Goal: Task Accomplishment & Management: Manage account settings

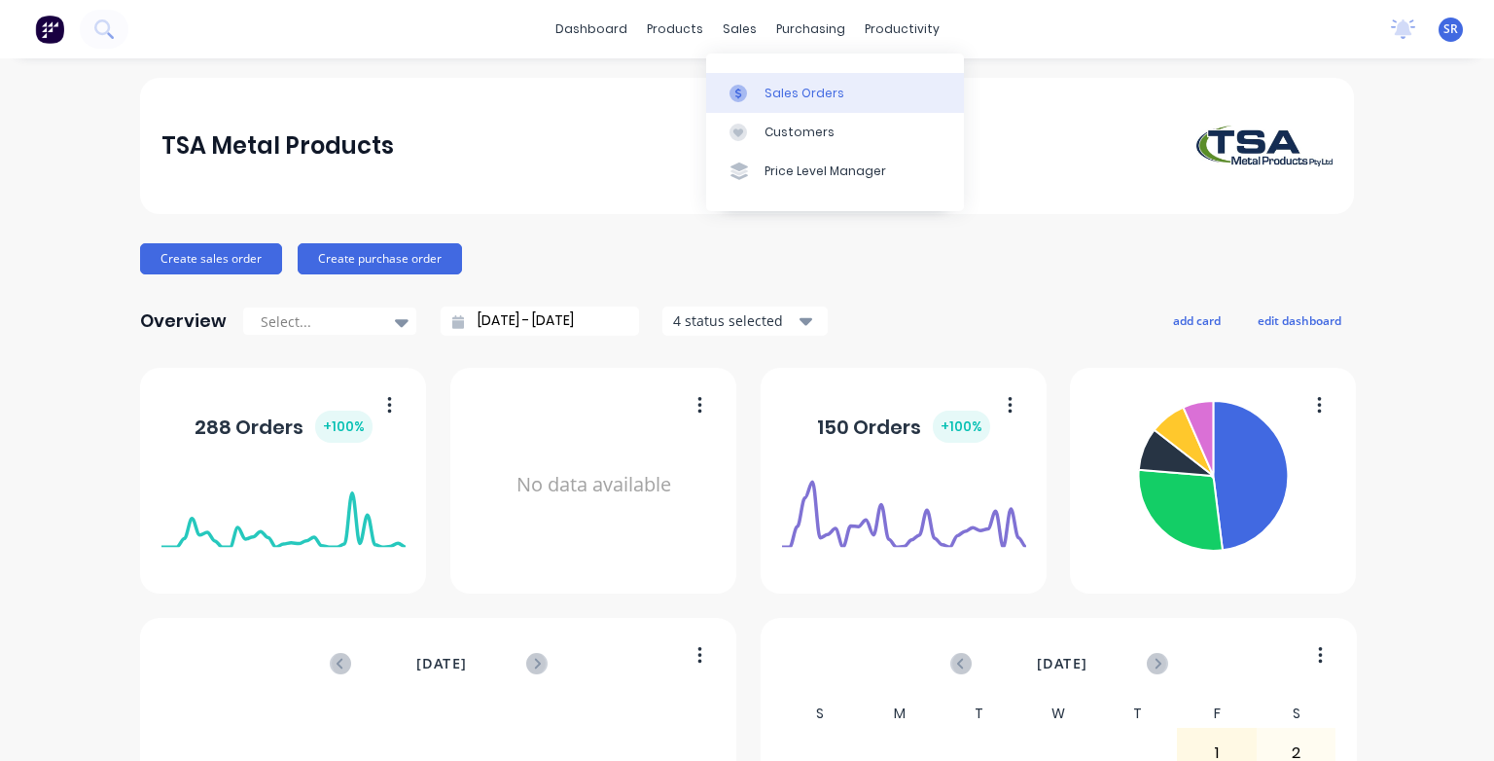
click at [747, 96] on div at bounding box center [743, 94] width 29 height 18
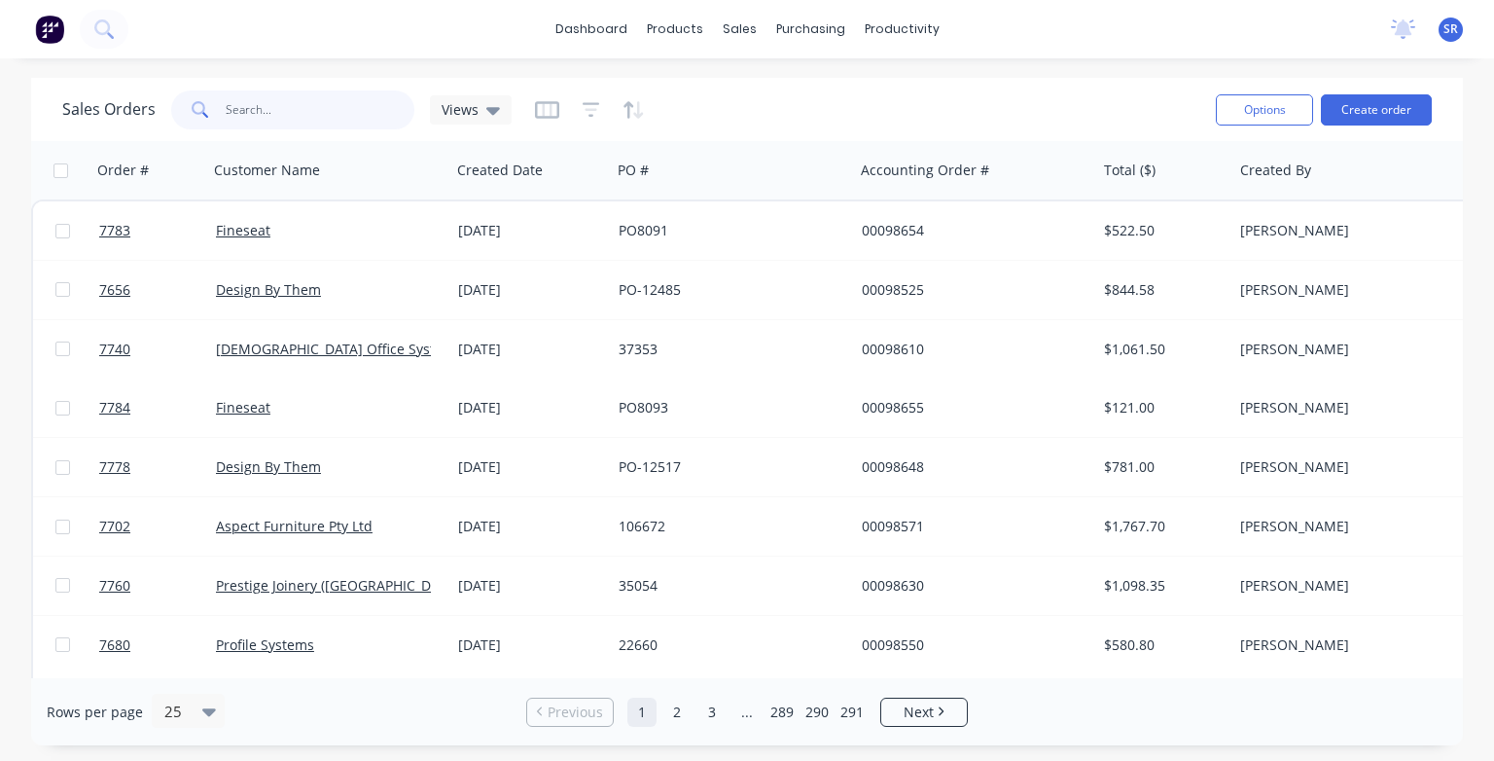
click at [276, 114] on input "text" at bounding box center [321, 109] width 190 height 39
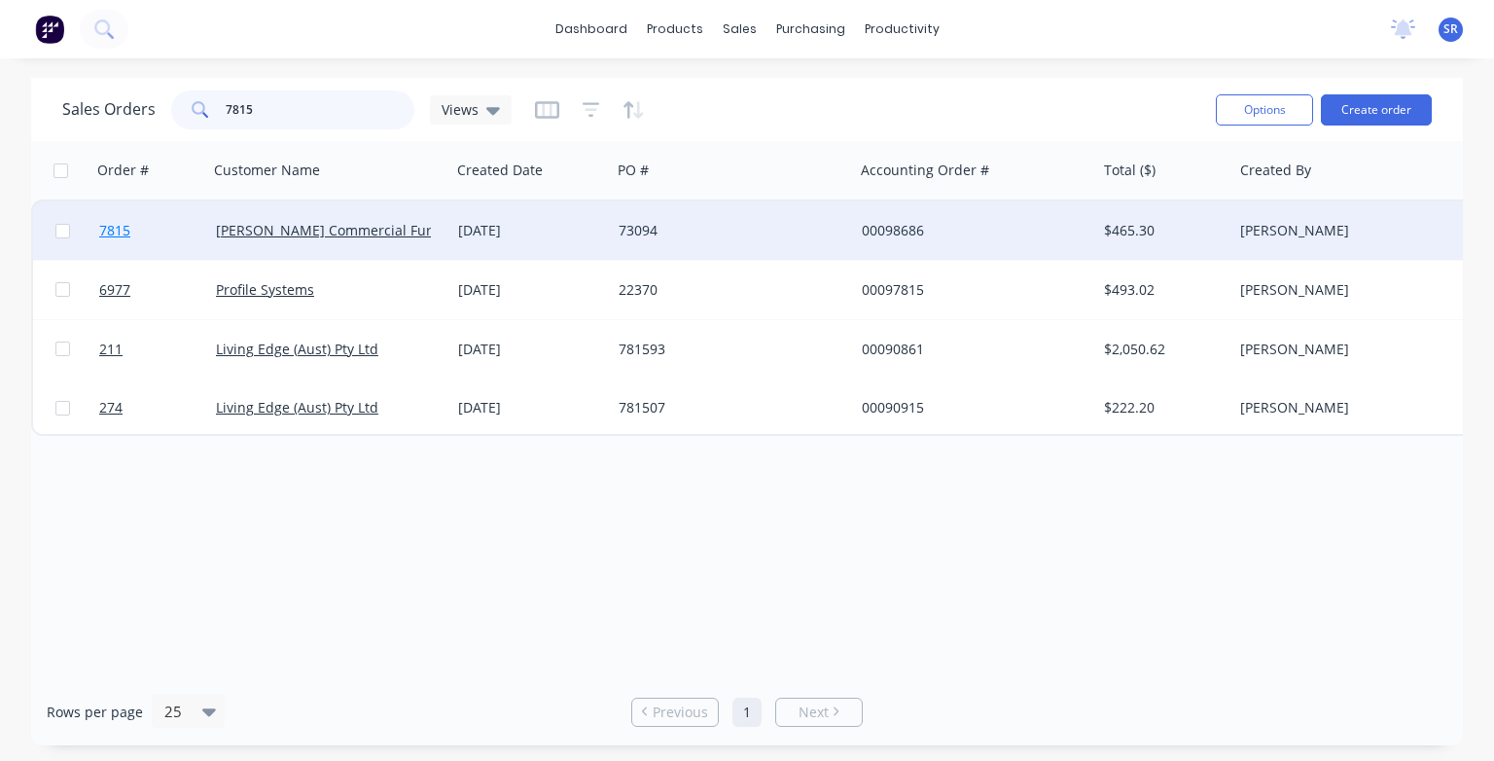
type input "7815"
click at [120, 231] on span "7815" at bounding box center [114, 230] width 31 height 19
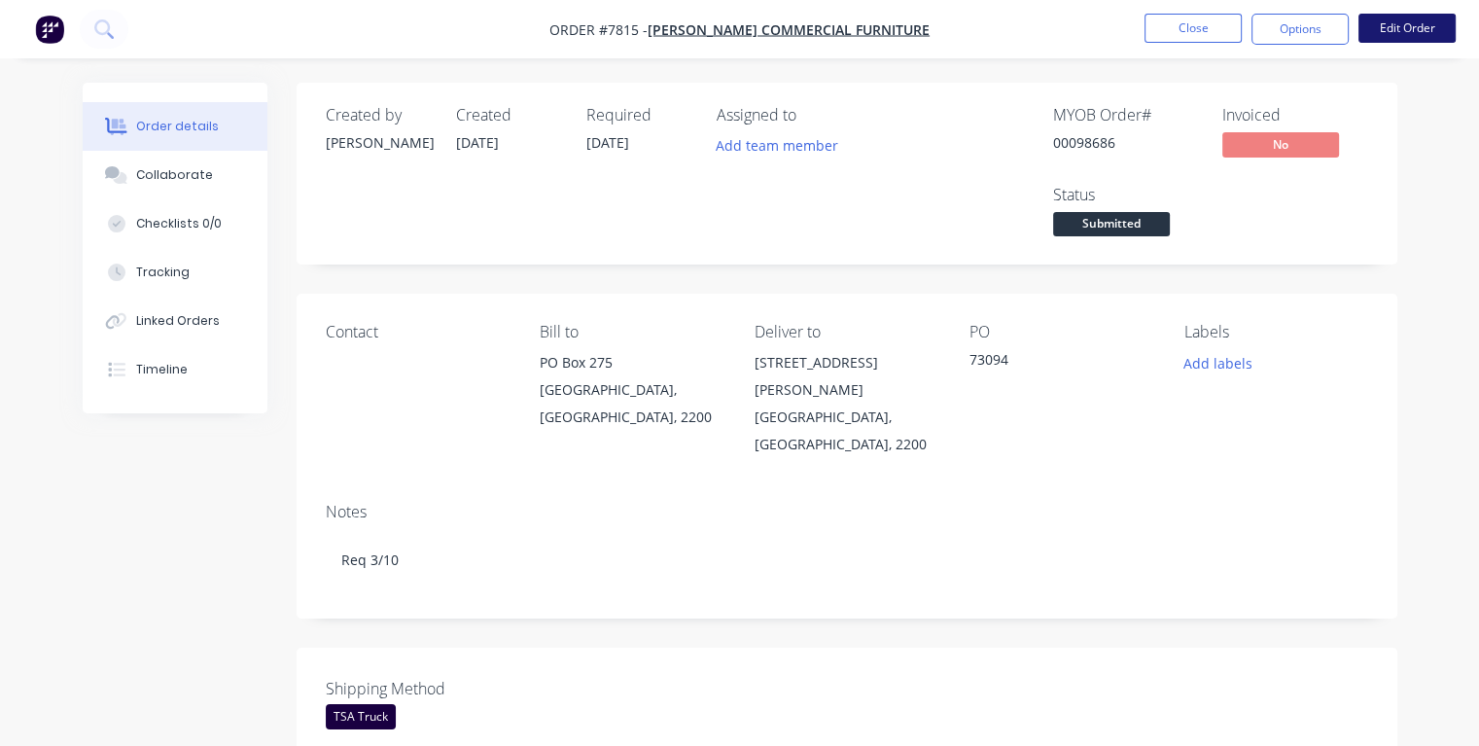
click at [1395, 24] on button "Edit Order" at bounding box center [1407, 28] width 97 height 29
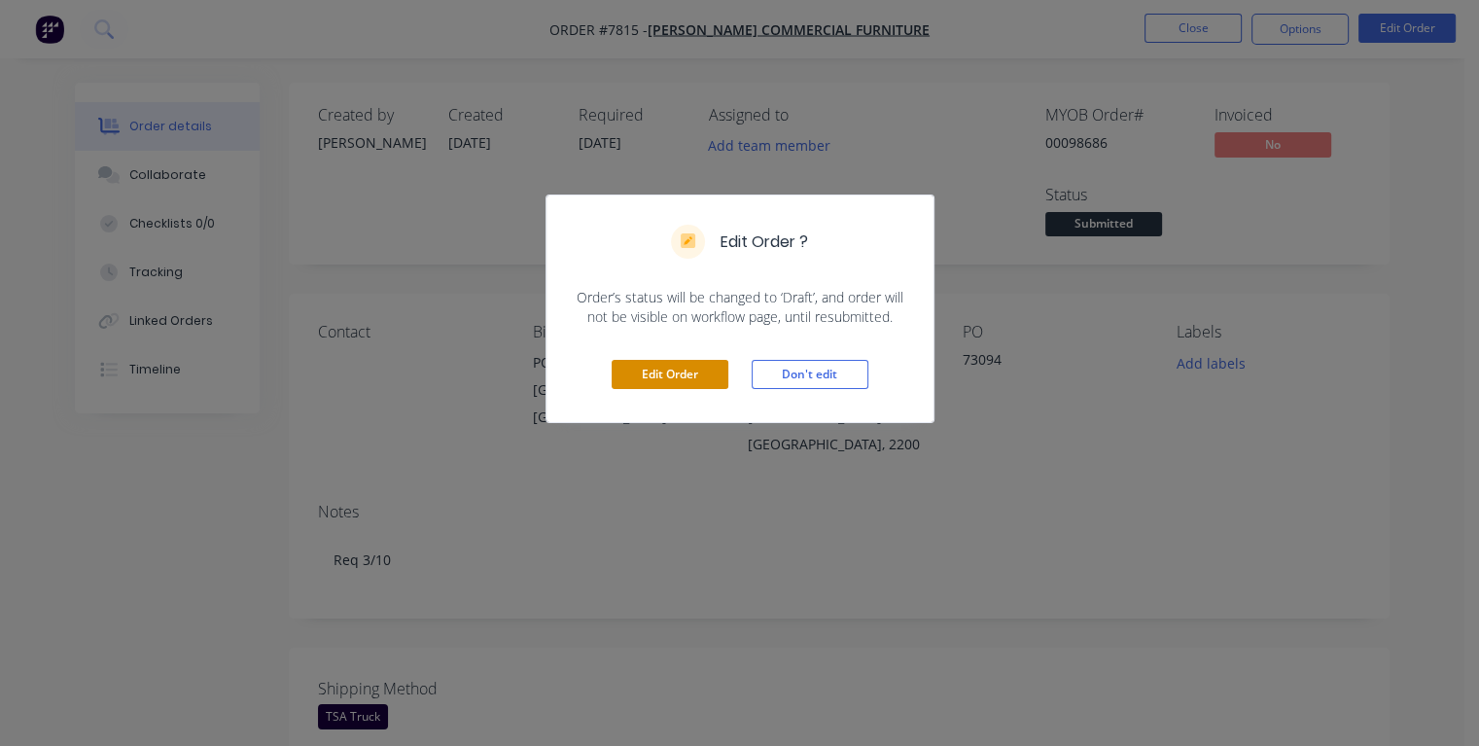
click at [654, 371] on button "Edit Order" at bounding box center [670, 374] width 117 height 29
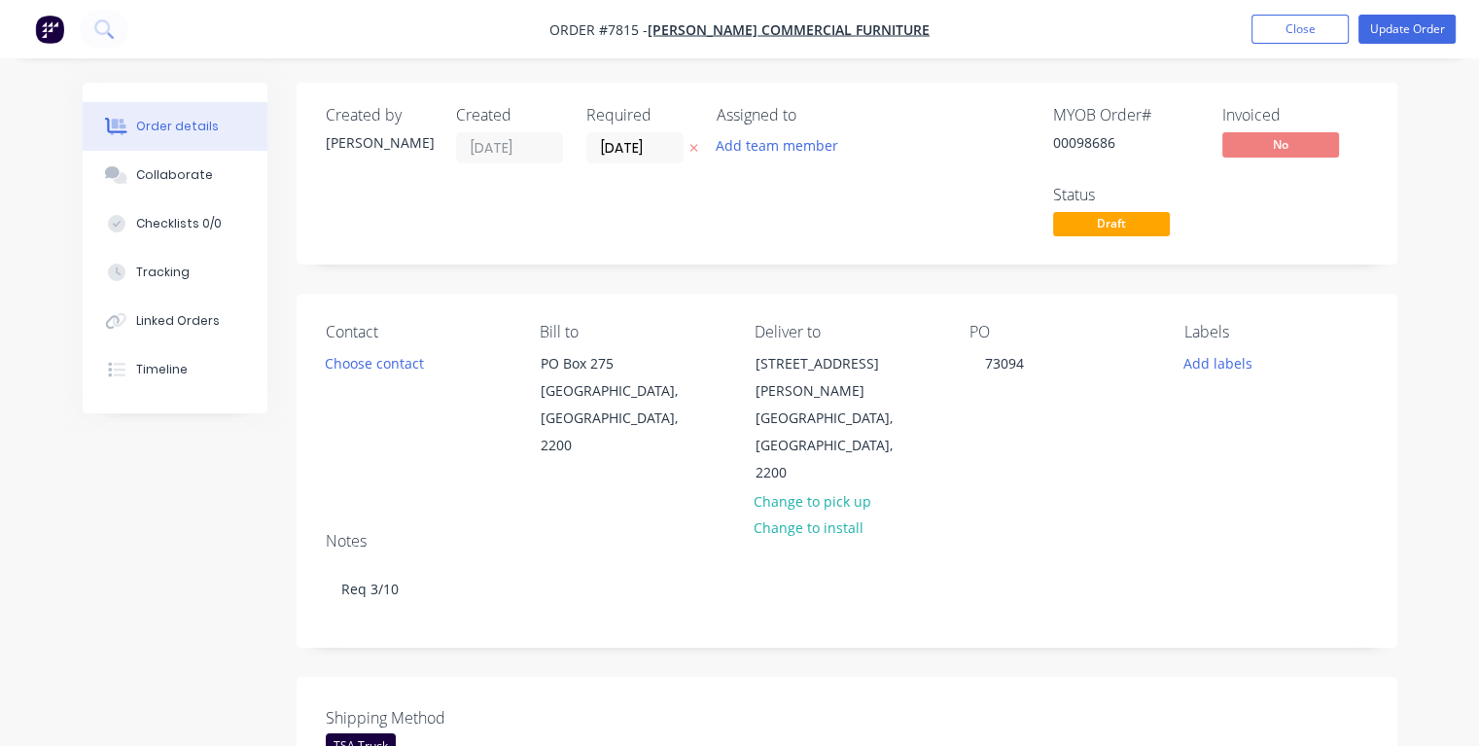
drag, startPoint x: 656, startPoint y: 148, endPoint x: 582, endPoint y: 150, distance: 73.9
click at [582, 150] on div "Created by [PERSON_NAME] Created [DATE] Required [DATE] Assigned to Add team me…" at bounding box center [618, 173] width 585 height 135
type input "[DATE]"
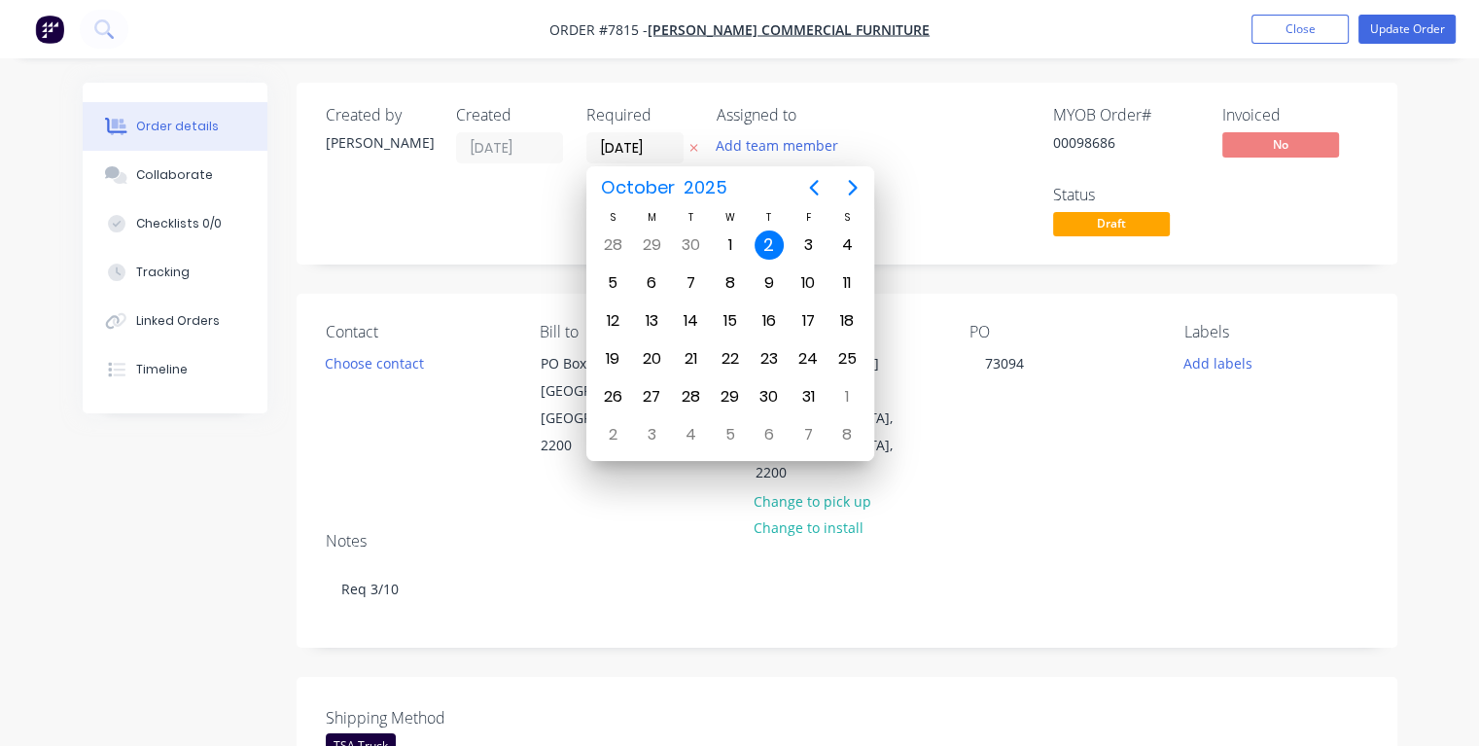
click at [770, 244] on div "2" at bounding box center [769, 245] width 29 height 29
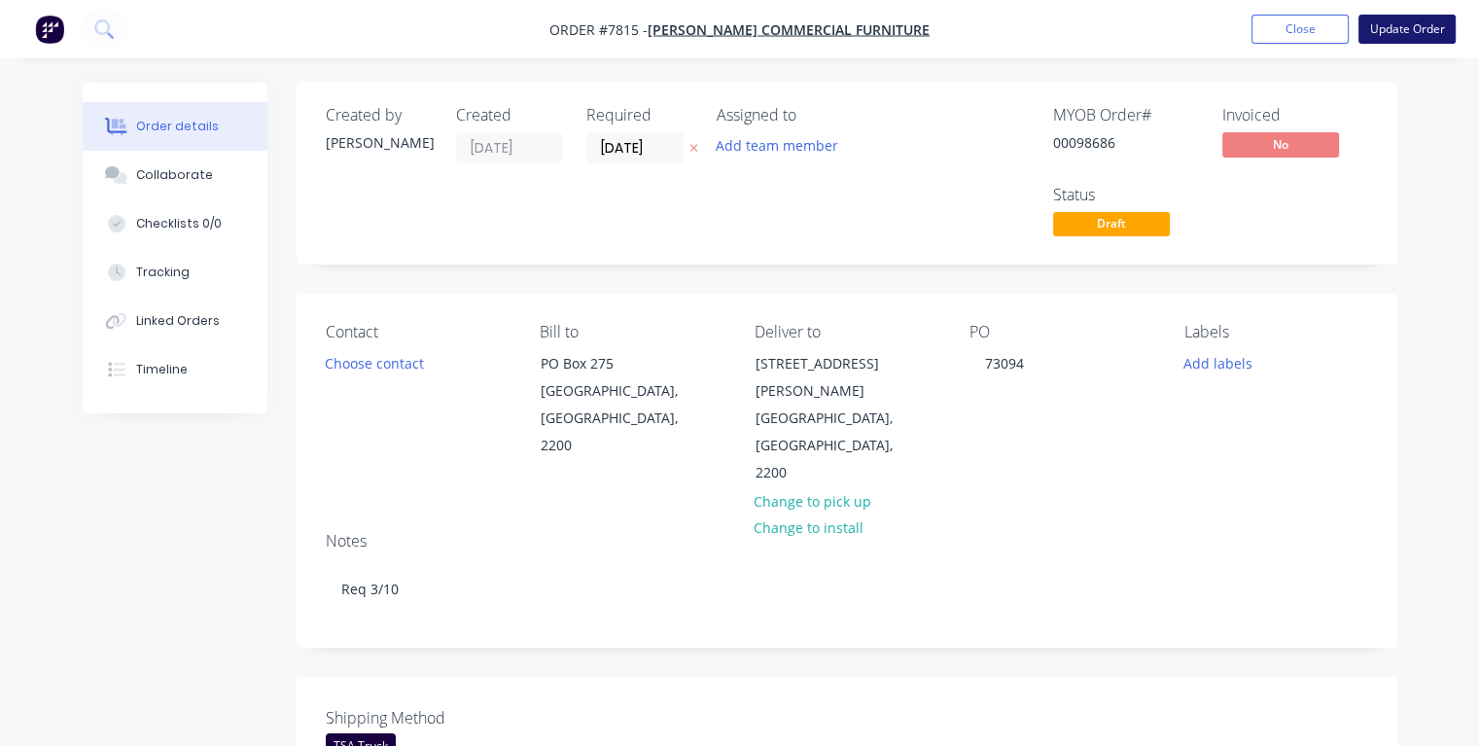
click at [1405, 31] on button "Update Order" at bounding box center [1407, 29] width 97 height 29
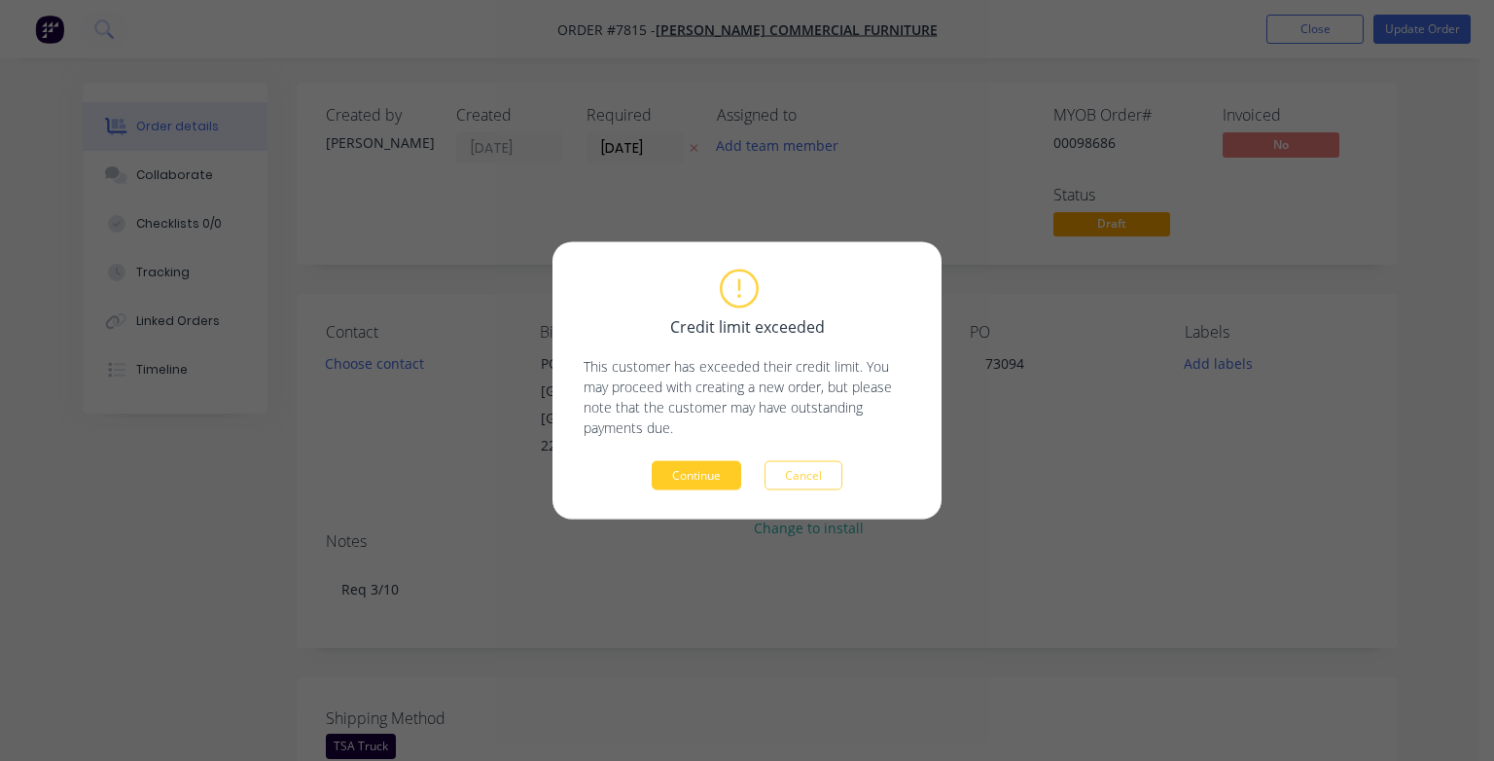
click at [696, 474] on button "Continue" at bounding box center [696, 475] width 89 height 29
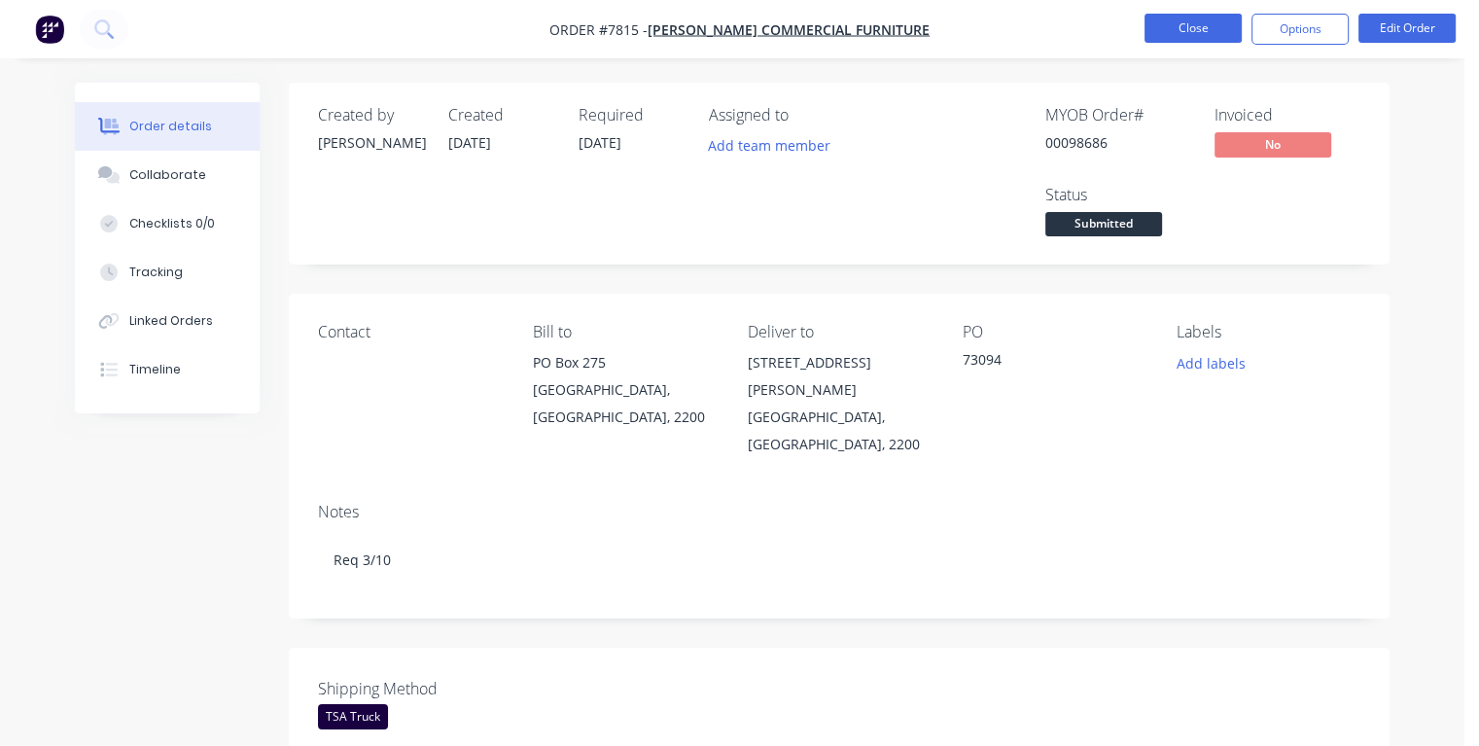
click at [1192, 37] on button "Close" at bounding box center [1193, 28] width 97 height 29
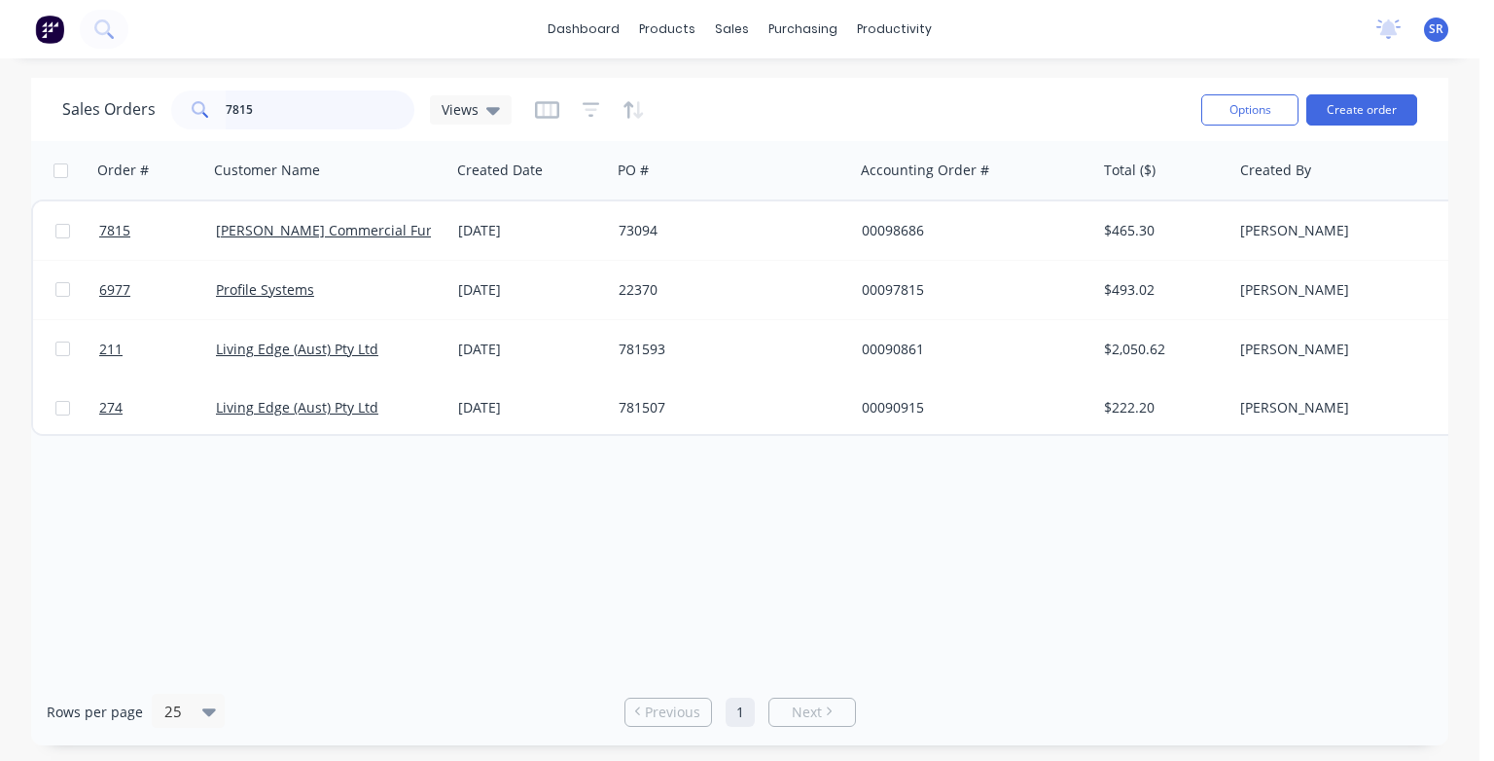
click at [301, 107] on input "7815" at bounding box center [321, 109] width 190 height 39
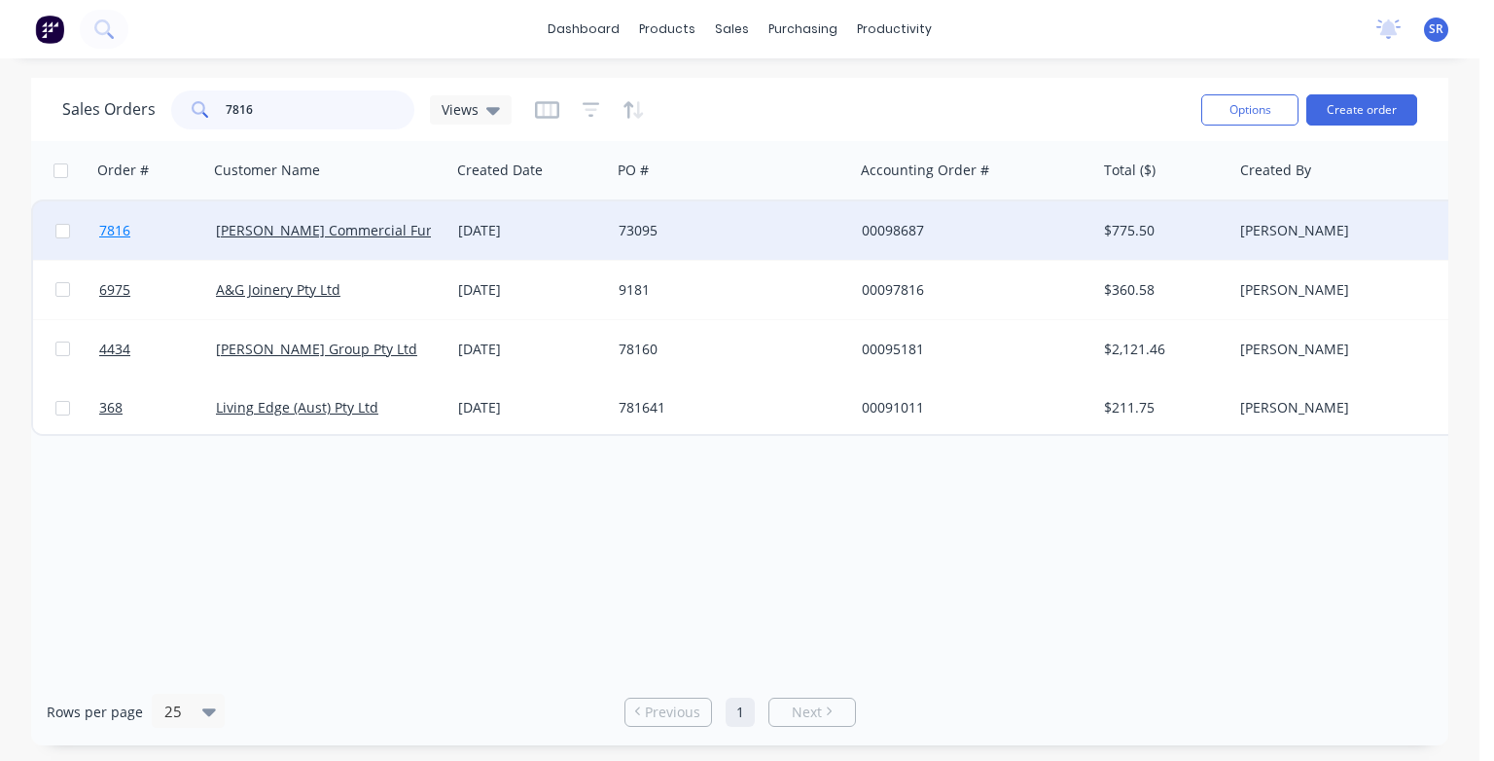
type input "7816"
click at [119, 235] on span "7816" at bounding box center [114, 230] width 31 height 19
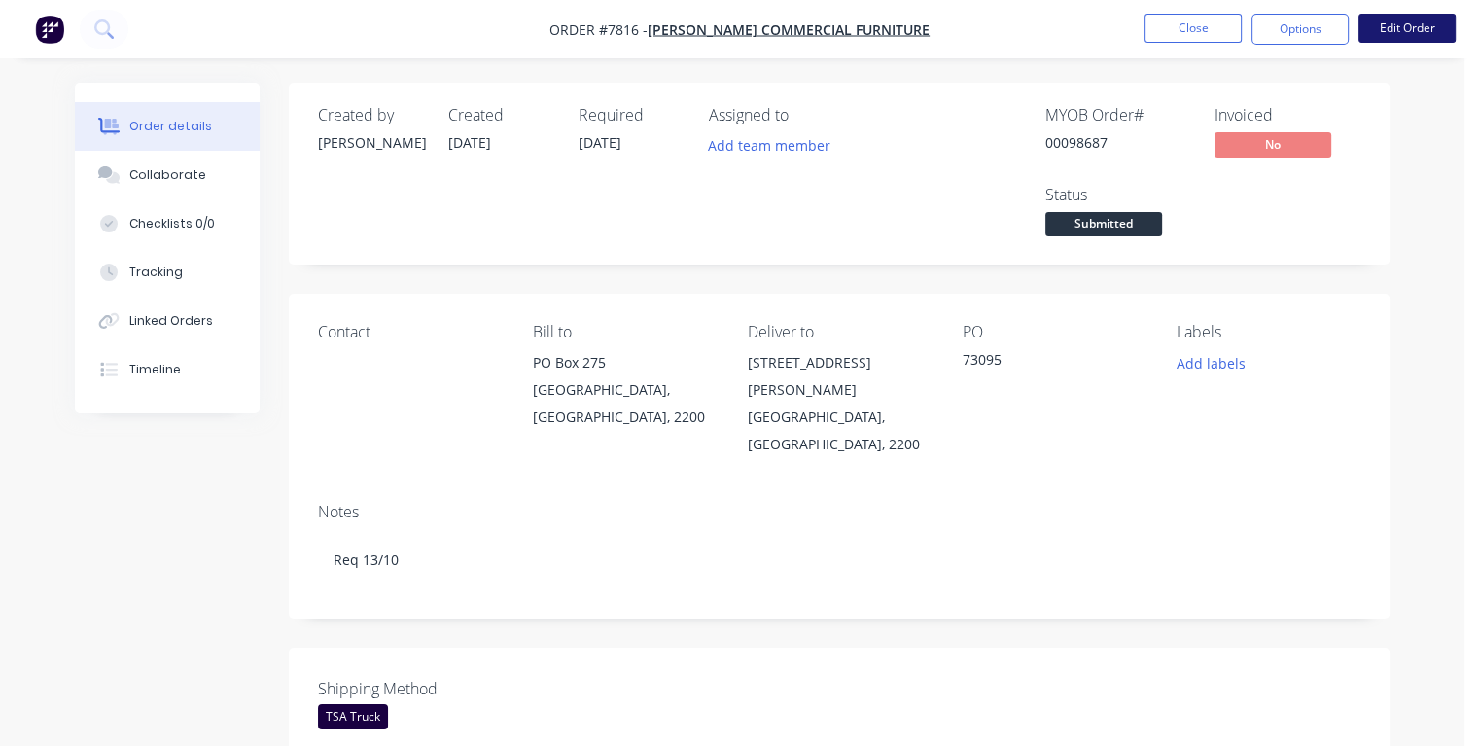
click at [1388, 32] on button "Edit Order" at bounding box center [1407, 28] width 97 height 29
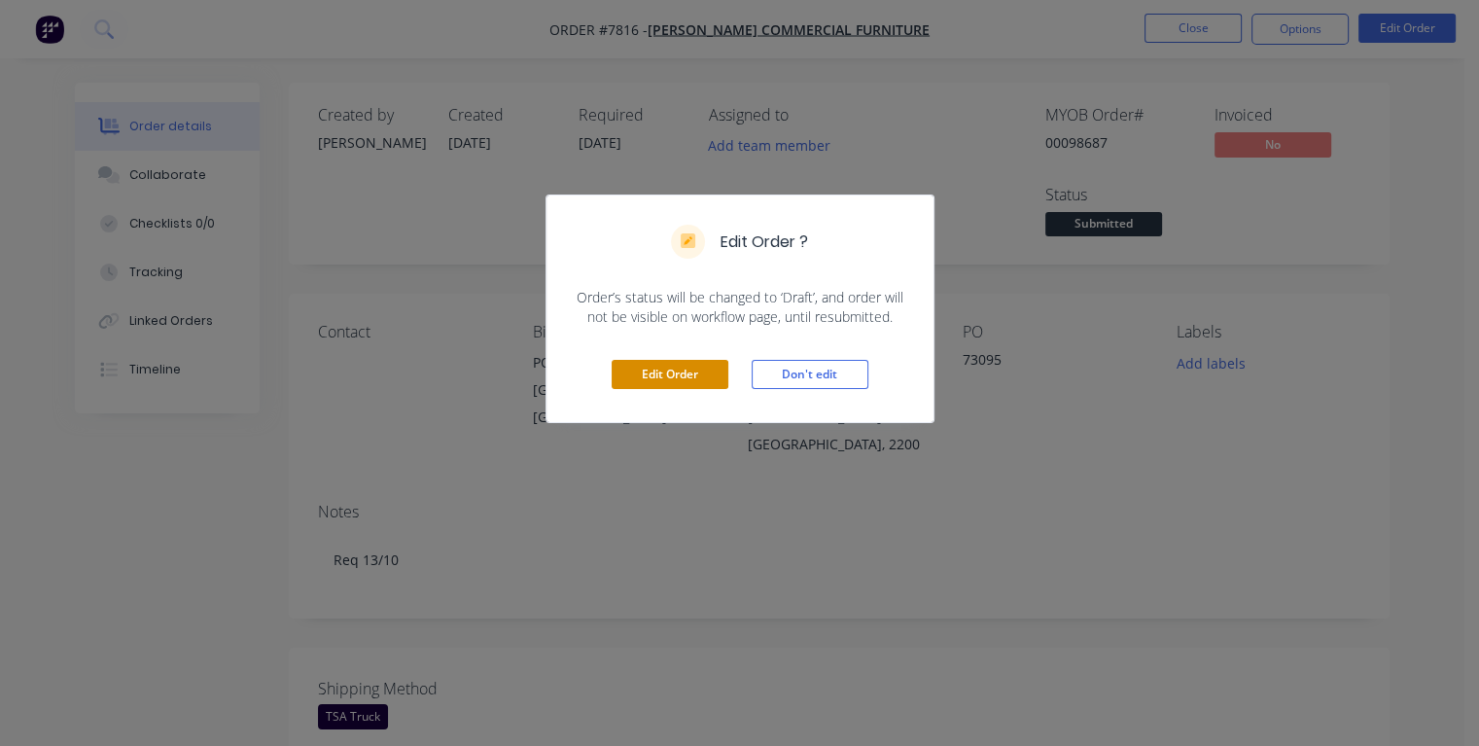
click at [680, 373] on button "Edit Order" at bounding box center [670, 374] width 117 height 29
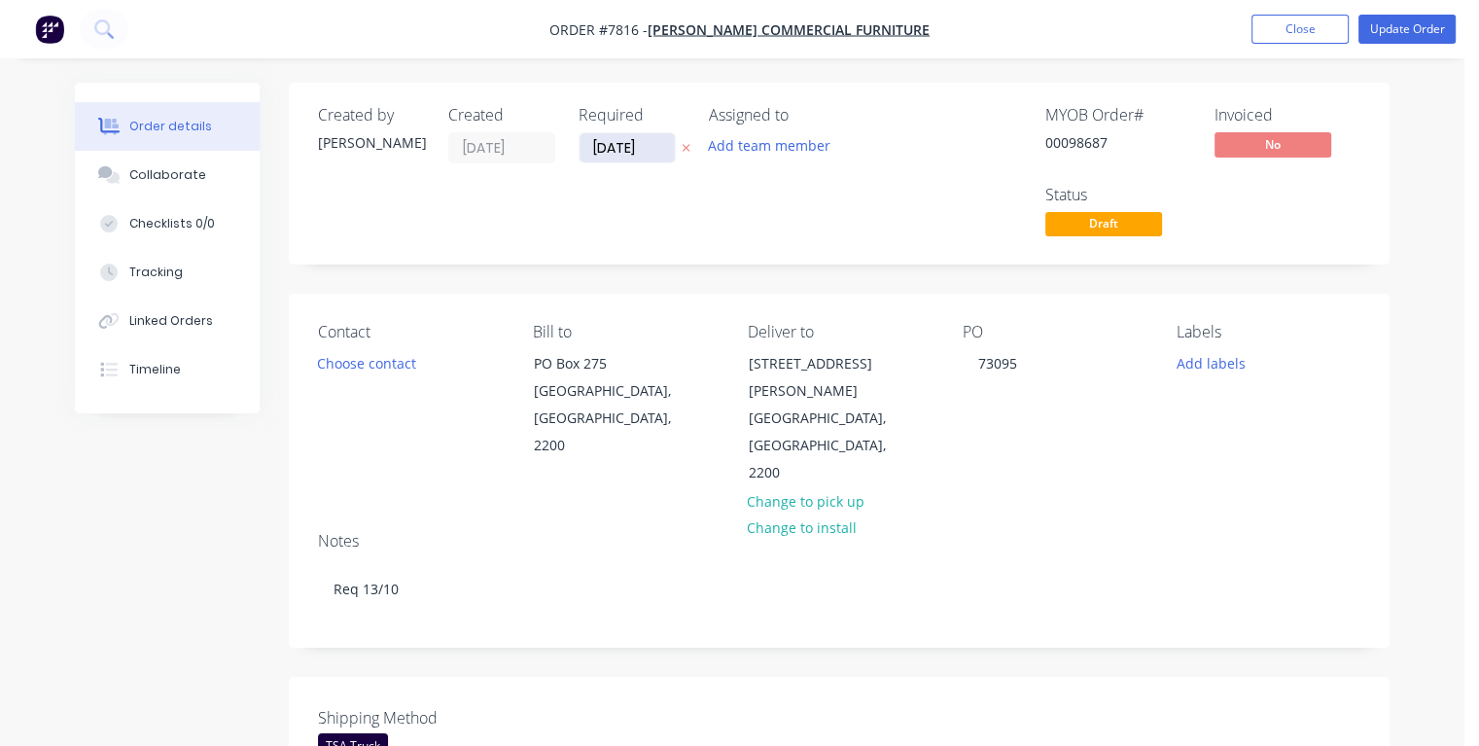
drag, startPoint x: 646, startPoint y: 144, endPoint x: 592, endPoint y: 154, distance: 54.4
click at [590, 149] on input "[DATE]" at bounding box center [627, 147] width 95 height 29
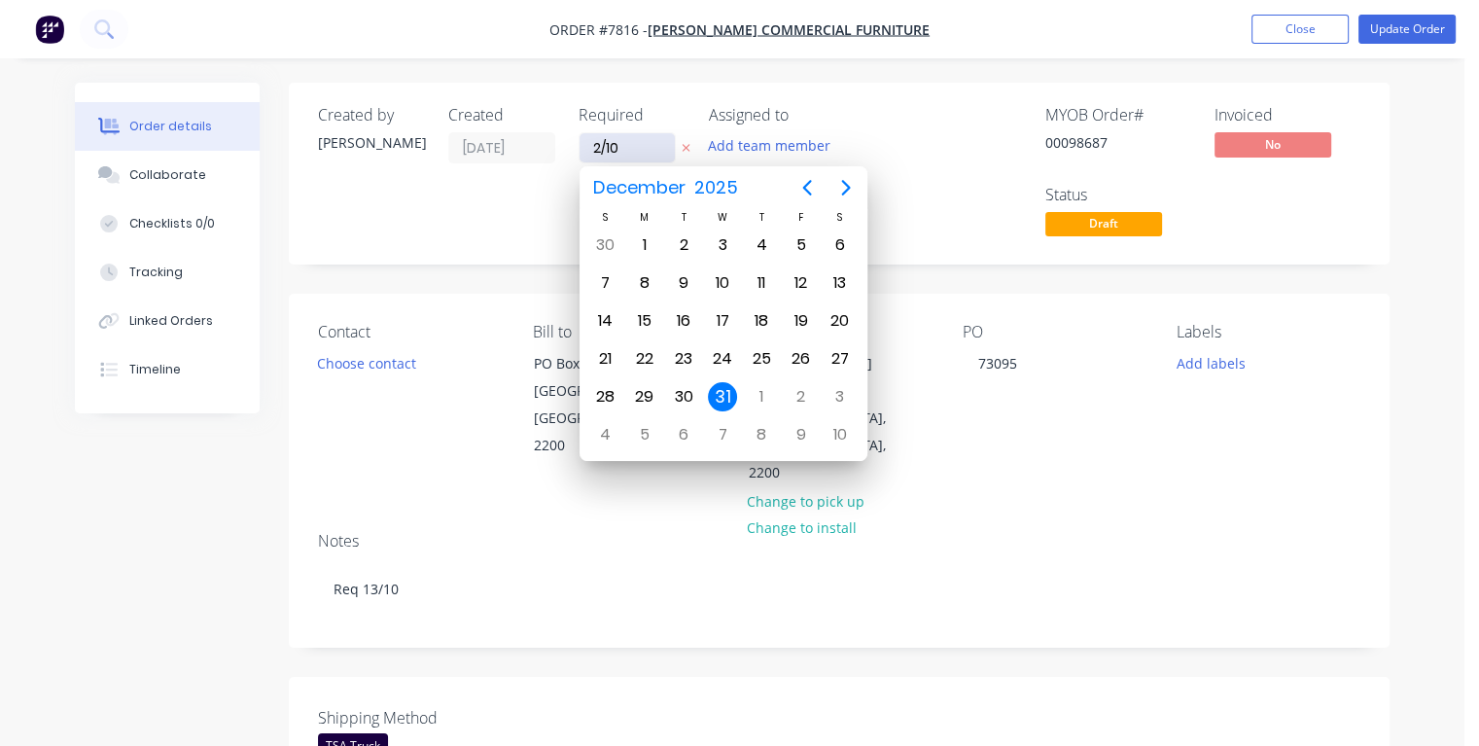
type input "[DATE]"
click at [642, 243] on div "2" at bounding box center [644, 245] width 29 height 29
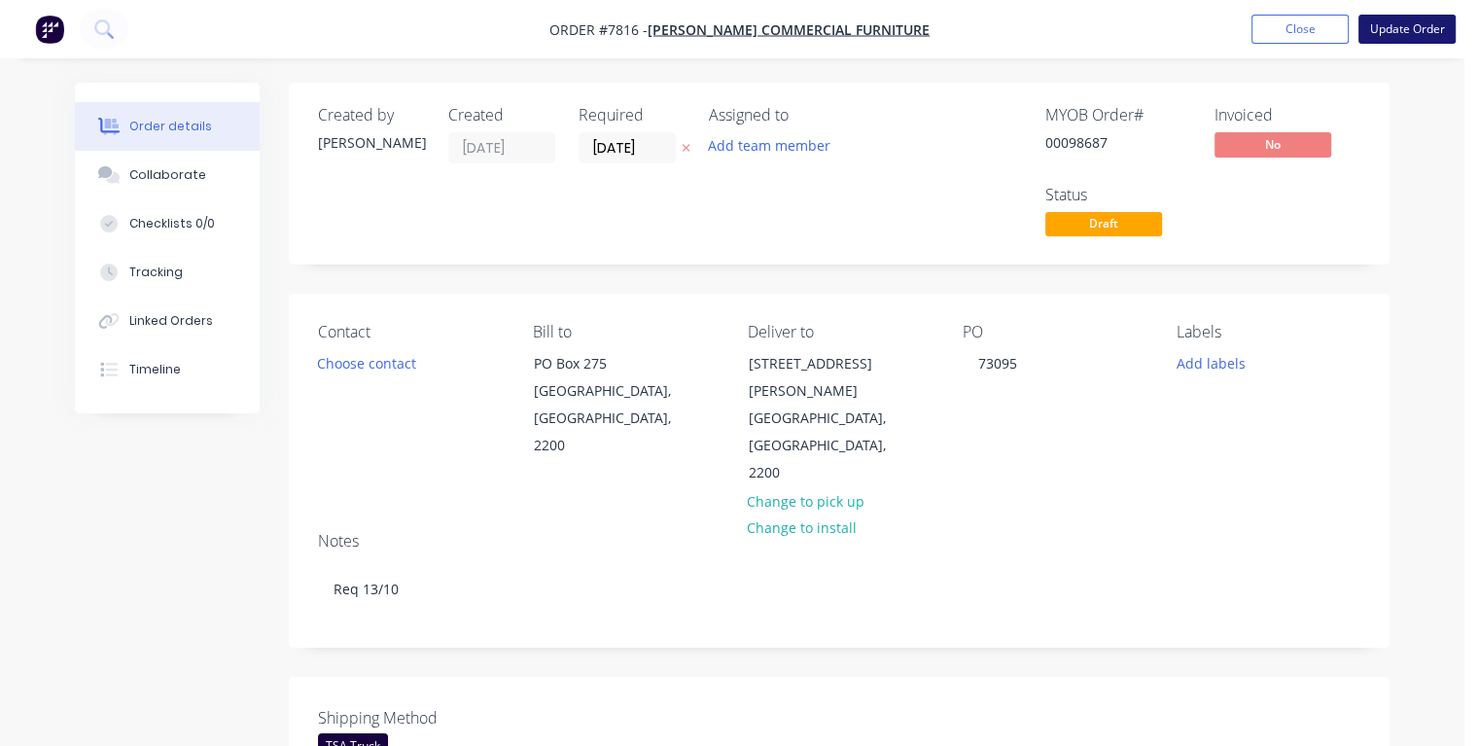
click at [1389, 32] on button "Update Order" at bounding box center [1407, 29] width 97 height 29
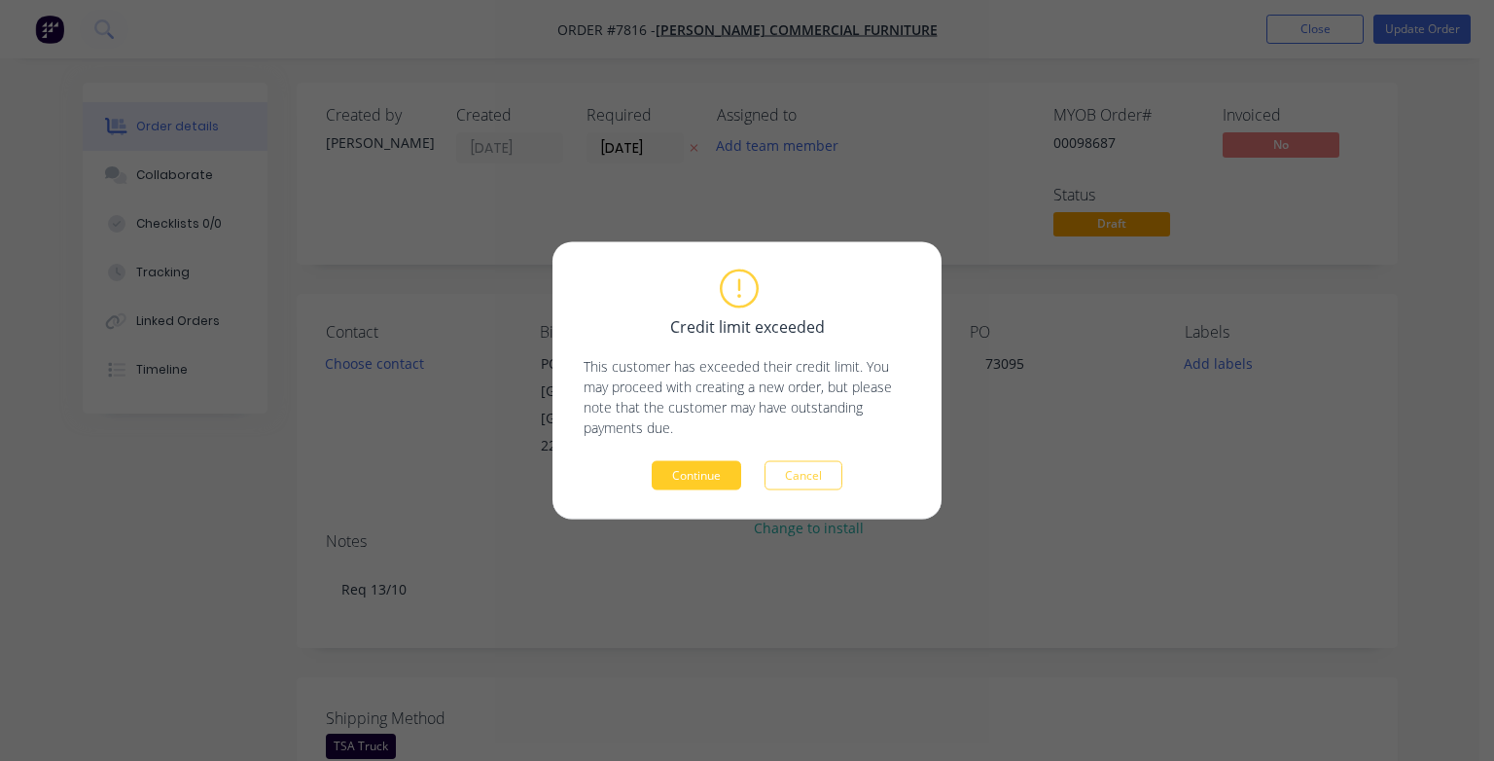
click at [696, 477] on button "Continue" at bounding box center [696, 475] width 89 height 29
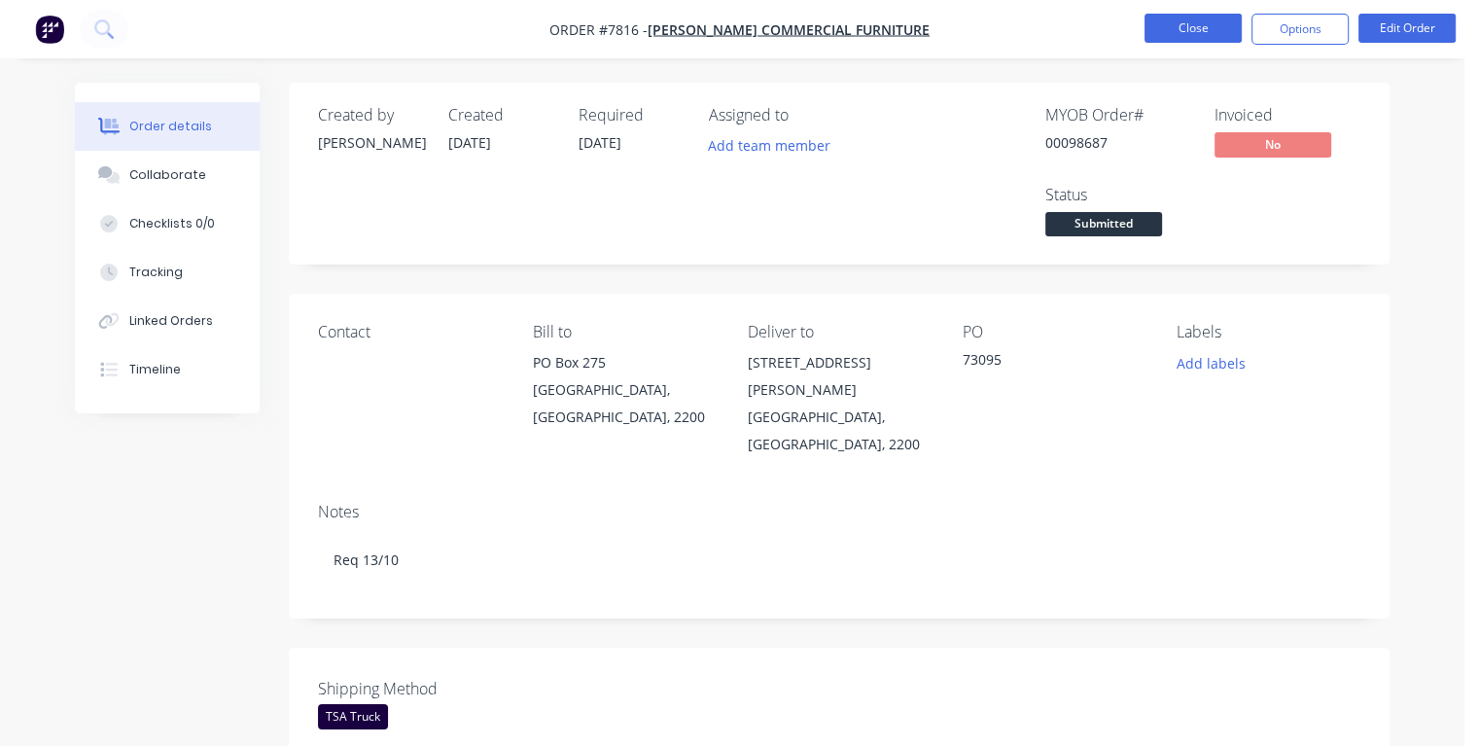
click at [1182, 29] on button "Close" at bounding box center [1193, 28] width 97 height 29
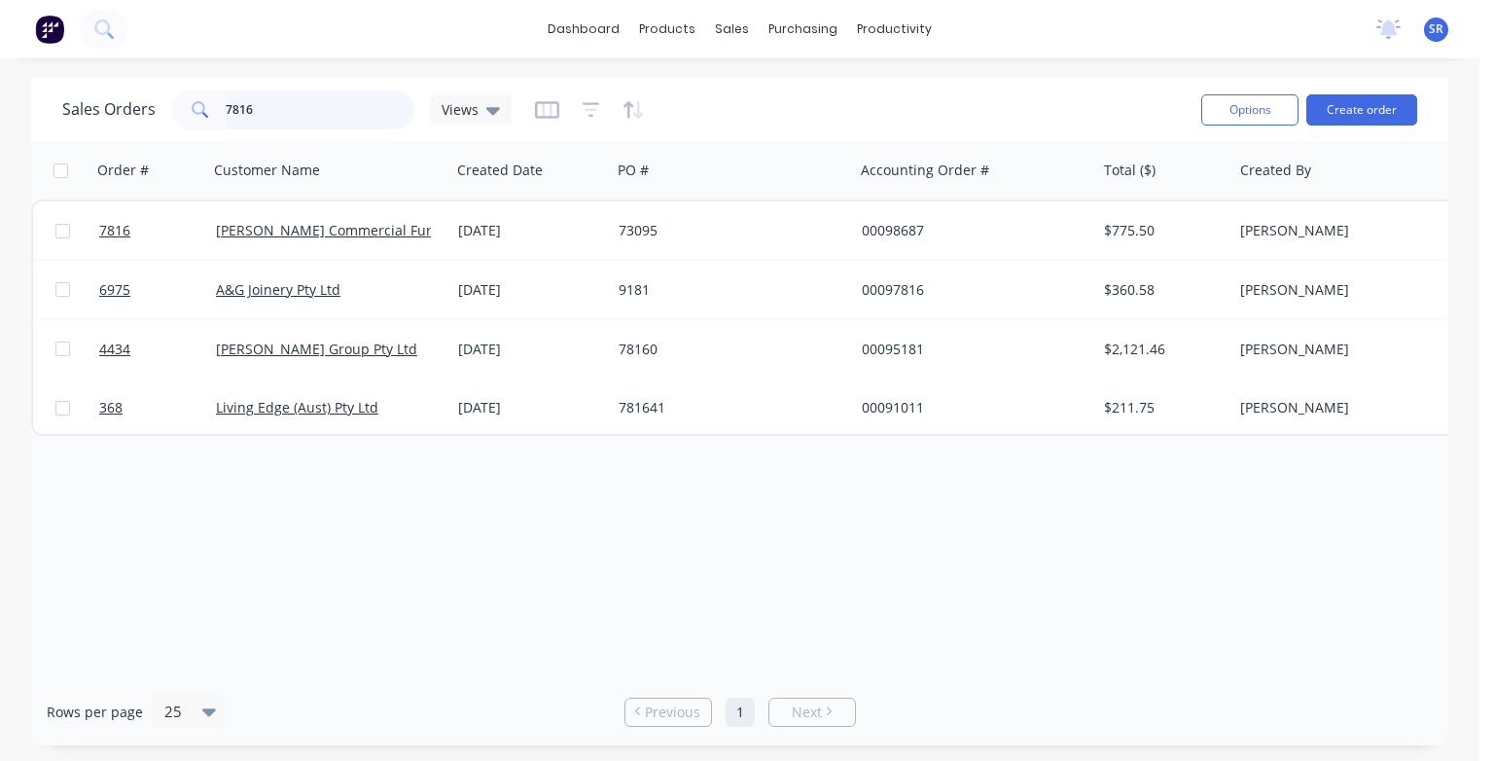
click at [275, 98] on input "7816" at bounding box center [321, 109] width 190 height 39
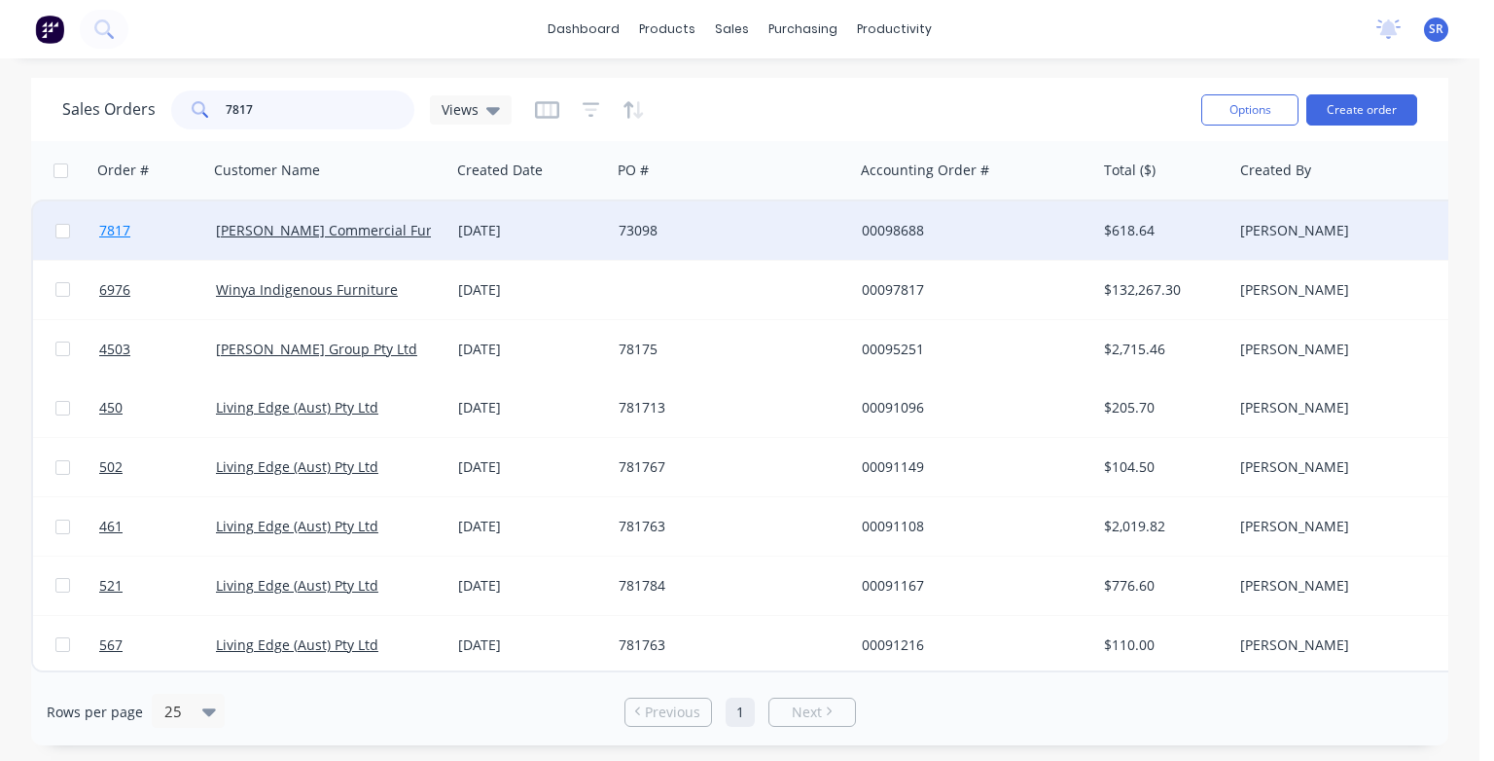
type input "7817"
click at [117, 235] on span "7817" at bounding box center [114, 230] width 31 height 19
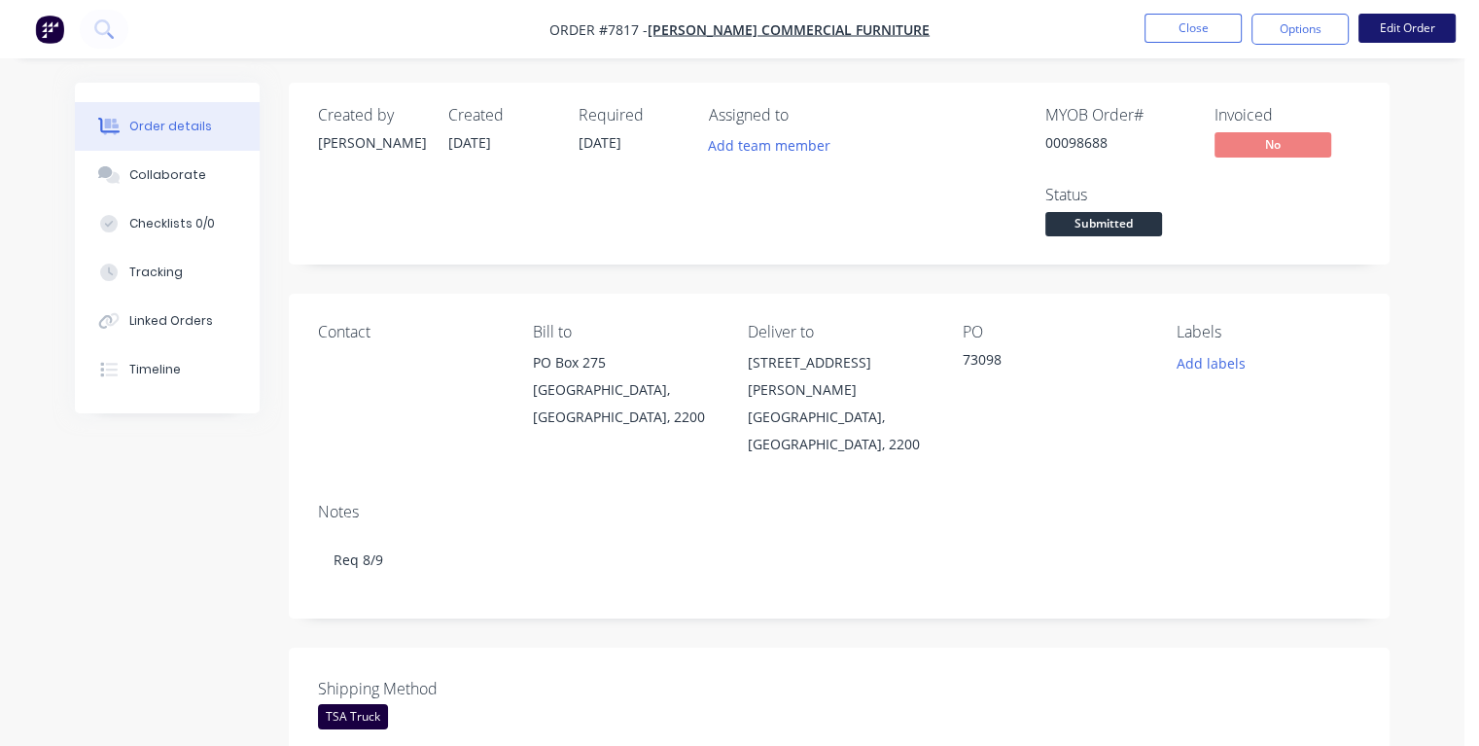
click at [1421, 33] on button "Edit Order" at bounding box center [1407, 28] width 97 height 29
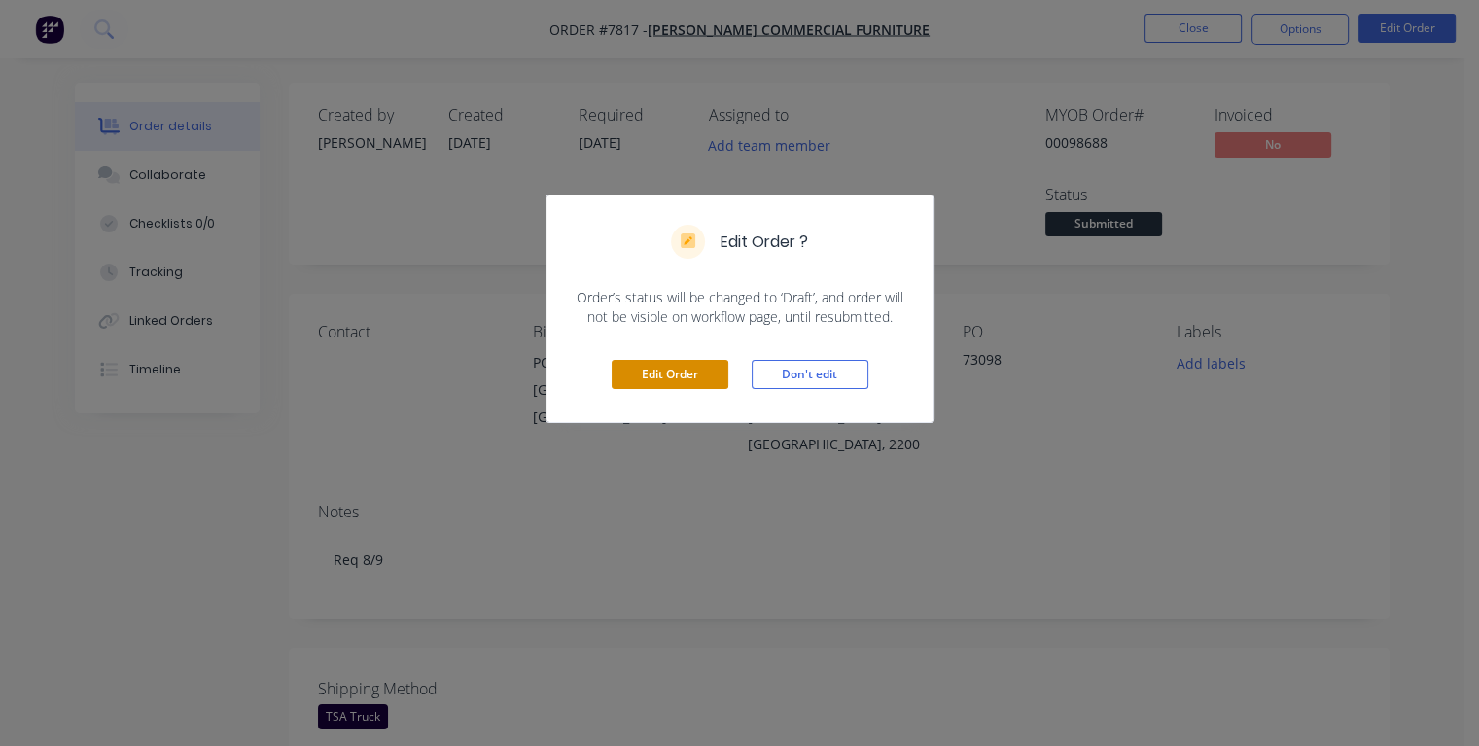
click at [696, 370] on button "Edit Order" at bounding box center [670, 374] width 117 height 29
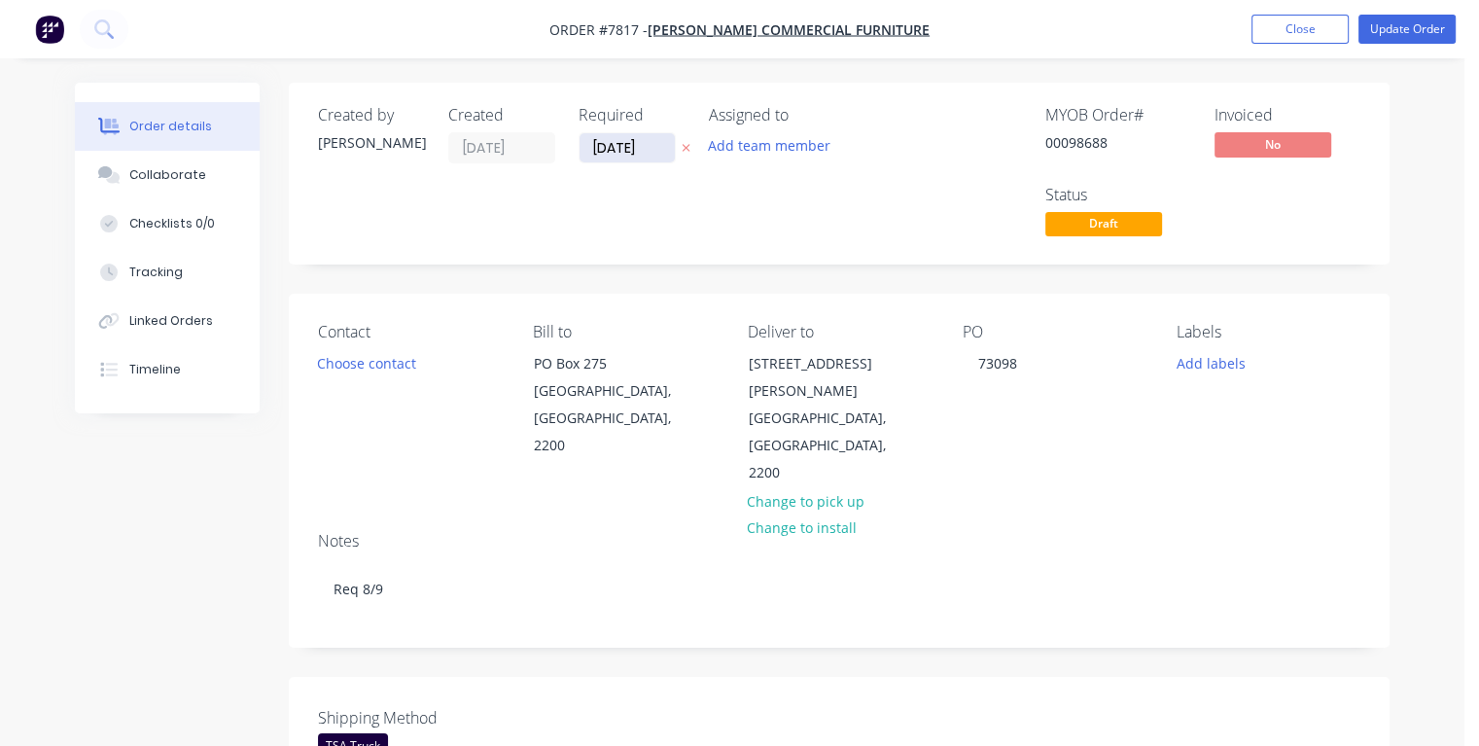
drag, startPoint x: 642, startPoint y: 145, endPoint x: 587, endPoint y: 147, distance: 54.5
click at [587, 147] on input "[DATE]" at bounding box center [627, 147] width 95 height 29
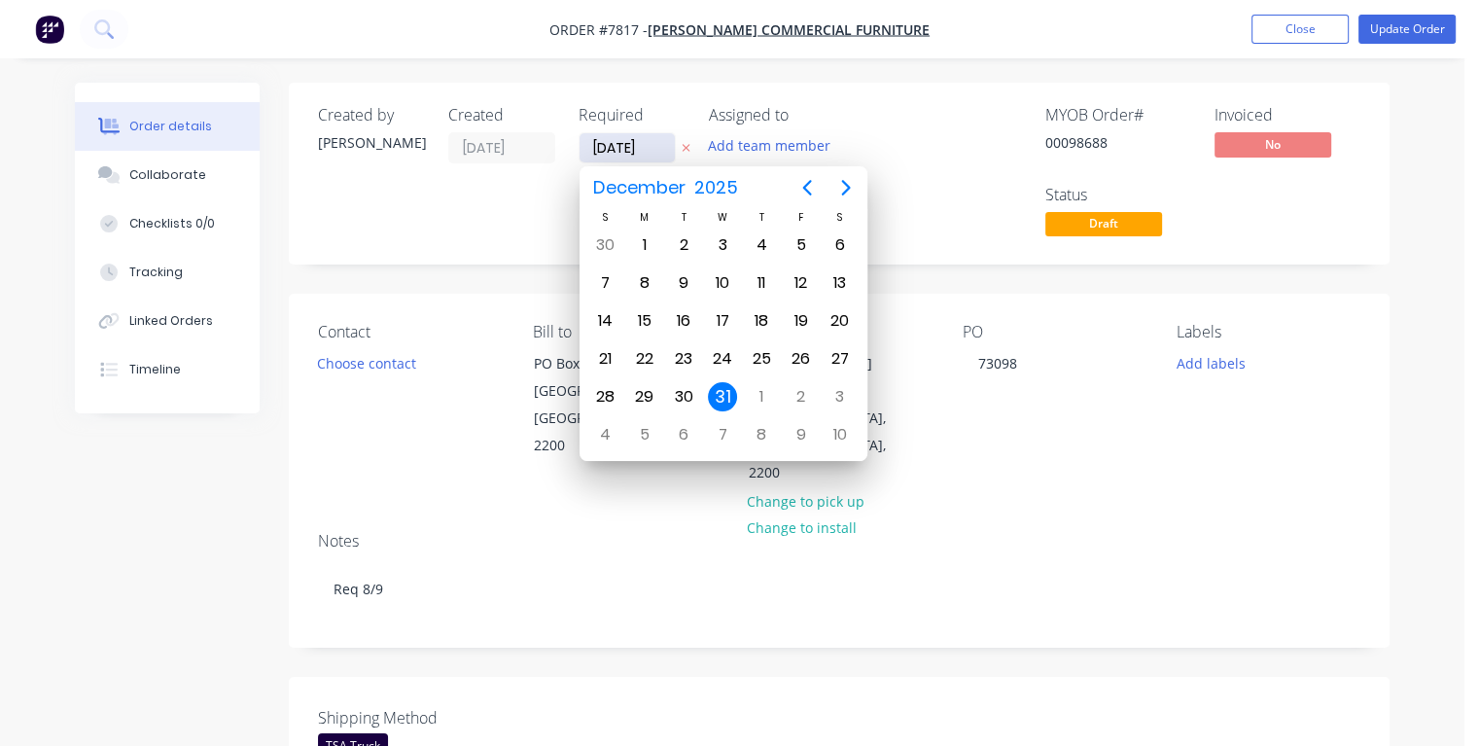
type input "[DATE]"
click at [720, 239] on div "3" at bounding box center [722, 245] width 29 height 29
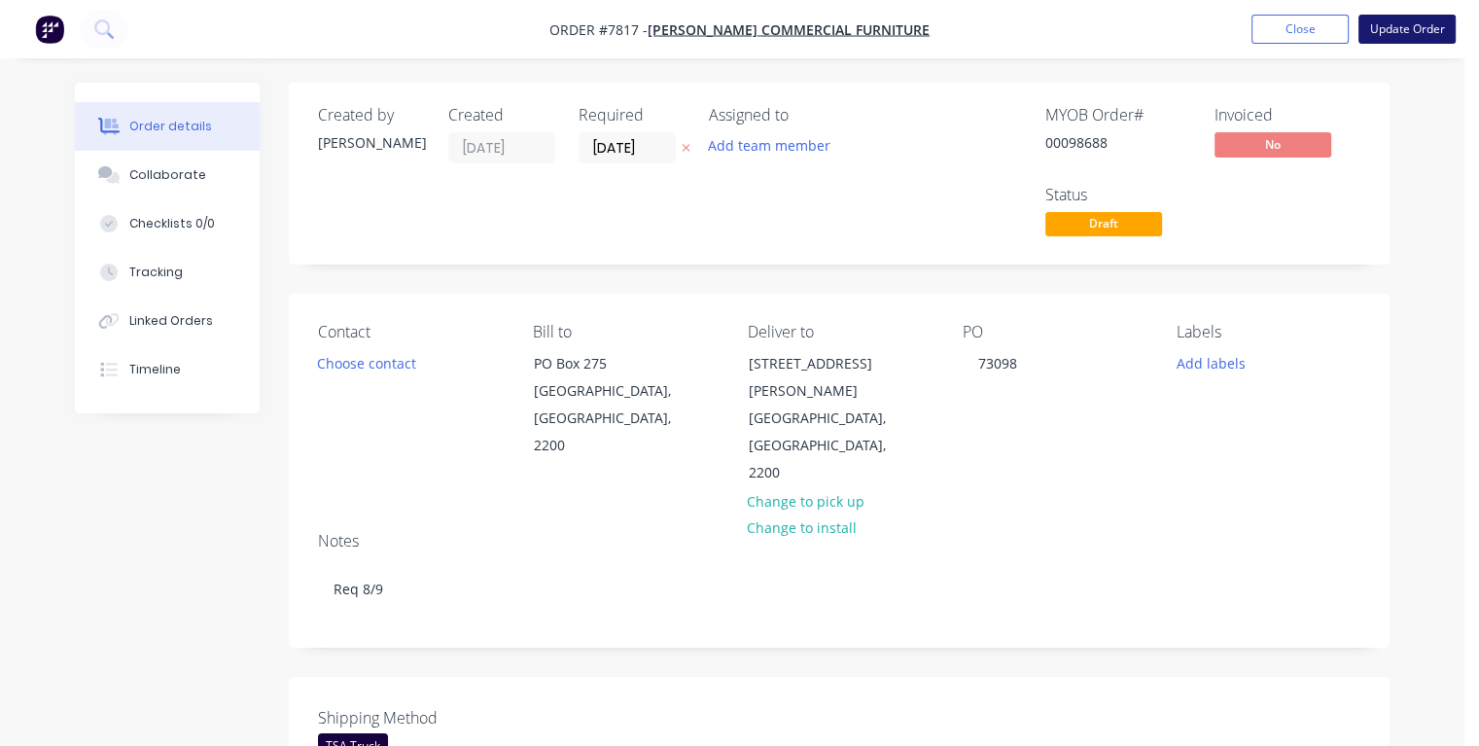
click at [1389, 34] on button "Update Order" at bounding box center [1407, 29] width 97 height 29
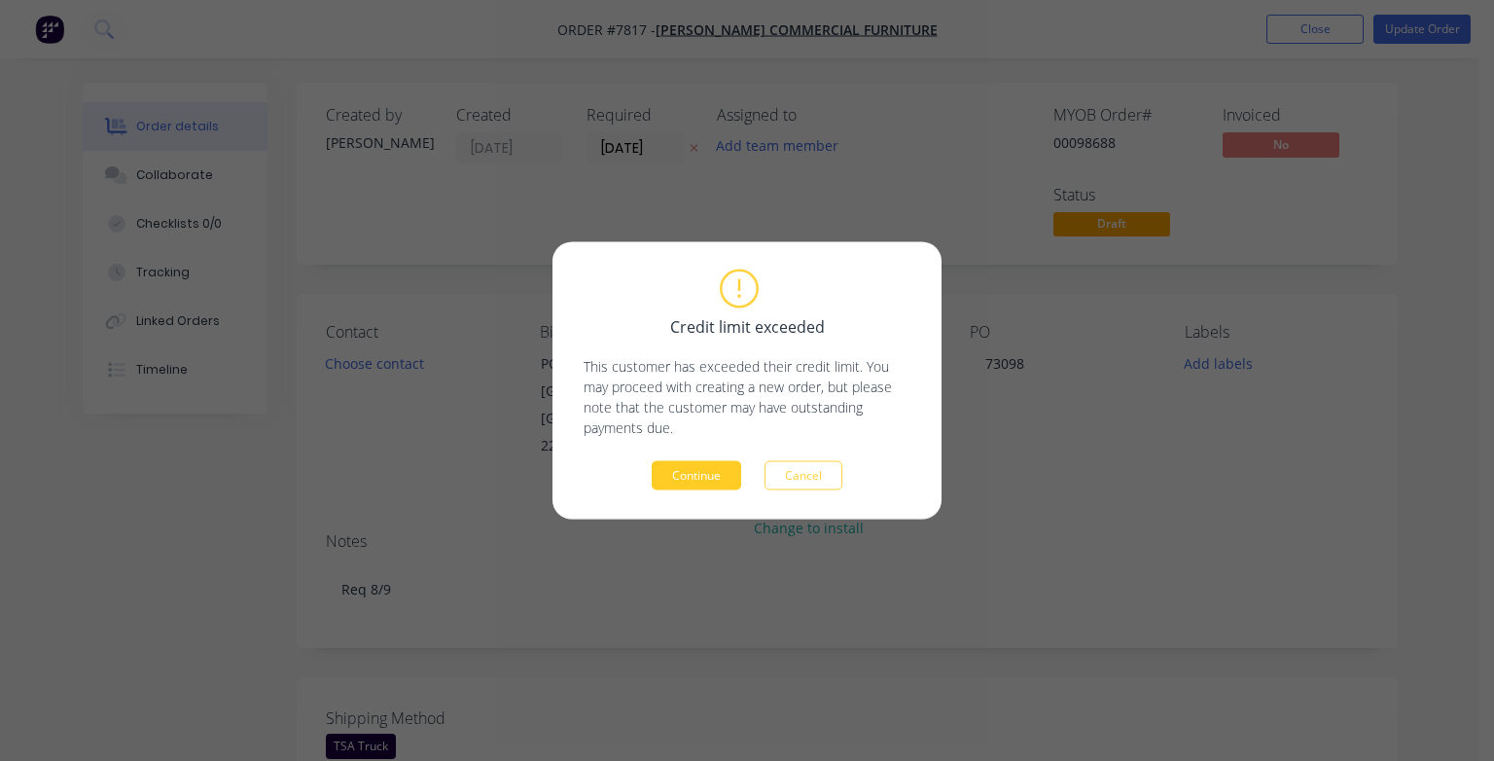
click at [702, 475] on button "Continue" at bounding box center [696, 475] width 89 height 29
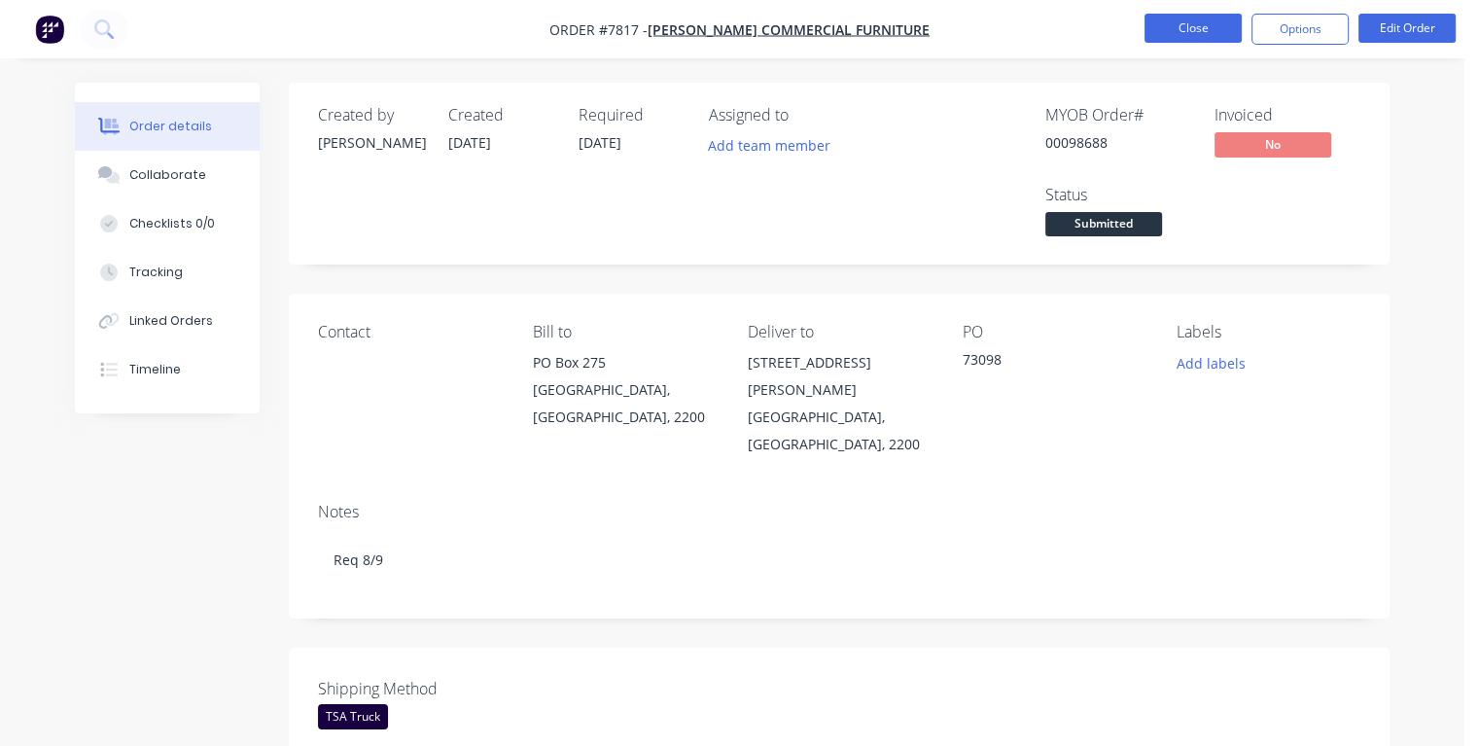
click at [1180, 25] on button "Close" at bounding box center [1193, 28] width 97 height 29
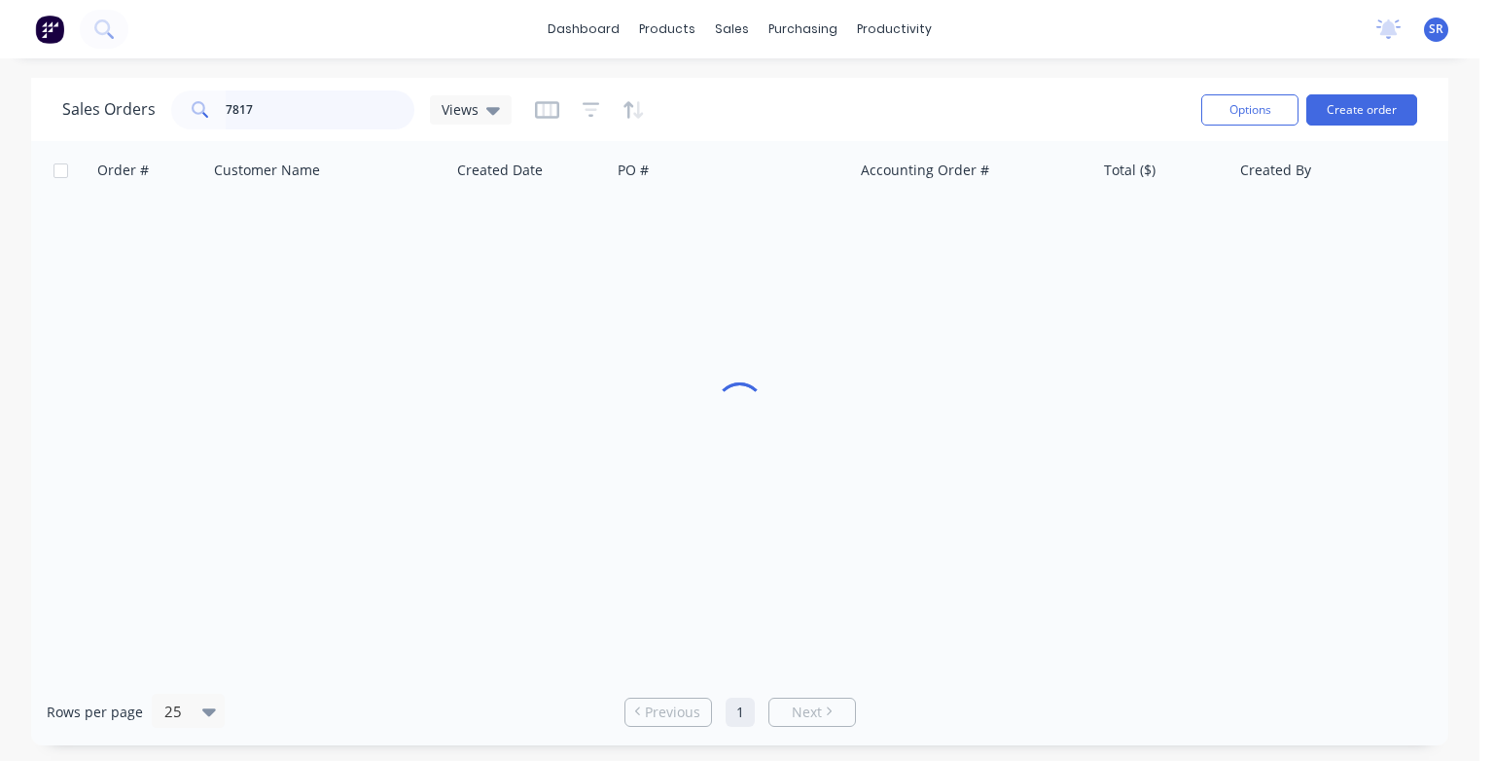
click at [350, 107] on input "7817" at bounding box center [321, 109] width 190 height 39
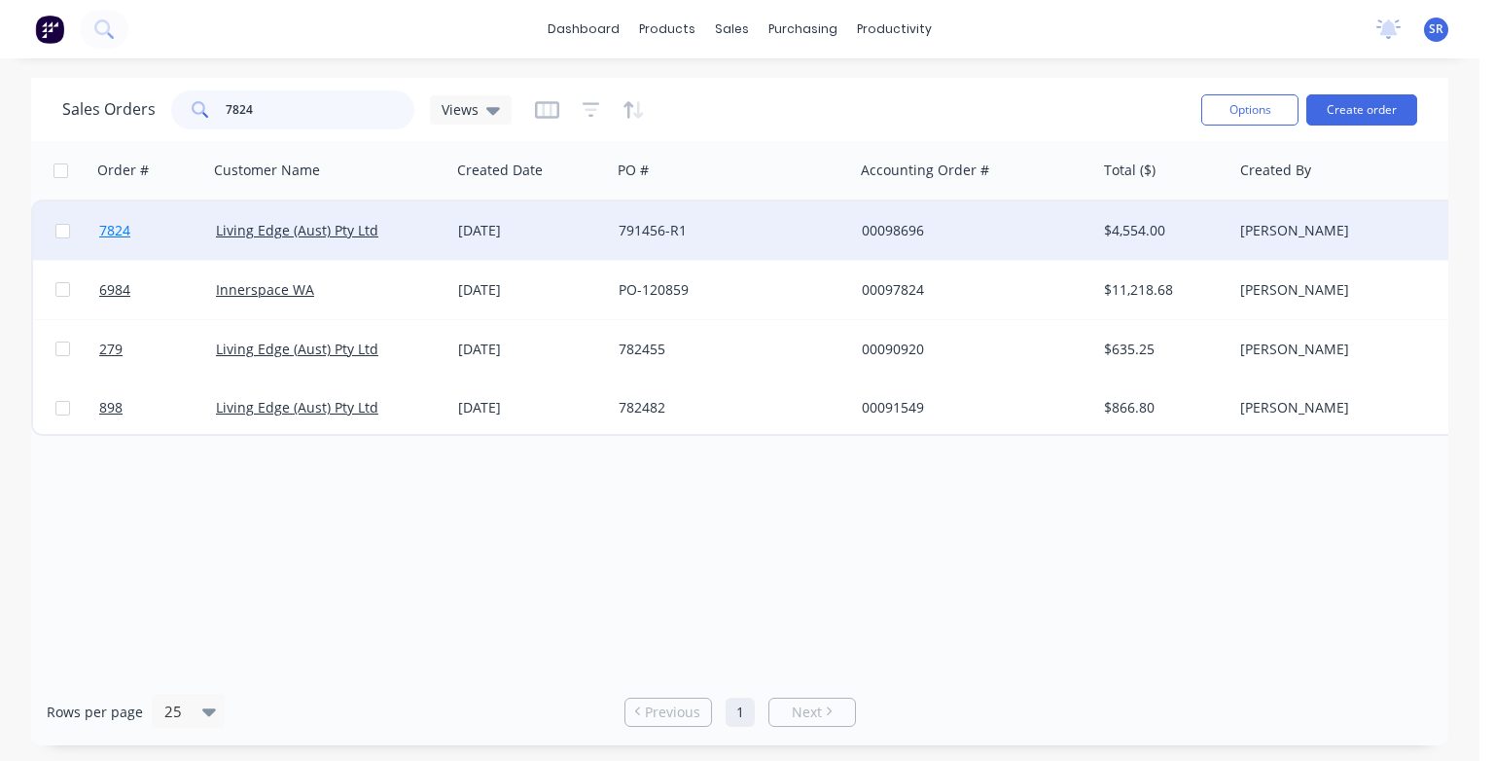
type input "7824"
click at [114, 235] on span "7824" at bounding box center [114, 230] width 31 height 19
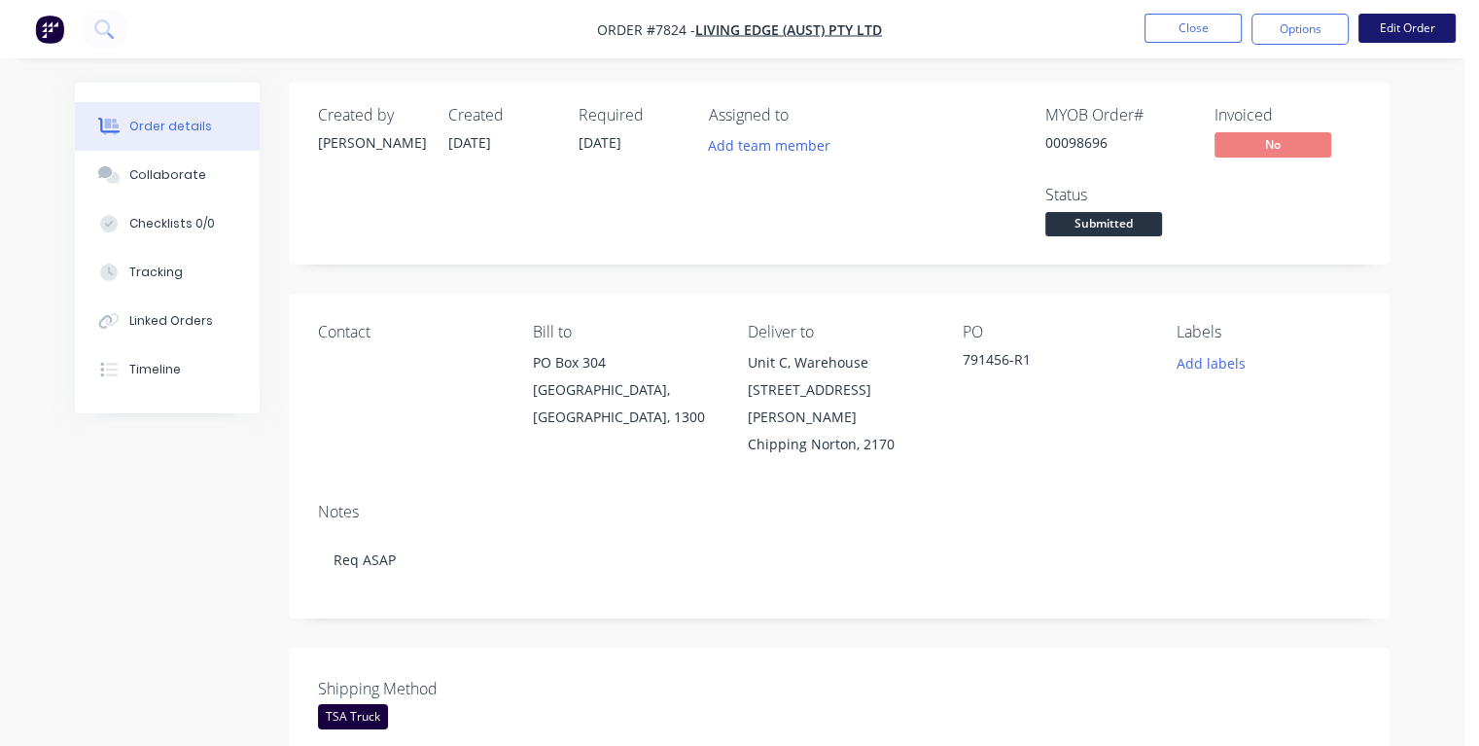
click at [1401, 38] on button "Edit Order" at bounding box center [1407, 28] width 97 height 29
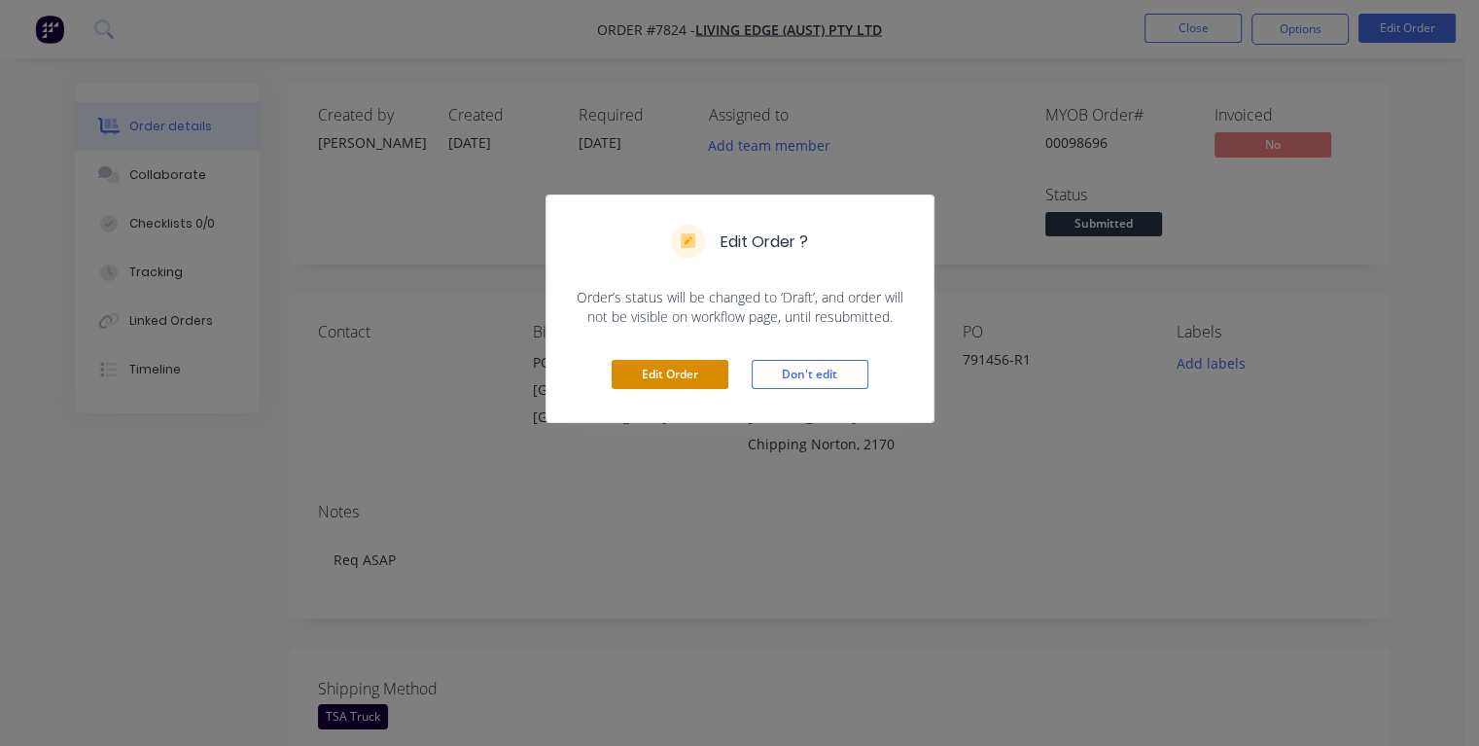
click at [689, 376] on button "Edit Order" at bounding box center [670, 374] width 117 height 29
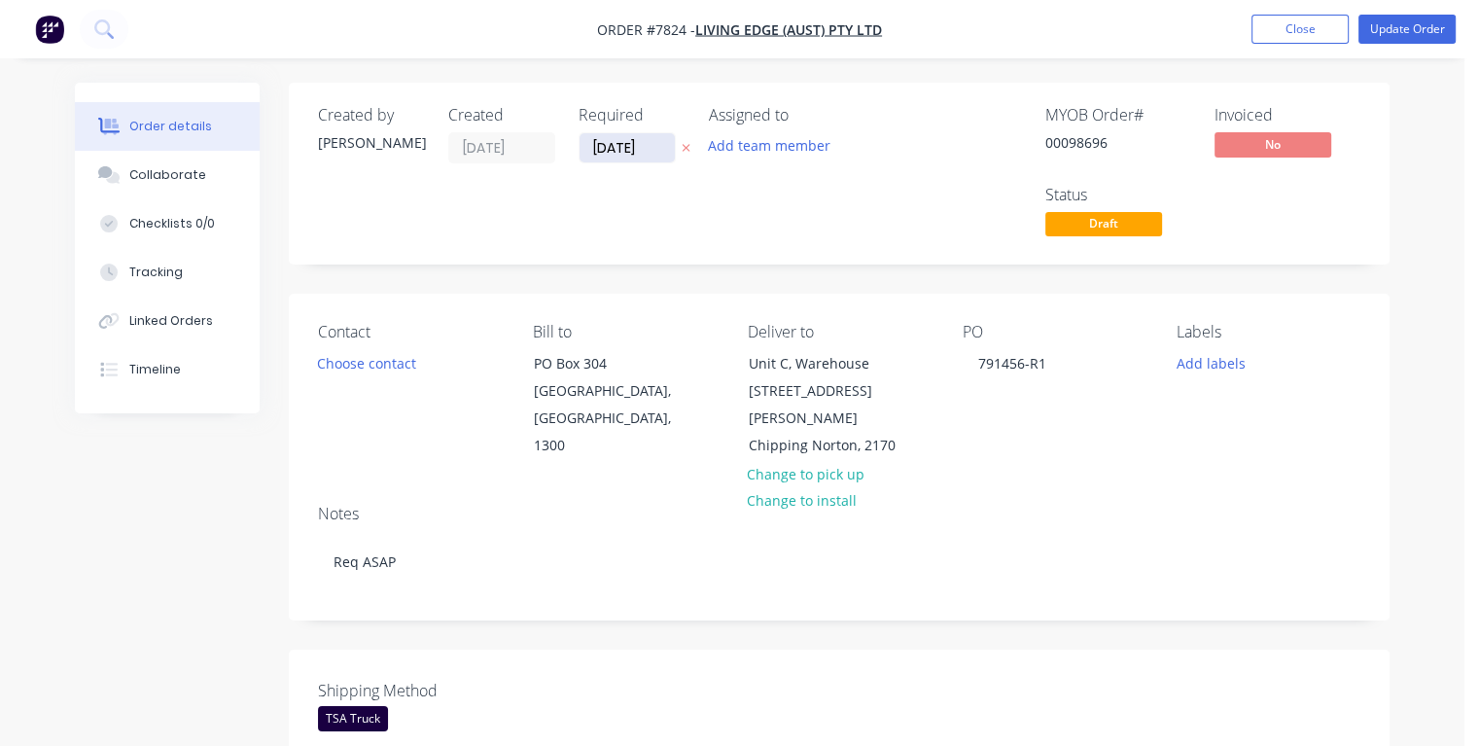
drag, startPoint x: 642, startPoint y: 144, endPoint x: 585, endPoint y: 146, distance: 57.4
click at [585, 146] on input "[DATE]" at bounding box center [627, 147] width 95 height 29
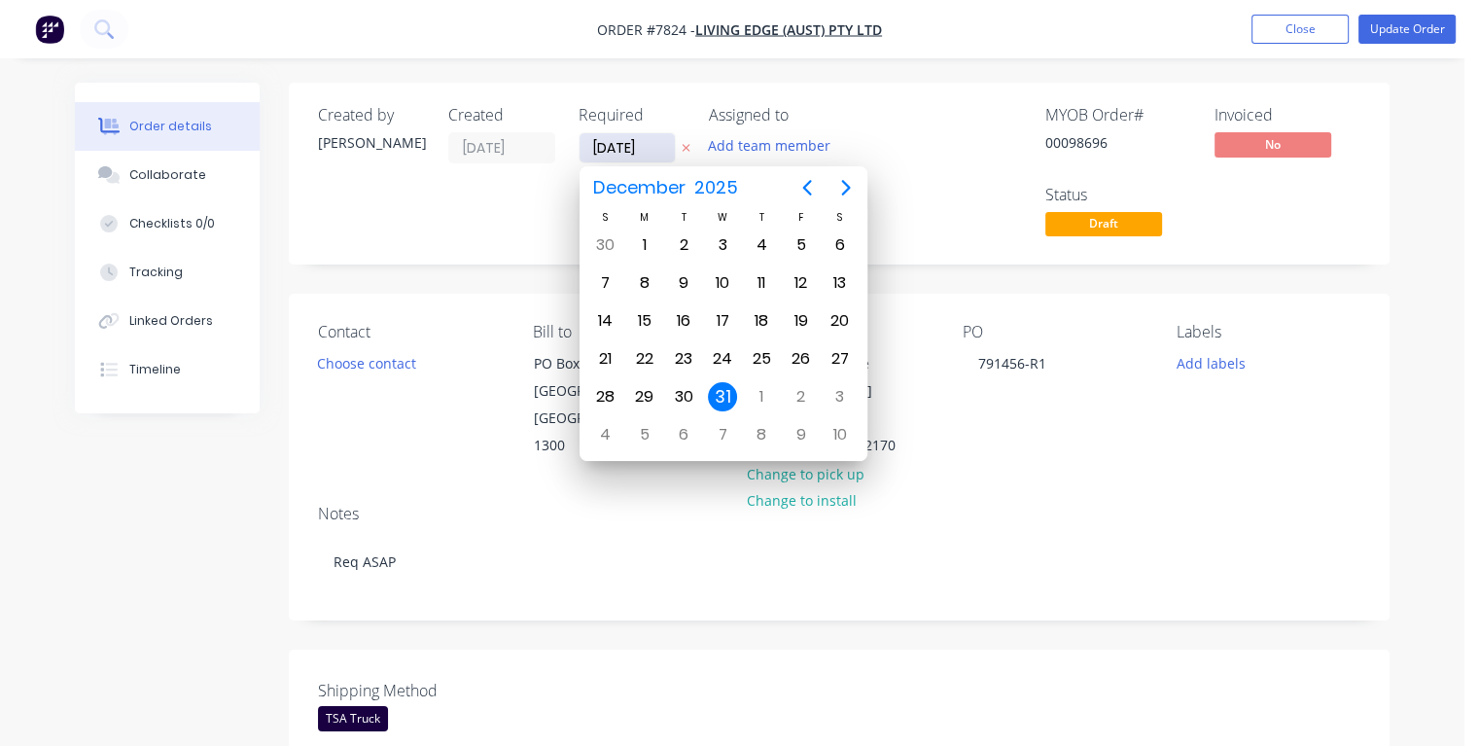
type input "[DATE]"
click at [721, 247] on div "3" at bounding box center [722, 245] width 29 height 29
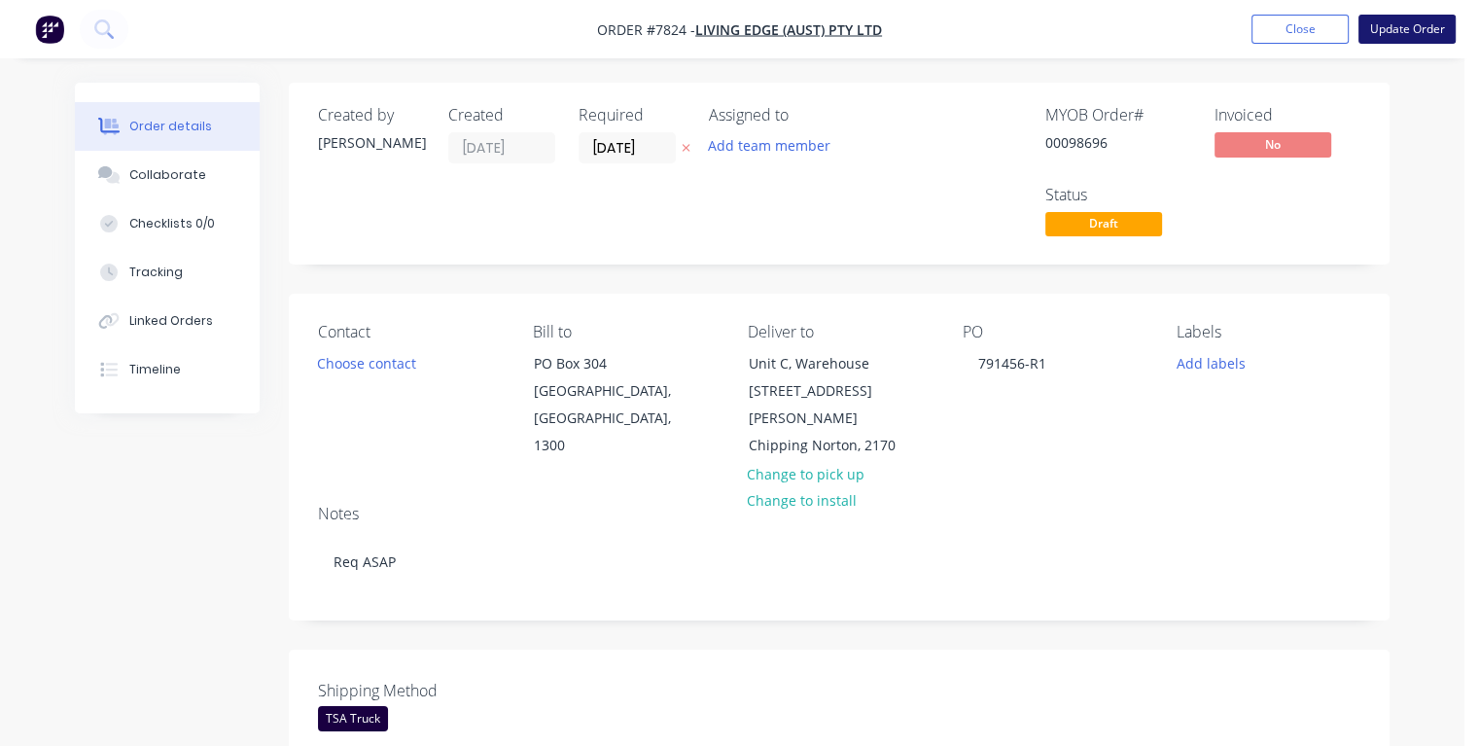
click at [1401, 33] on button "Update Order" at bounding box center [1407, 29] width 97 height 29
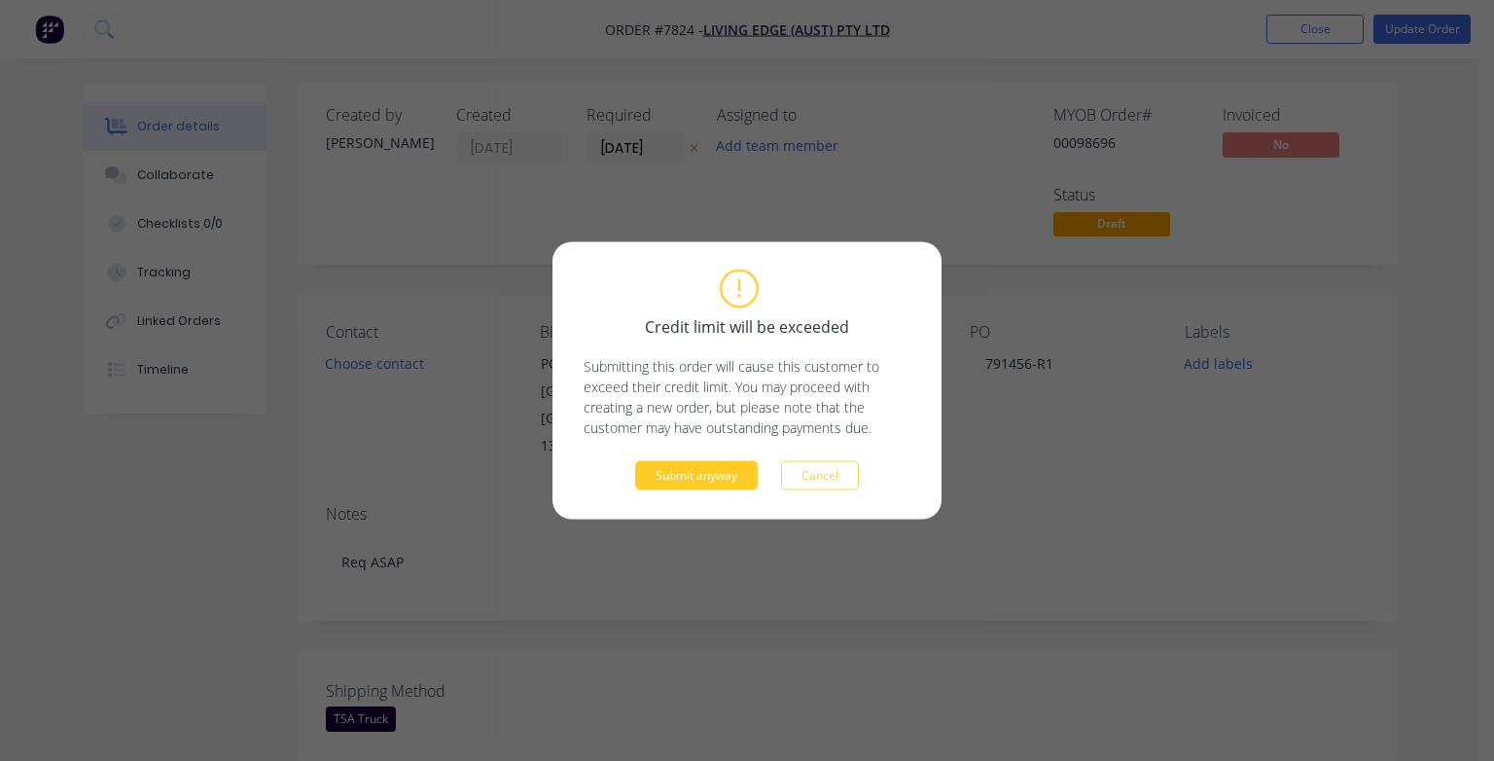
click at [716, 480] on button "Submit anyway" at bounding box center [696, 475] width 123 height 29
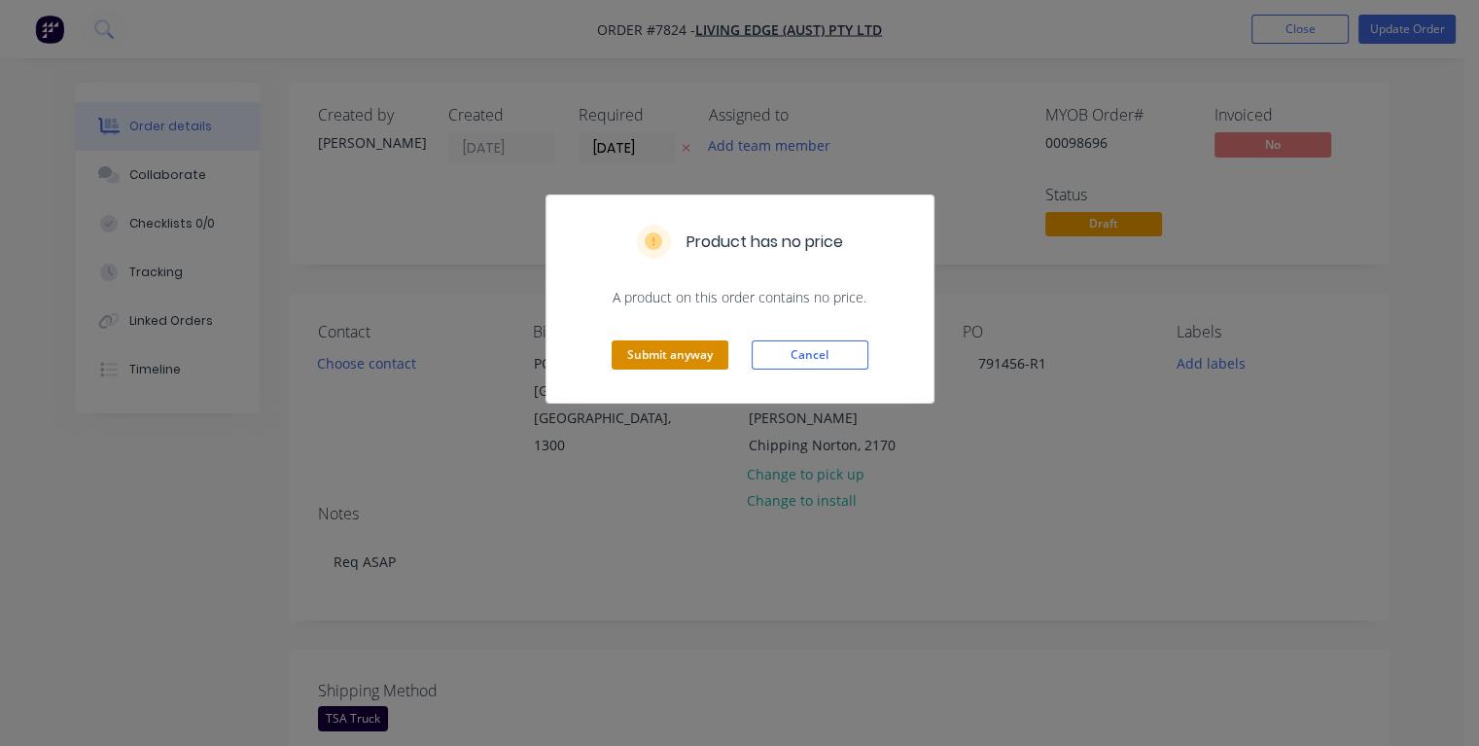
click at [686, 359] on button "Submit anyway" at bounding box center [670, 354] width 117 height 29
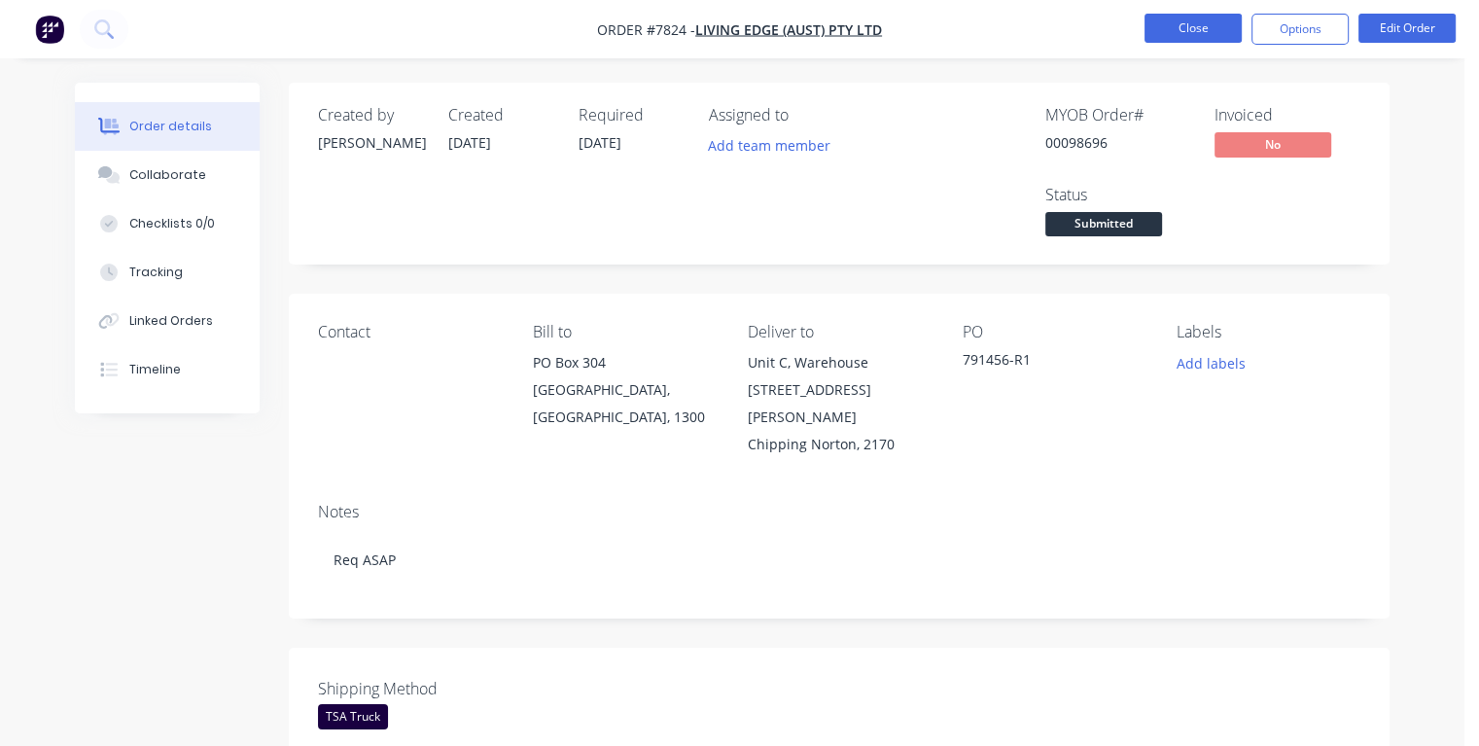
click at [1209, 36] on button "Close" at bounding box center [1193, 28] width 97 height 29
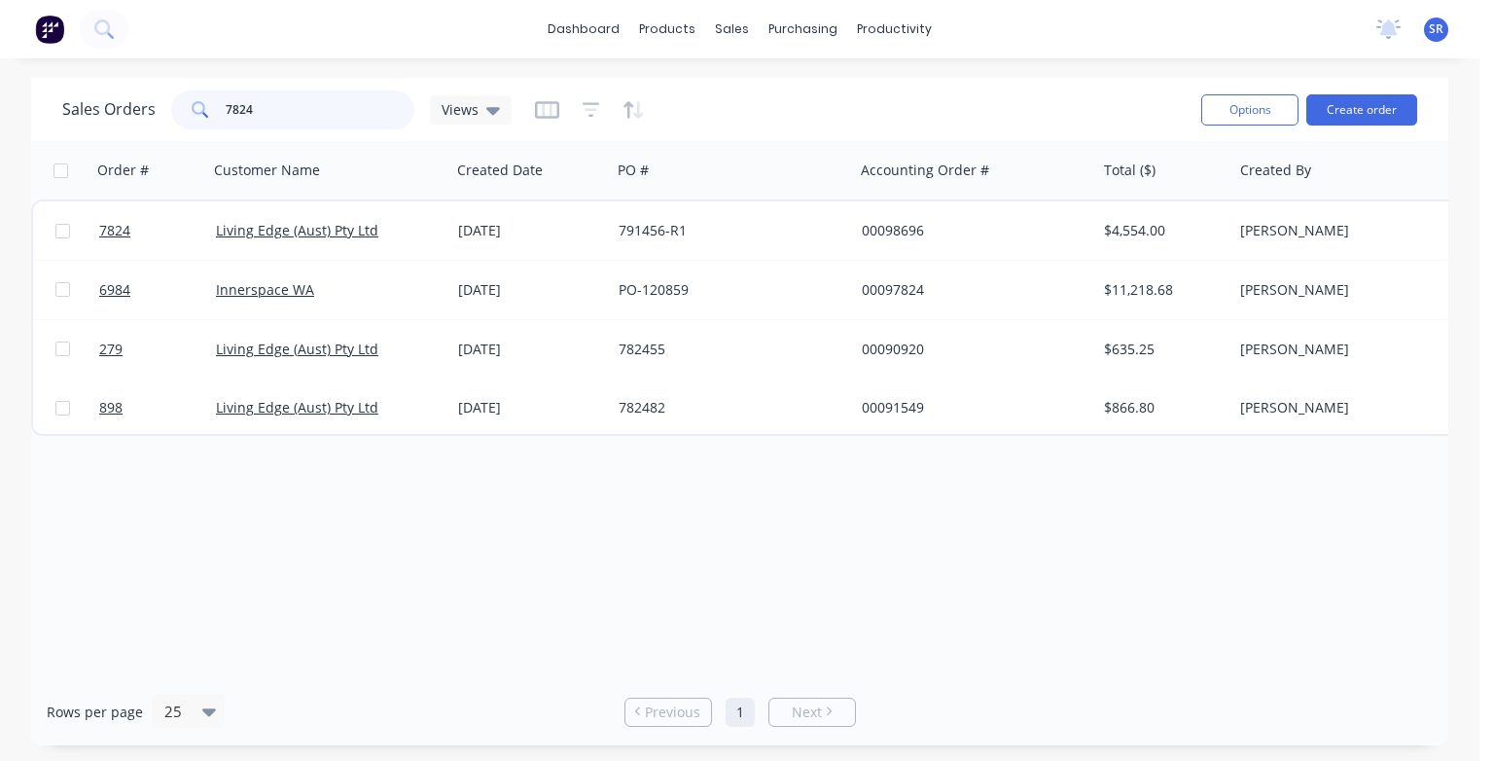
click at [268, 105] on input "7824" at bounding box center [321, 109] width 190 height 39
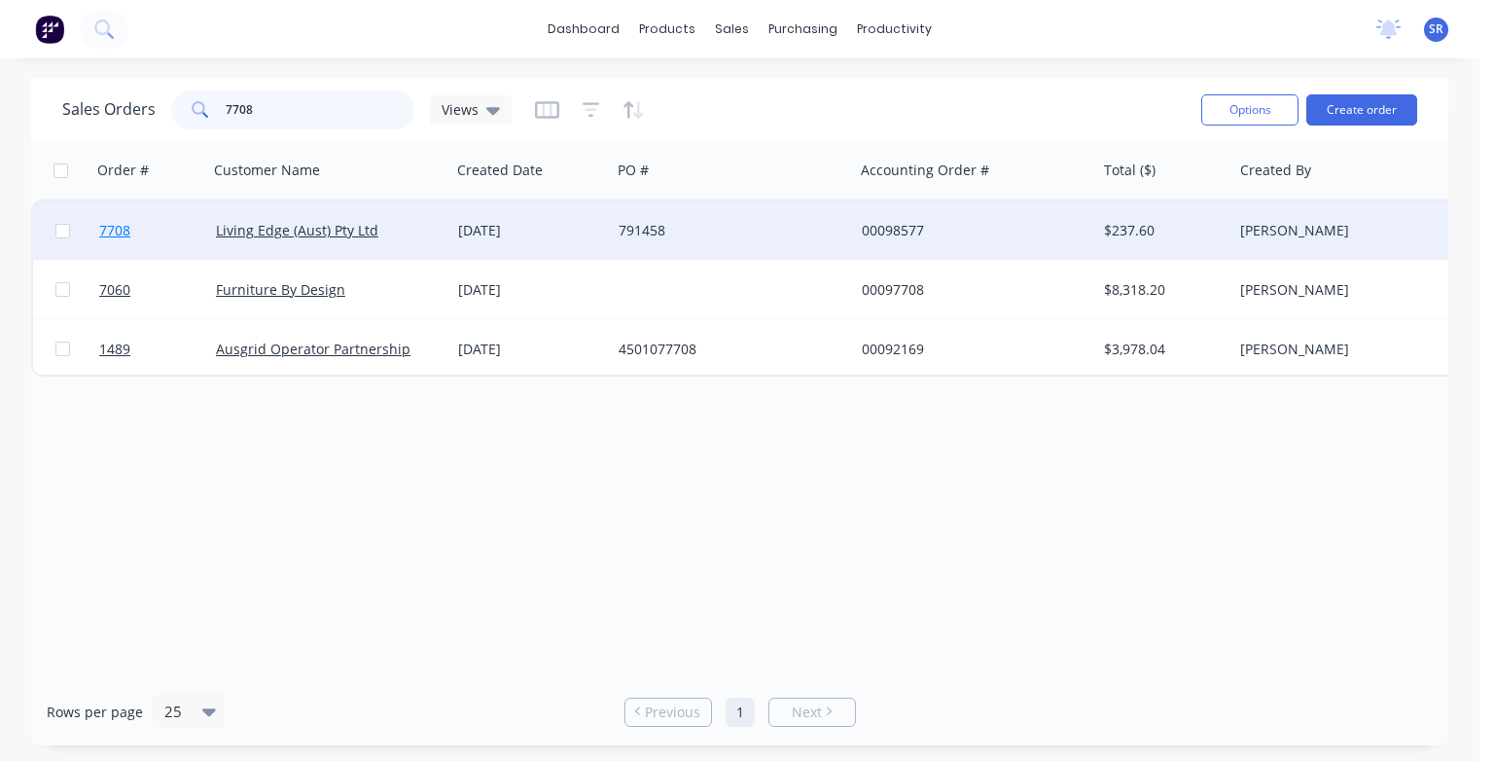
type input "7708"
click at [112, 233] on span "7708" at bounding box center [114, 230] width 31 height 19
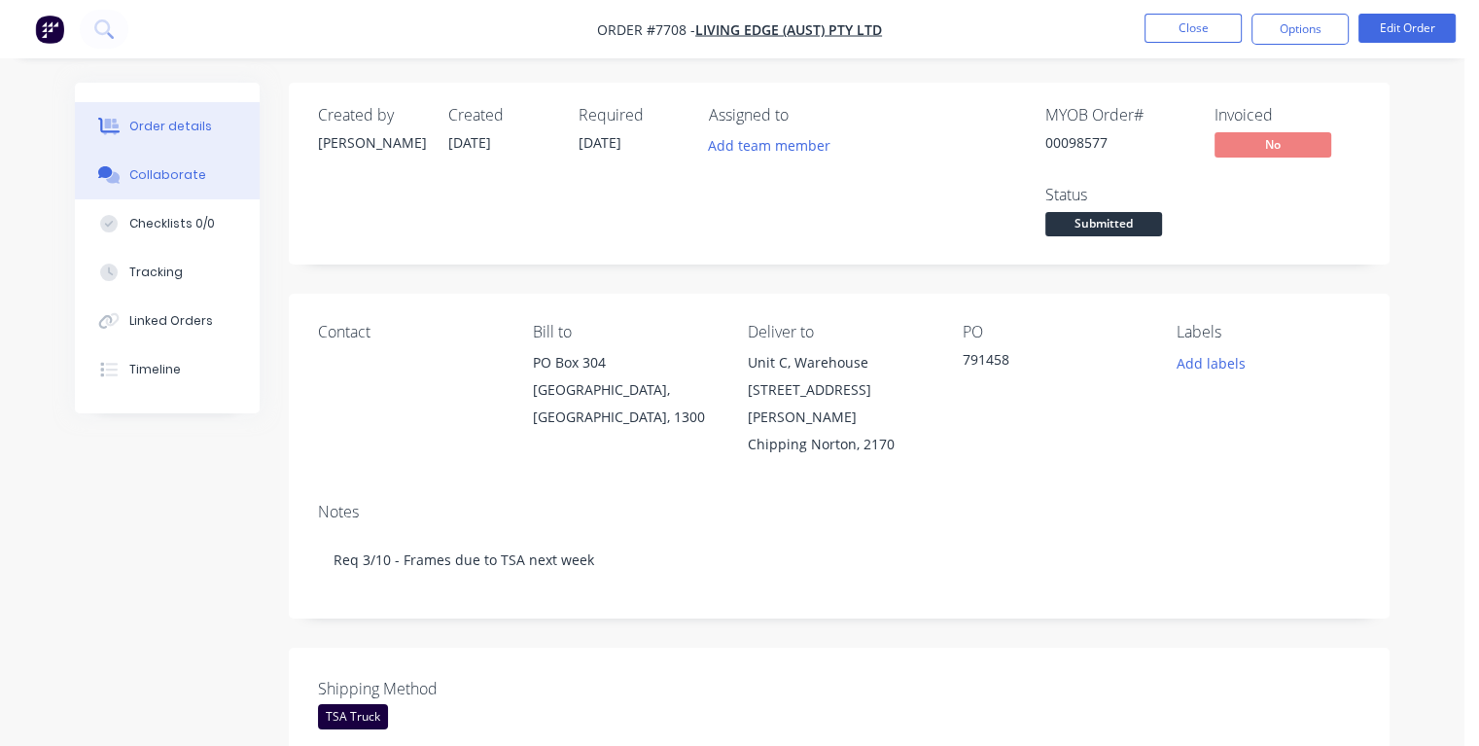
click at [147, 177] on div "Collaborate" at bounding box center [167, 175] width 77 height 18
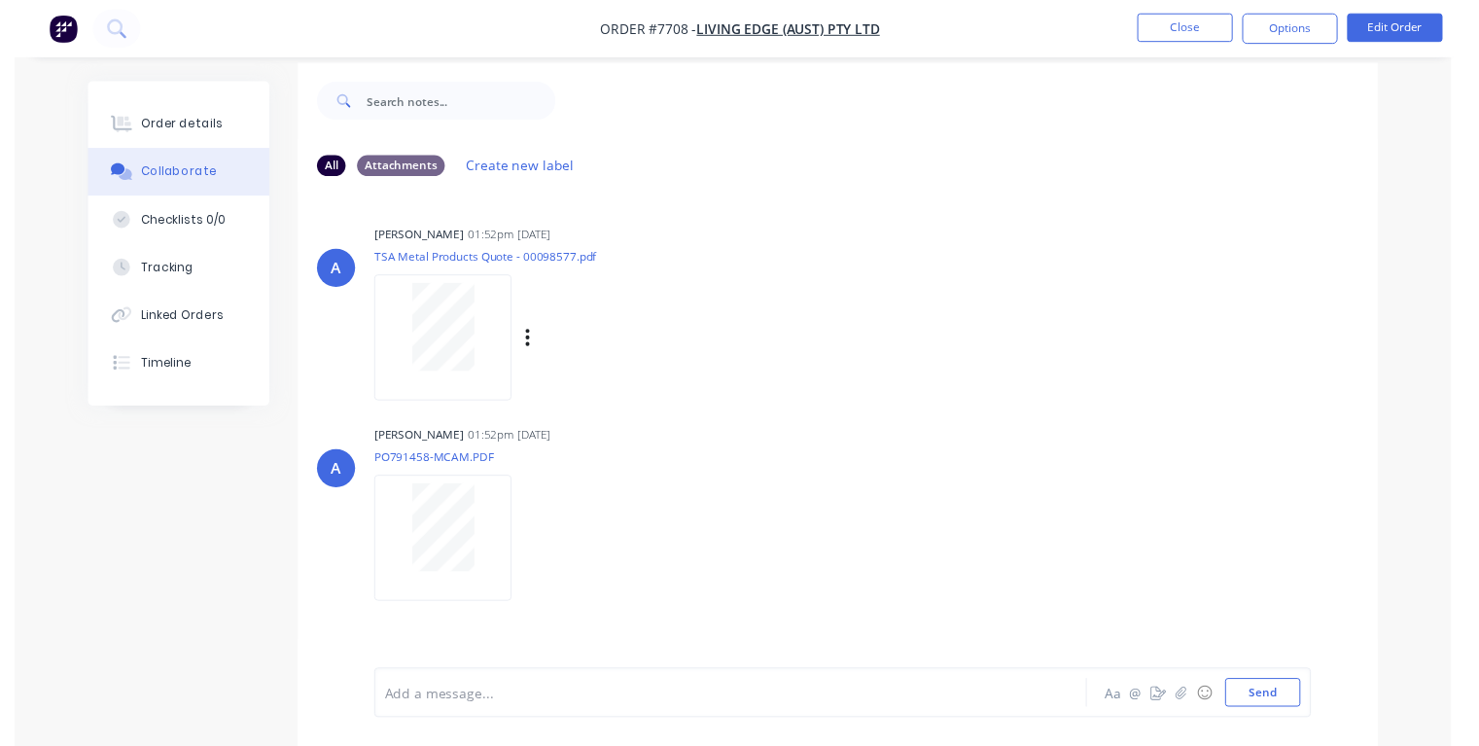
scroll to position [28, 0]
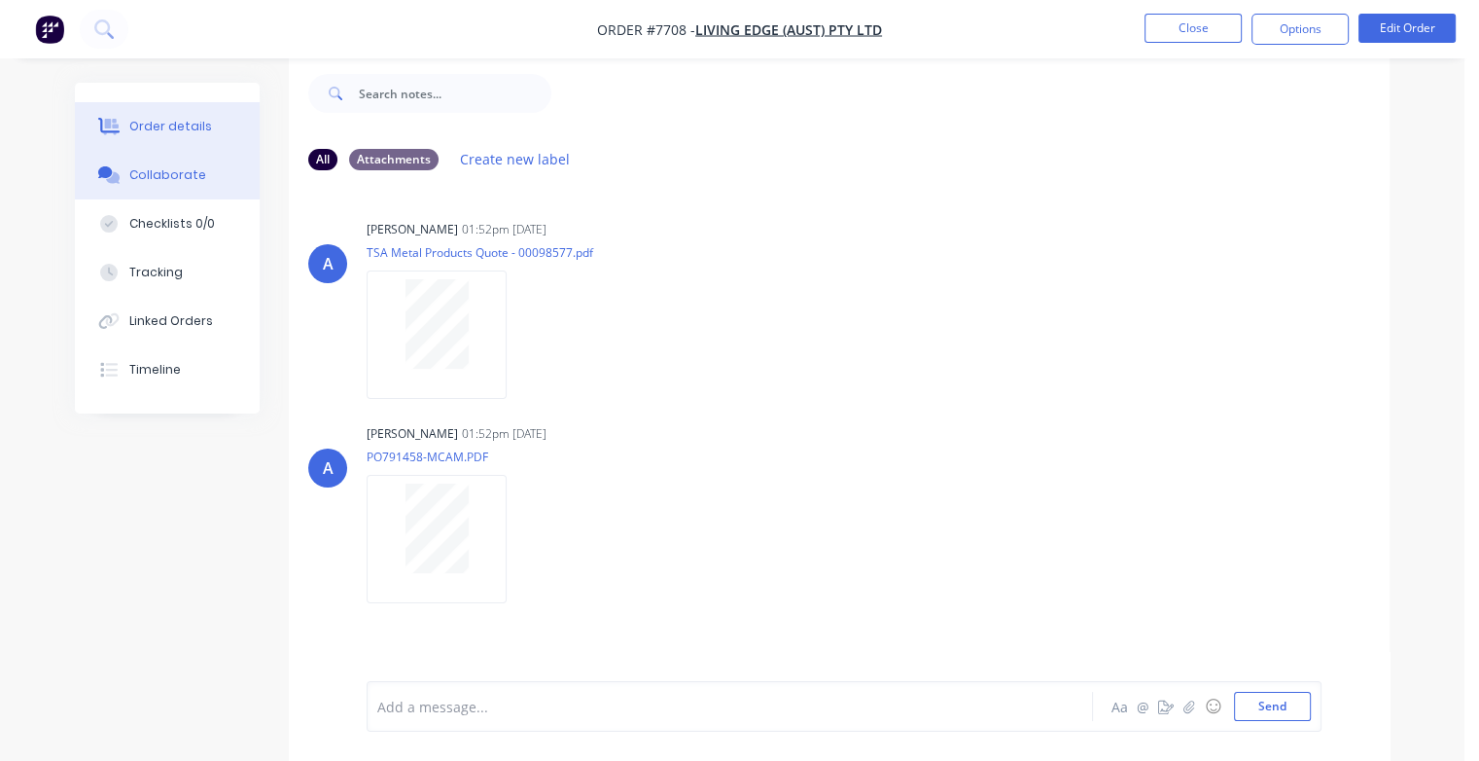
click at [132, 126] on div "Order details" at bounding box center [170, 127] width 83 height 18
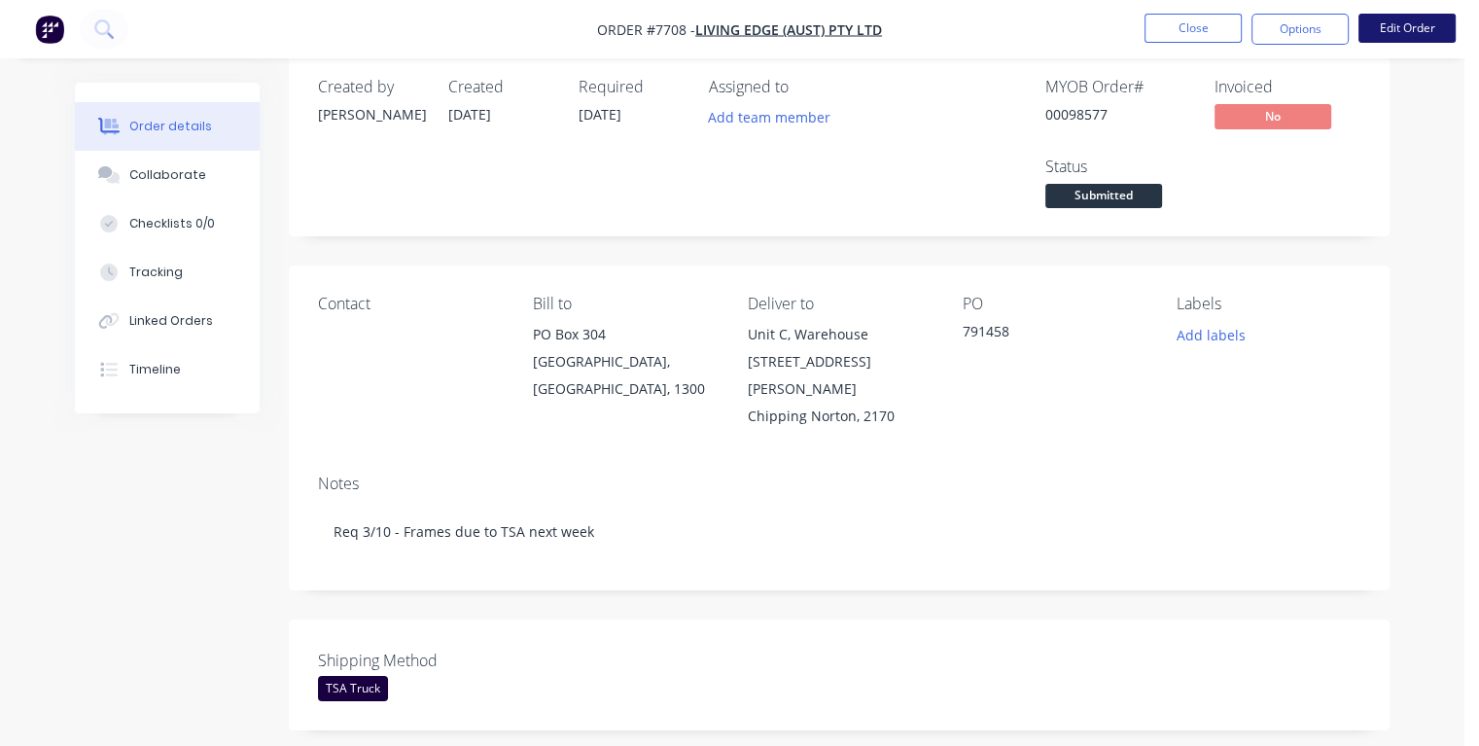
click at [1377, 26] on button "Edit Order" at bounding box center [1407, 28] width 97 height 29
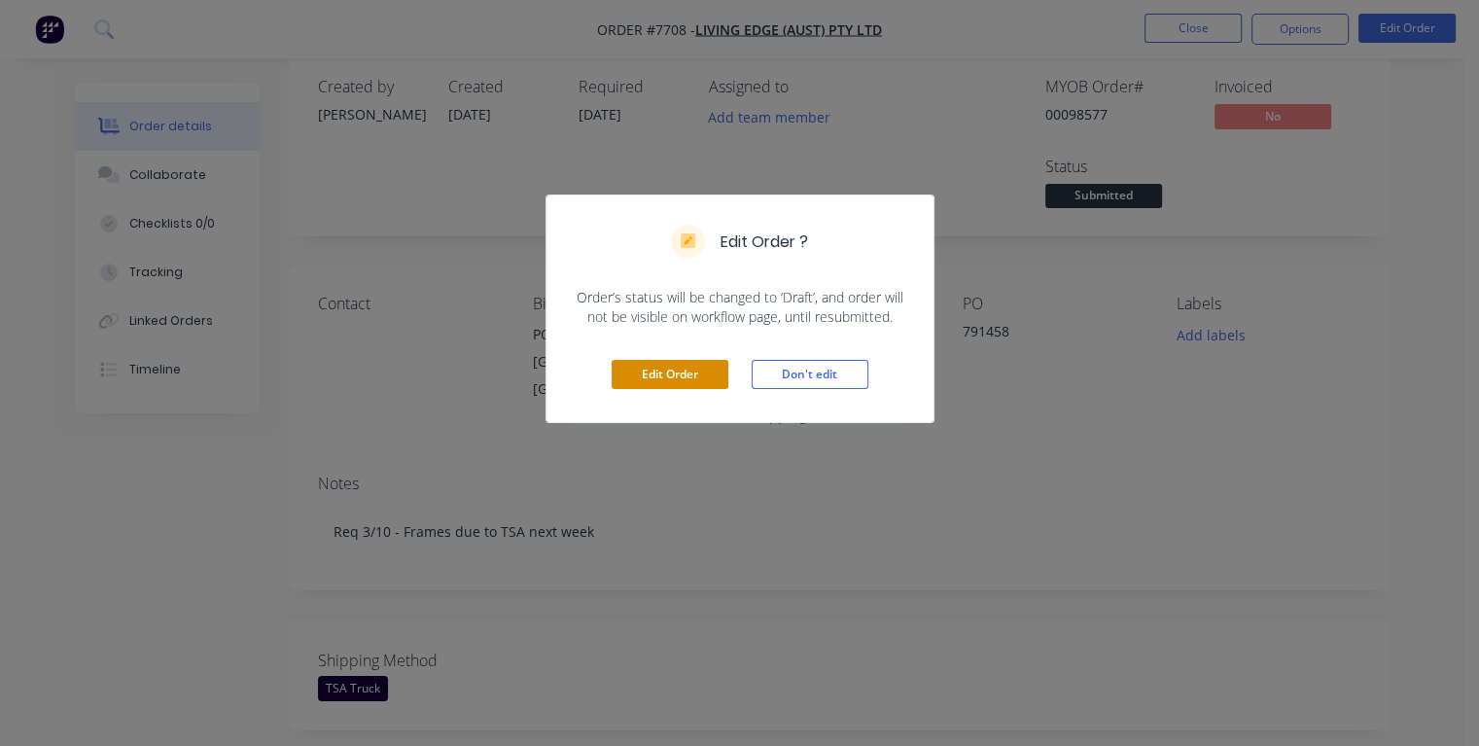
click at [640, 379] on button "Edit Order" at bounding box center [670, 374] width 117 height 29
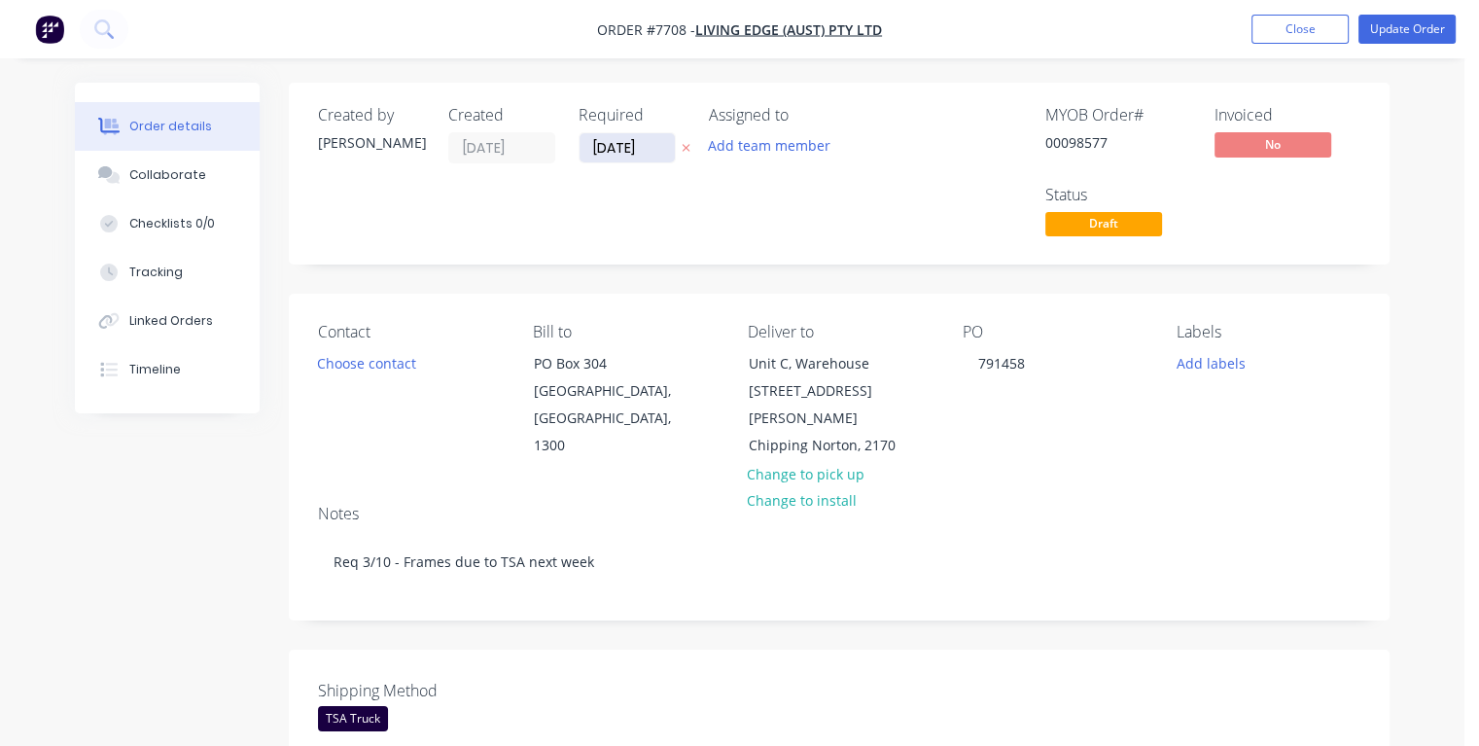
drag, startPoint x: 648, startPoint y: 146, endPoint x: 585, endPoint y: 153, distance: 63.6
click at [585, 153] on input "[DATE]" at bounding box center [627, 147] width 95 height 29
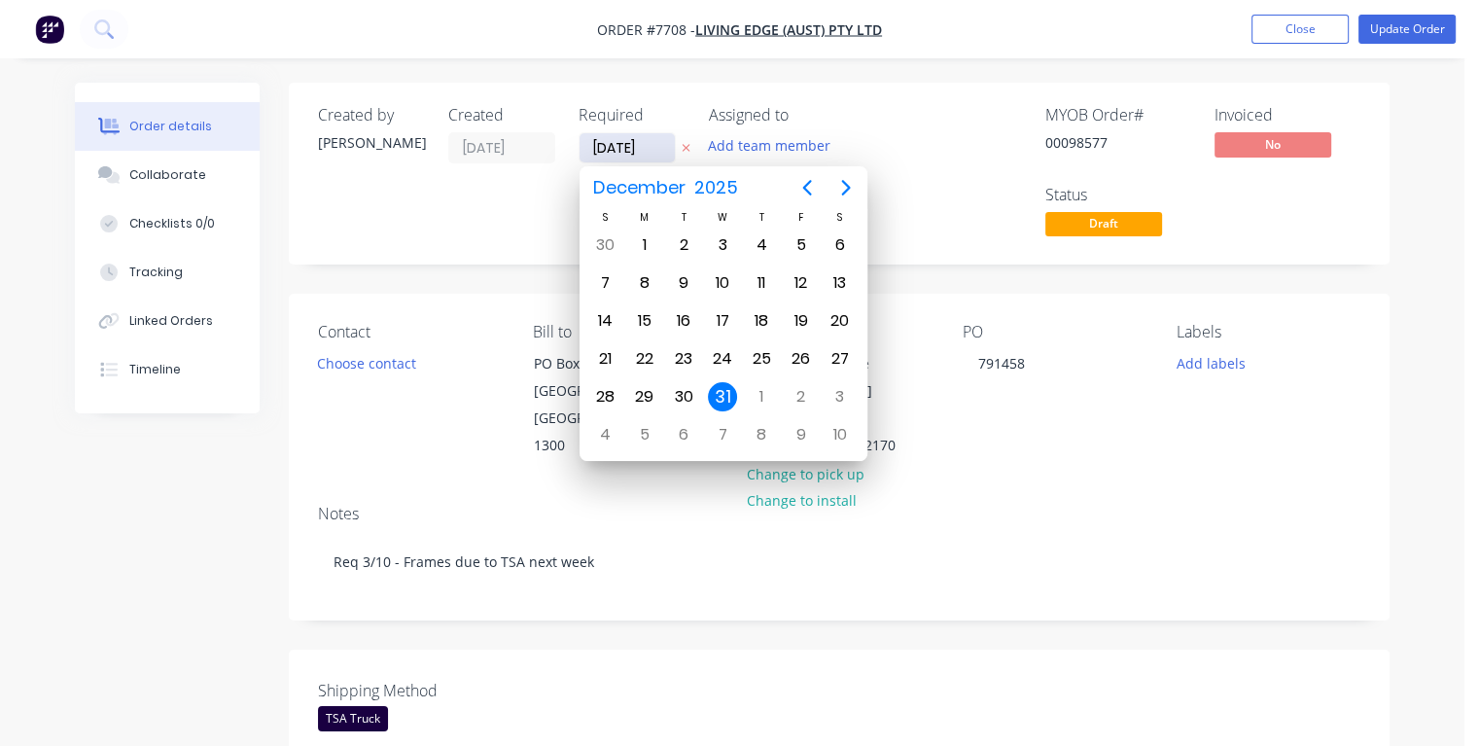
type input "[DATE]"
click at [684, 313] on div "16" at bounding box center [683, 320] width 29 height 29
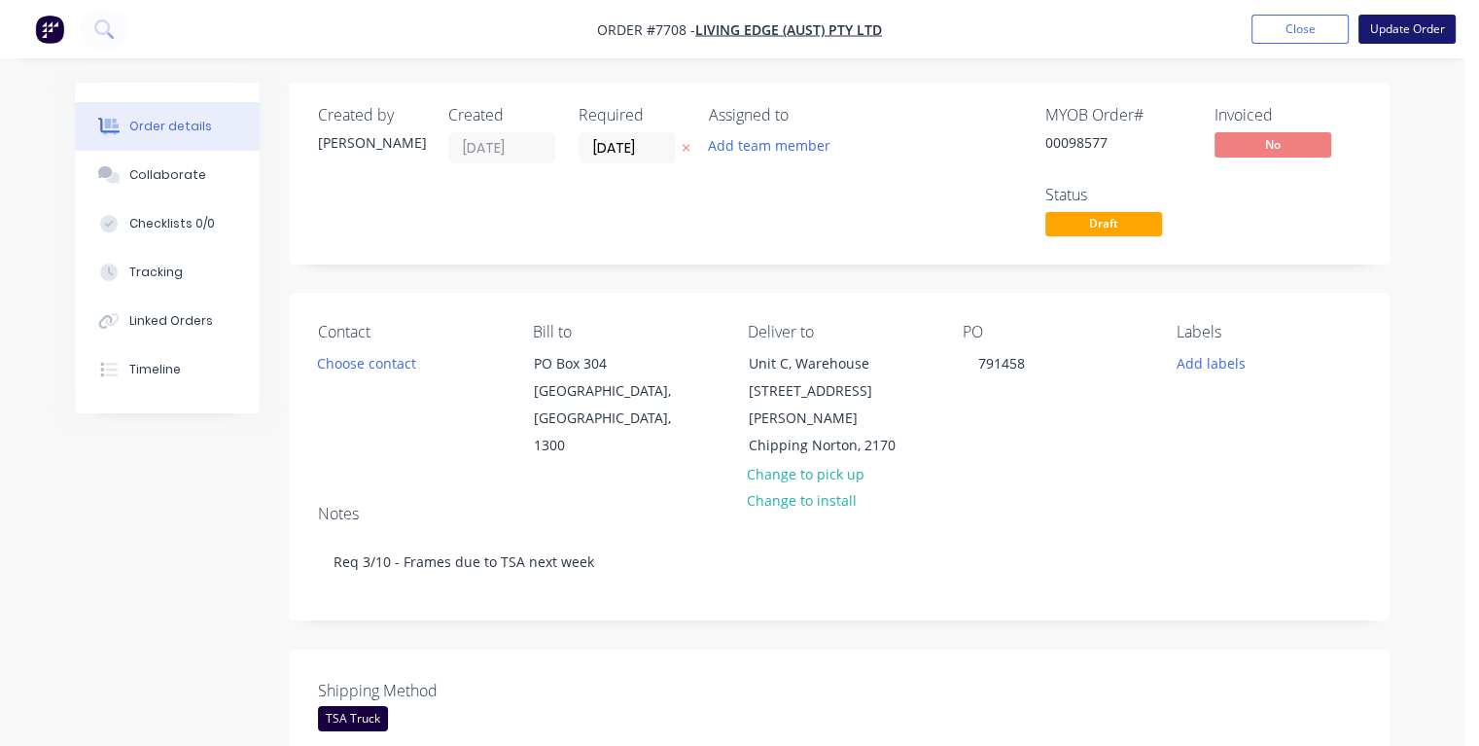
click at [1384, 28] on button "Update Order" at bounding box center [1407, 29] width 97 height 29
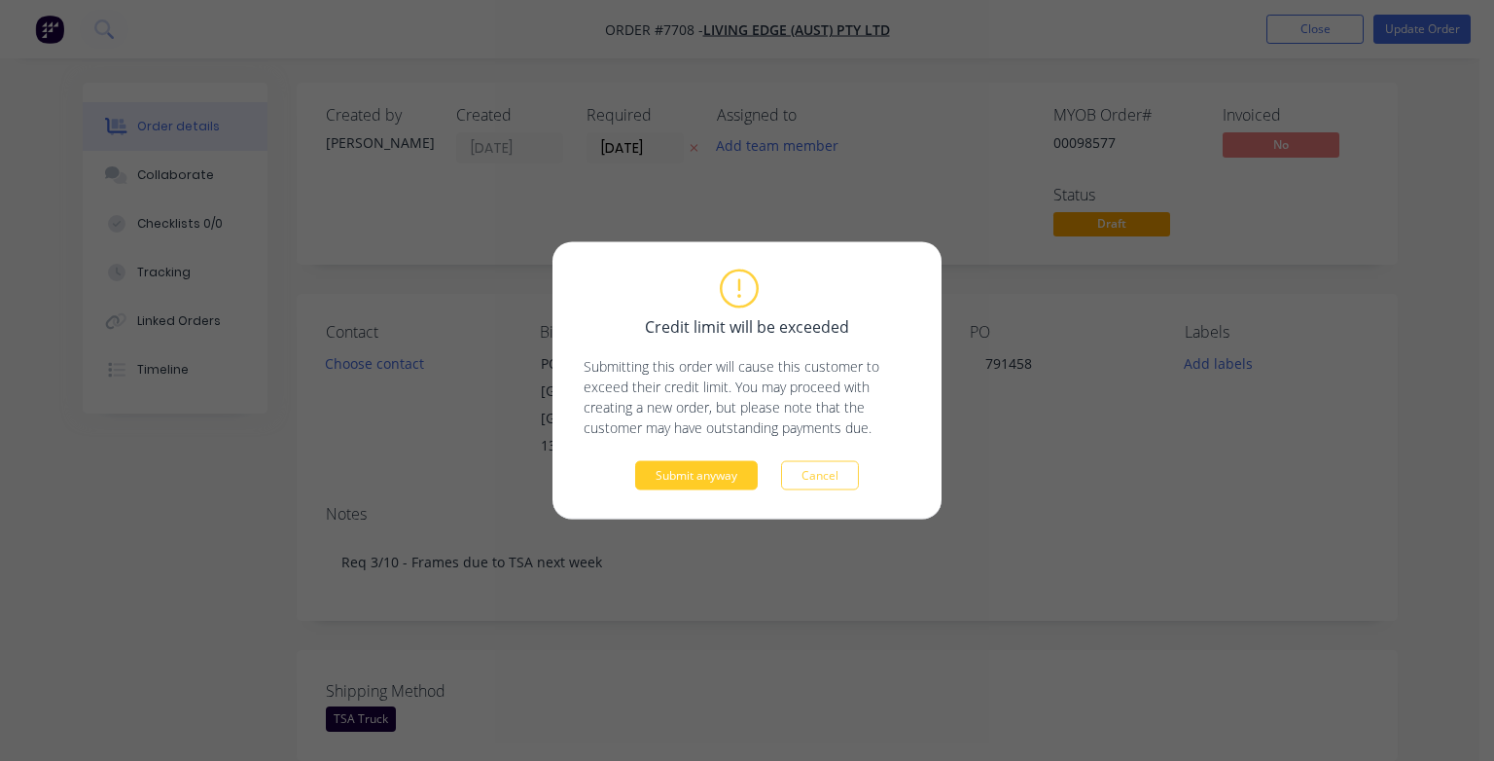
click at [706, 484] on button "Submit anyway" at bounding box center [696, 475] width 123 height 29
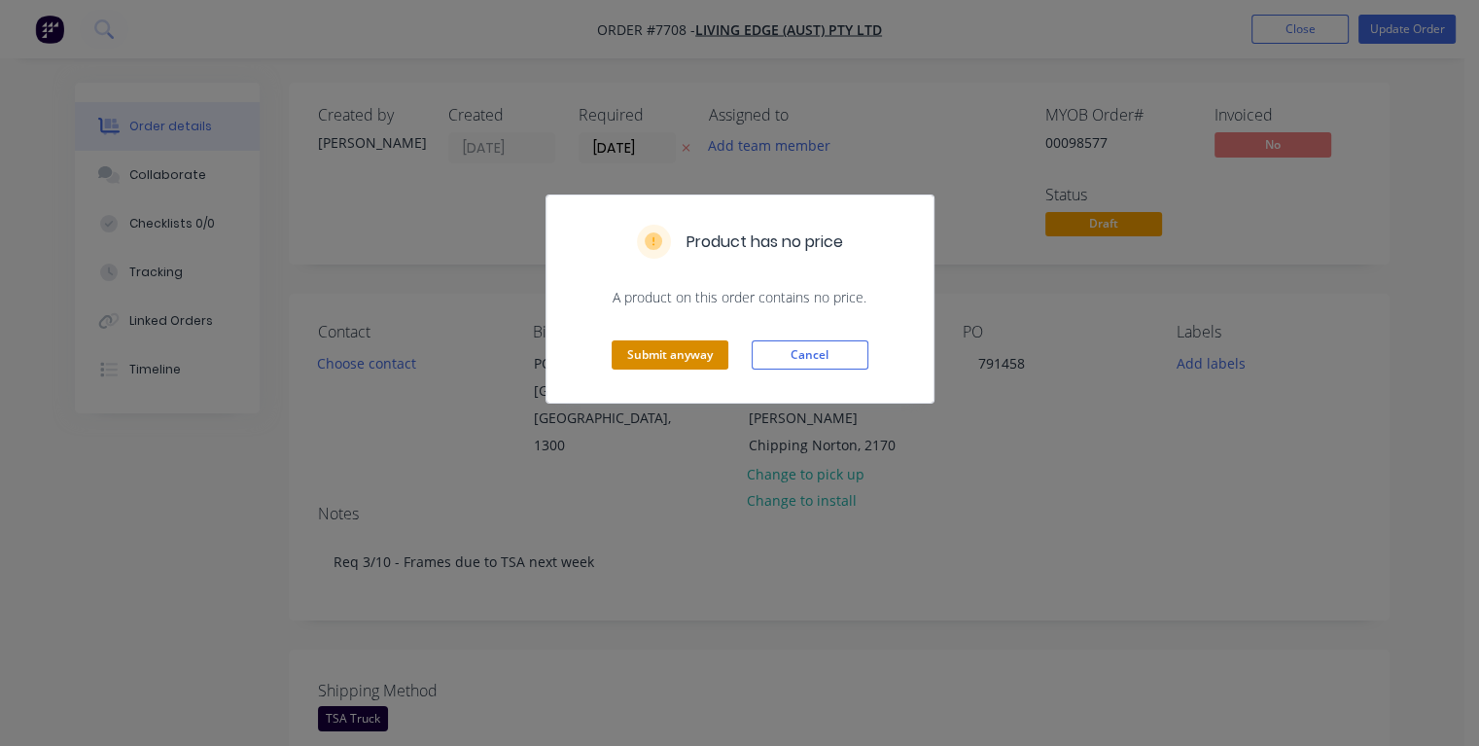
click at [683, 357] on button "Submit anyway" at bounding box center [670, 354] width 117 height 29
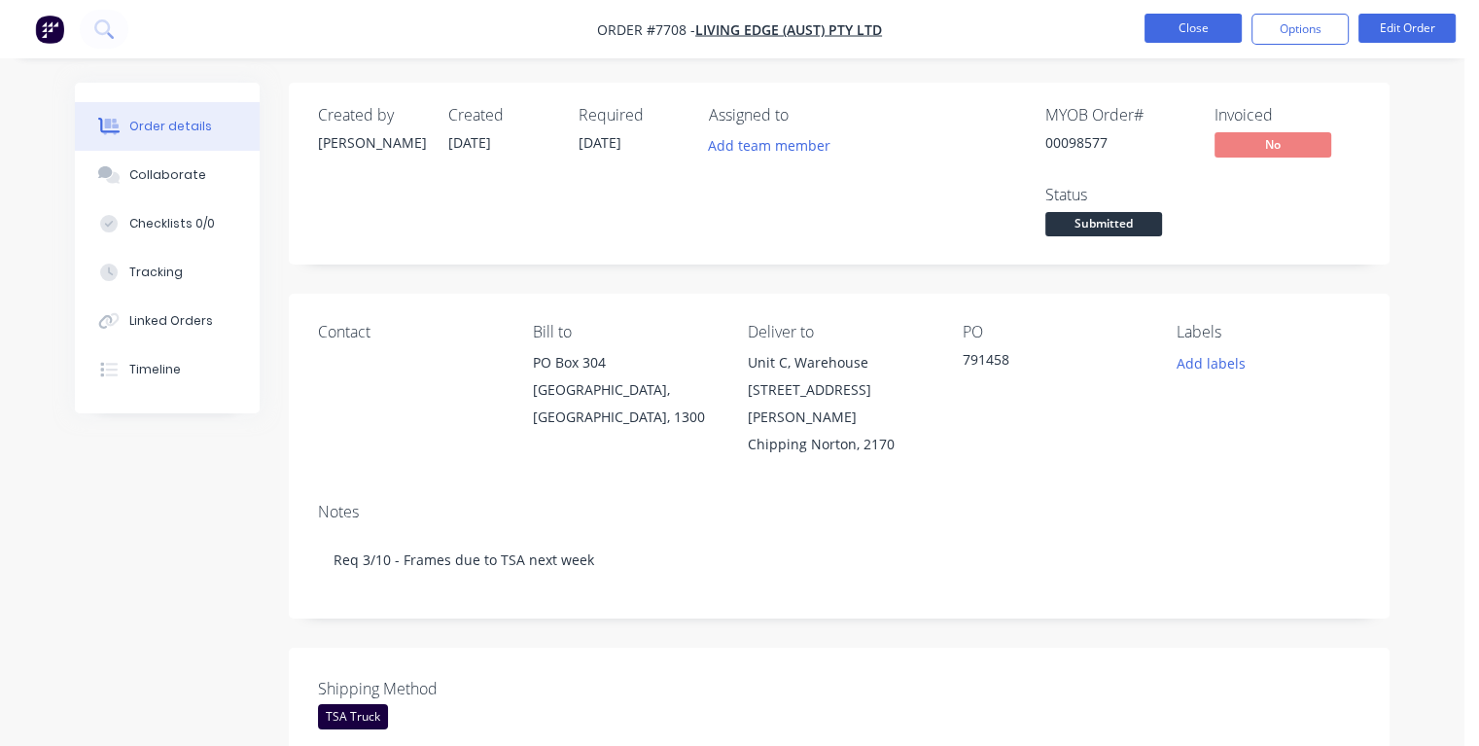
click at [1194, 37] on button "Close" at bounding box center [1193, 28] width 97 height 29
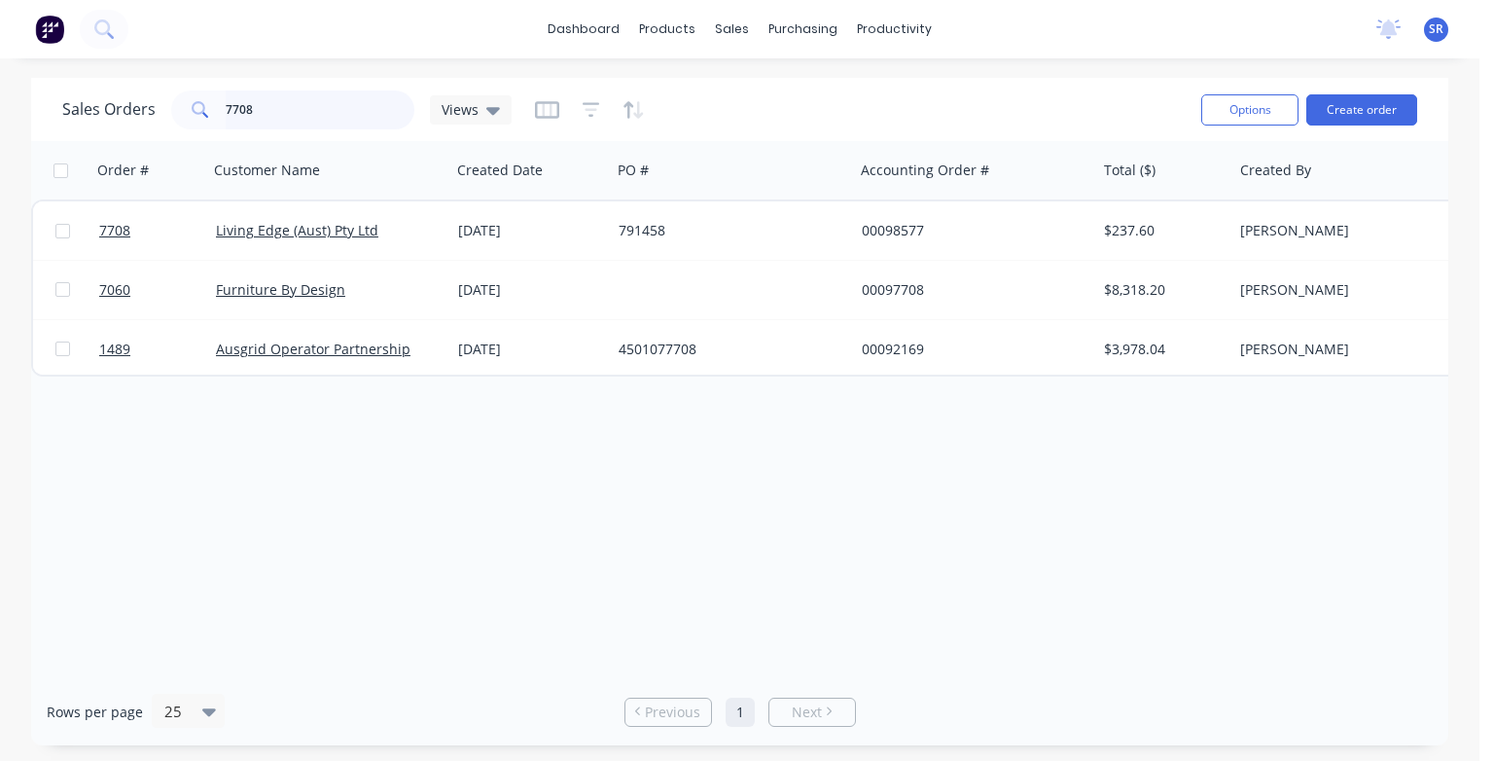
click at [276, 102] on input "7708" at bounding box center [321, 109] width 190 height 39
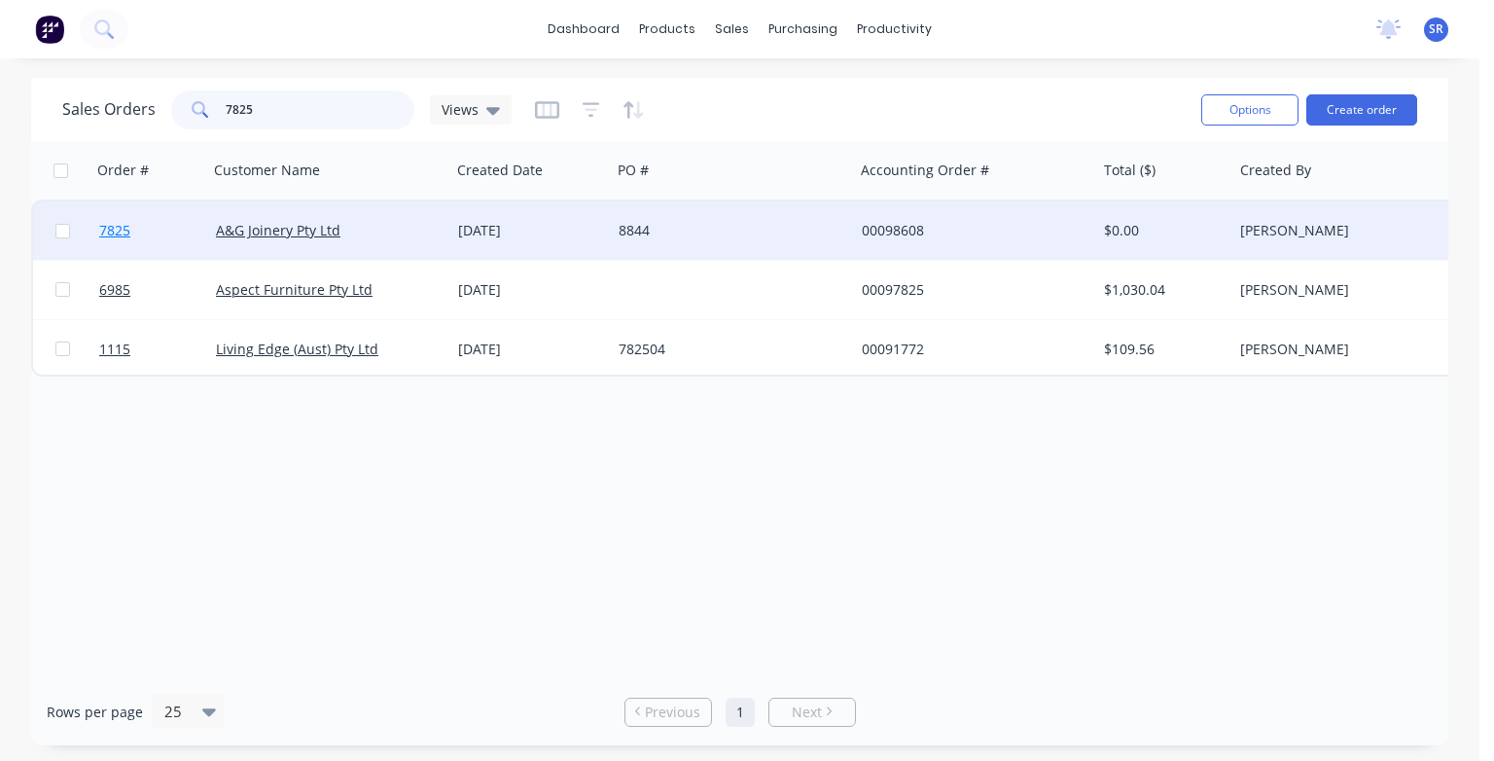
type input "7825"
click at [115, 233] on span "7825" at bounding box center [114, 230] width 31 height 19
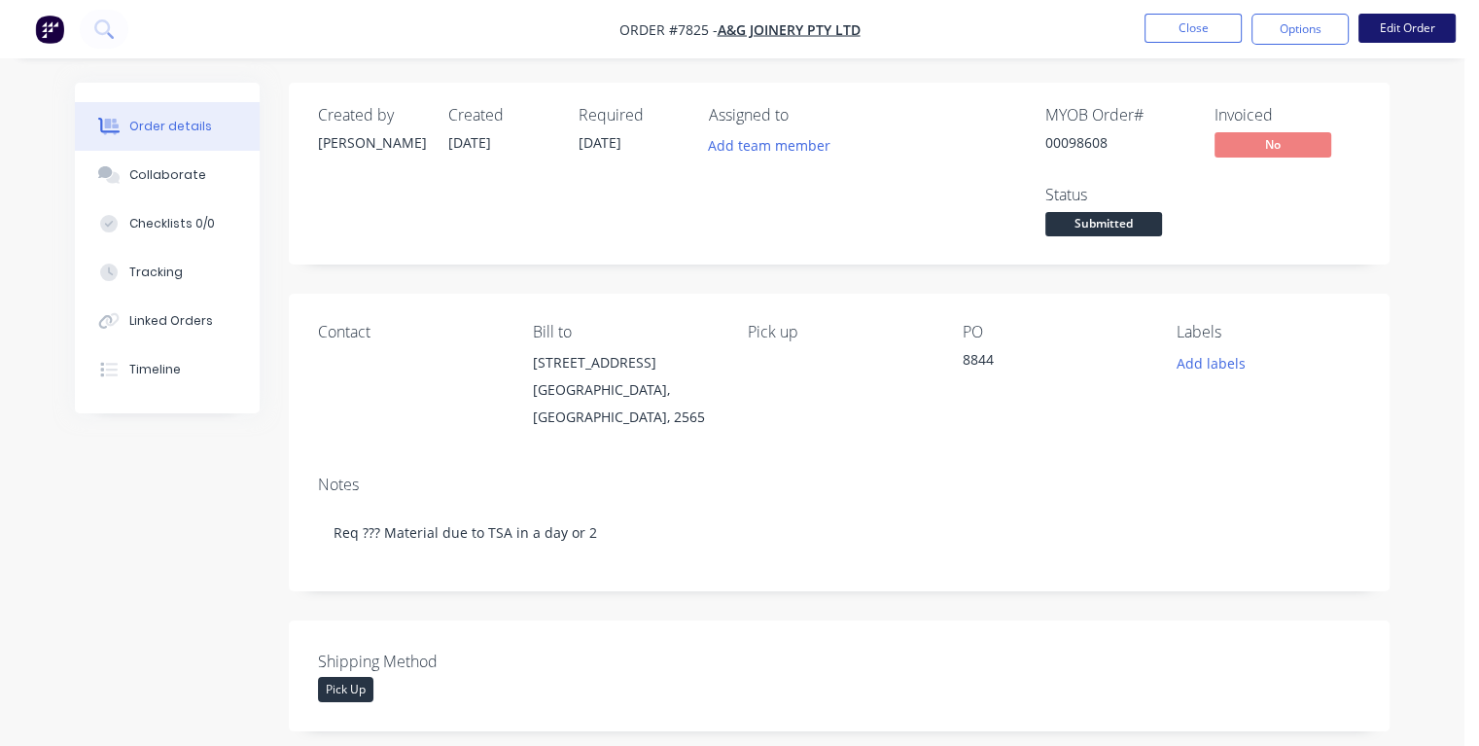
click at [1406, 27] on button "Edit Order" at bounding box center [1407, 28] width 97 height 29
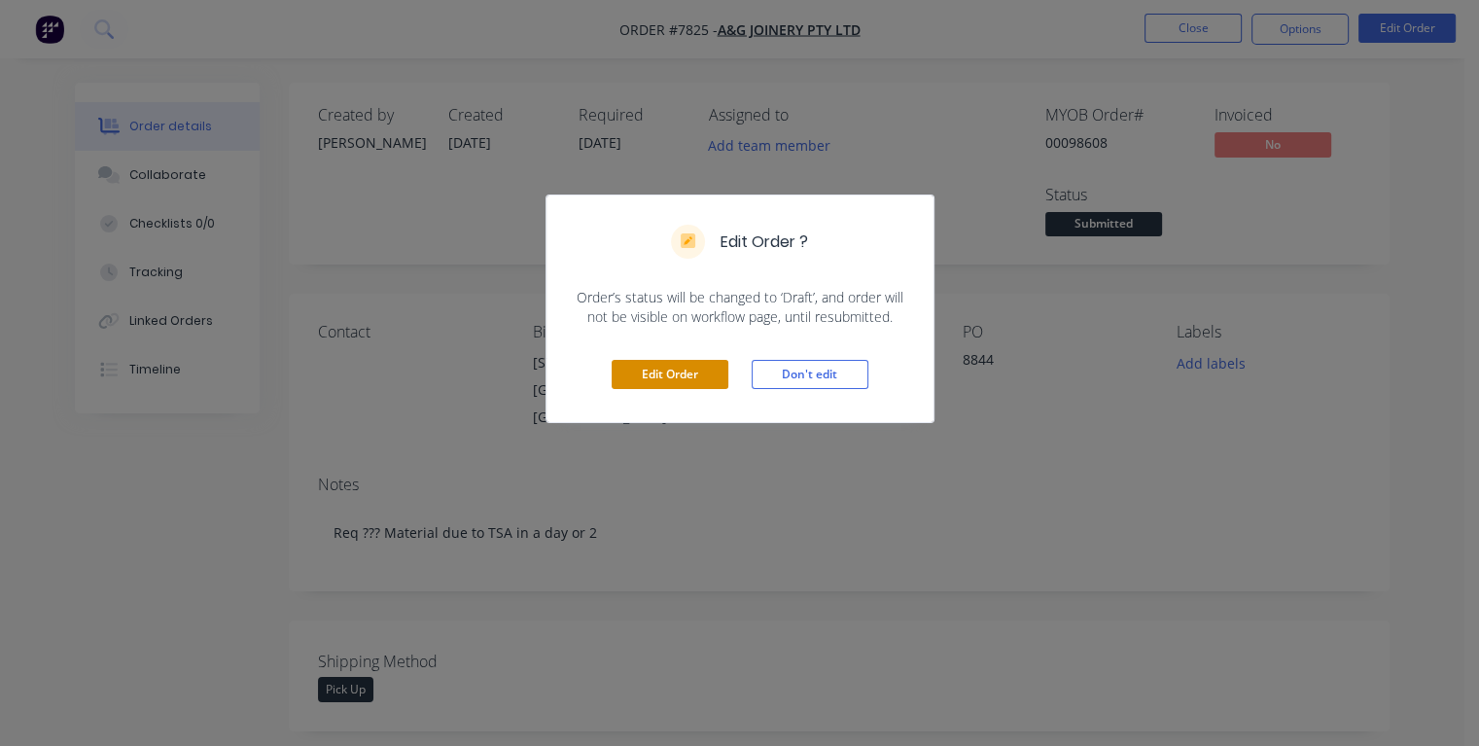
click at [689, 376] on button "Edit Order" at bounding box center [670, 374] width 117 height 29
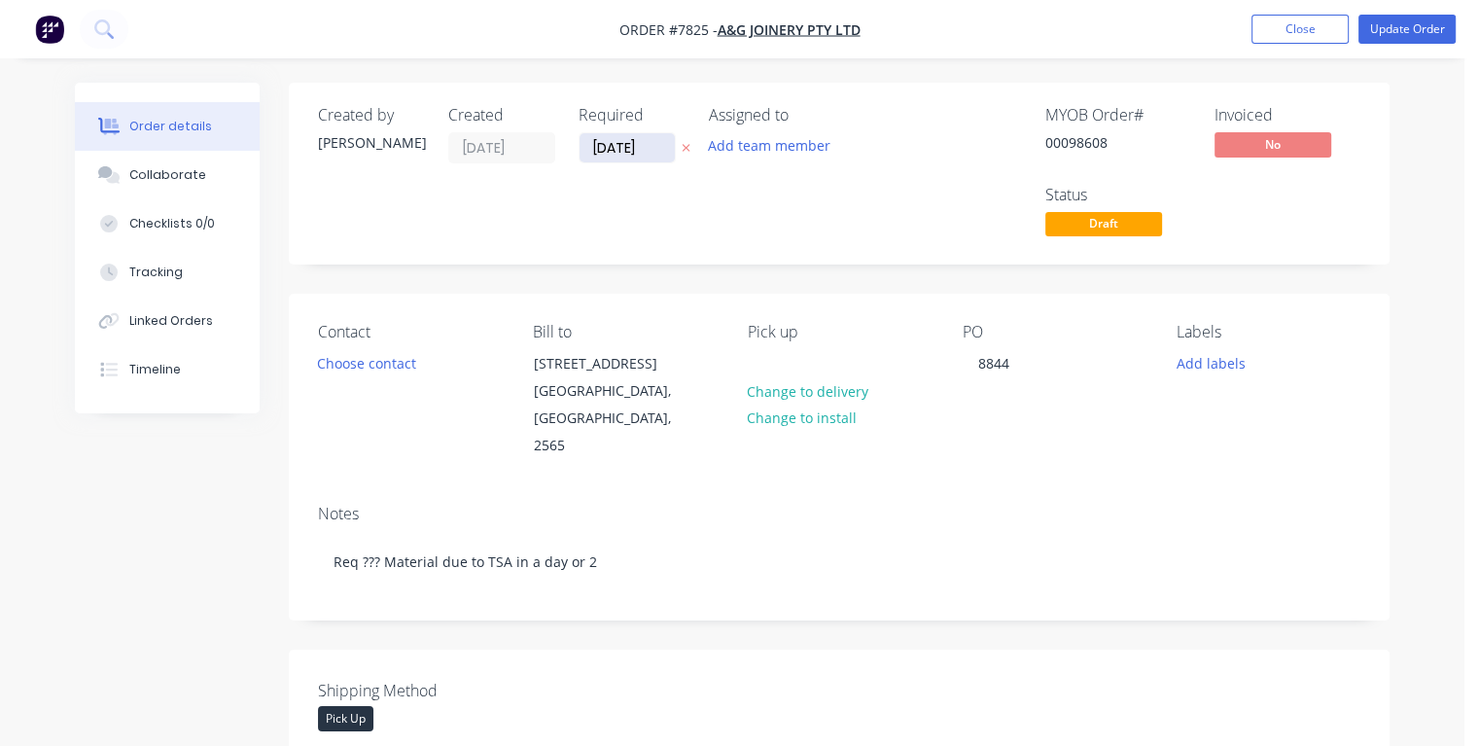
drag, startPoint x: 646, startPoint y: 149, endPoint x: 591, endPoint y: 151, distance: 54.5
click at [591, 151] on input "[DATE]" at bounding box center [627, 147] width 95 height 29
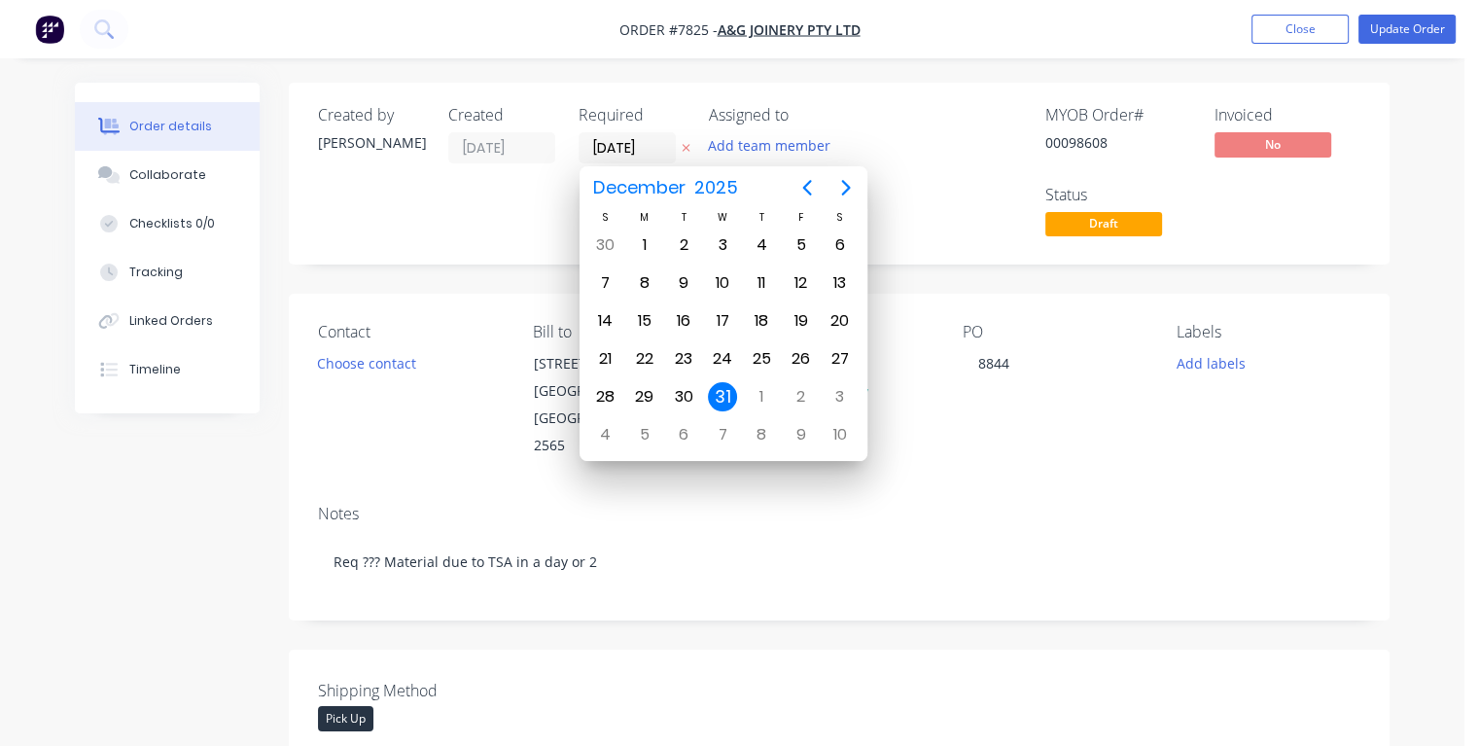
type input "[DATE]"
click at [720, 242] on div "3" at bounding box center [722, 245] width 29 height 29
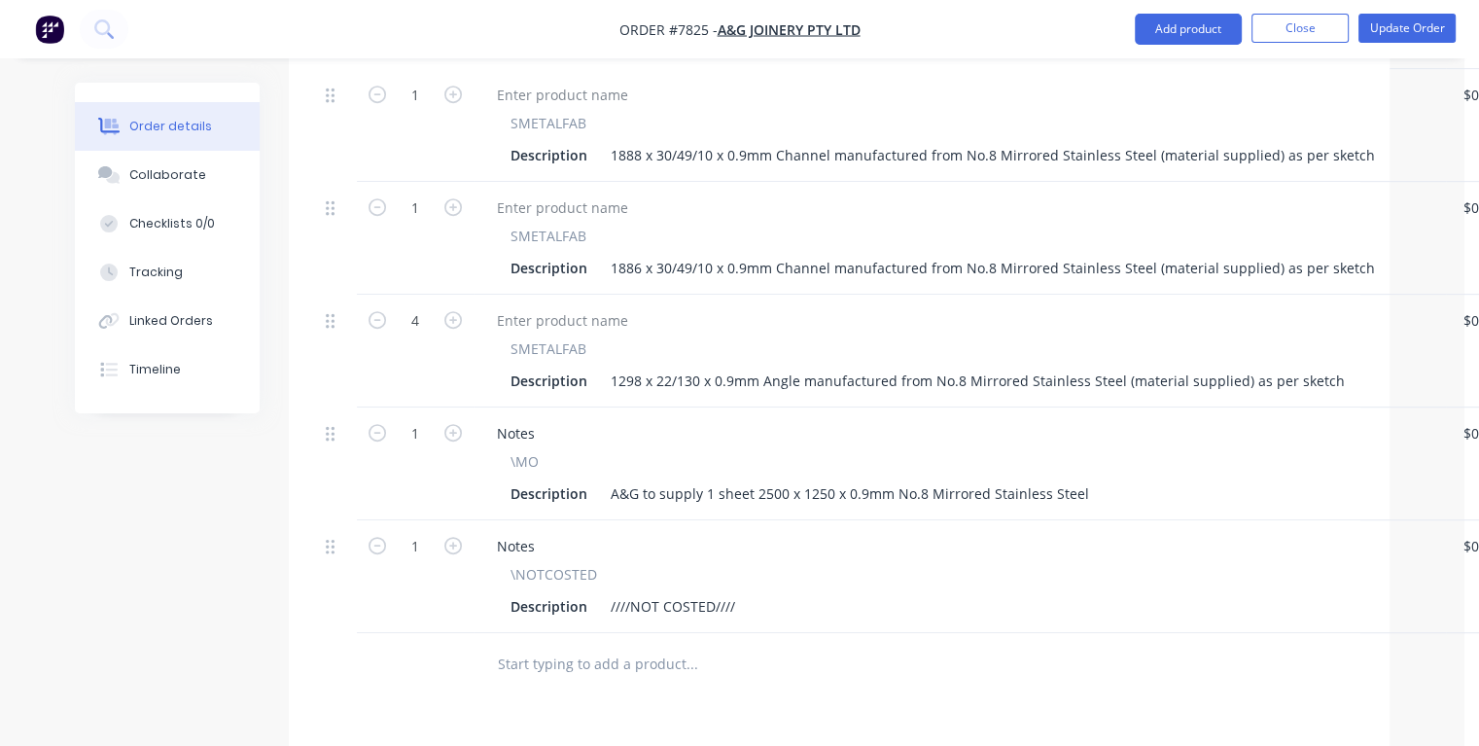
scroll to position [1264, 0]
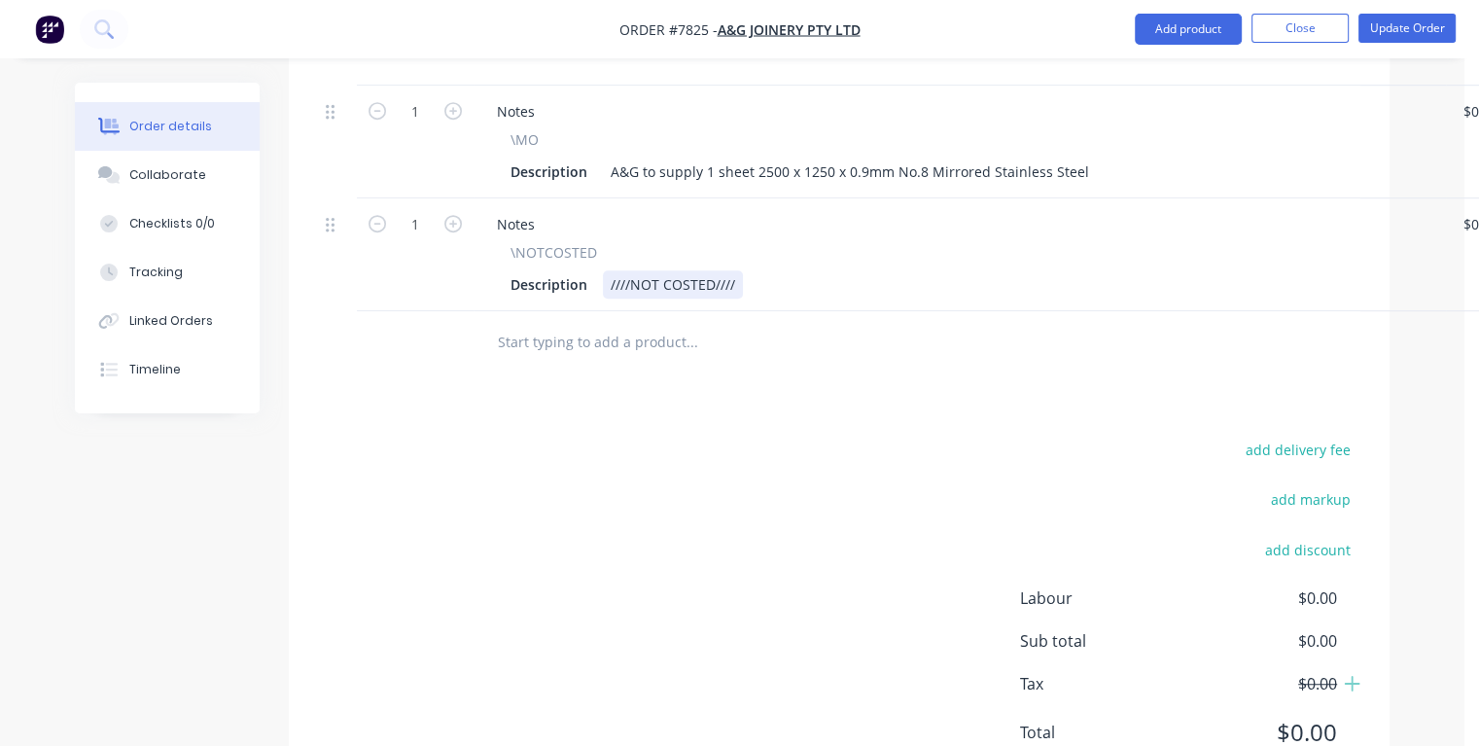
click at [747, 270] on div "Description ////NOT COSTED////" at bounding box center [956, 284] width 906 height 28
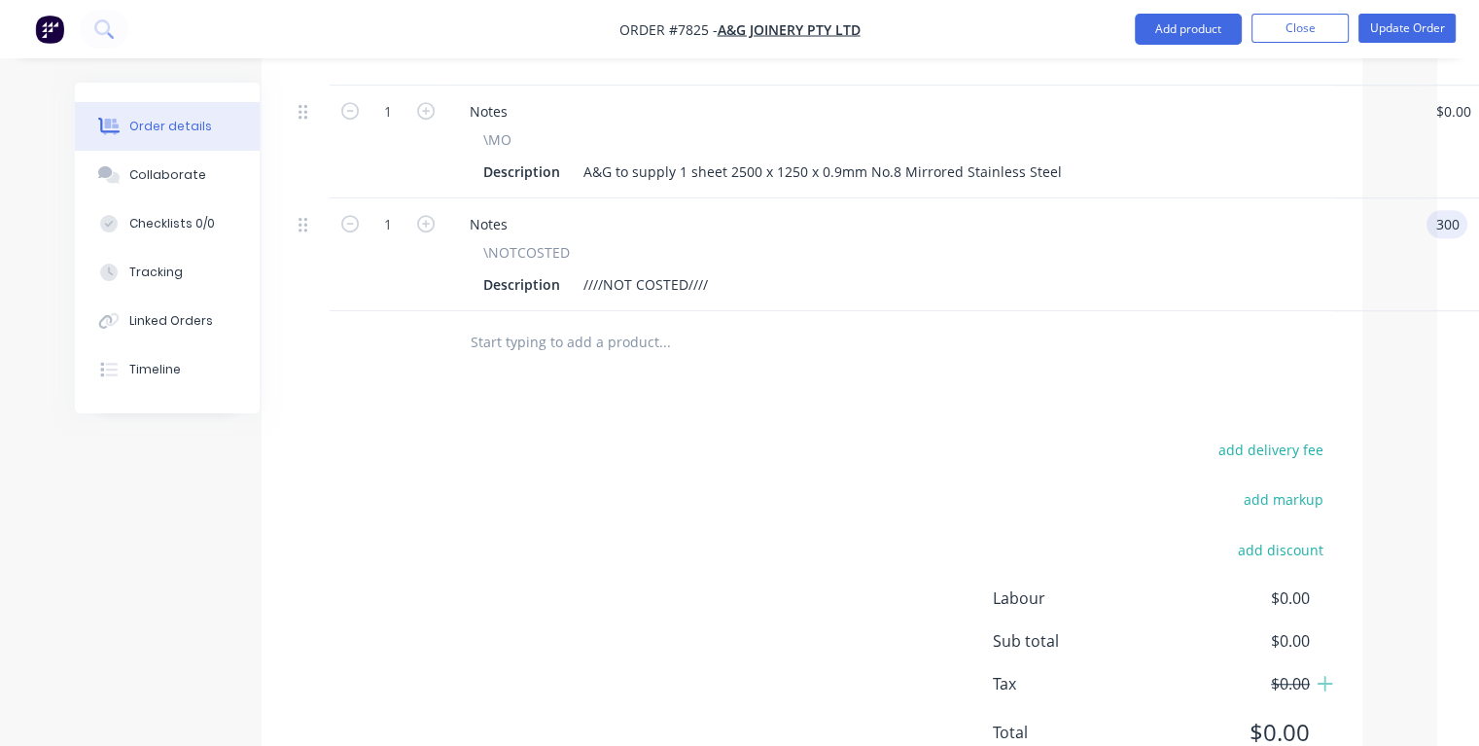
type input "$300.00"
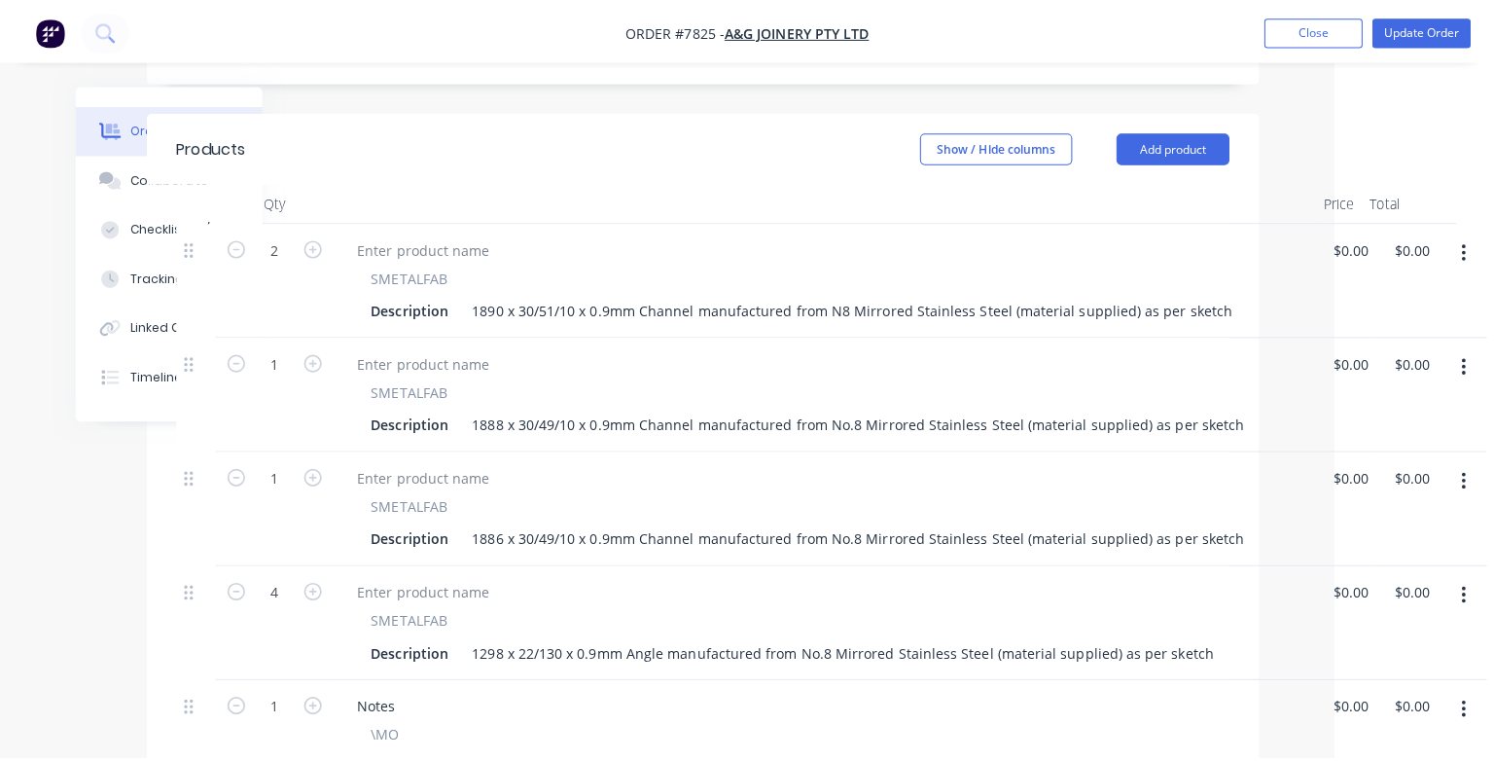
scroll to position [0, 144]
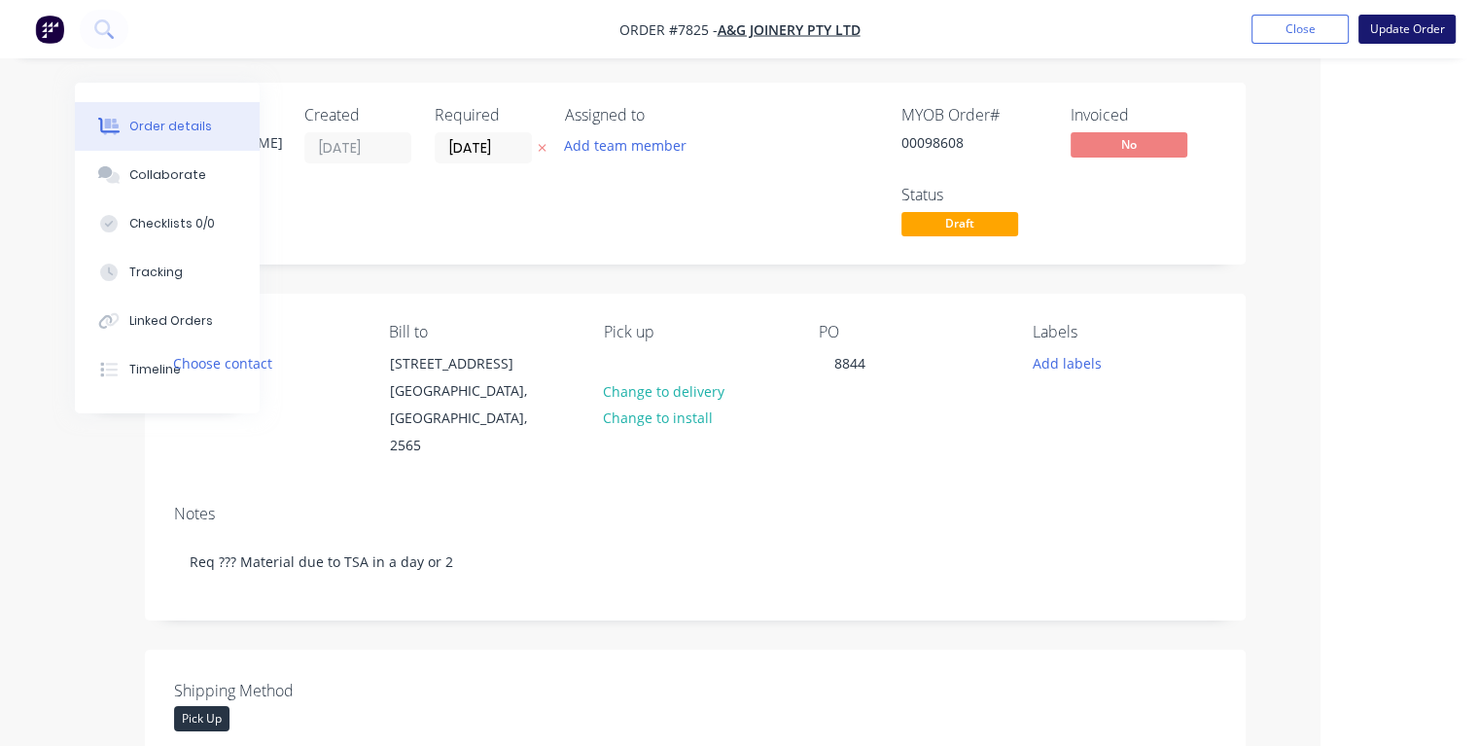
type input "$300.00"
click at [1406, 29] on button "Update Order" at bounding box center [1407, 29] width 97 height 29
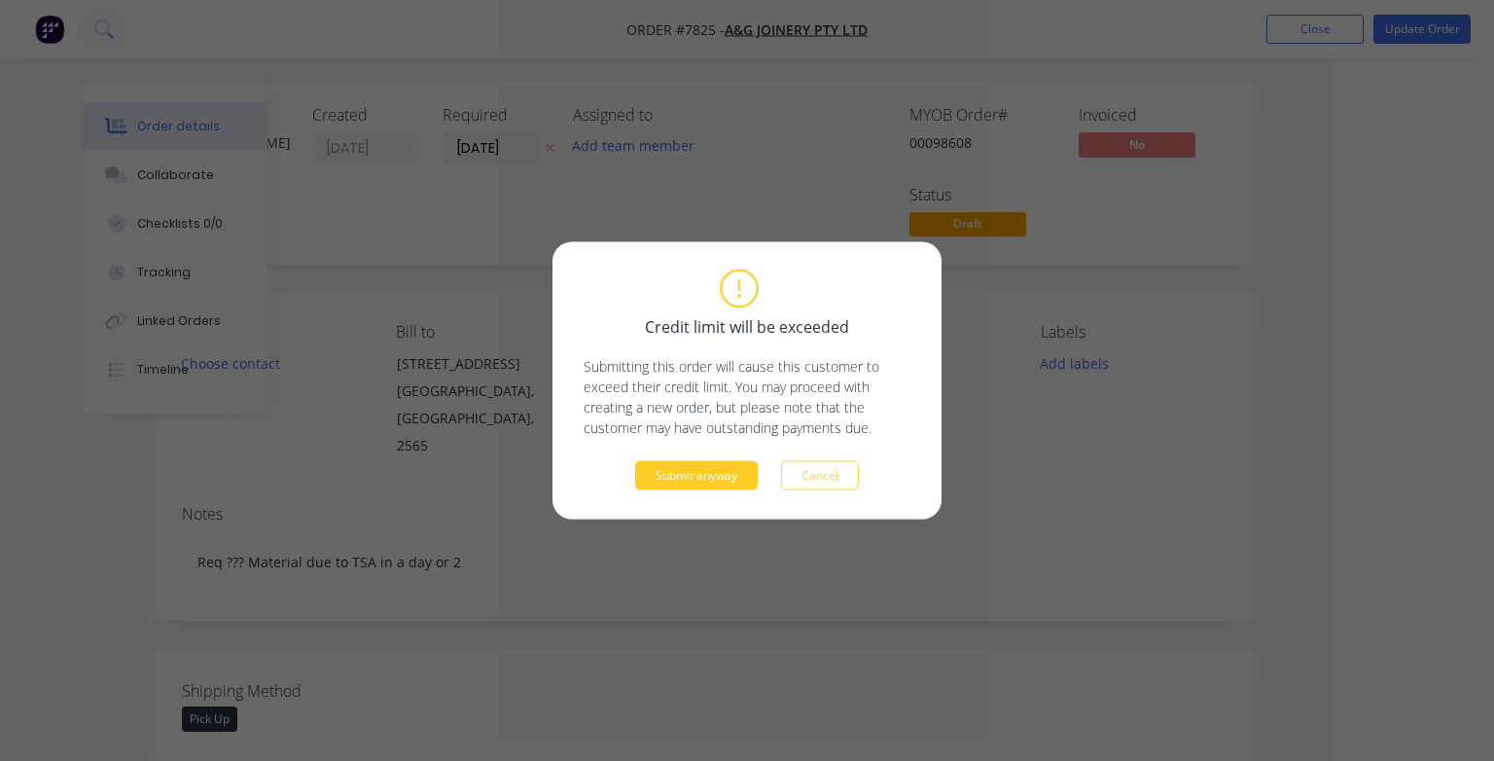
click at [703, 473] on button "Submit anyway" at bounding box center [696, 475] width 123 height 29
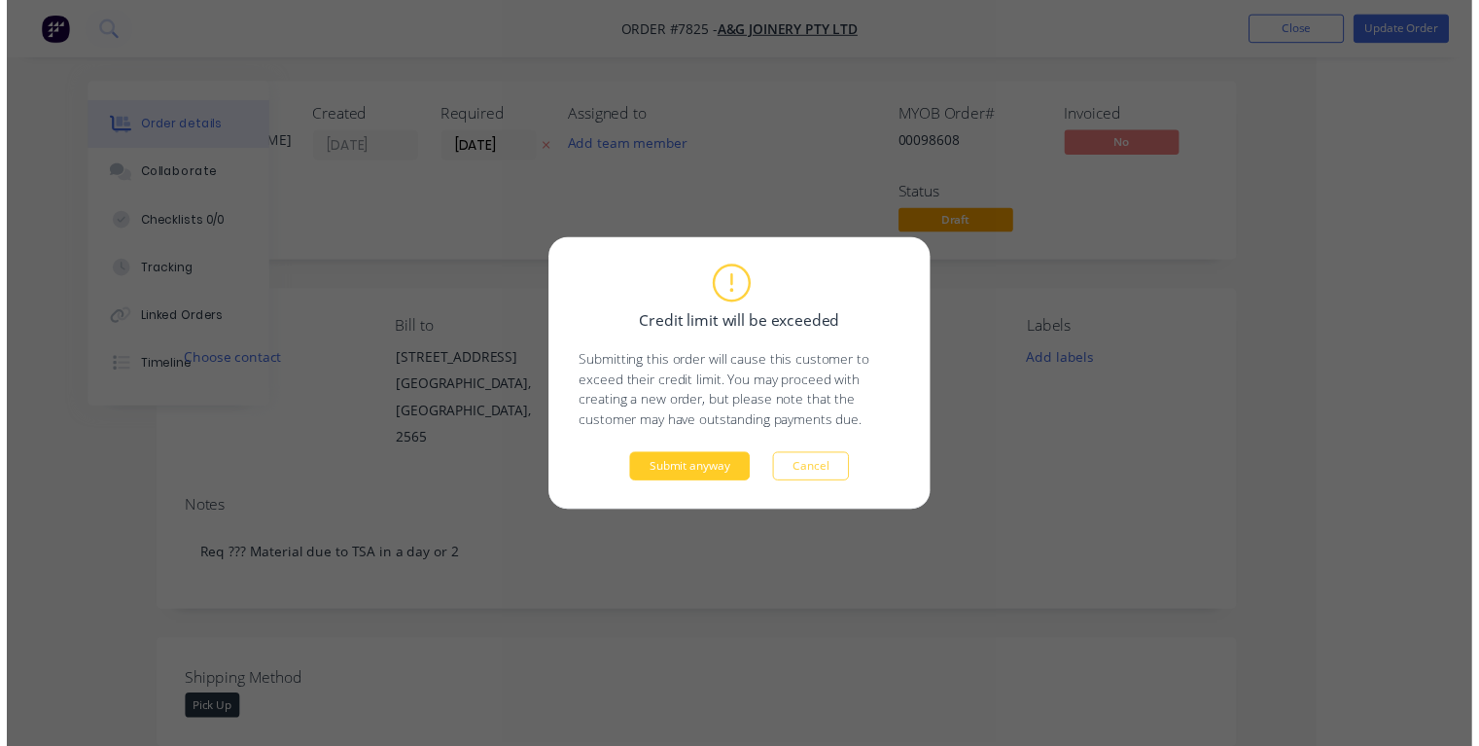
scroll to position [0, 105]
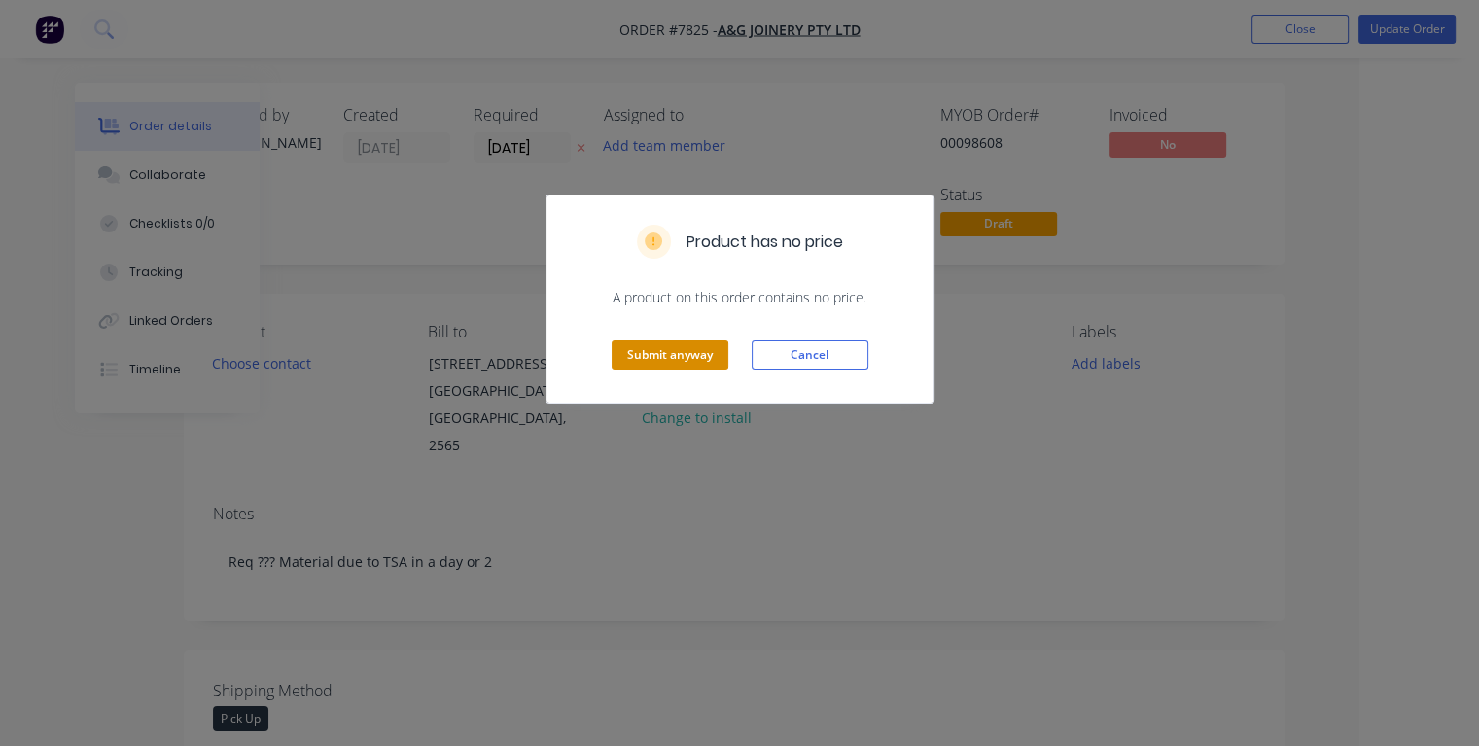
click at [689, 362] on button "Submit anyway" at bounding box center [670, 354] width 117 height 29
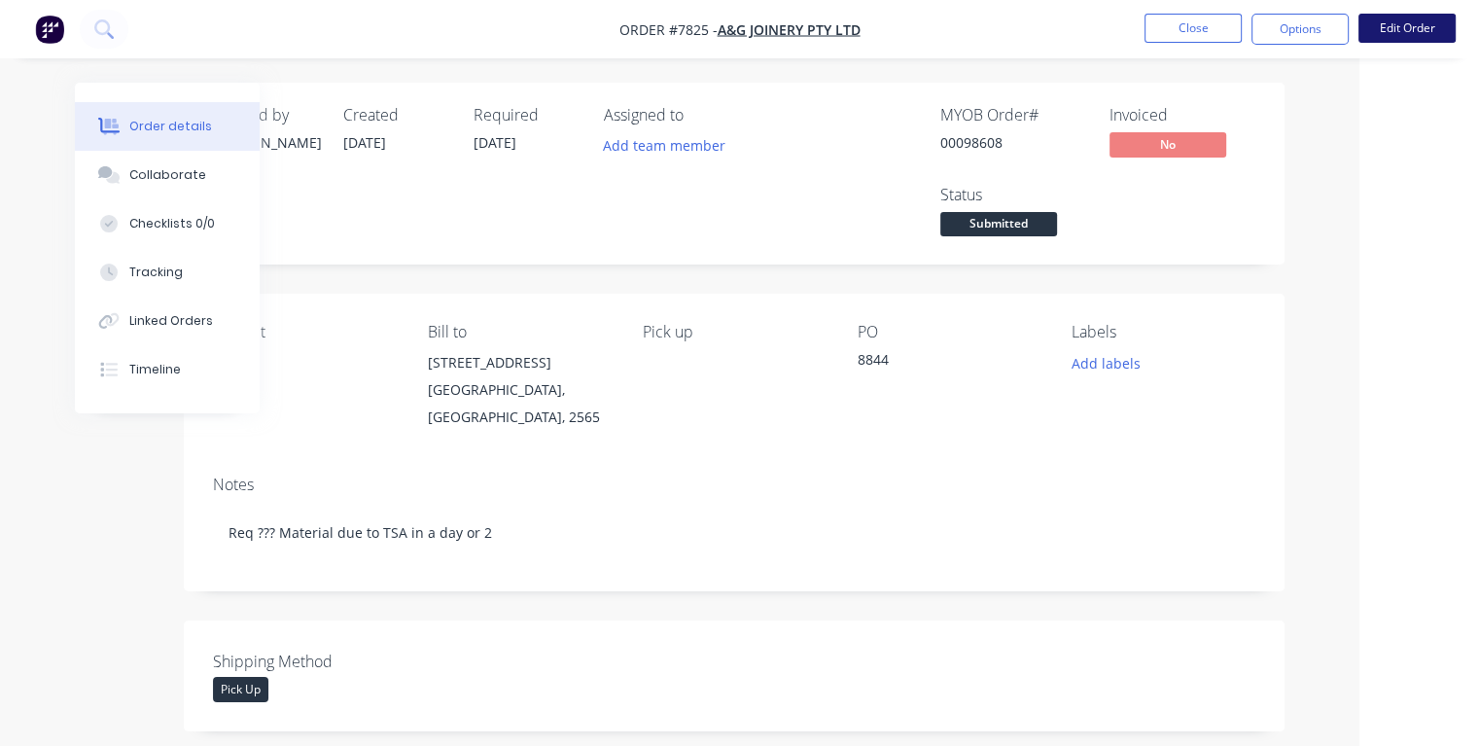
click at [1396, 38] on button "Edit Order" at bounding box center [1407, 28] width 97 height 29
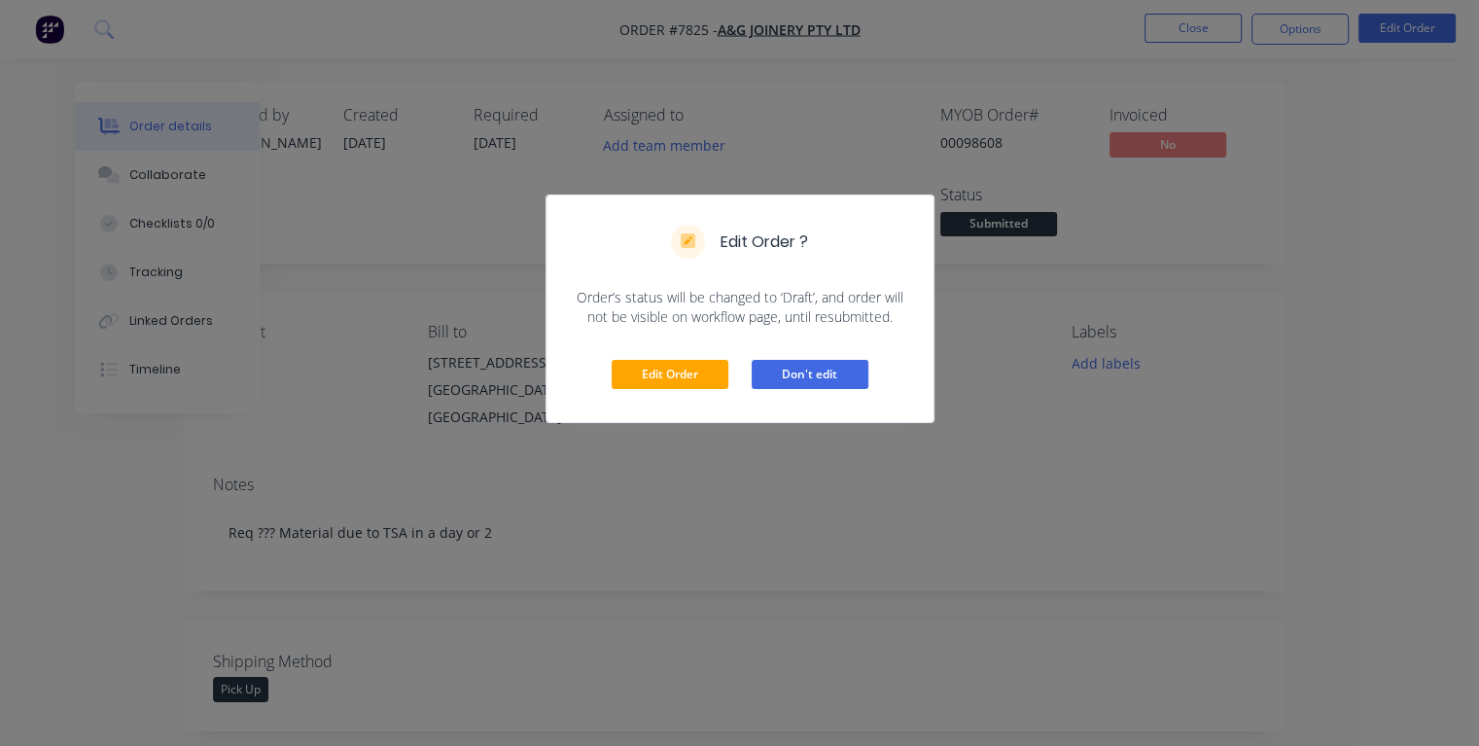
click at [844, 385] on button "Don't edit" at bounding box center [810, 374] width 117 height 29
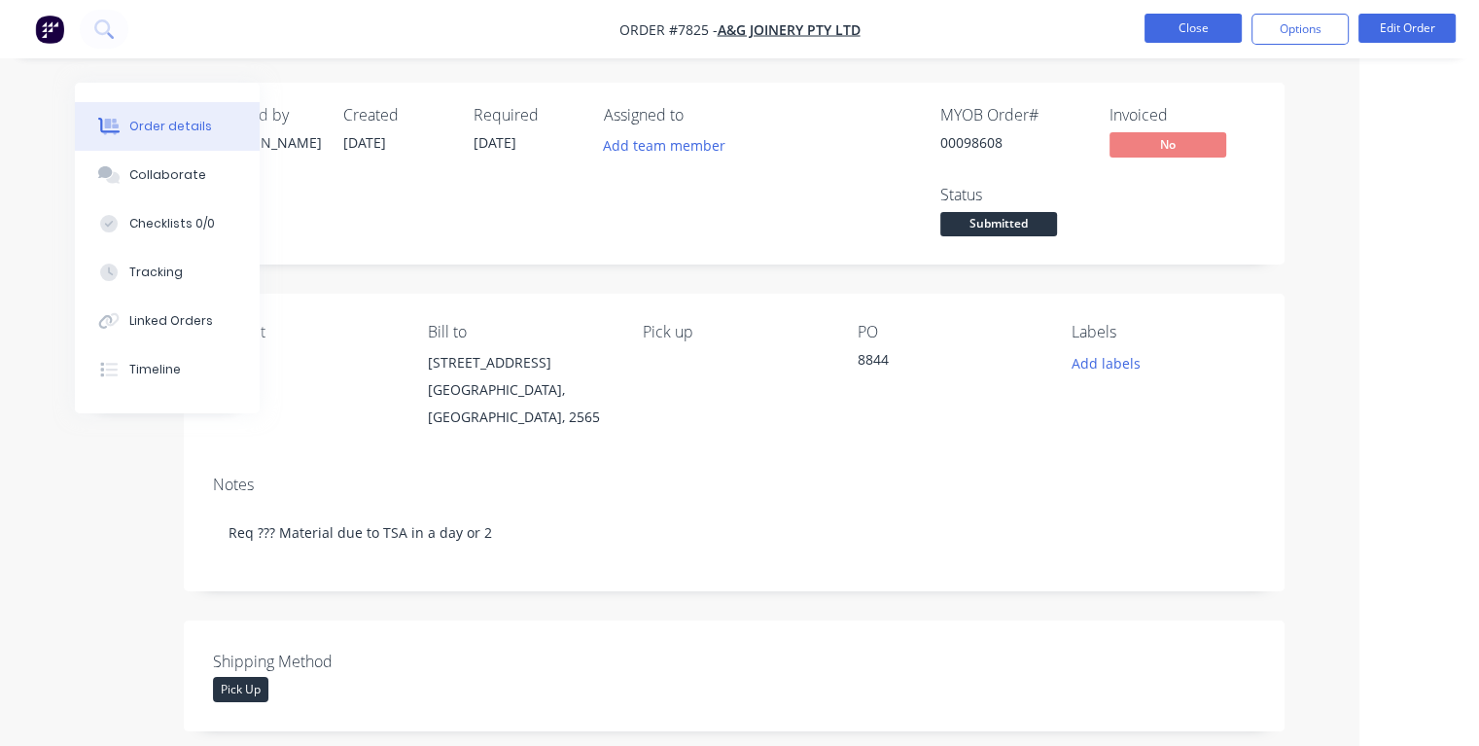
click at [1186, 21] on button "Close" at bounding box center [1193, 28] width 97 height 29
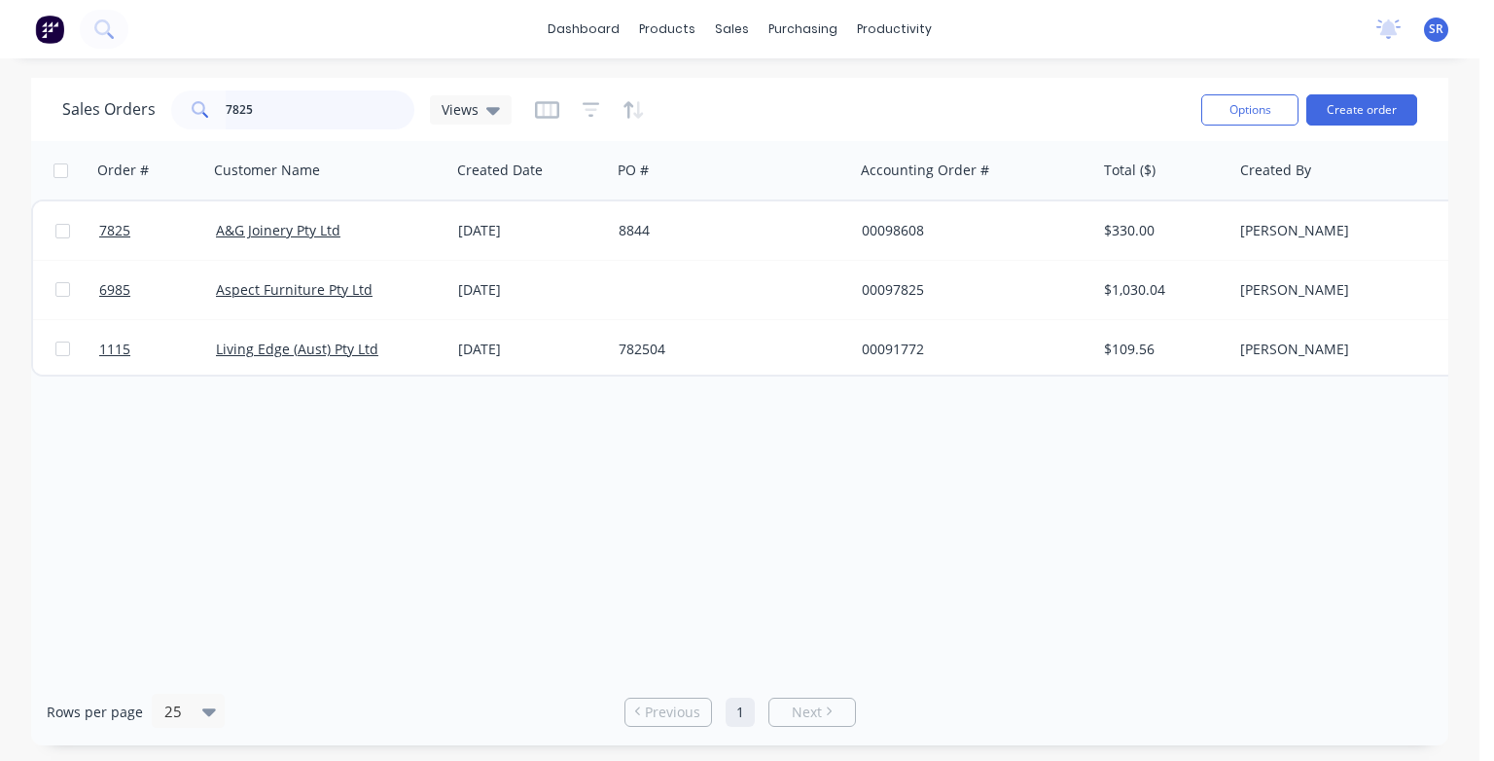
click at [269, 110] on input "7825" at bounding box center [321, 109] width 190 height 39
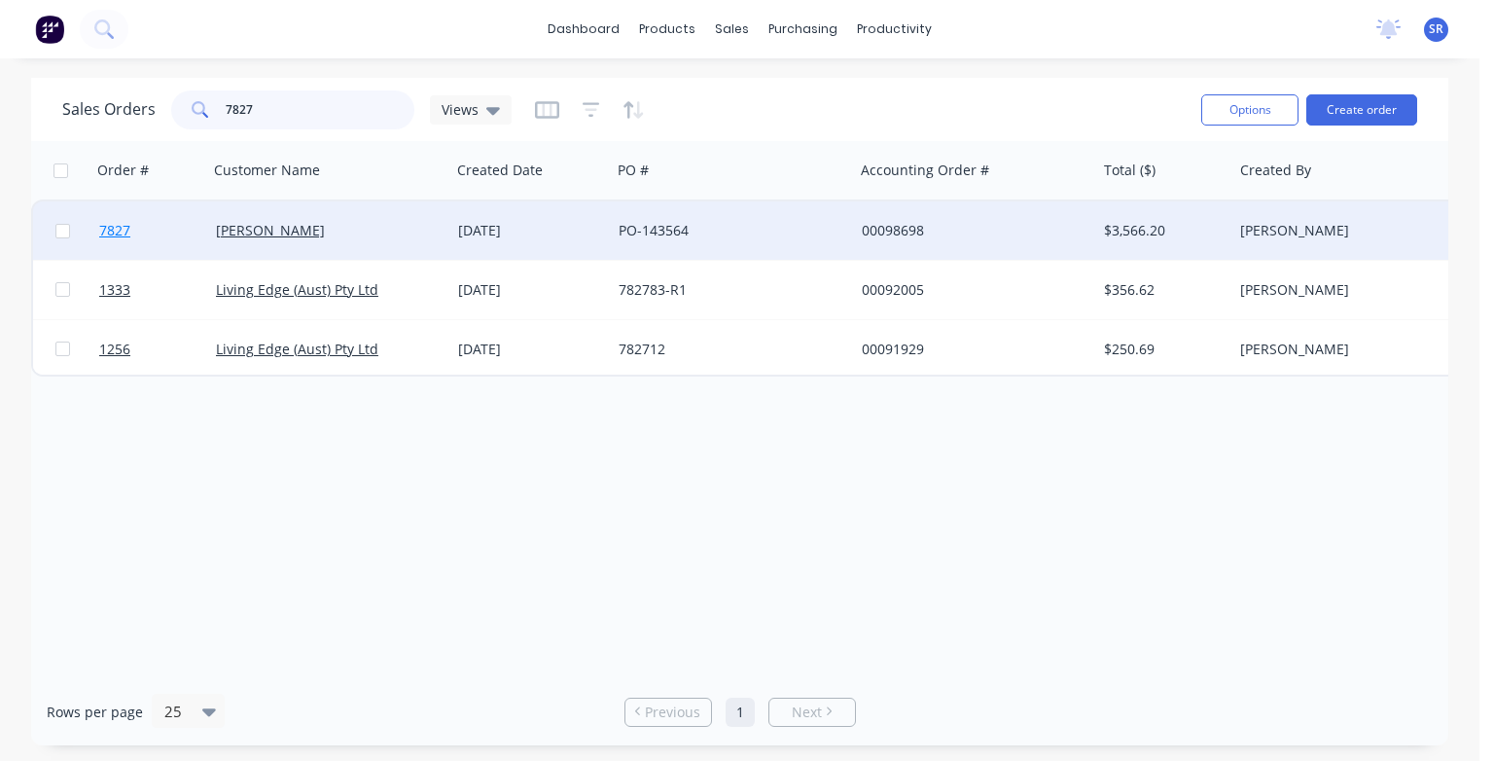
type input "7827"
click at [109, 231] on span "7827" at bounding box center [114, 230] width 31 height 19
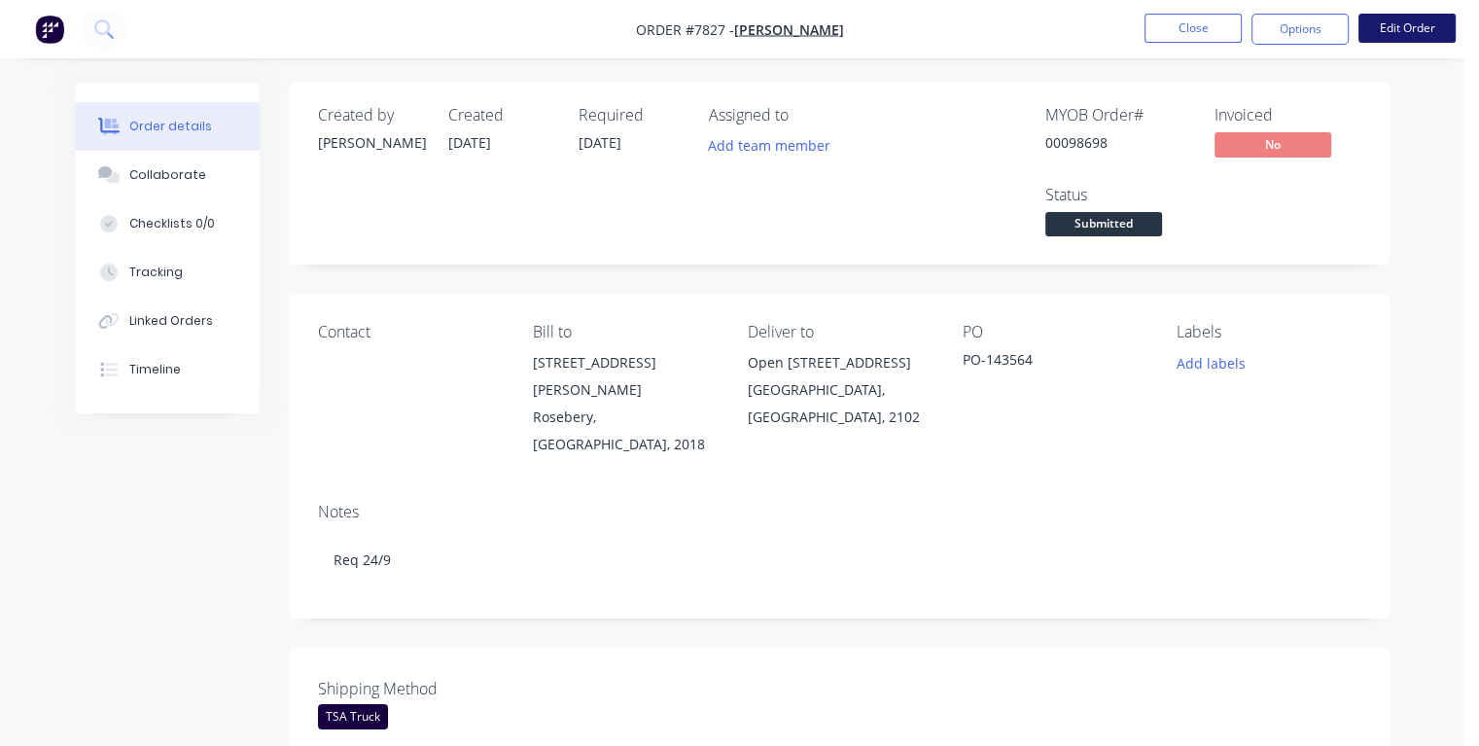
click at [1407, 32] on button "Edit Order" at bounding box center [1407, 28] width 97 height 29
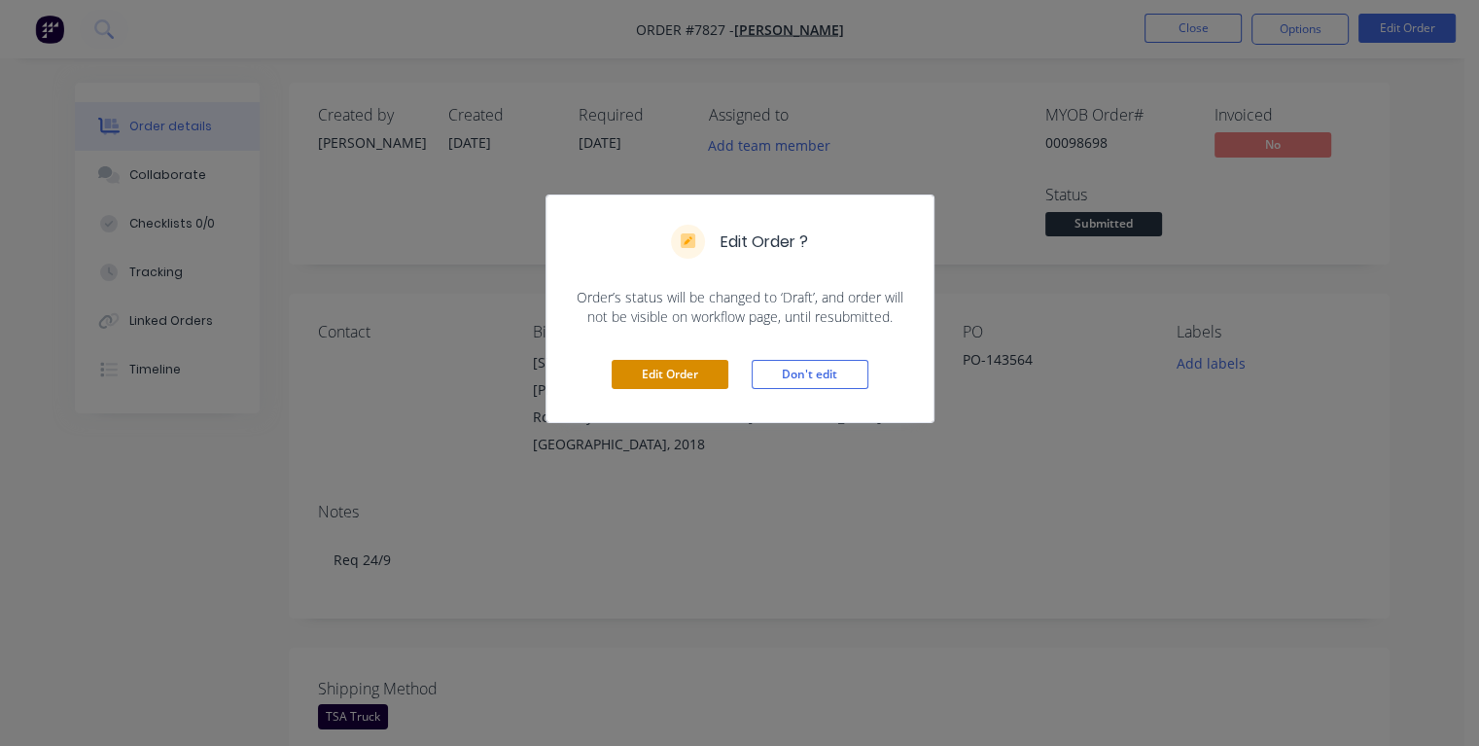
click at [692, 371] on button "Edit Order" at bounding box center [670, 374] width 117 height 29
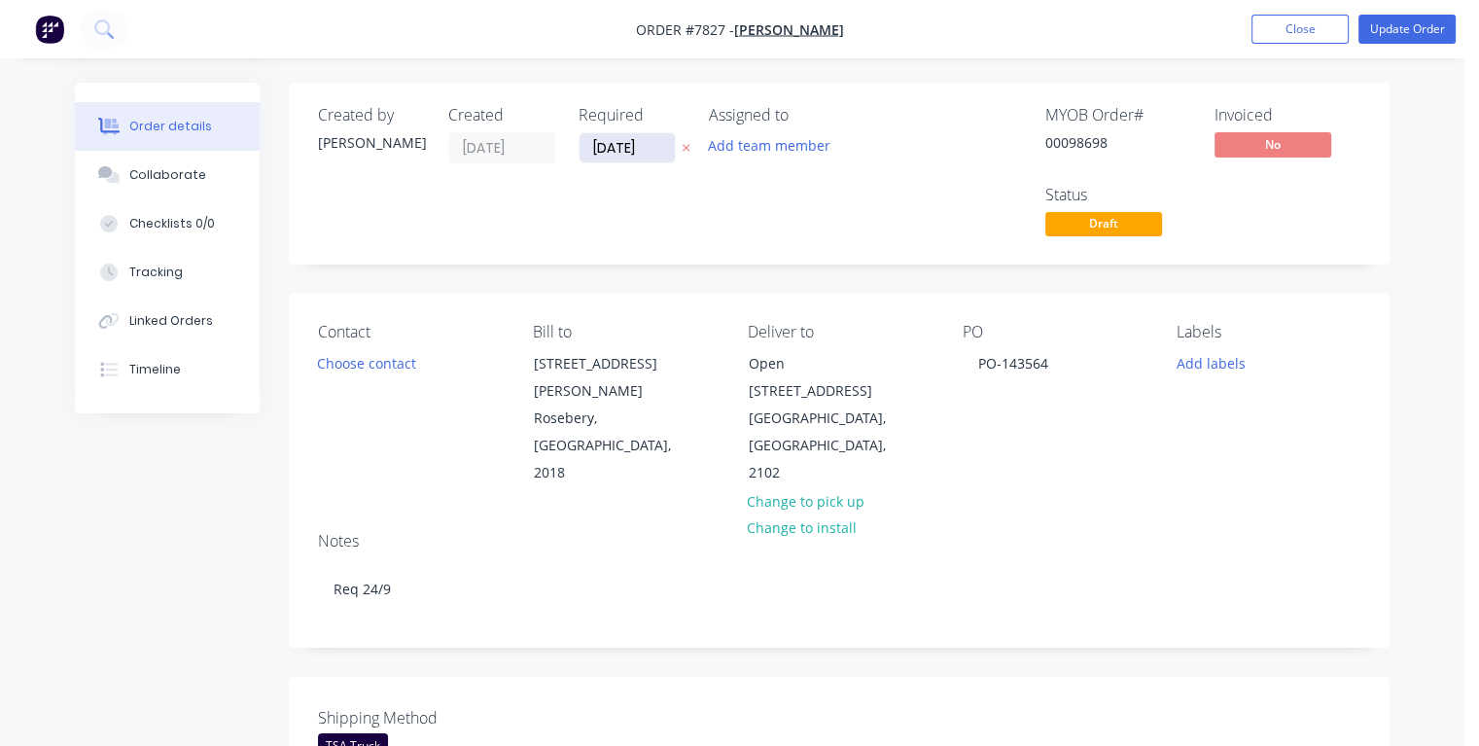
drag, startPoint x: 652, startPoint y: 149, endPoint x: 592, endPoint y: 154, distance: 59.5
click at [592, 154] on input "[DATE]" at bounding box center [627, 147] width 95 height 29
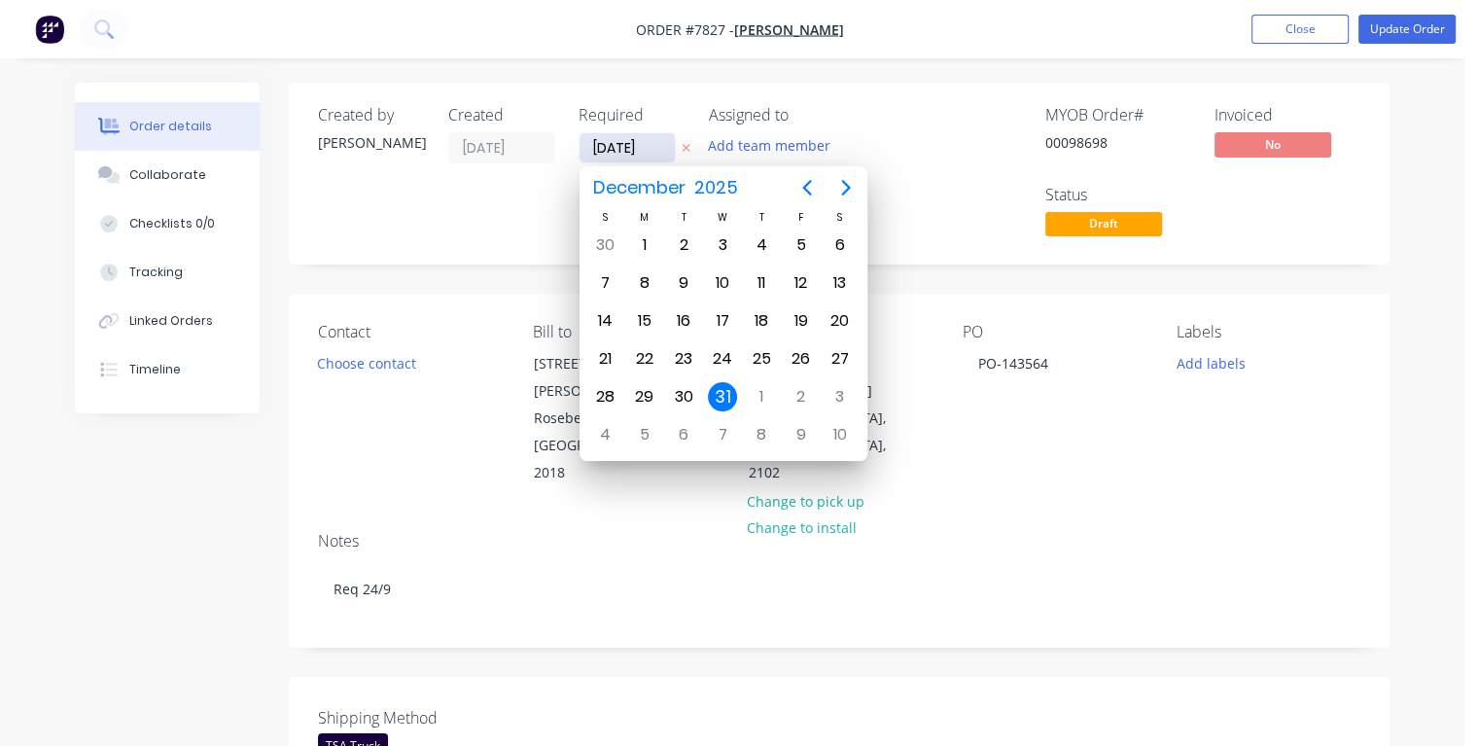
type input "[DATE]"
drag, startPoint x: 759, startPoint y: 318, endPoint x: 790, endPoint y: 323, distance: 31.5
click at [761, 318] on div "18" at bounding box center [761, 320] width 29 height 29
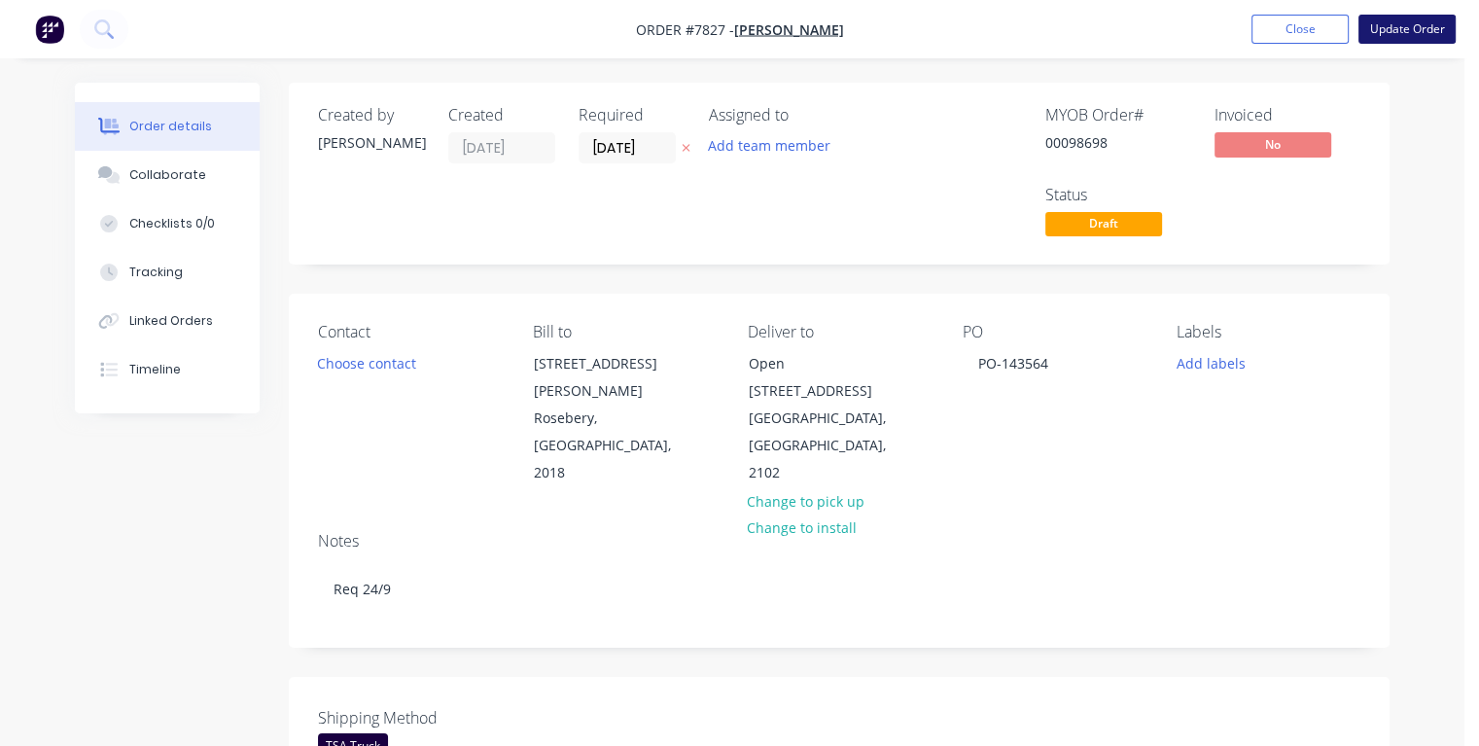
click at [1399, 29] on button "Update Order" at bounding box center [1407, 29] width 97 height 29
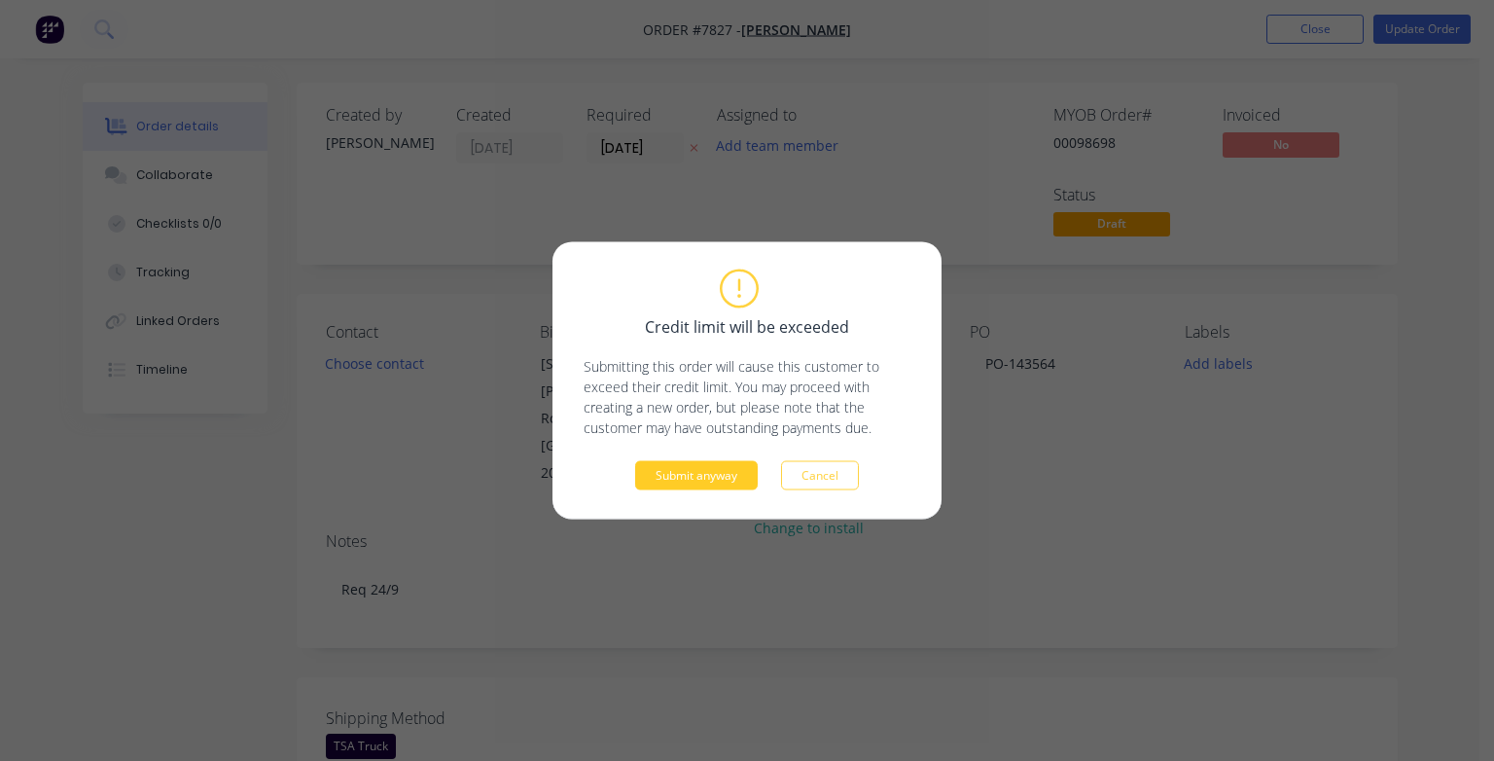
click at [672, 476] on button "Submit anyway" at bounding box center [696, 475] width 123 height 29
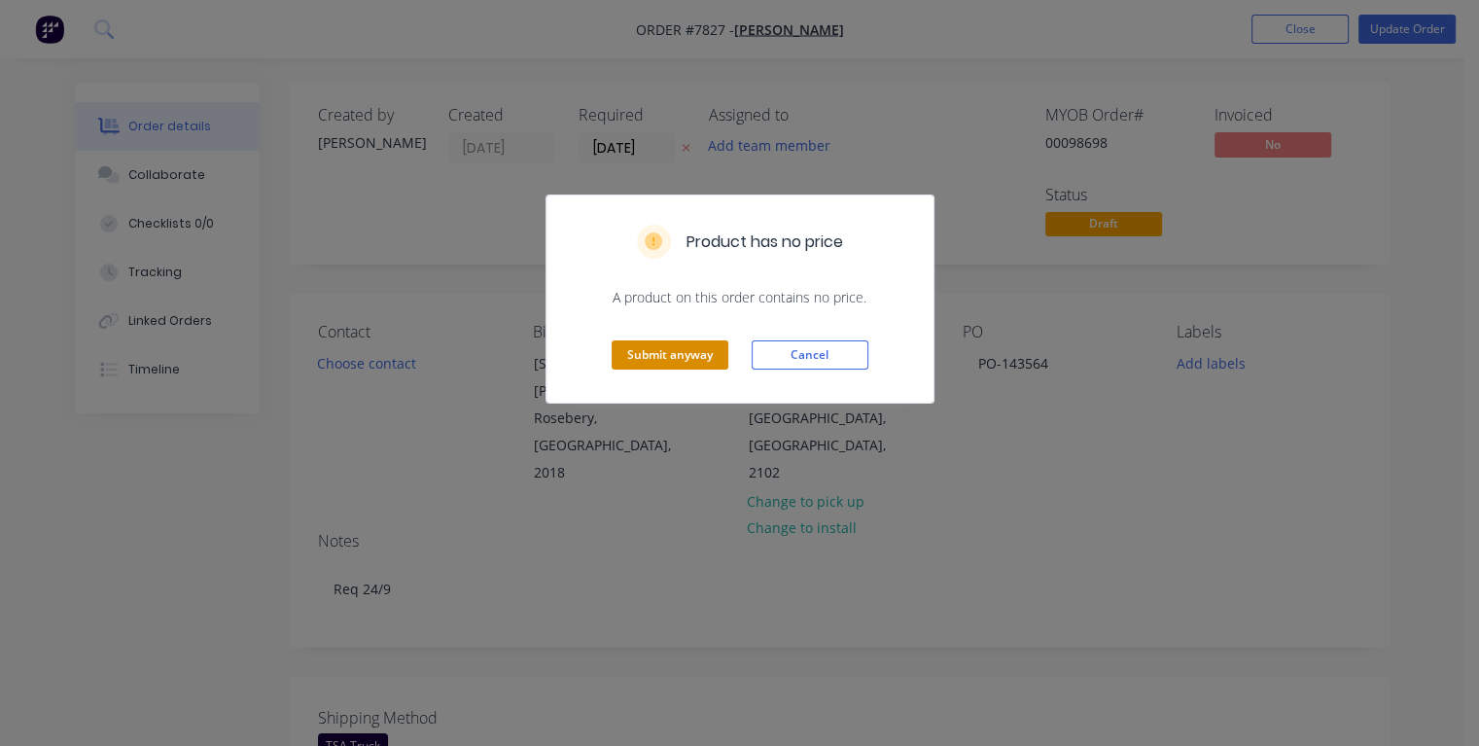
click at [659, 362] on button "Submit anyway" at bounding box center [670, 354] width 117 height 29
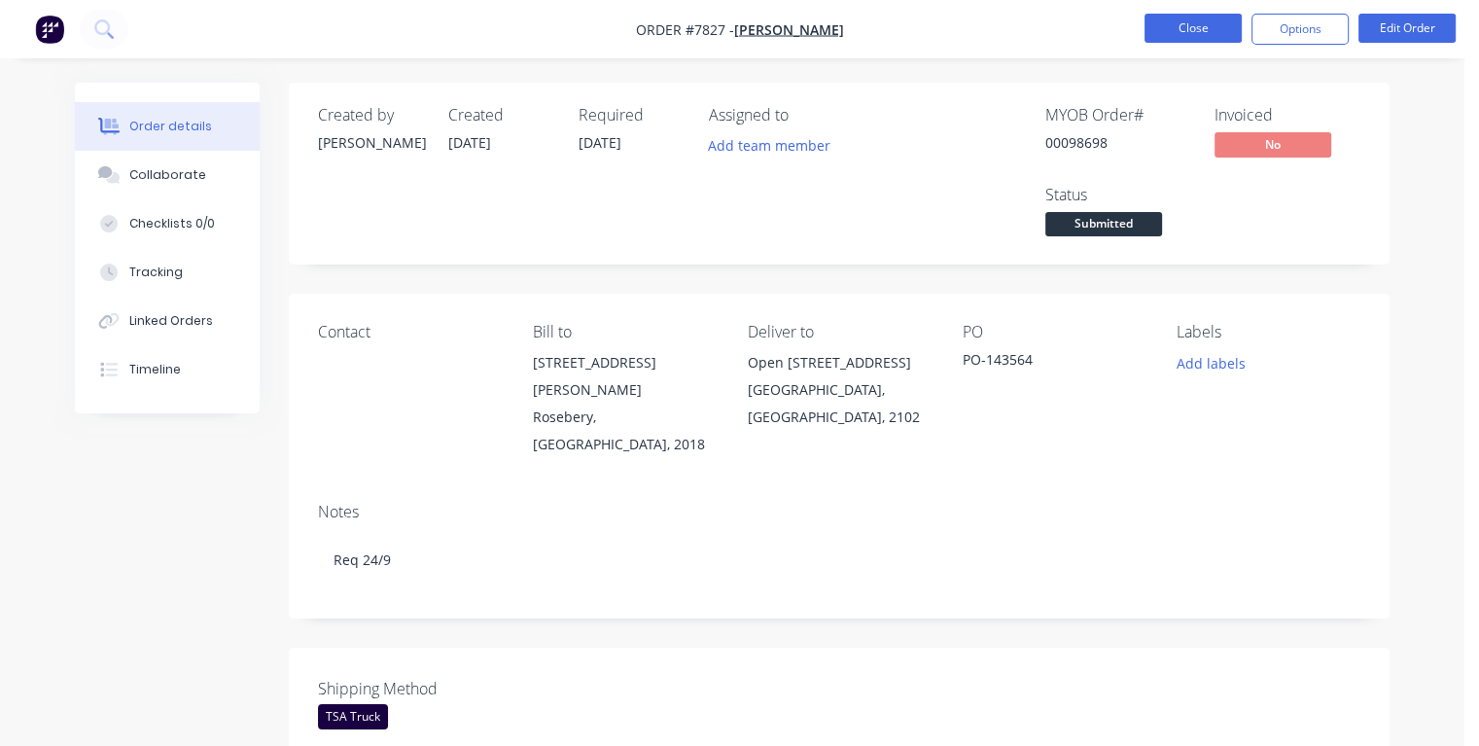
click at [1192, 33] on button "Close" at bounding box center [1193, 28] width 97 height 29
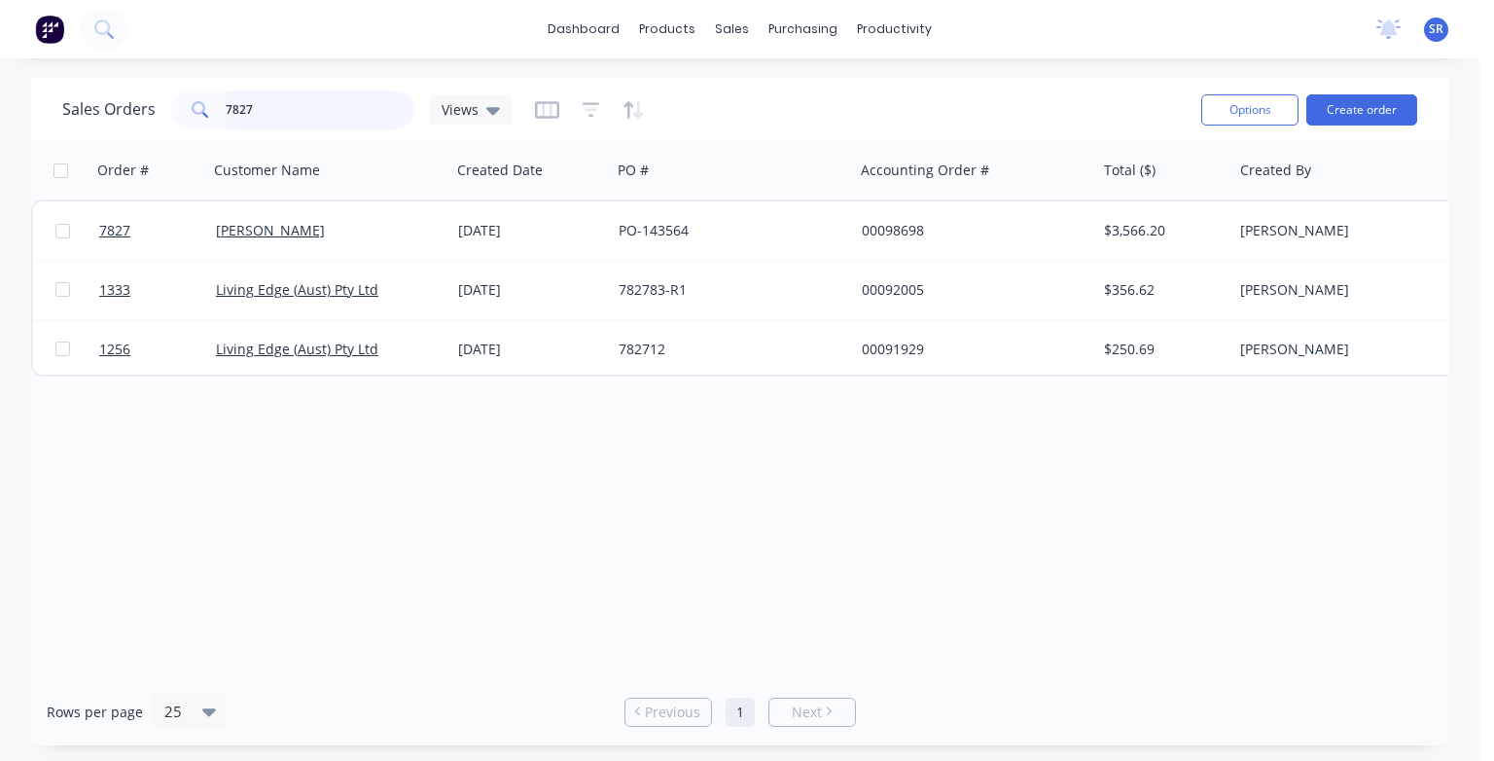
click at [336, 105] on input "7827" at bounding box center [321, 109] width 190 height 39
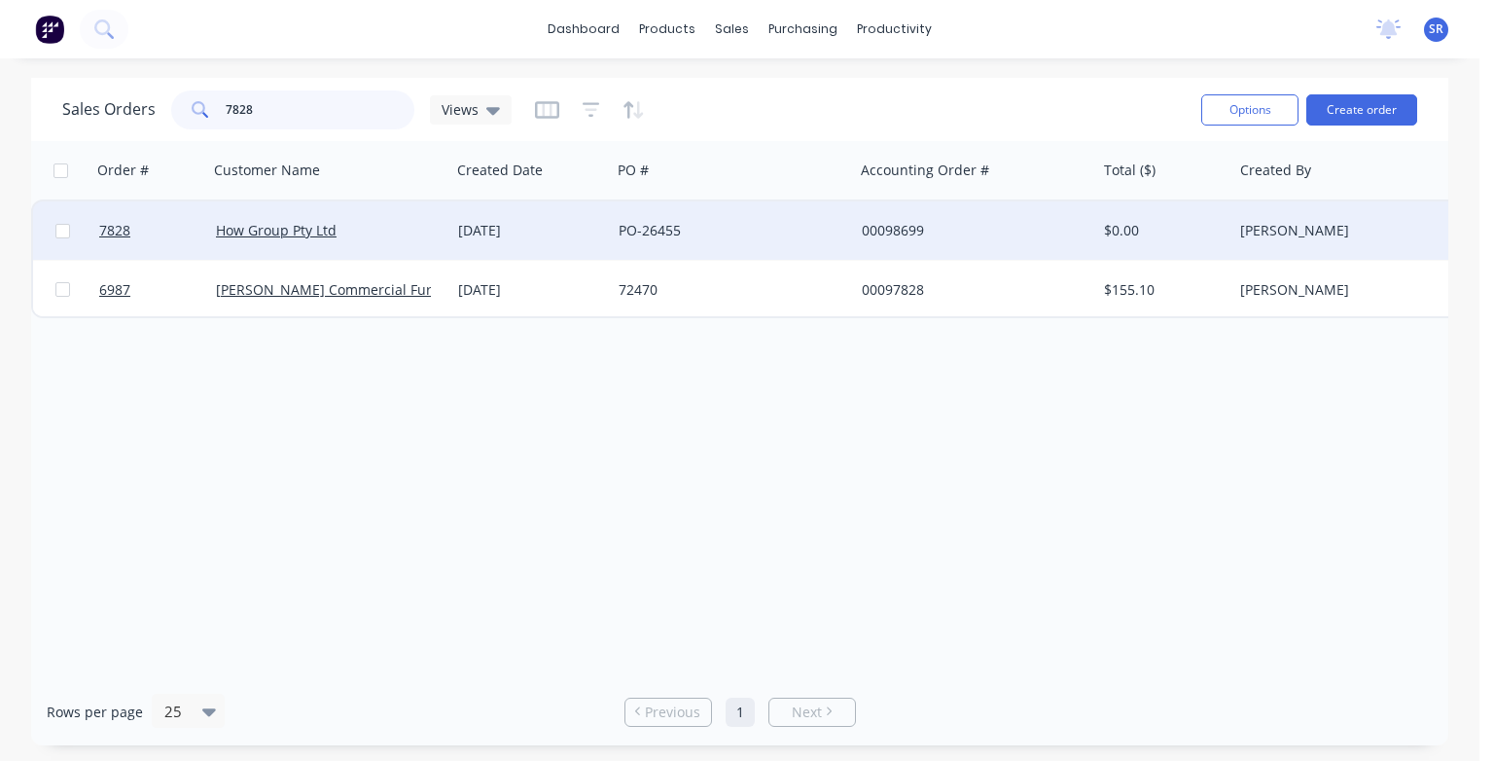
type input "7828"
click at [356, 238] on div "How Group Pty Ltd" at bounding box center [324, 230] width 216 height 19
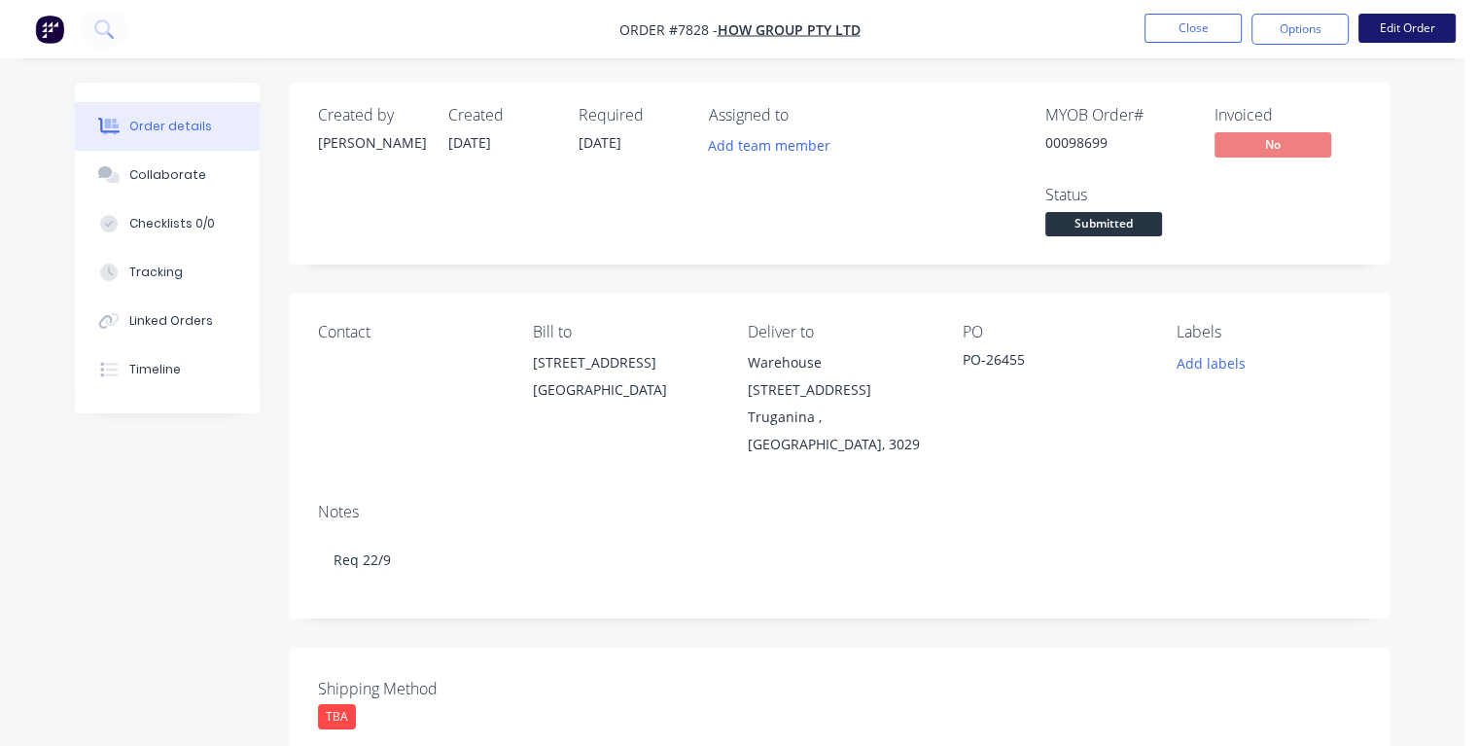
click at [1411, 34] on button "Edit Order" at bounding box center [1407, 28] width 97 height 29
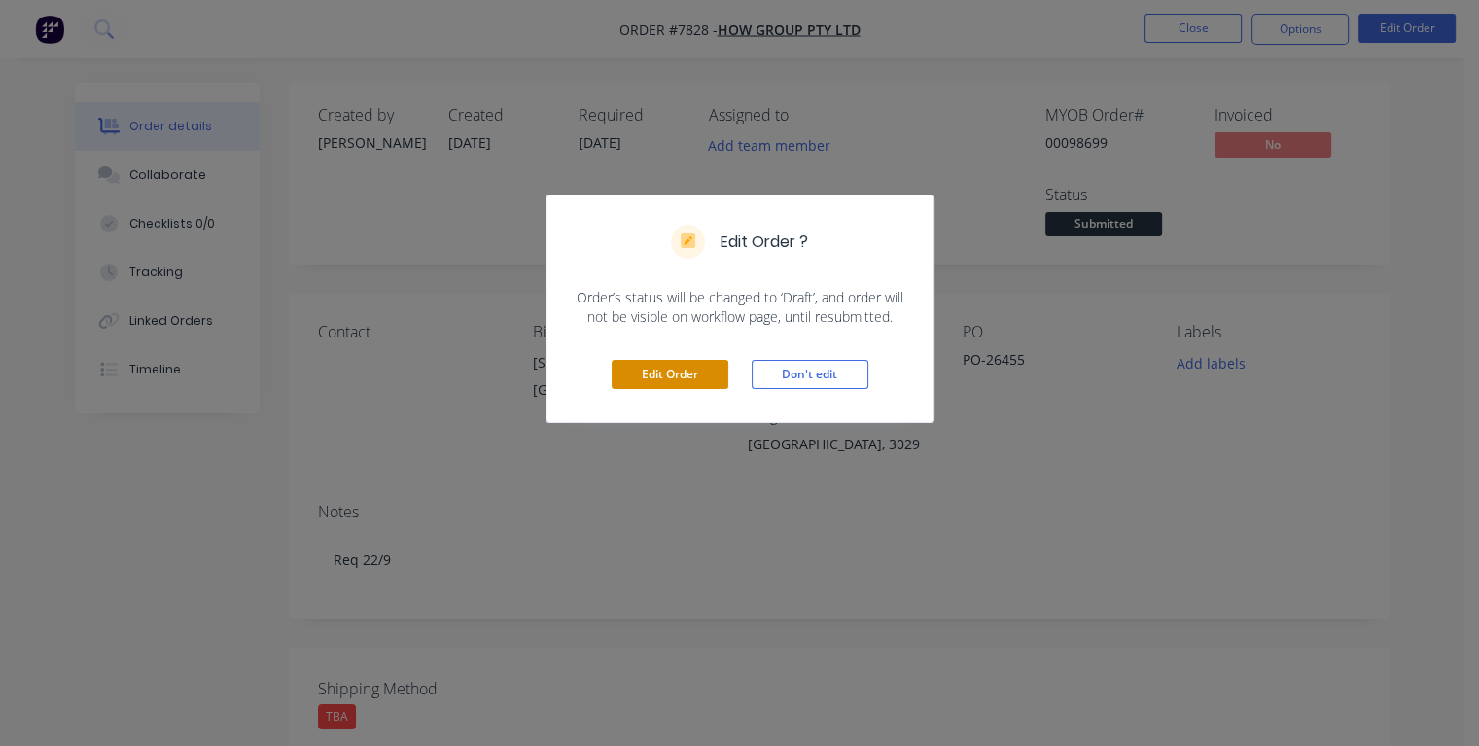
click at [644, 371] on button "Edit Order" at bounding box center [670, 374] width 117 height 29
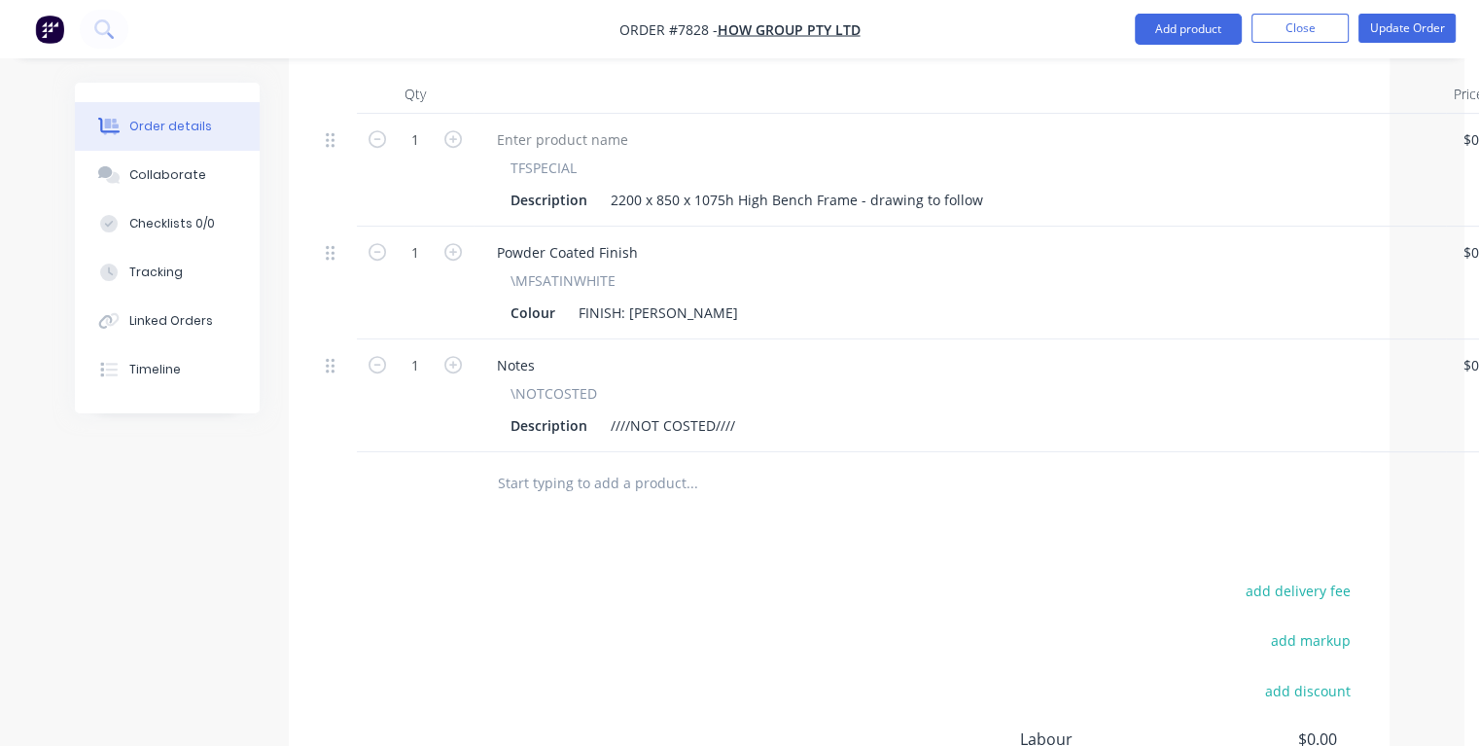
scroll to position [973, 0]
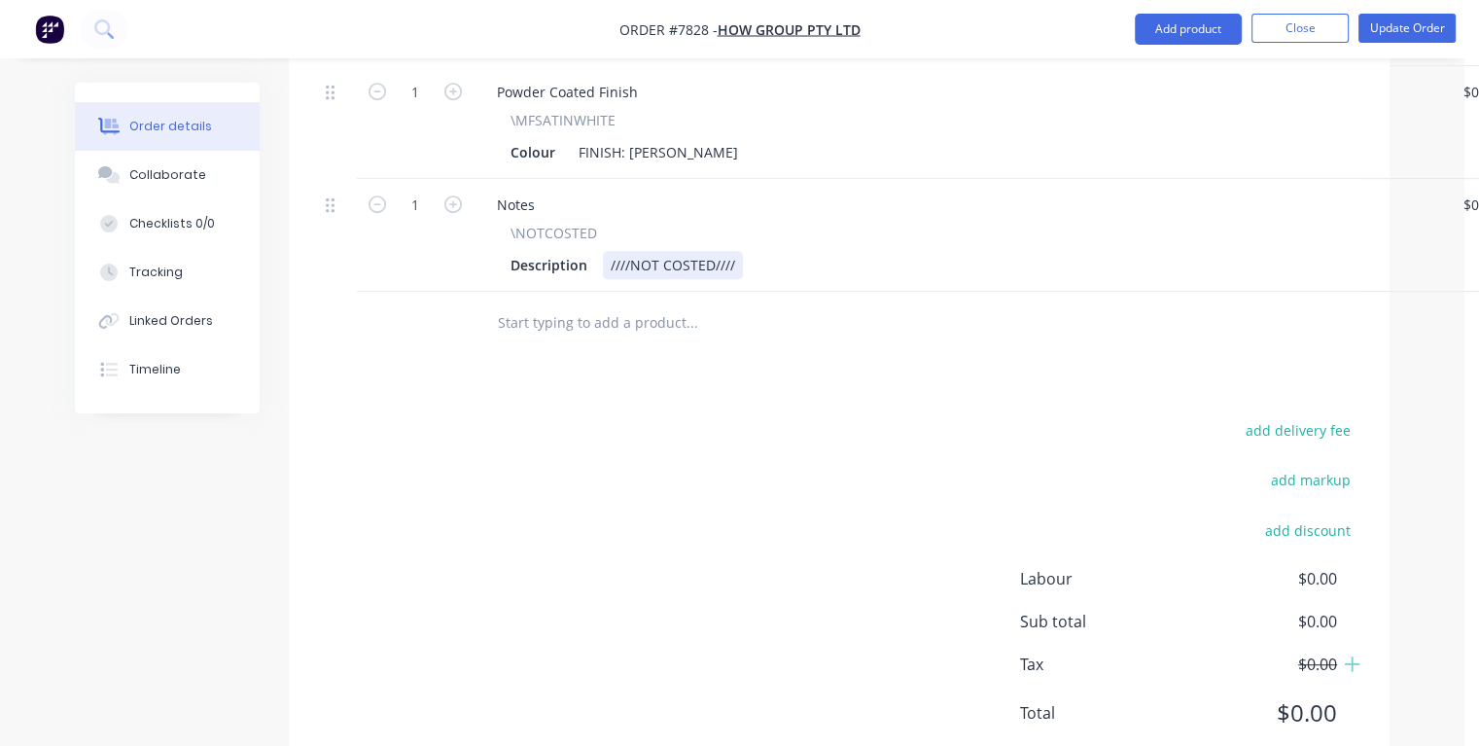
click at [769, 251] on div "Description ////NOT COSTED////" at bounding box center [956, 265] width 906 height 28
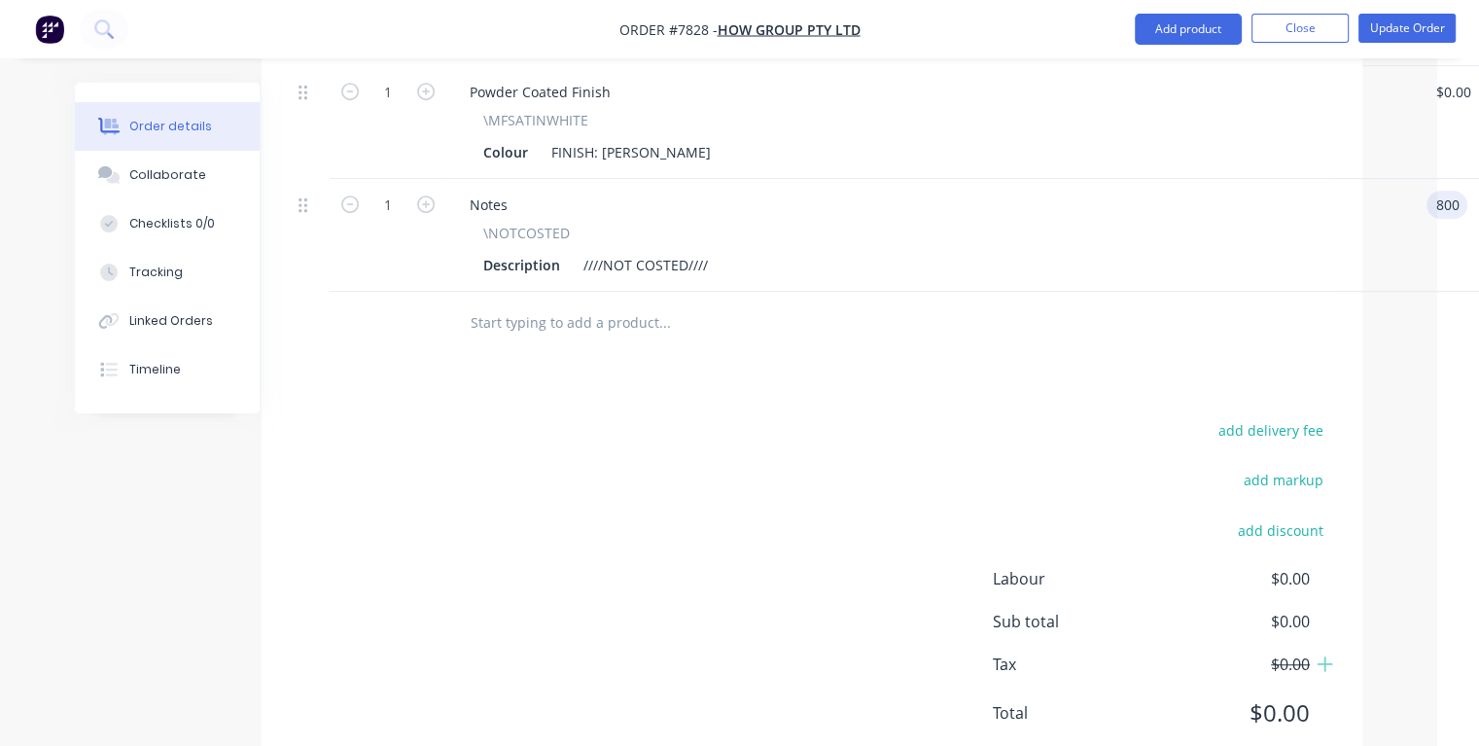
type input "$800.00"
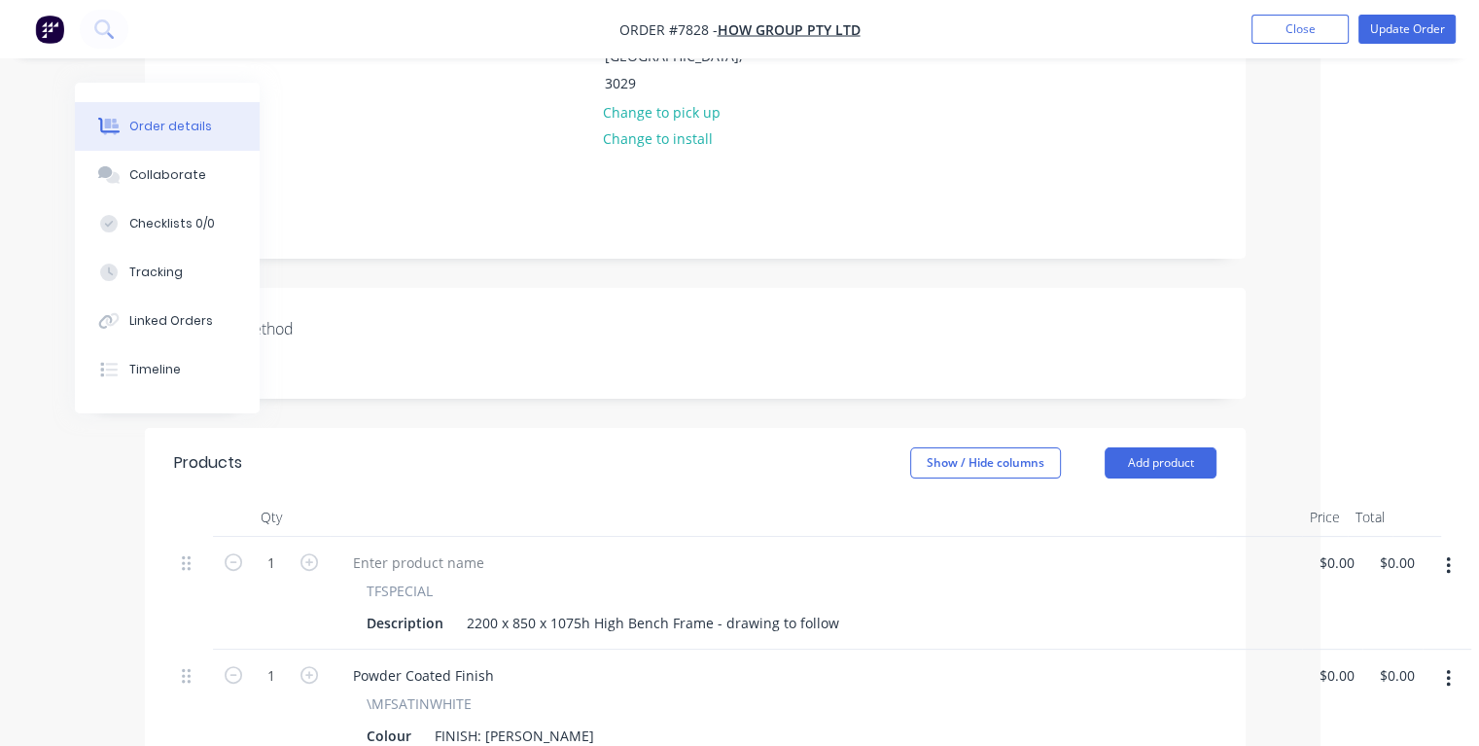
scroll to position [0, 144]
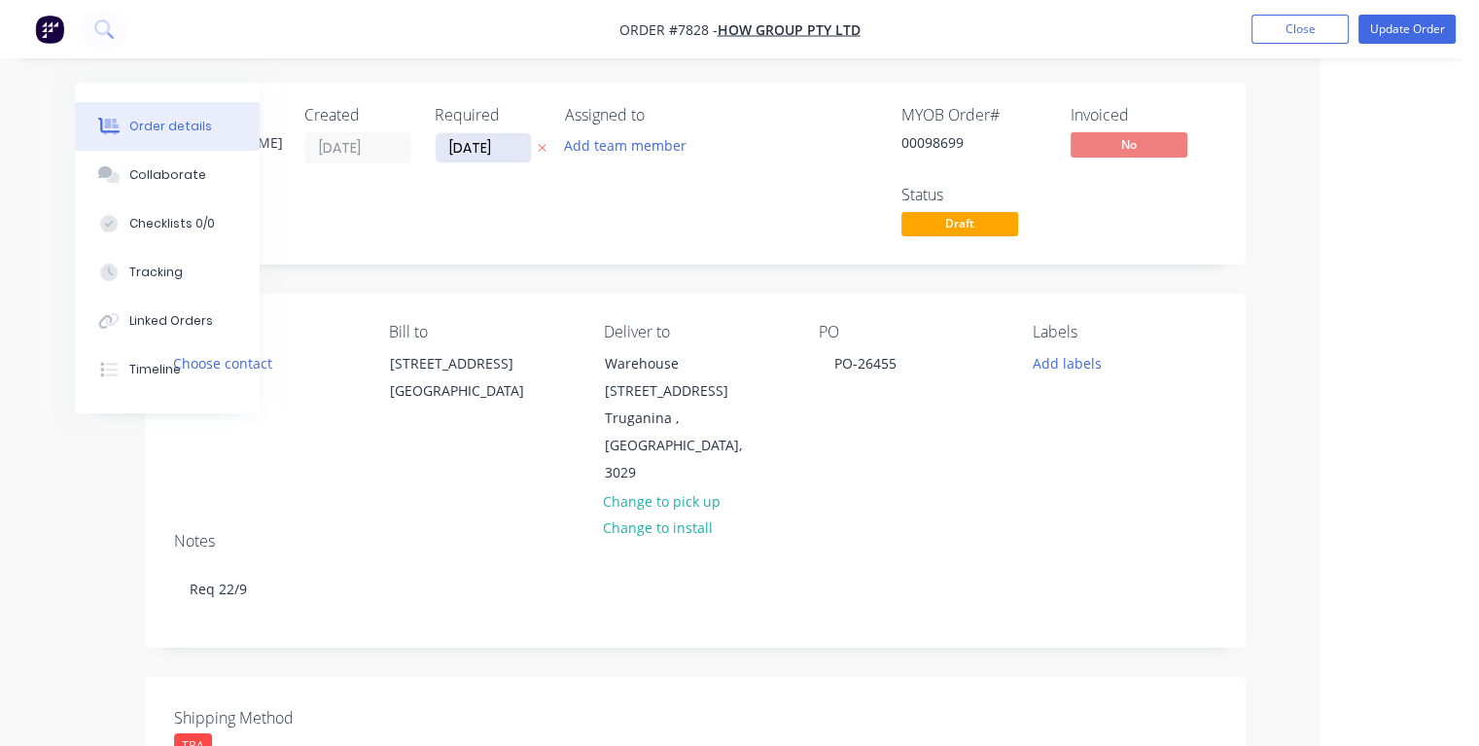
type input "$800.00"
drag, startPoint x: 509, startPoint y: 151, endPoint x: 432, endPoint y: 156, distance: 77.0
click at [432, 156] on div "Created by [PERSON_NAME] Created [DATE] Required [DATE] Assigned to Add team me…" at bounding box center [466, 173] width 585 height 135
type input "[DATE]"
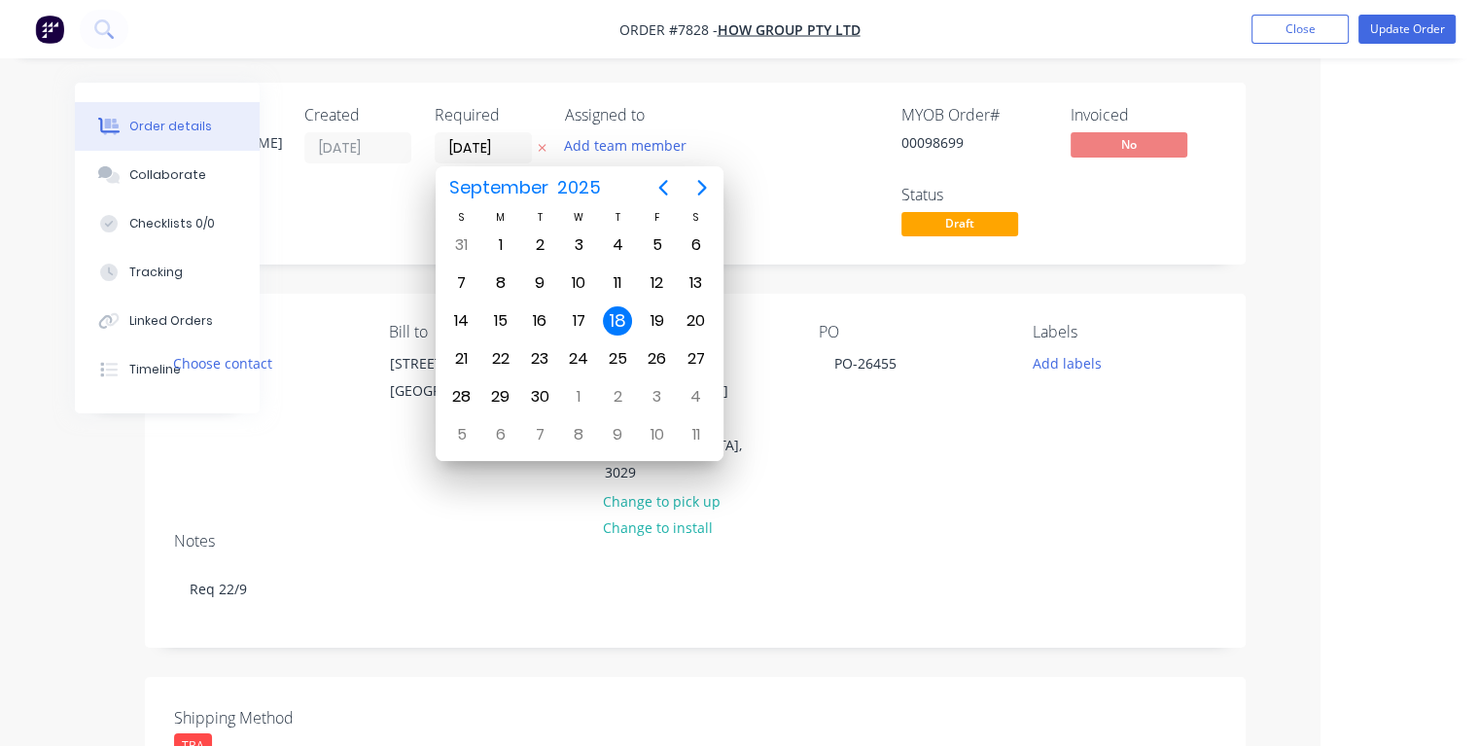
click at [621, 309] on div "18" at bounding box center [617, 320] width 29 height 29
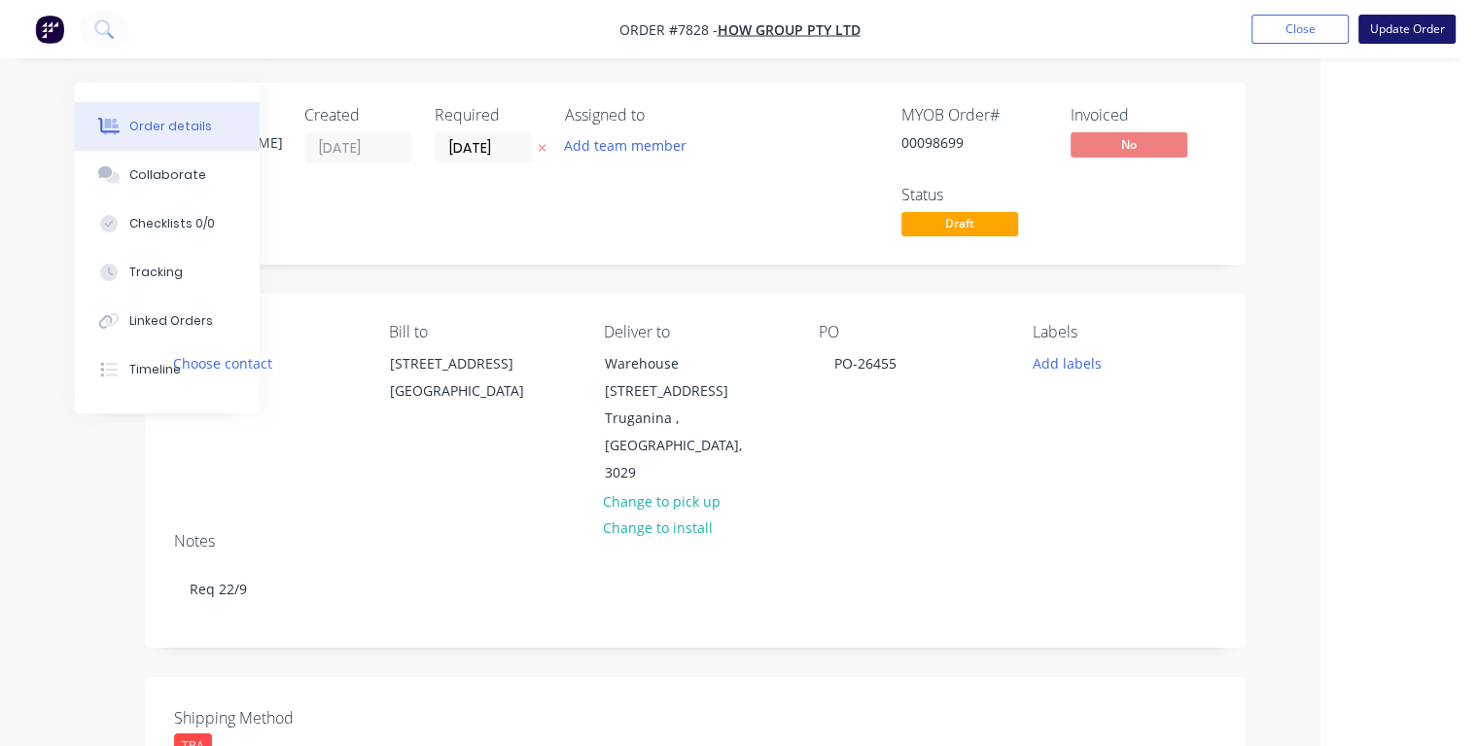
click at [1385, 36] on button "Update Order" at bounding box center [1407, 29] width 97 height 29
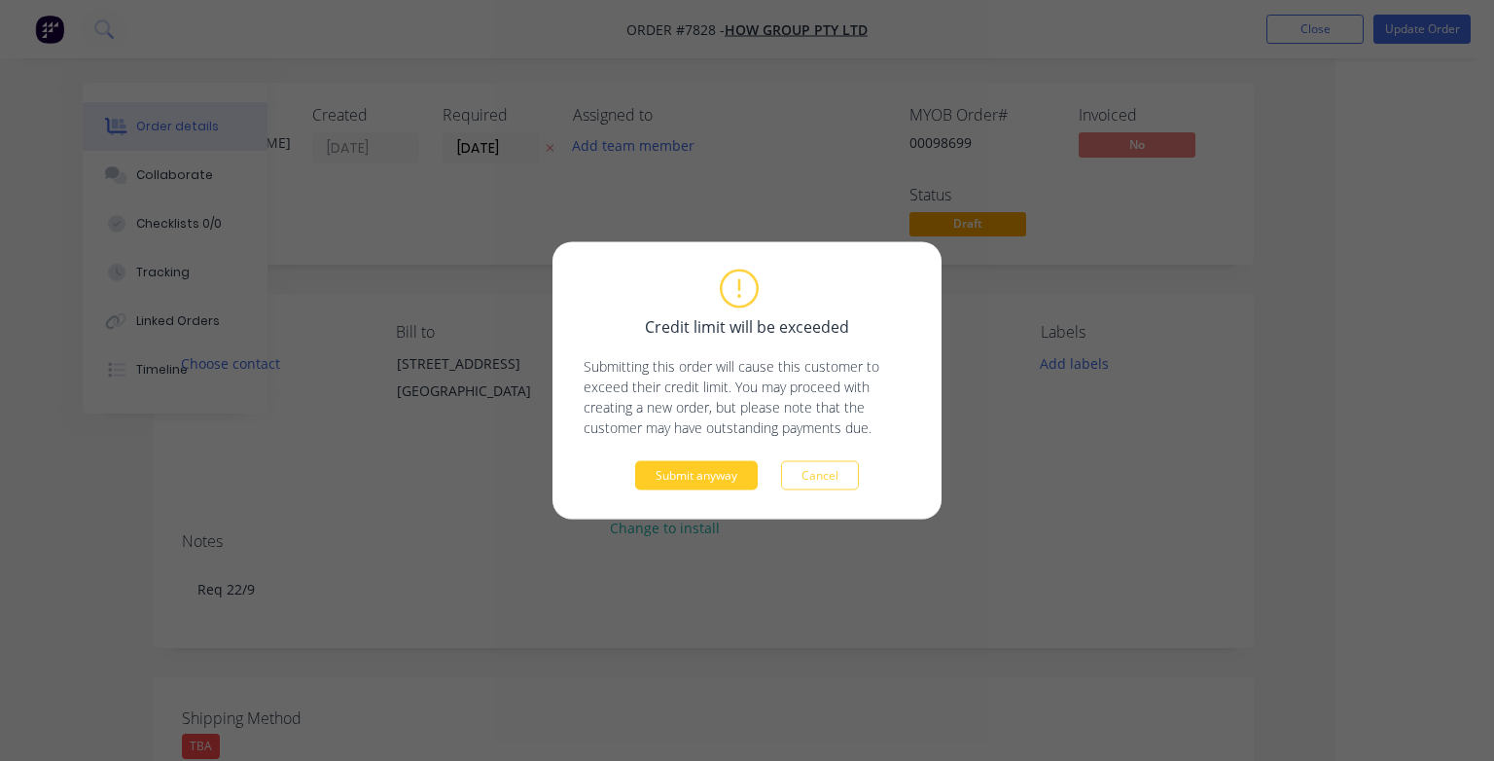
click at [724, 482] on button "Submit anyway" at bounding box center [696, 475] width 123 height 29
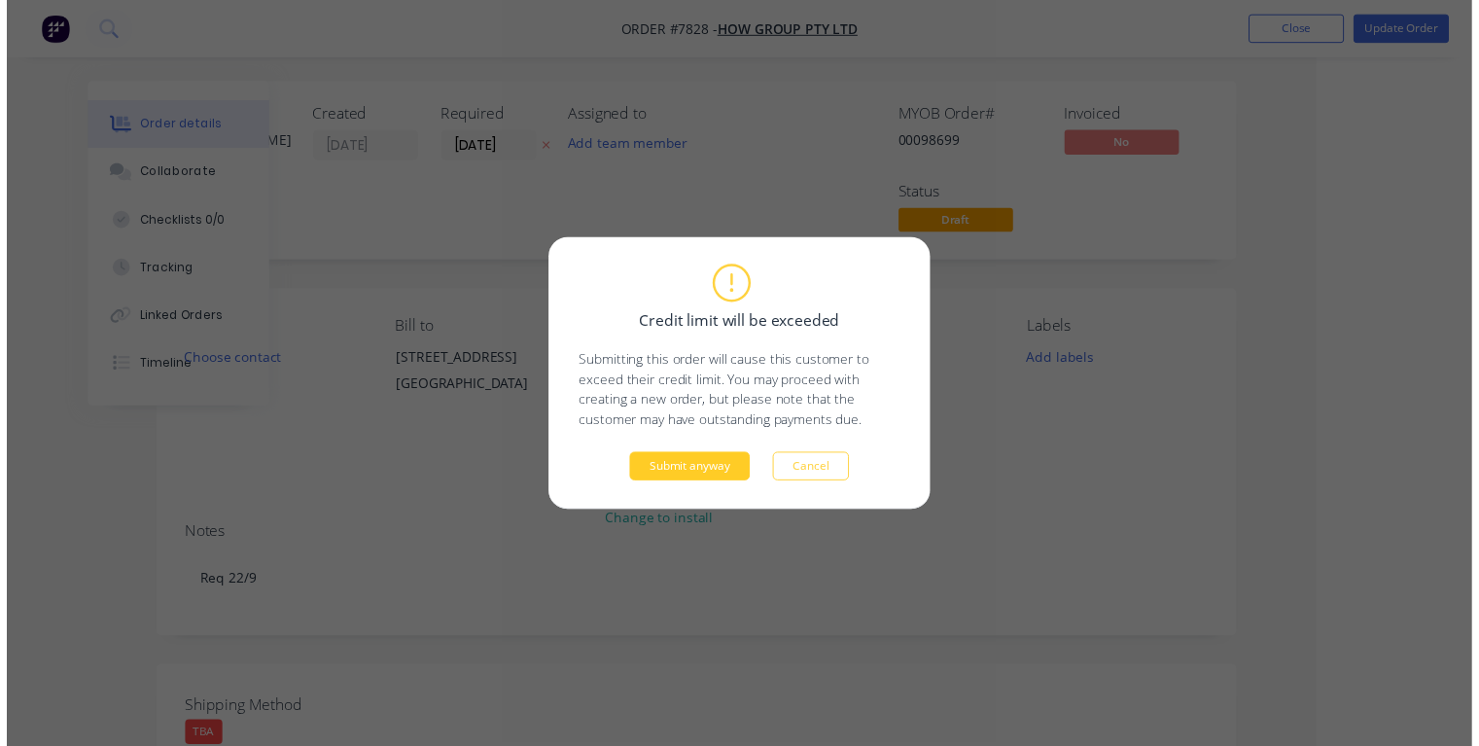
scroll to position [0, 105]
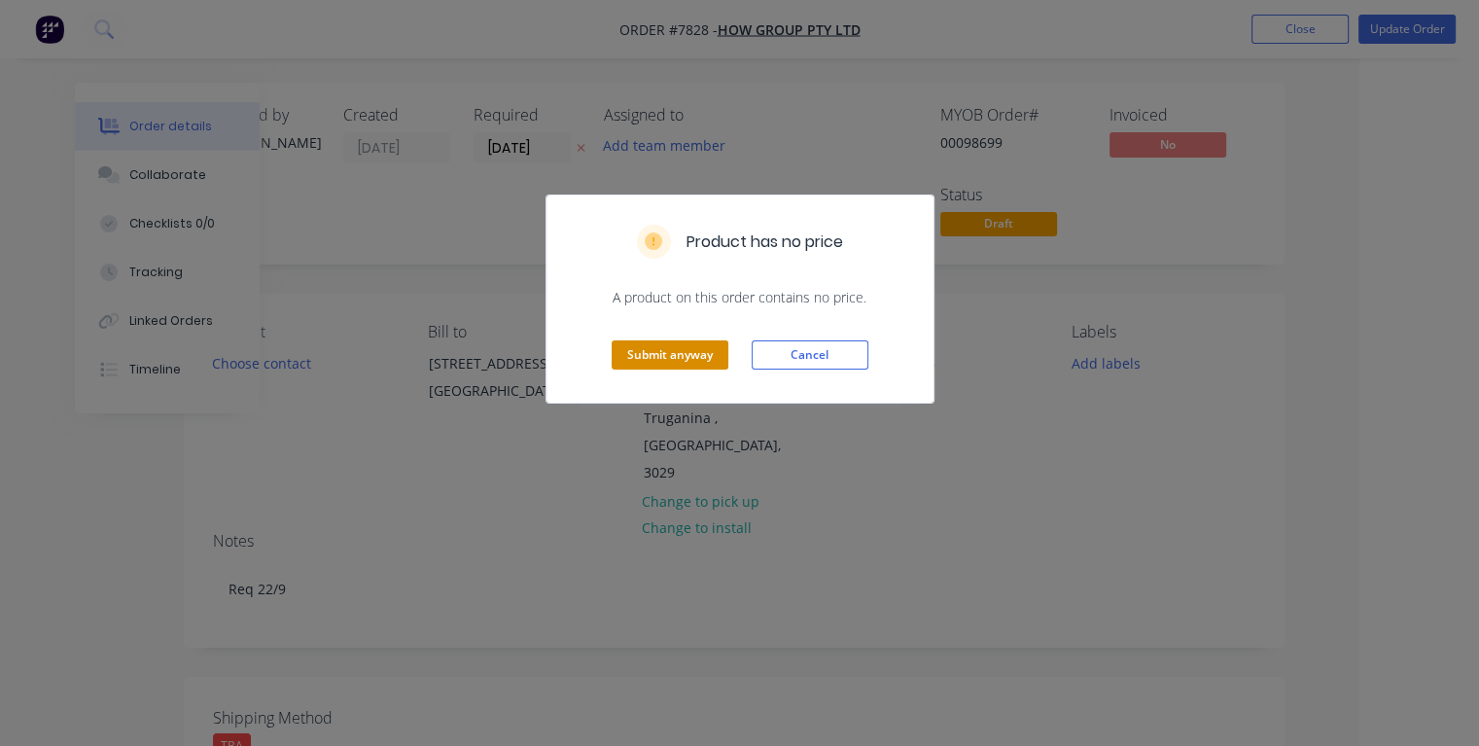
click at [685, 350] on button "Submit anyway" at bounding box center [670, 354] width 117 height 29
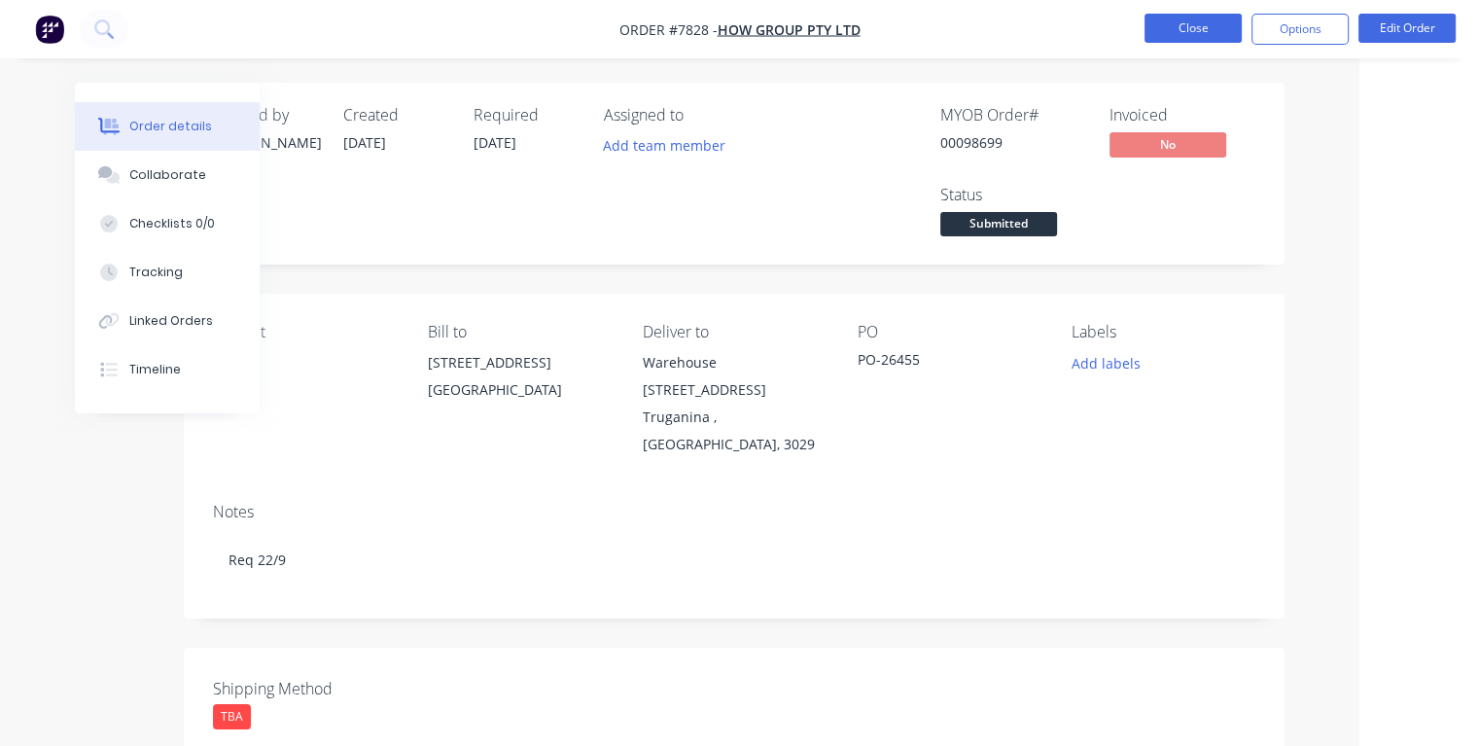
click at [1195, 26] on button "Close" at bounding box center [1193, 28] width 97 height 29
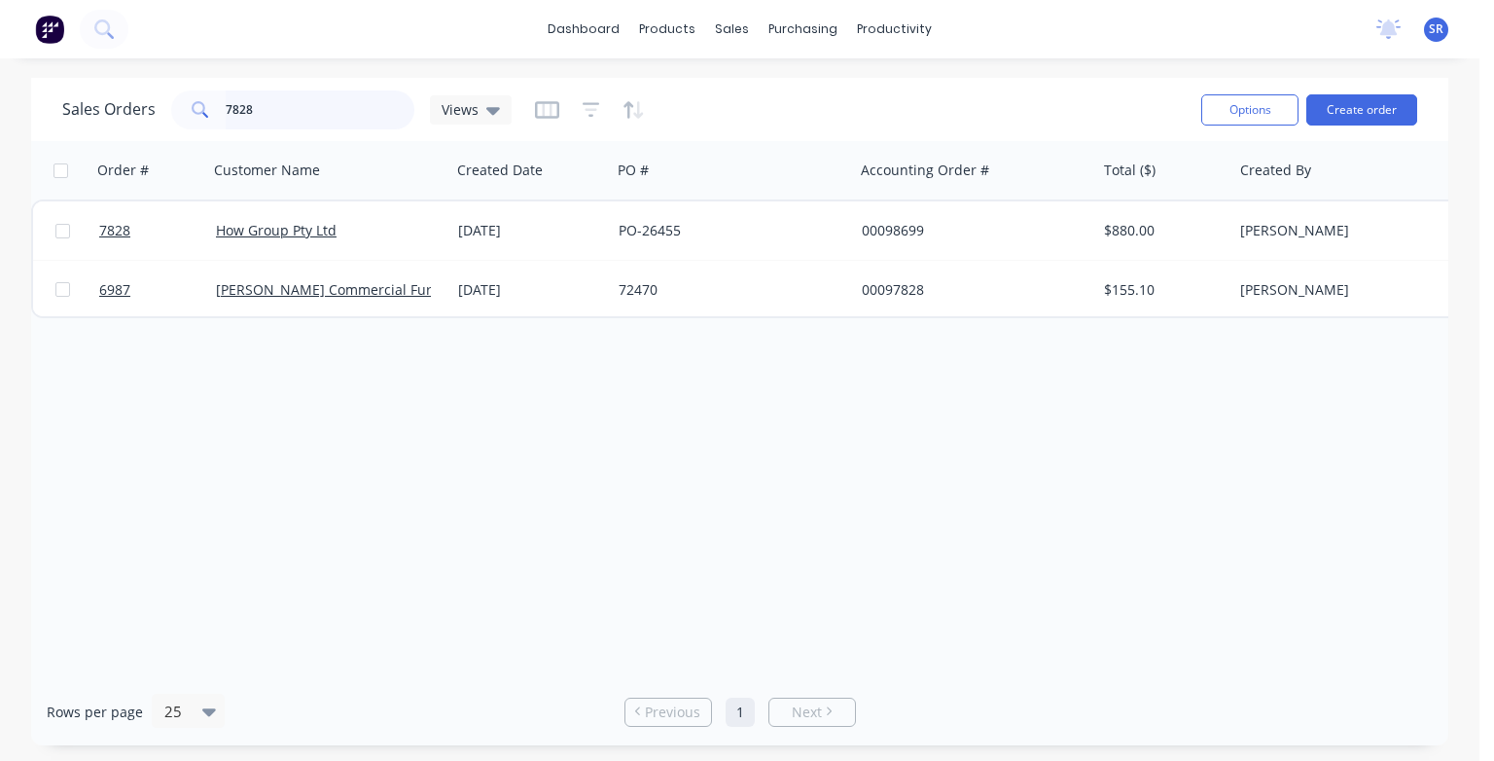
click at [287, 117] on input "7828" at bounding box center [321, 109] width 190 height 39
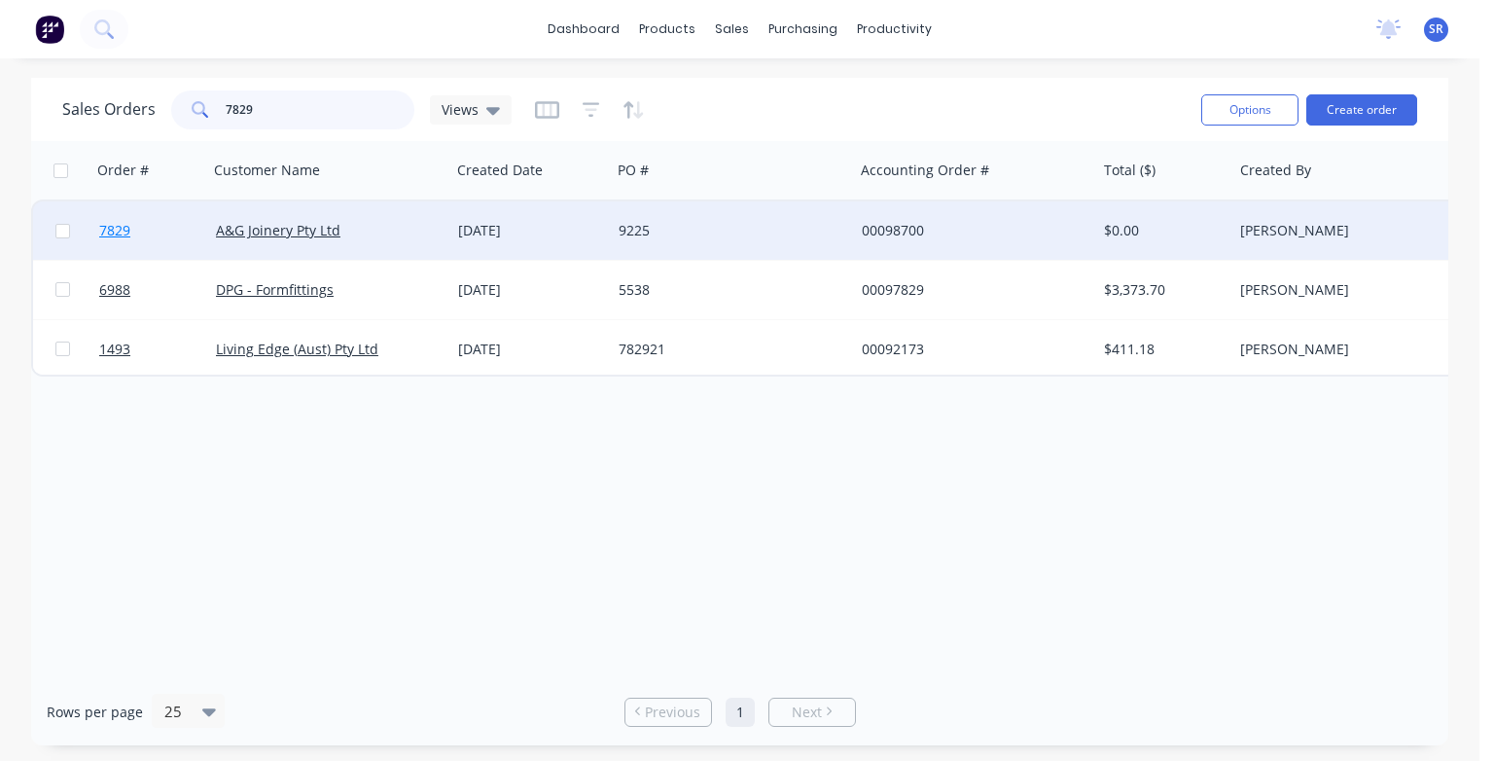
type input "7829"
click at [123, 231] on span "7829" at bounding box center [114, 230] width 31 height 19
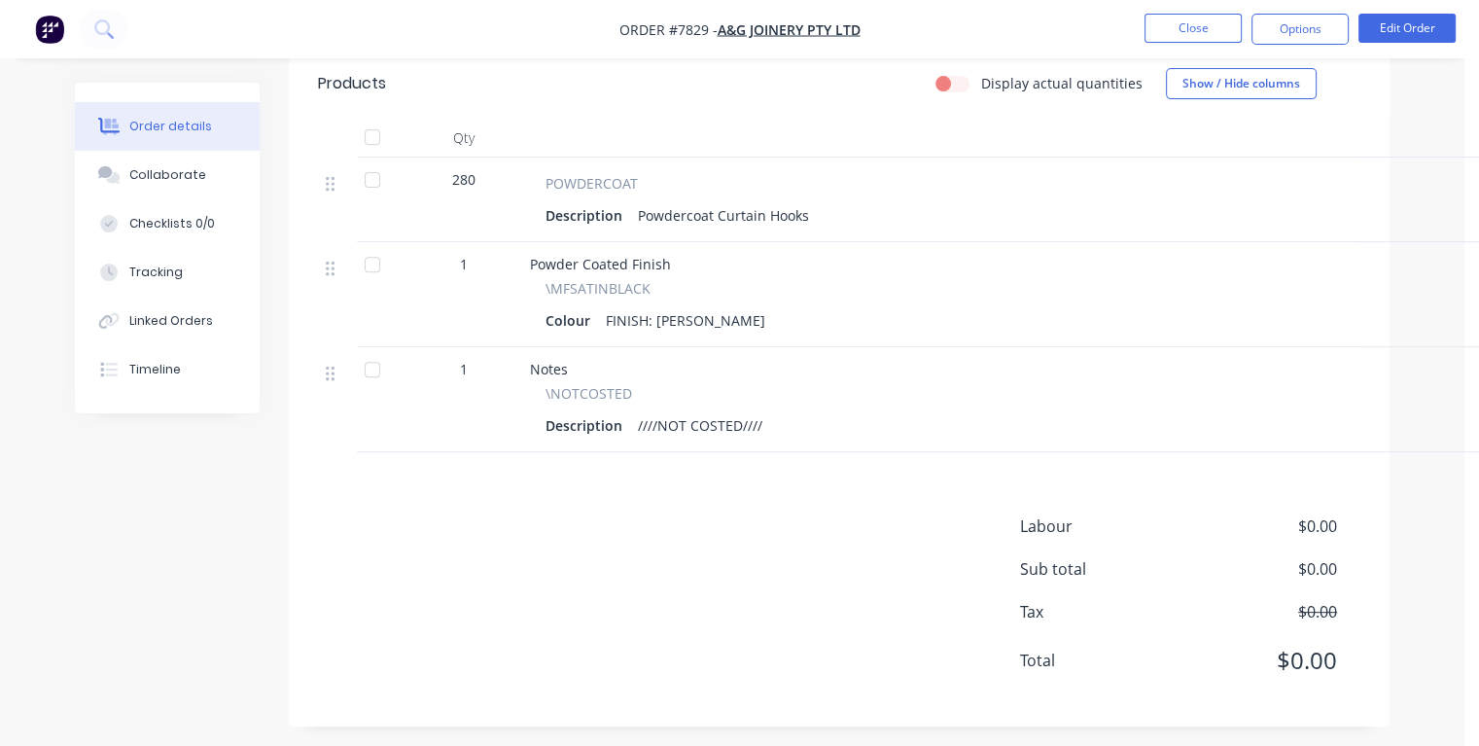
scroll to position [720, 0]
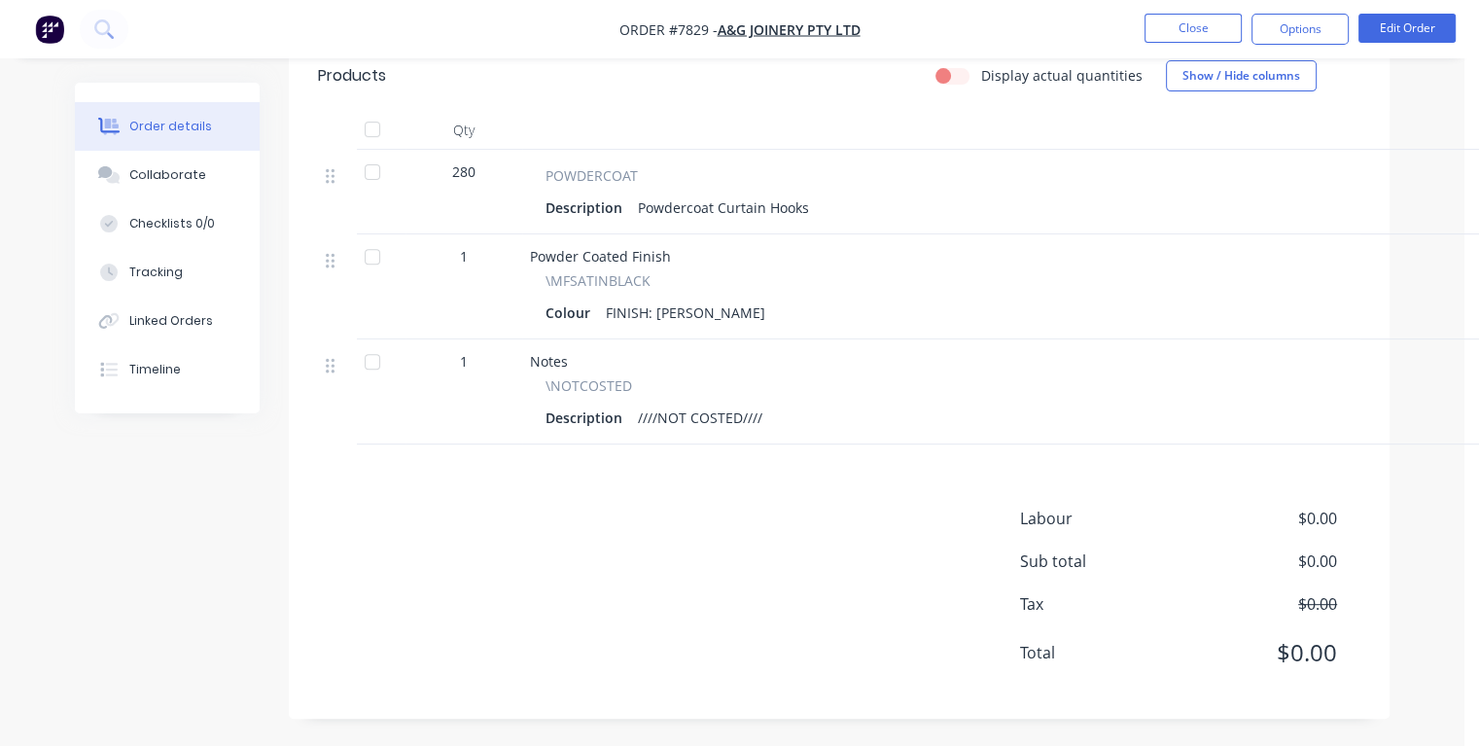
drag, startPoint x: 778, startPoint y: 403, endPoint x: 782, endPoint y: 414, distance: 12.3
click at [778, 404] on div "Description ////NOT COSTED////" at bounding box center [1009, 418] width 926 height 28
click at [772, 418] on div "Description ////NOT COSTED////" at bounding box center [1009, 418] width 926 height 28
click at [1381, 37] on button "Edit Order" at bounding box center [1407, 28] width 97 height 29
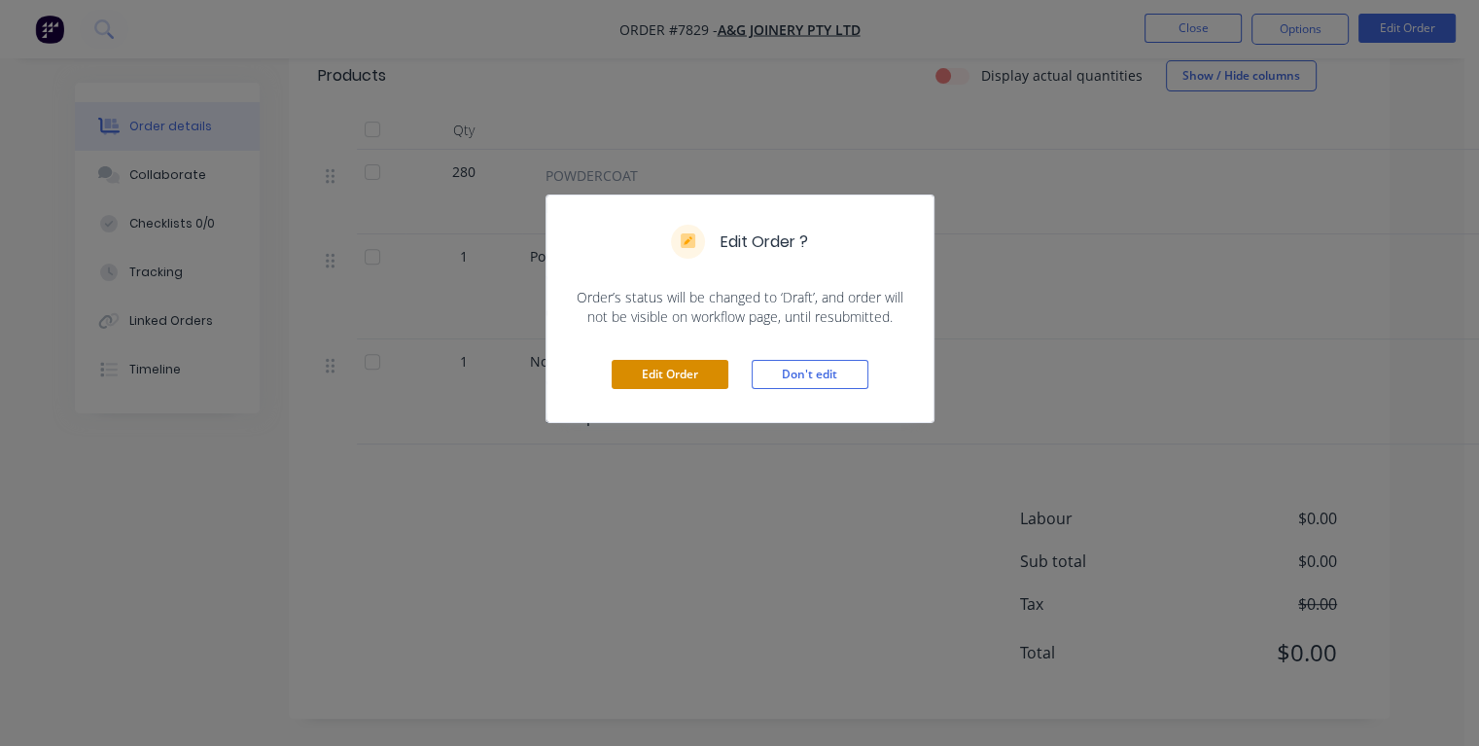
click at [711, 365] on button "Edit Order" at bounding box center [670, 374] width 117 height 29
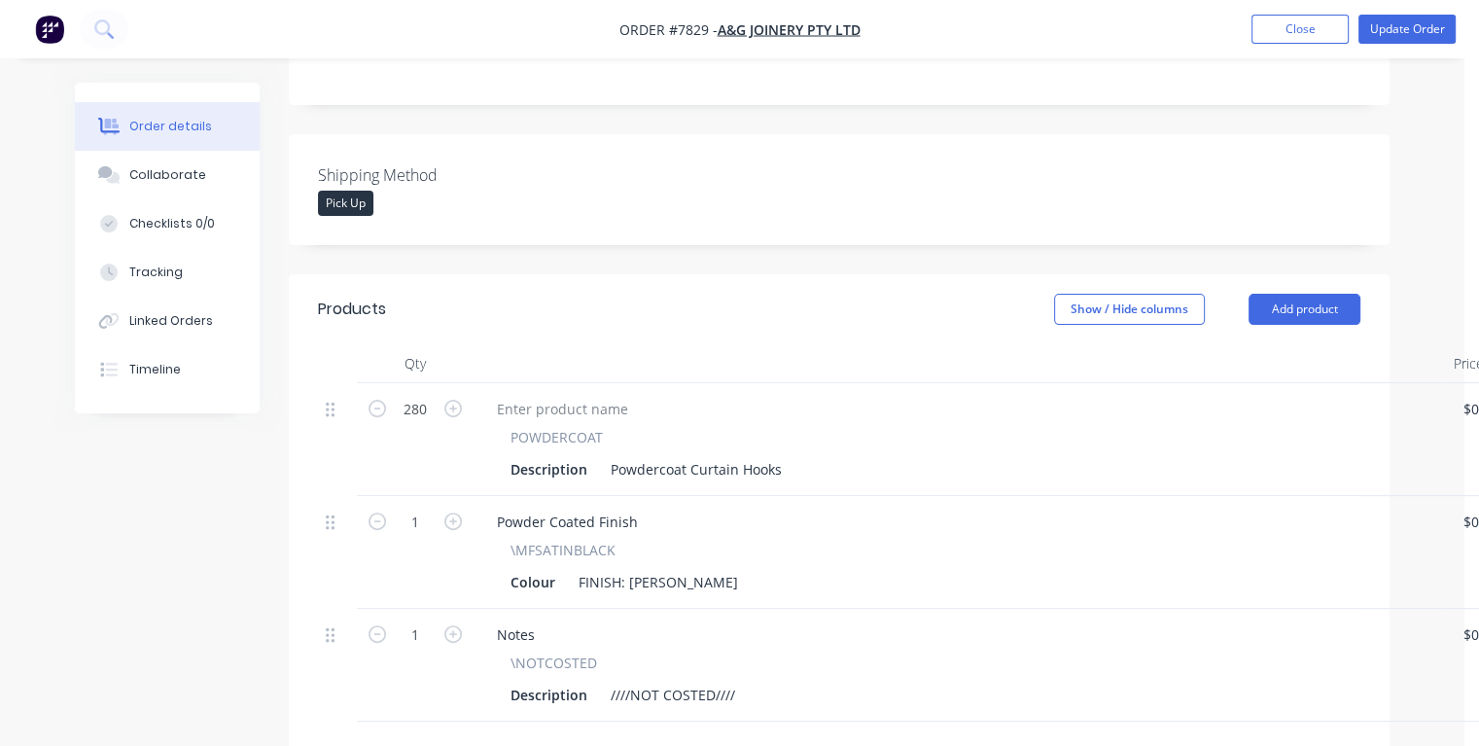
scroll to position [681, 0]
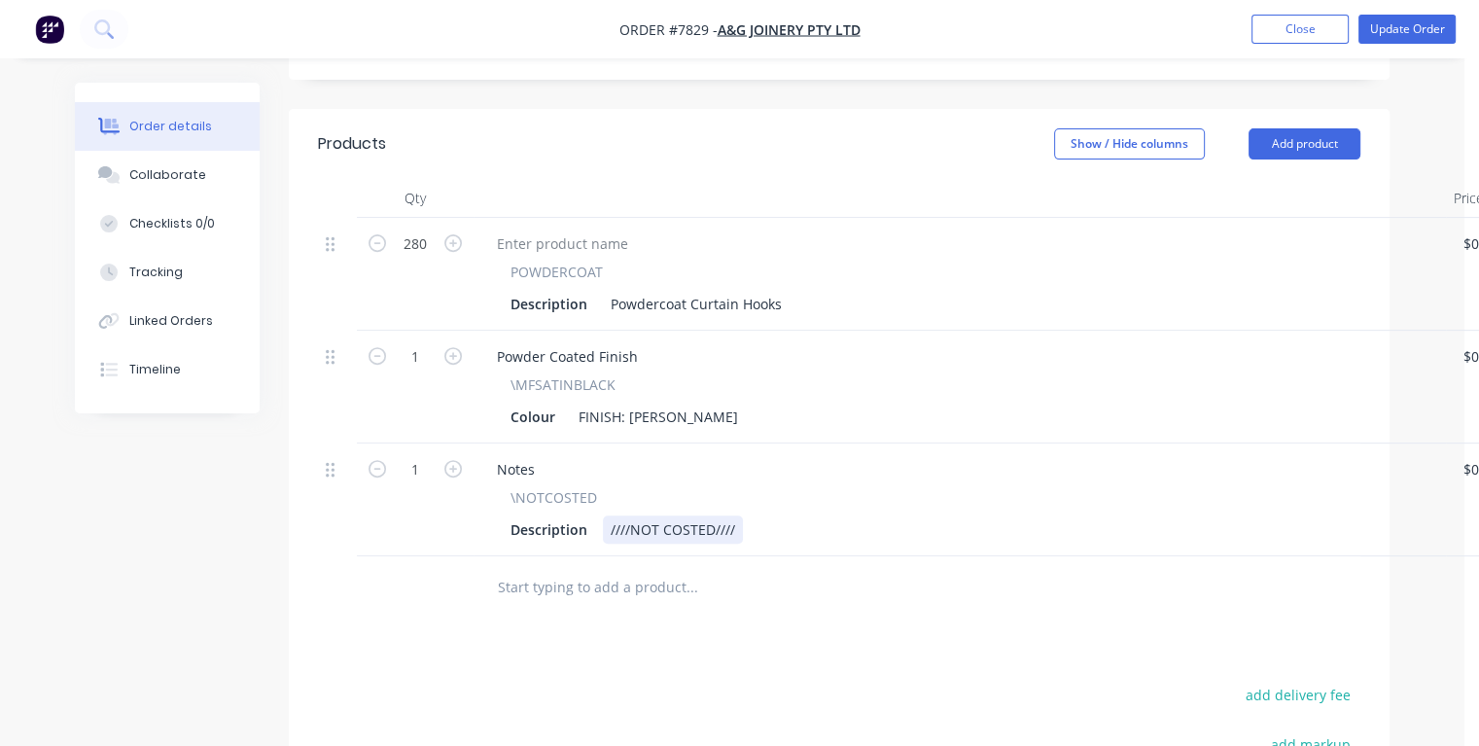
click at [744, 515] on div "Description ////NOT COSTED////" at bounding box center [956, 529] width 906 height 28
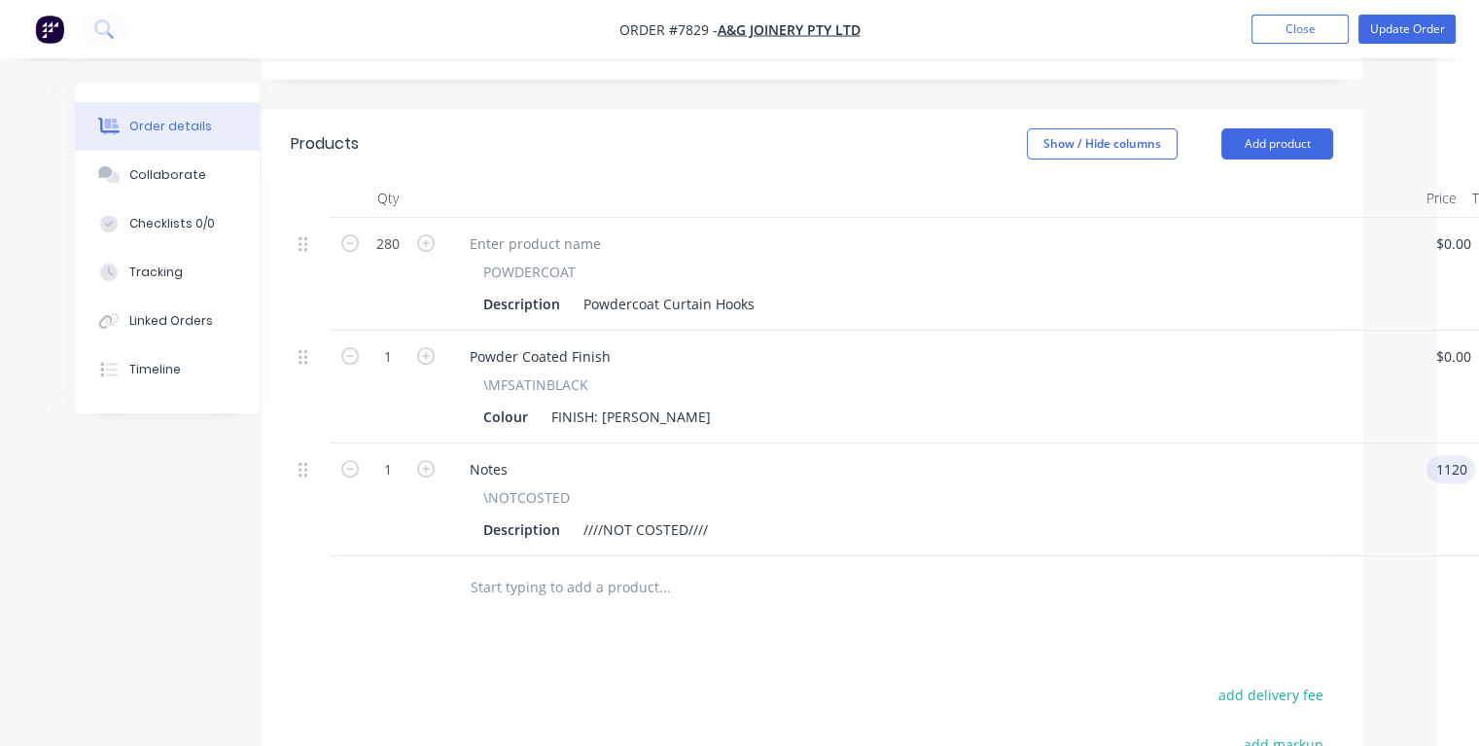
type input "$1,120.00"
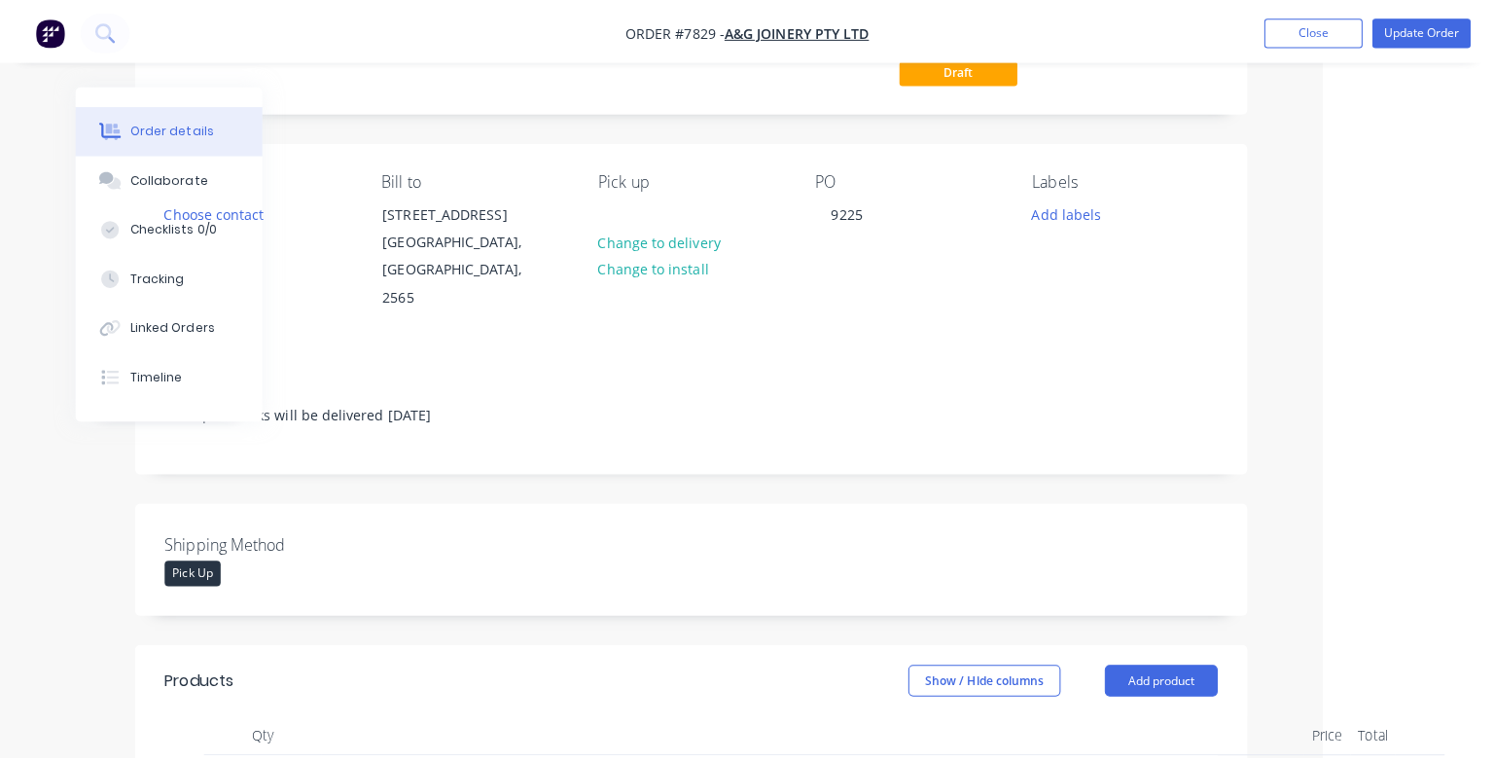
scroll to position [0, 155]
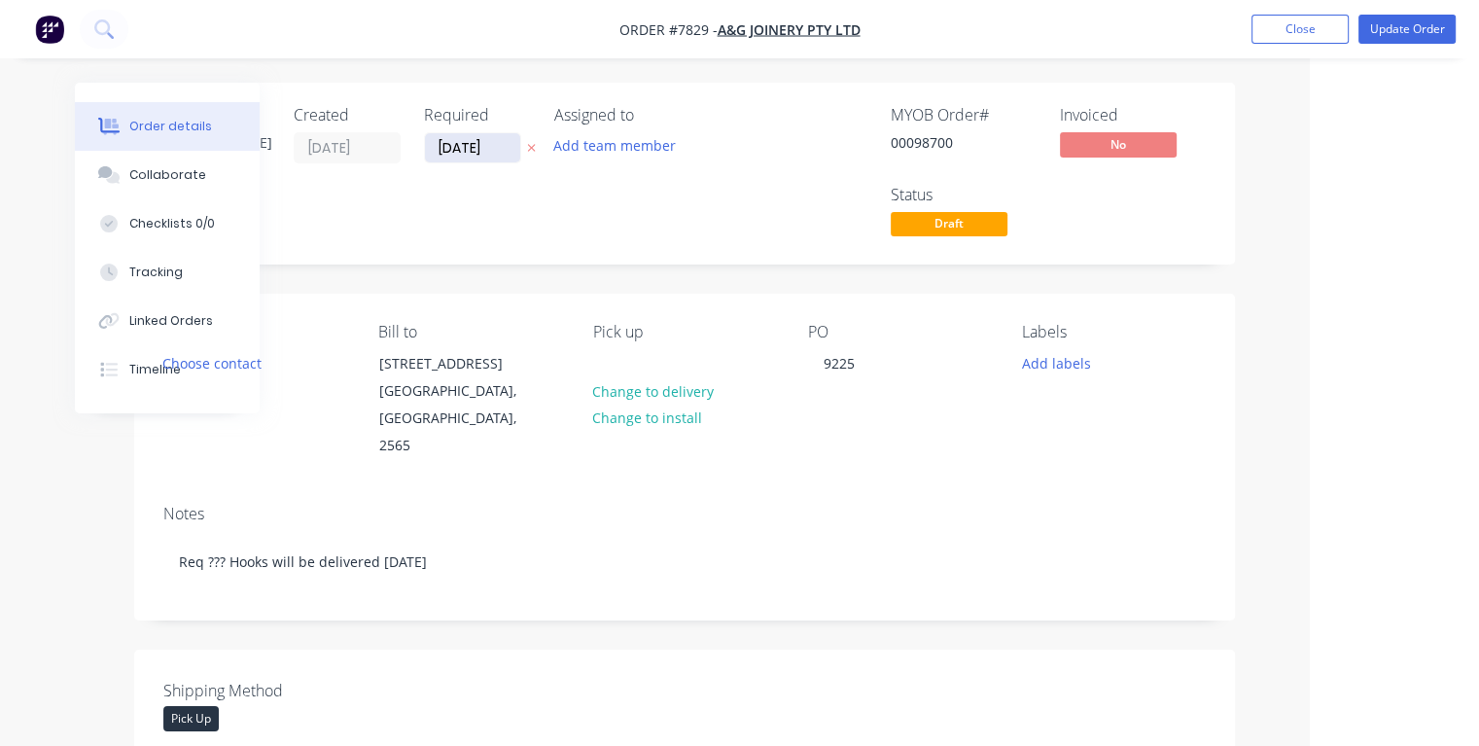
type input "$1,120.00"
drag, startPoint x: 507, startPoint y: 149, endPoint x: 421, endPoint y: 151, distance: 85.6
click at [421, 151] on div "Created by [PERSON_NAME] Created [DATE] Required [DATE] Assigned to Add team me…" at bounding box center [455, 173] width 585 height 135
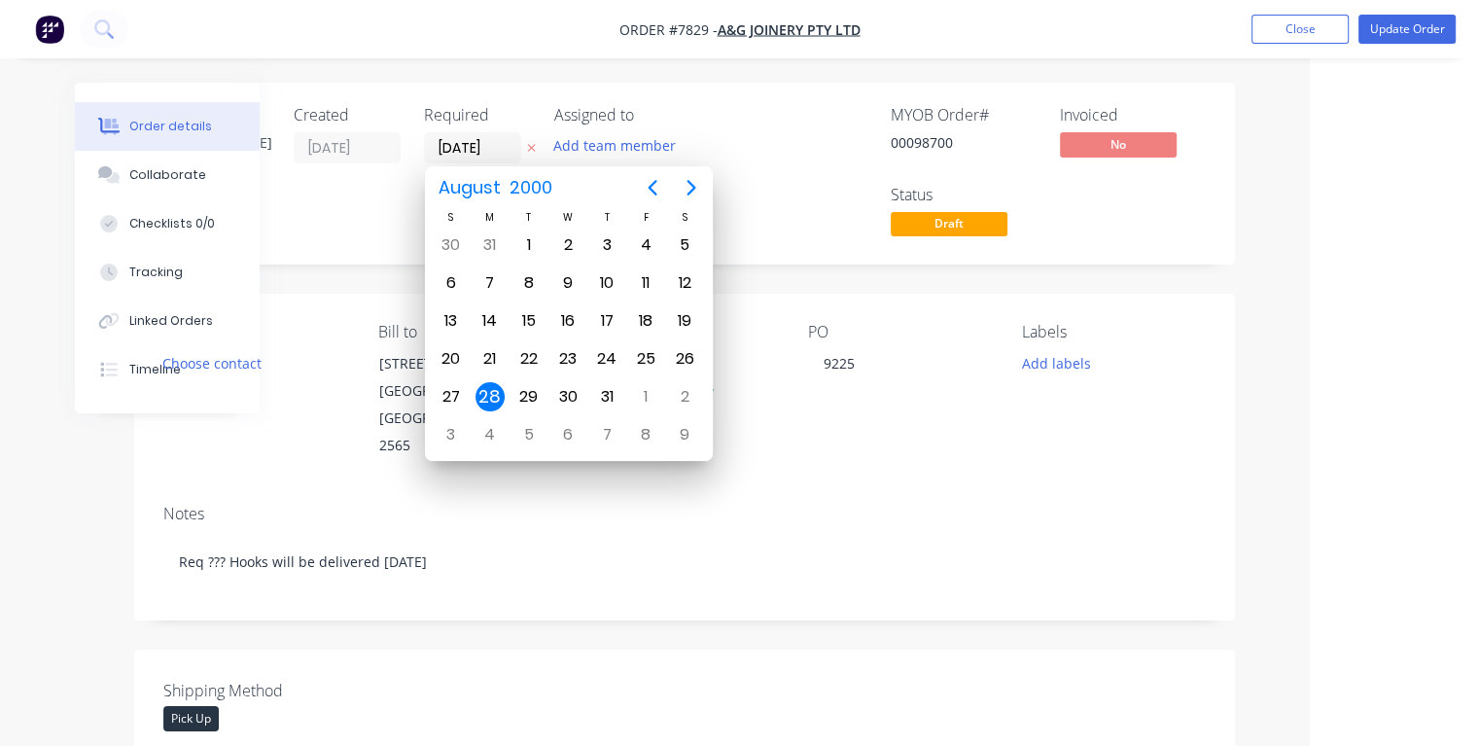
type input "[DATE]"
click at [611, 391] on div "28" at bounding box center [606, 396] width 29 height 29
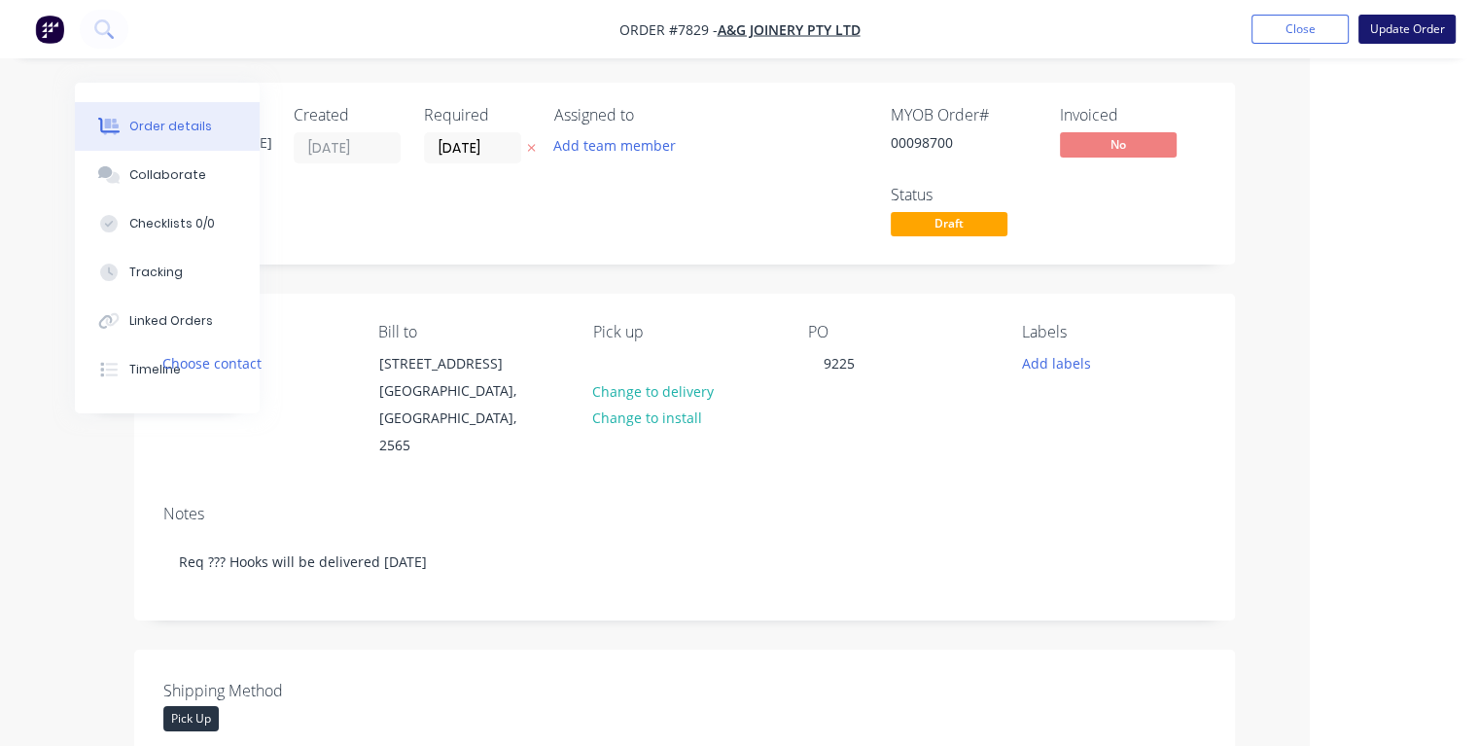
click at [1401, 29] on button "Update Order" at bounding box center [1407, 29] width 97 height 29
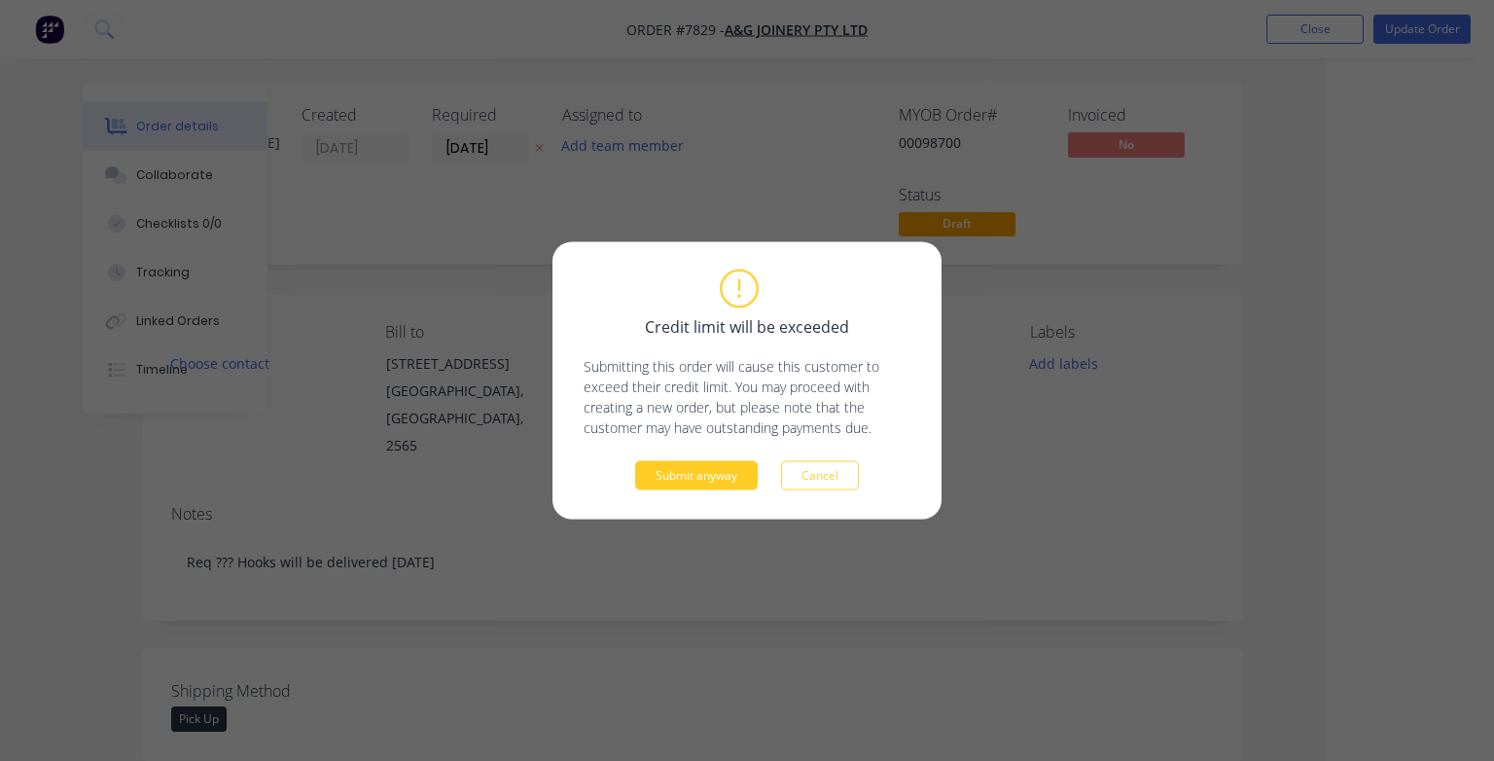
click at [689, 477] on button "Submit anyway" at bounding box center [696, 475] width 123 height 29
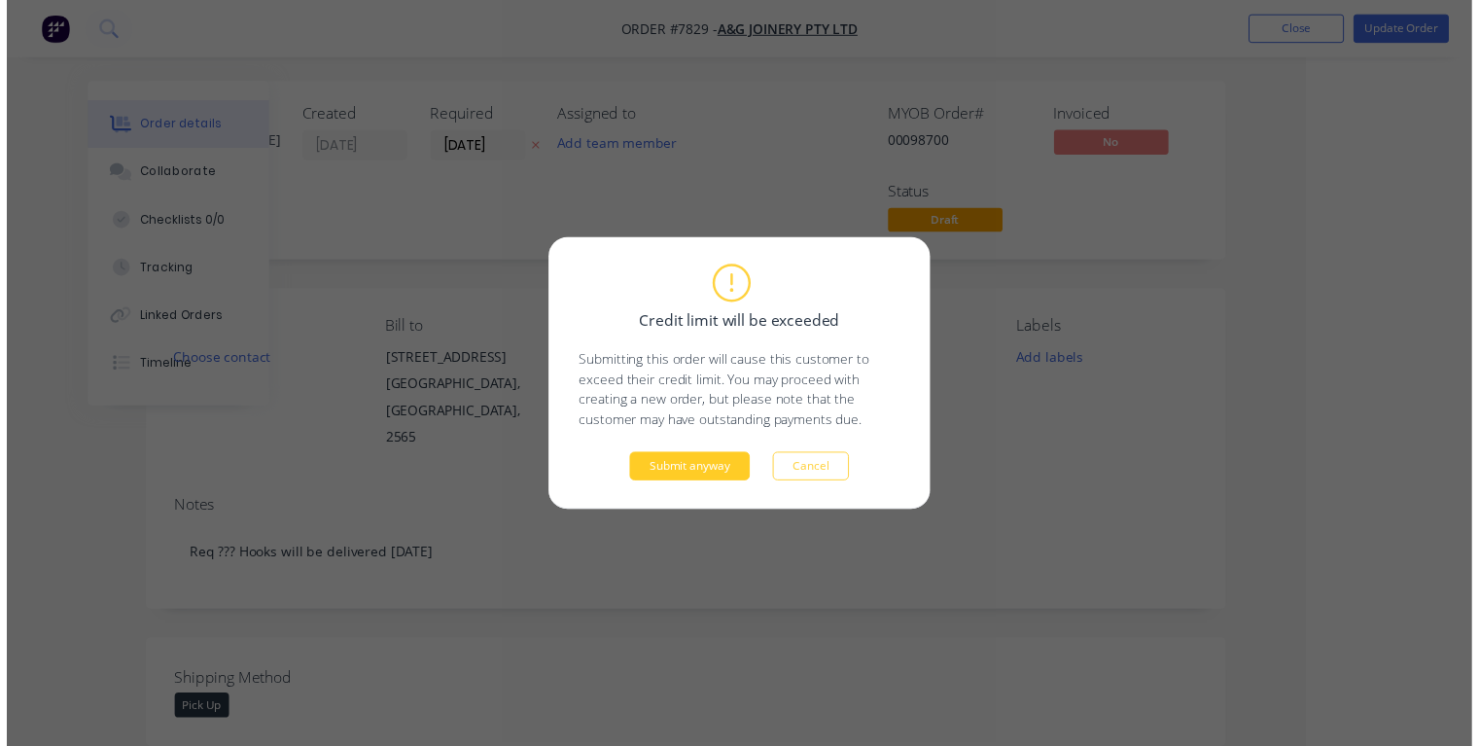
scroll to position [0, 105]
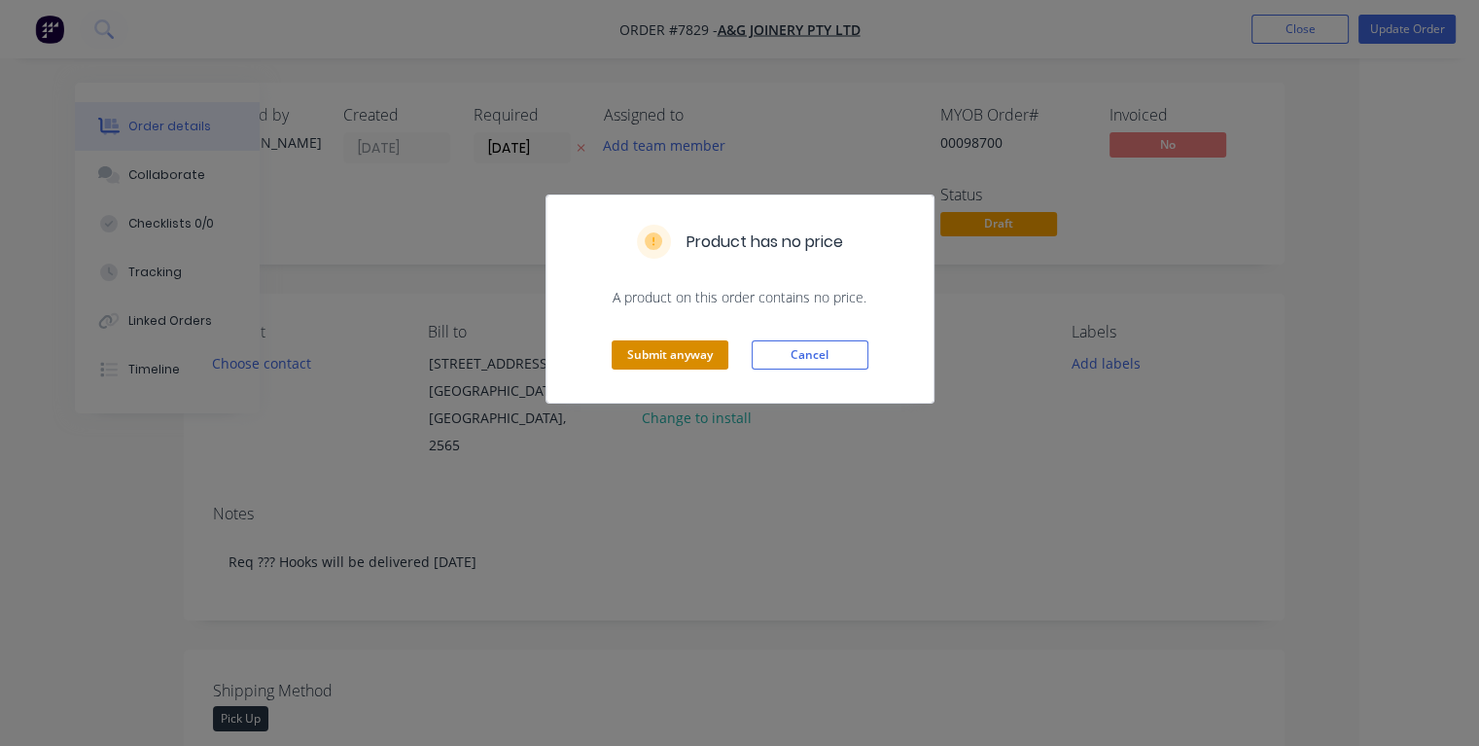
click at [662, 361] on button "Submit anyway" at bounding box center [670, 354] width 117 height 29
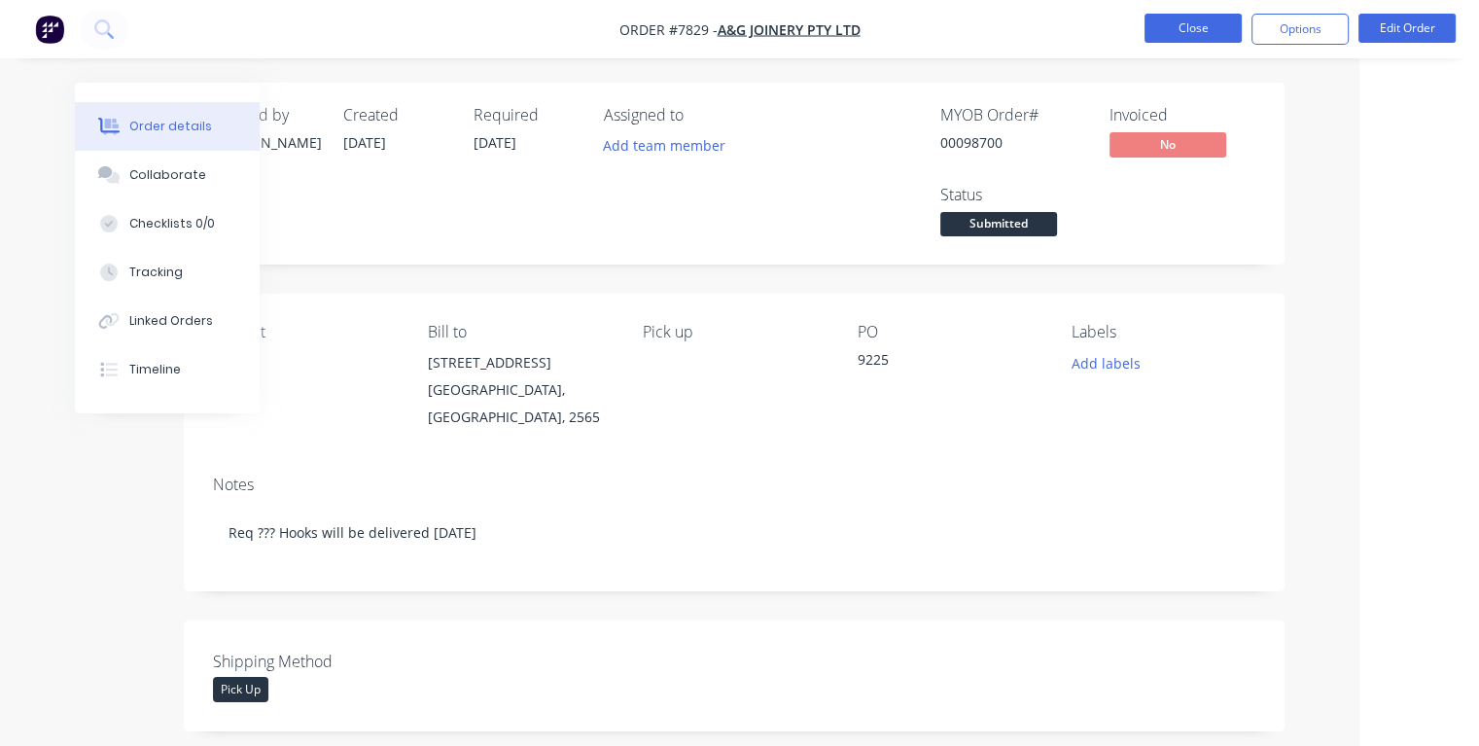
click at [1194, 22] on button "Close" at bounding box center [1193, 28] width 97 height 29
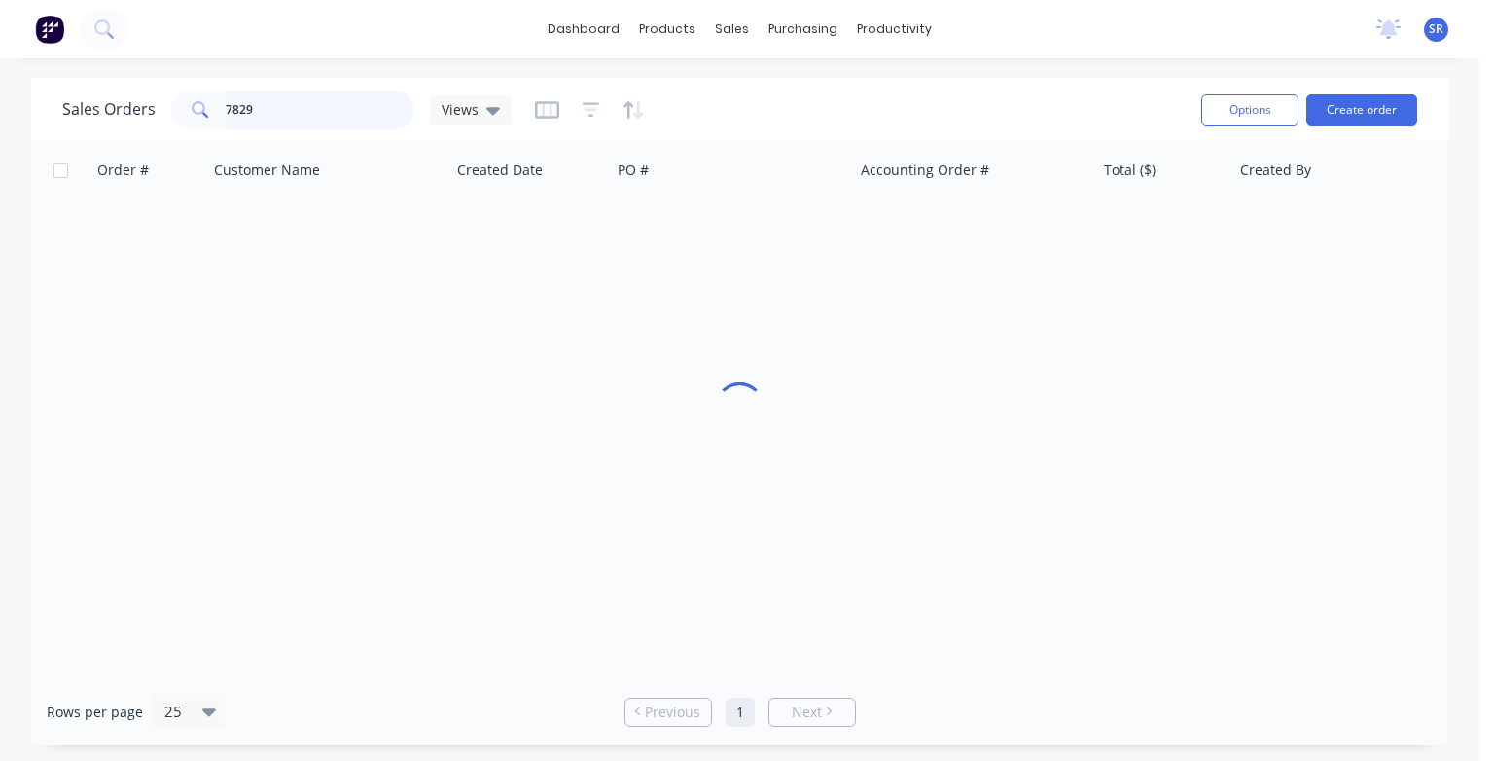
drag, startPoint x: 288, startPoint y: 107, endPoint x: 315, endPoint y: 133, distance: 37.8
click at [288, 106] on input "7829" at bounding box center [321, 109] width 190 height 39
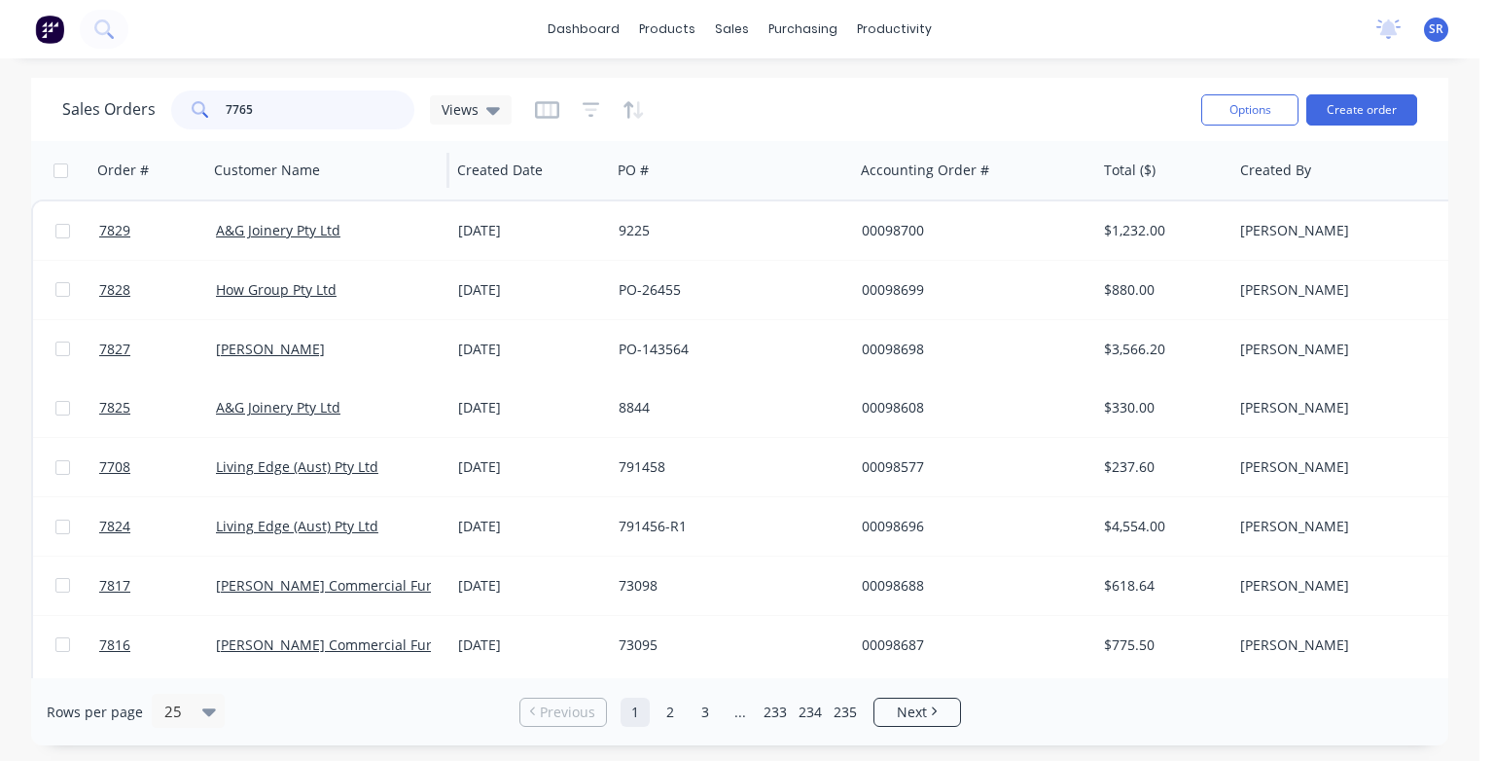
type input "7765"
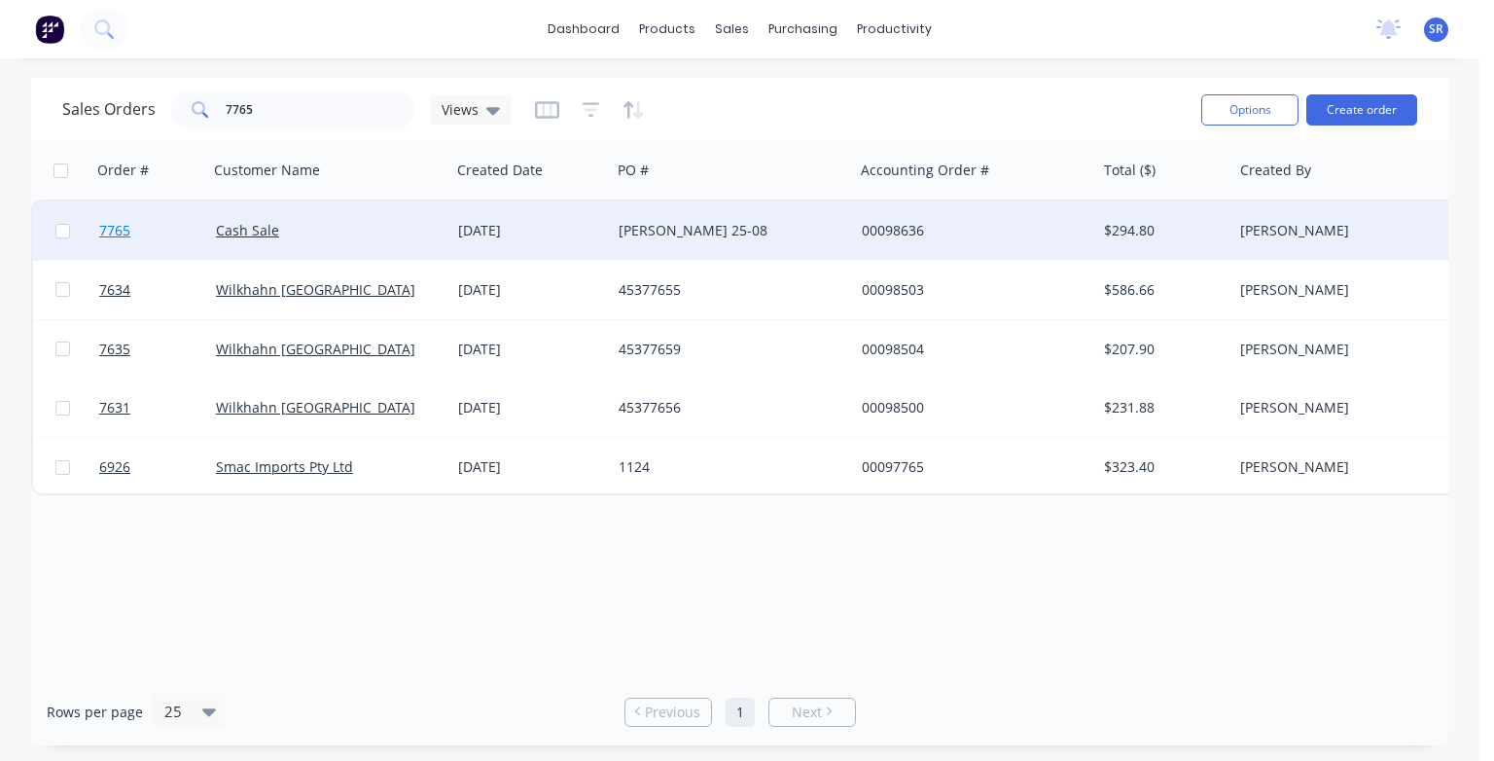
click at [121, 236] on span "7765" at bounding box center [114, 230] width 31 height 19
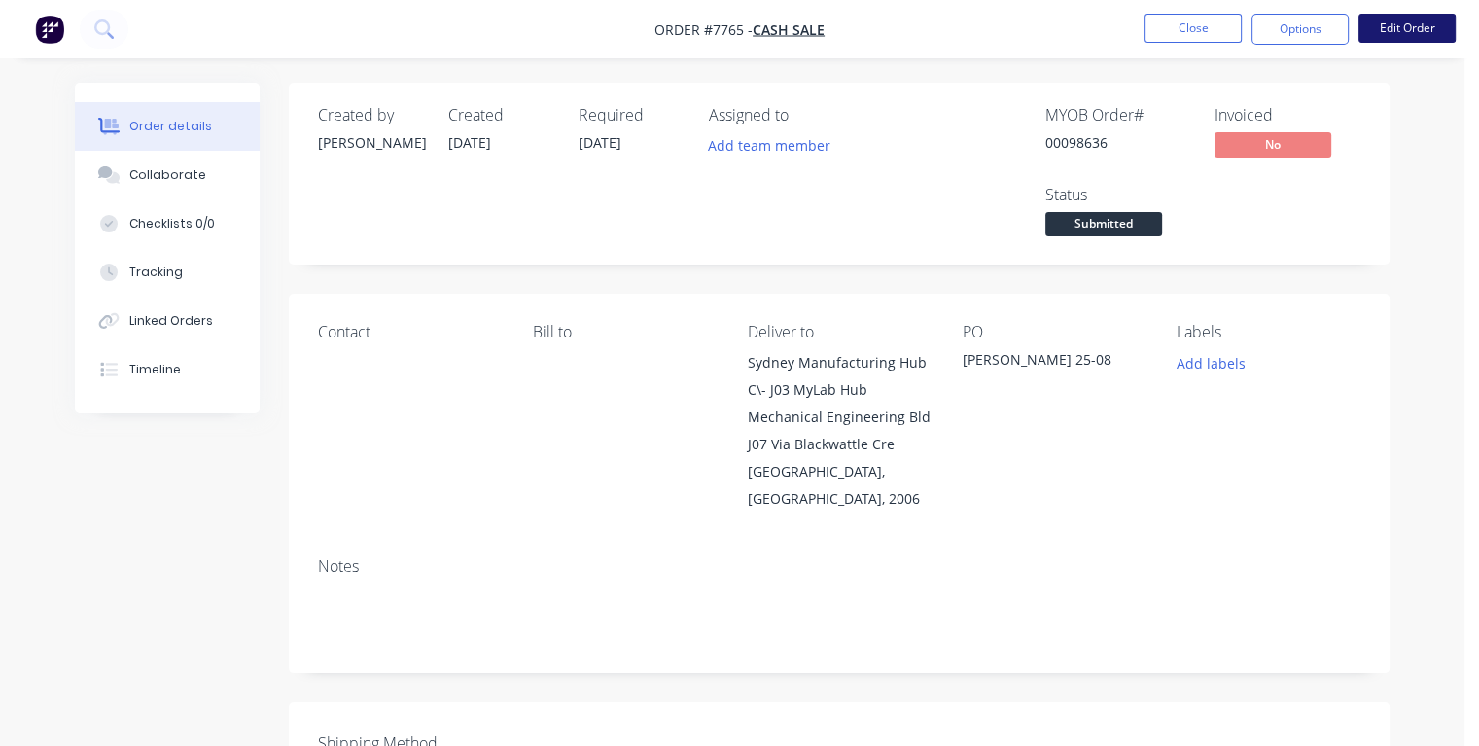
click at [1390, 30] on button "Edit Order" at bounding box center [1407, 28] width 97 height 29
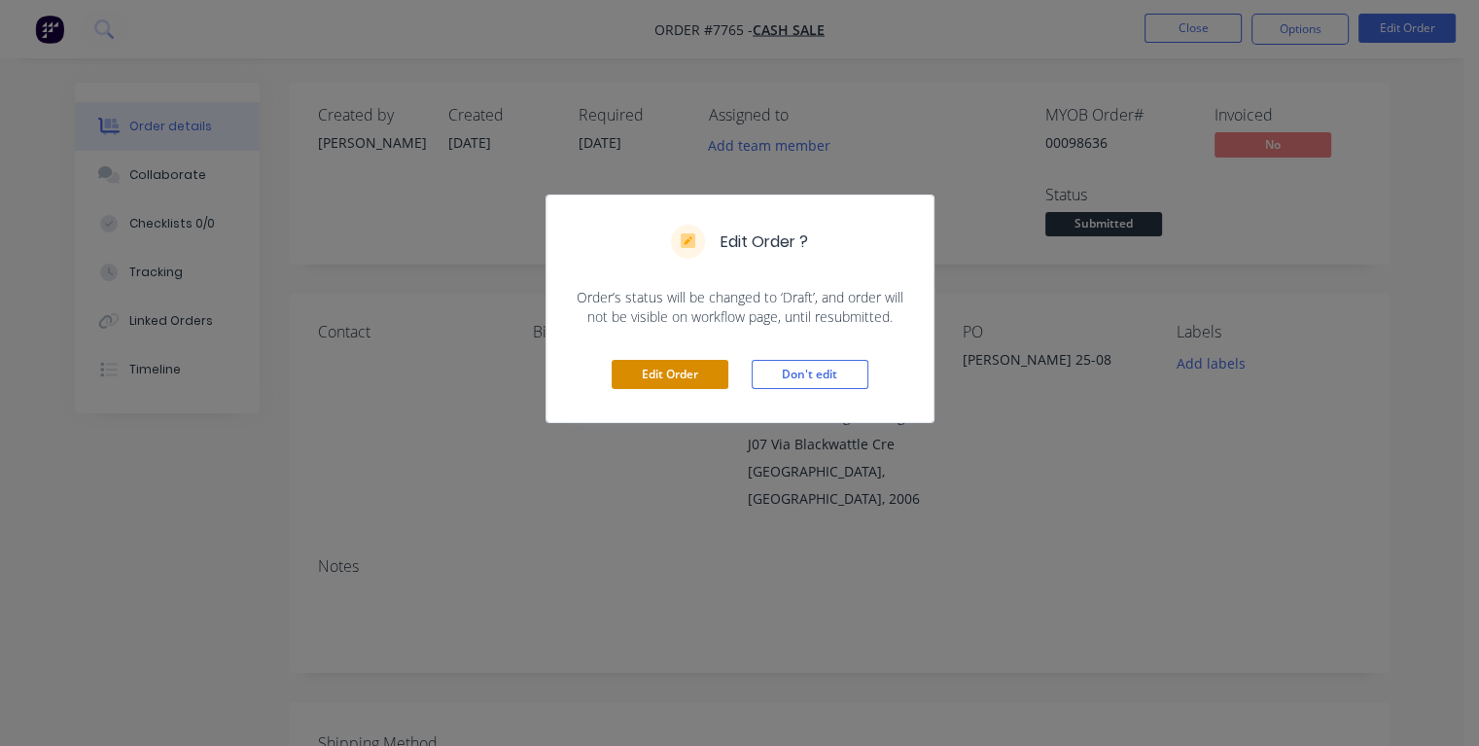
click at [686, 370] on button "Edit Order" at bounding box center [670, 374] width 117 height 29
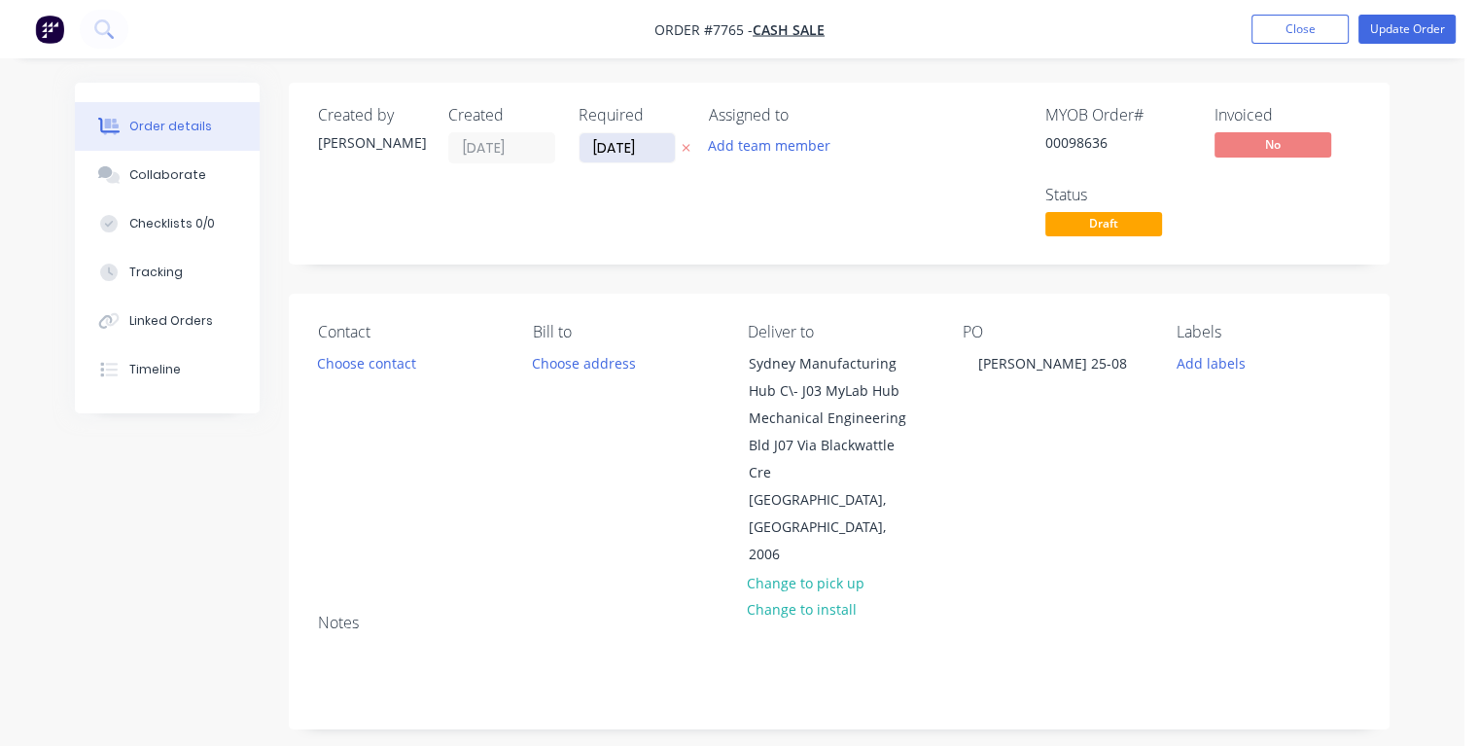
drag, startPoint x: 656, startPoint y: 145, endPoint x: 584, endPoint y: 148, distance: 72.0
click at [584, 148] on input "[DATE]" at bounding box center [627, 147] width 95 height 29
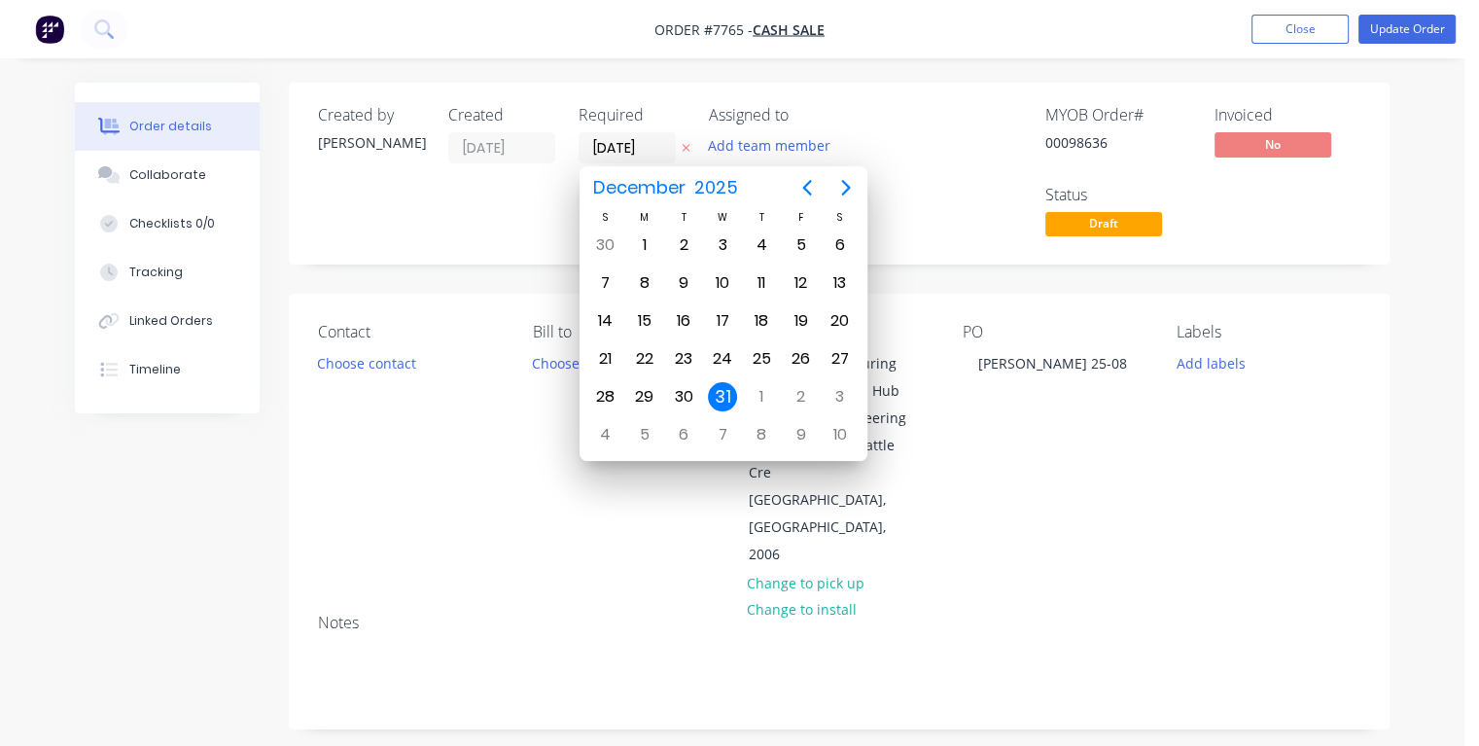
type input "[DATE]"
click at [801, 395] on div "29" at bounding box center [800, 396] width 29 height 29
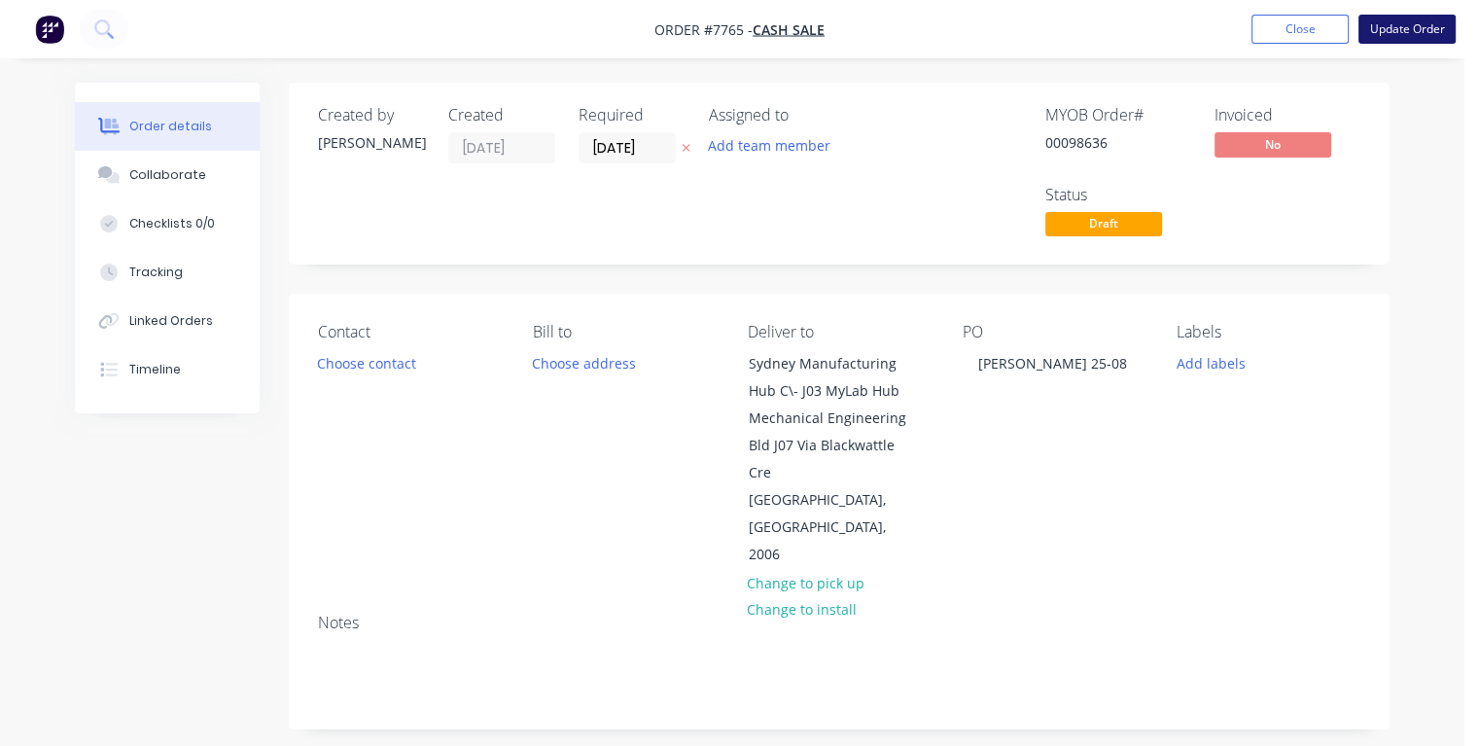
click at [1391, 28] on button "Update Order" at bounding box center [1407, 29] width 97 height 29
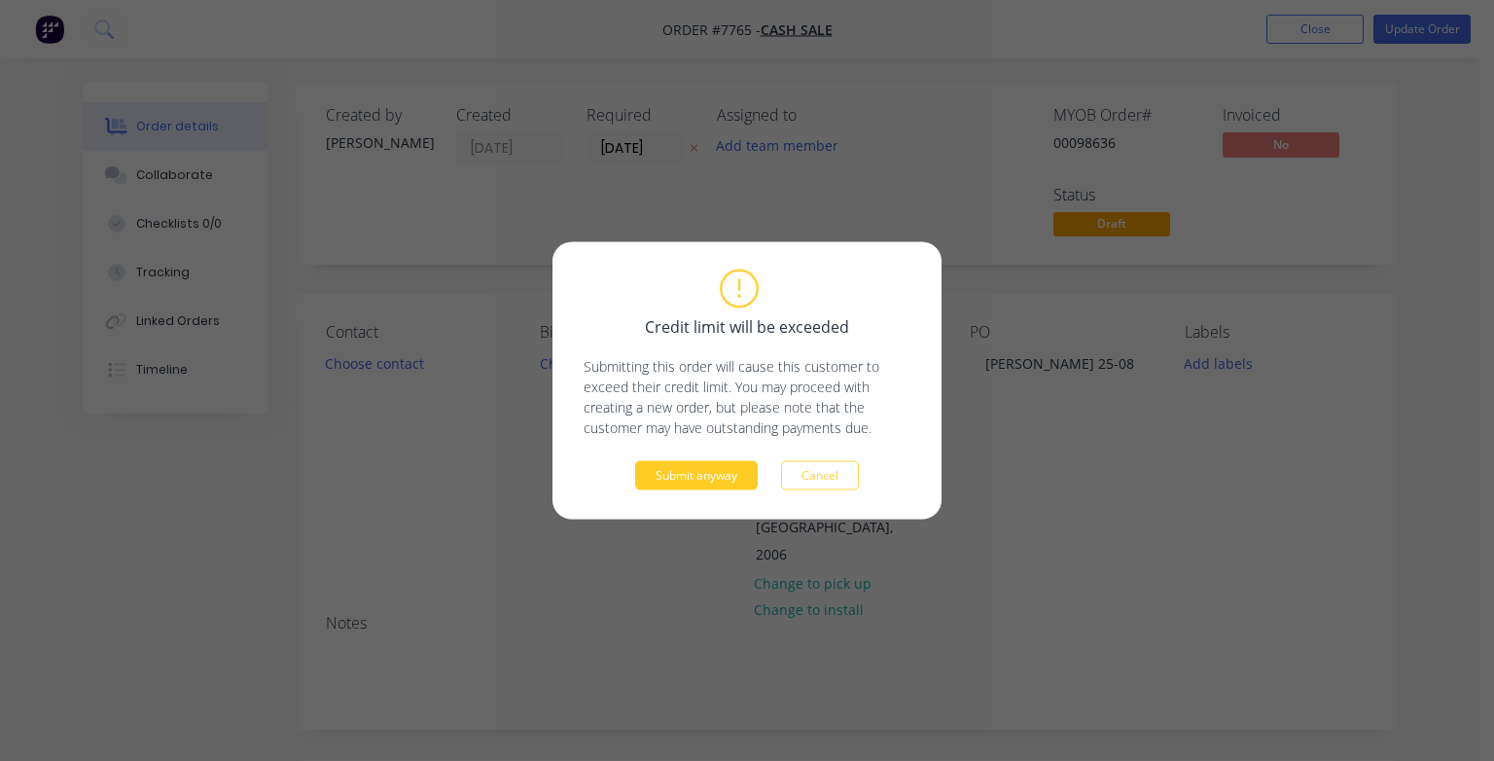
click at [707, 478] on button "Submit anyway" at bounding box center [696, 475] width 123 height 29
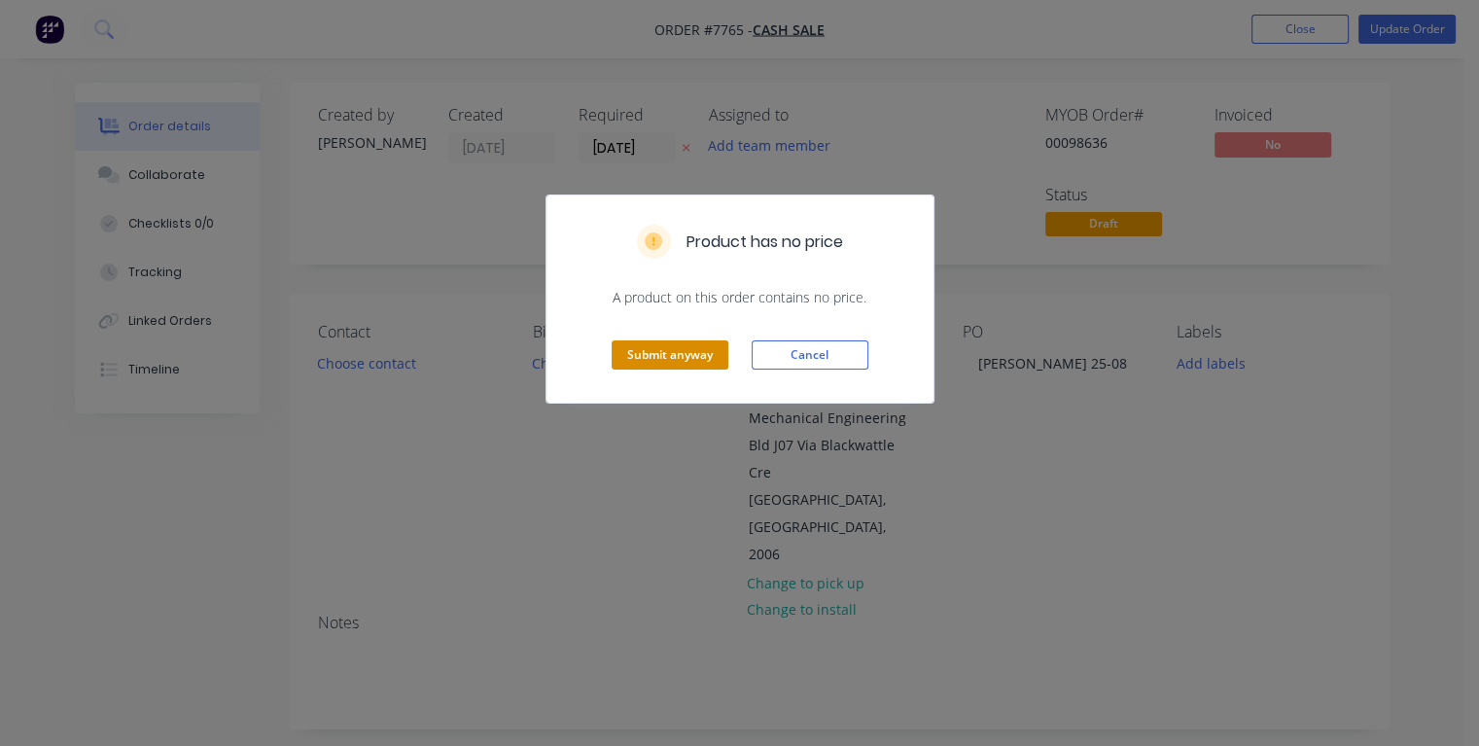
click at [670, 356] on button "Submit anyway" at bounding box center [670, 354] width 117 height 29
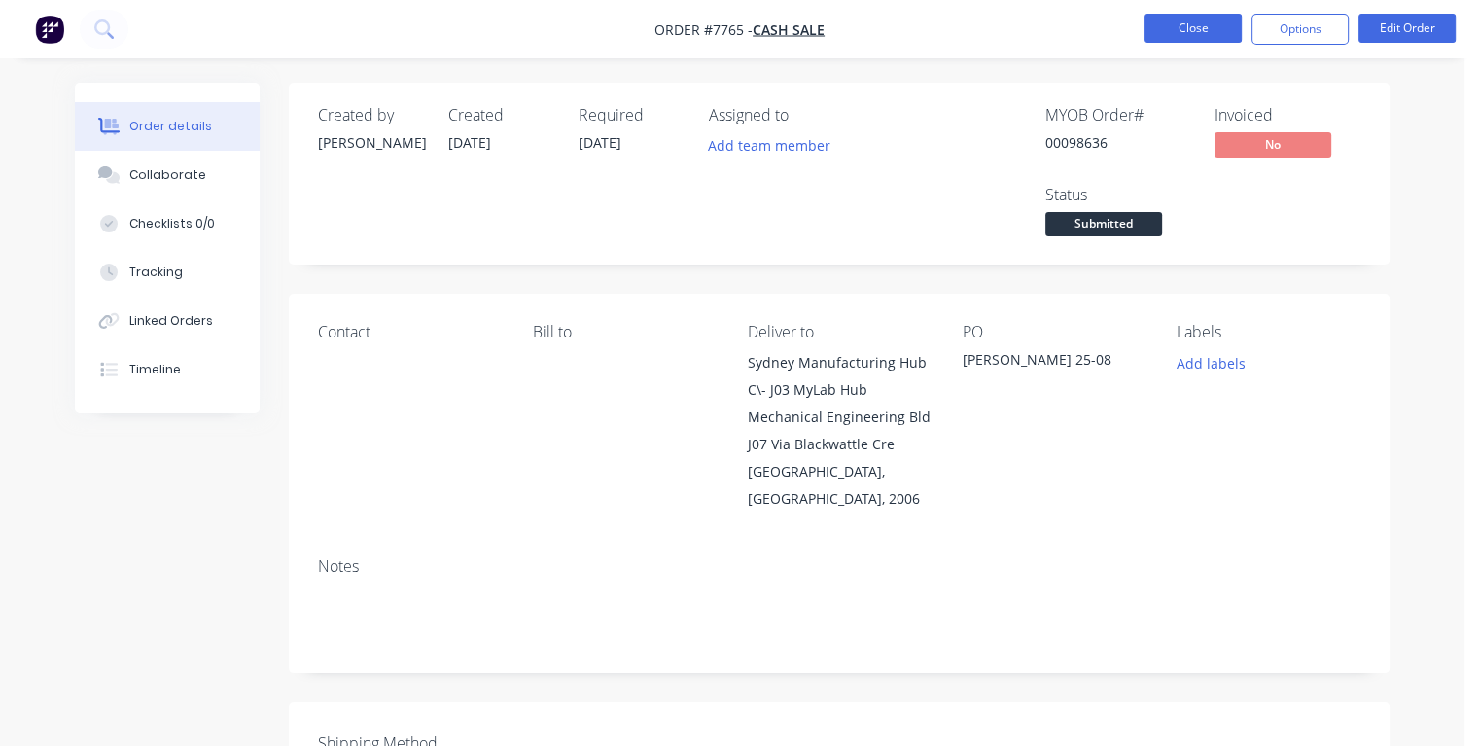
click at [1219, 30] on button "Close" at bounding box center [1193, 28] width 97 height 29
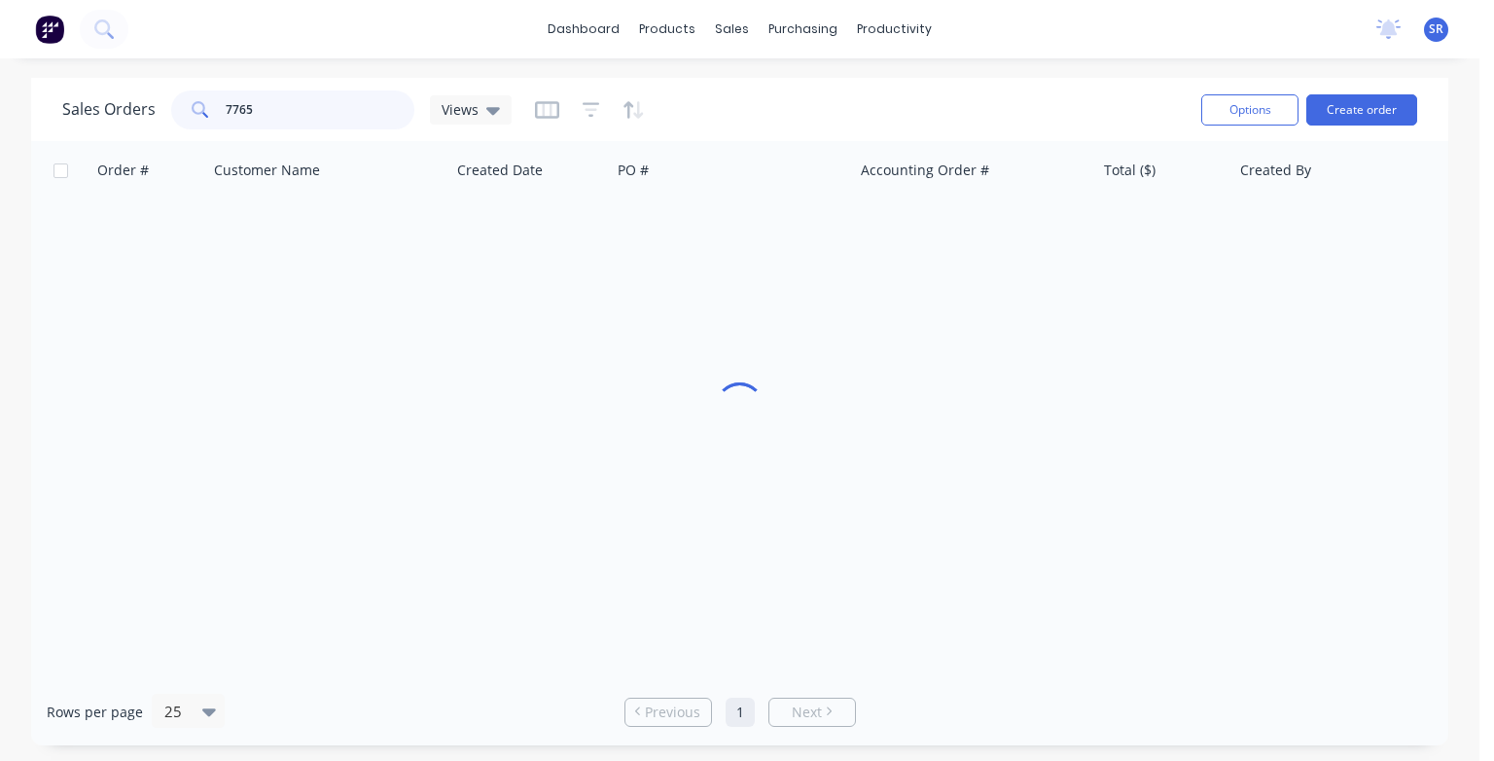
click at [273, 115] on input "7765" at bounding box center [321, 109] width 190 height 39
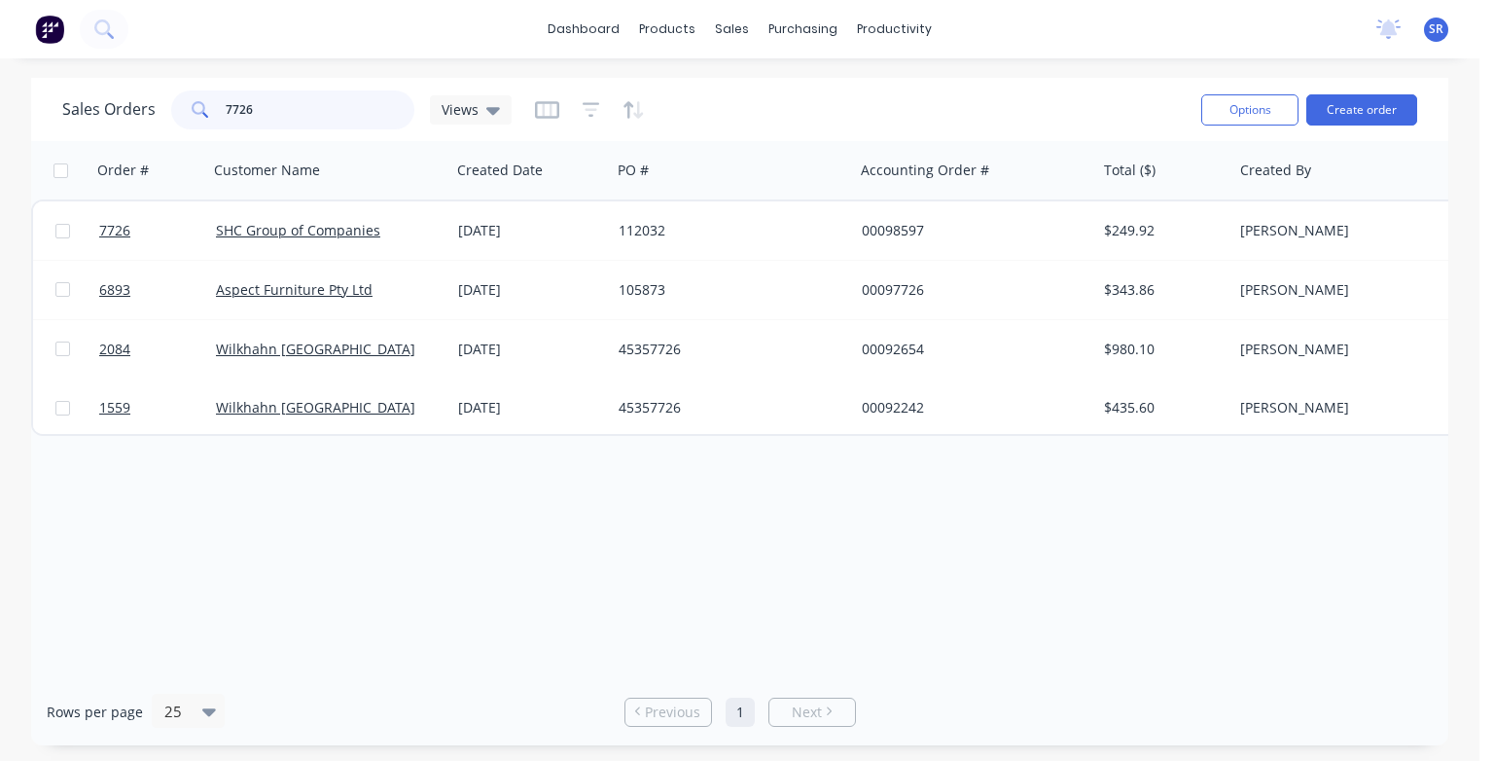
type input "7726"
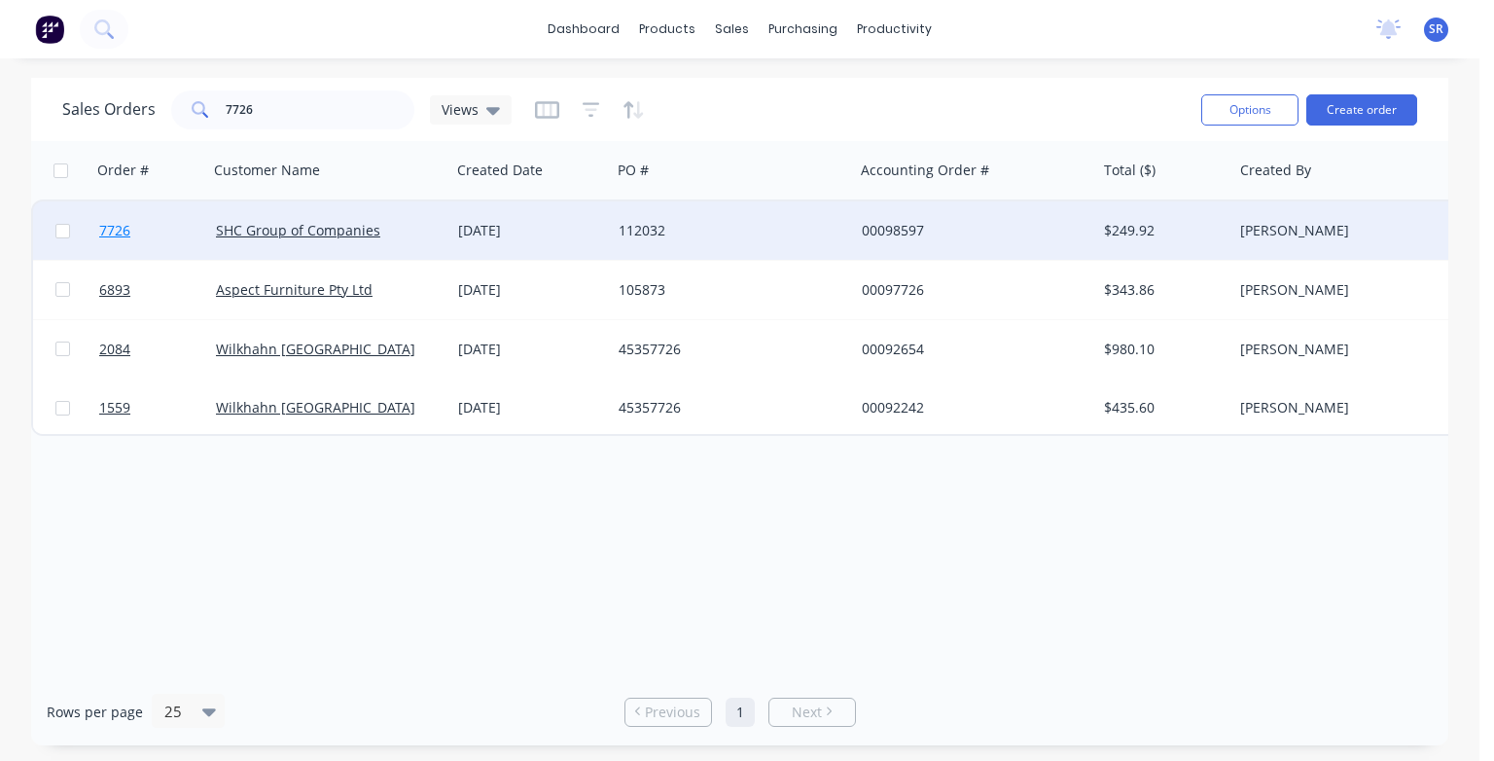
click at [117, 233] on span "7726" at bounding box center [114, 230] width 31 height 19
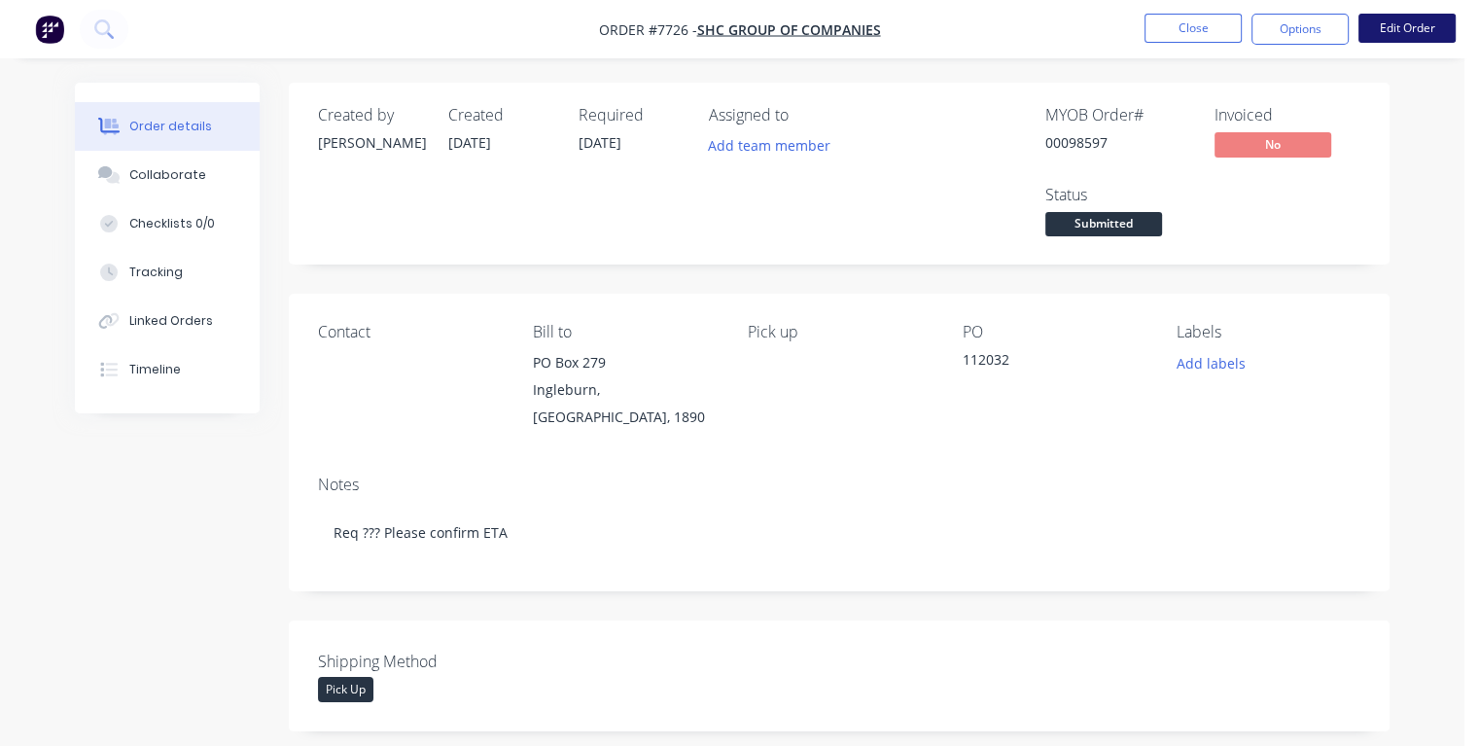
click at [1414, 24] on button "Edit Order" at bounding box center [1407, 28] width 97 height 29
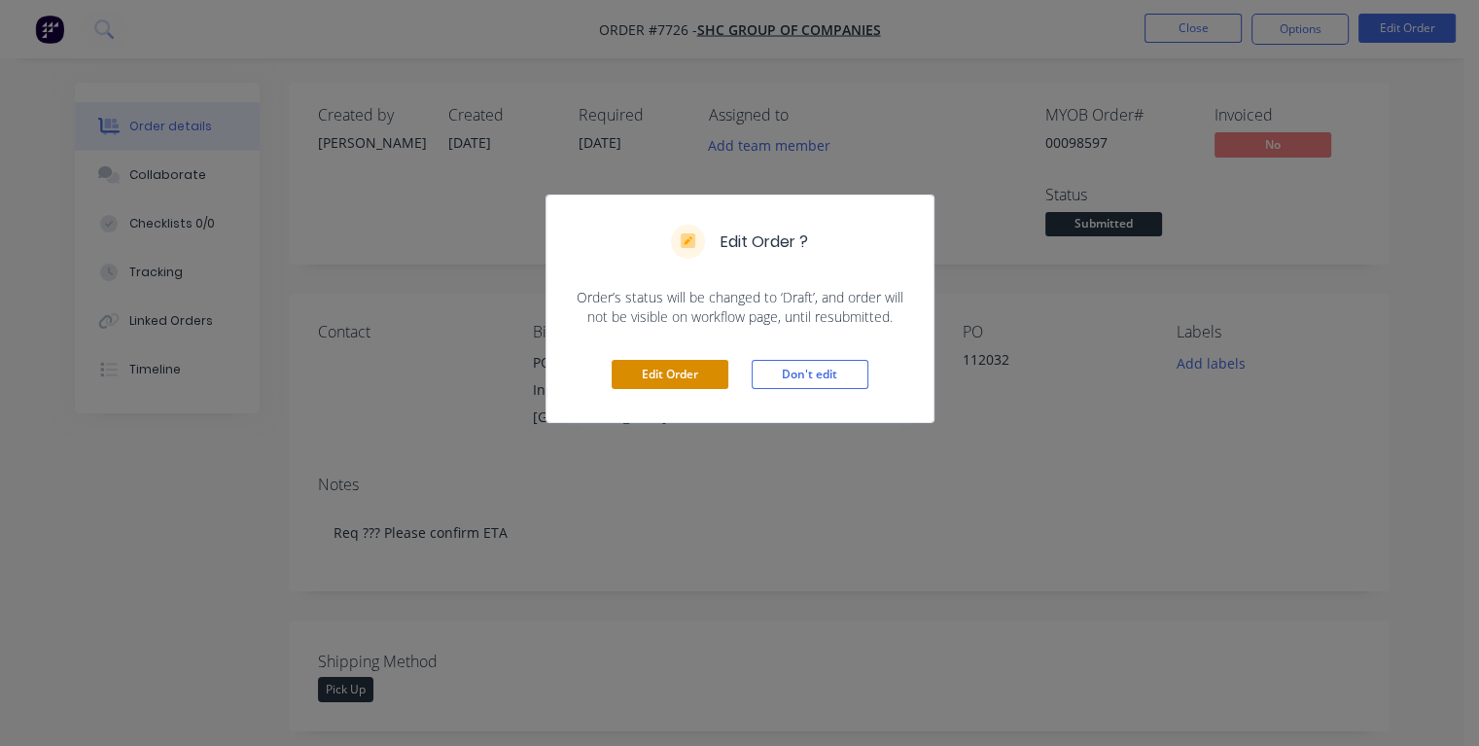
click at [708, 371] on button "Edit Order" at bounding box center [670, 374] width 117 height 29
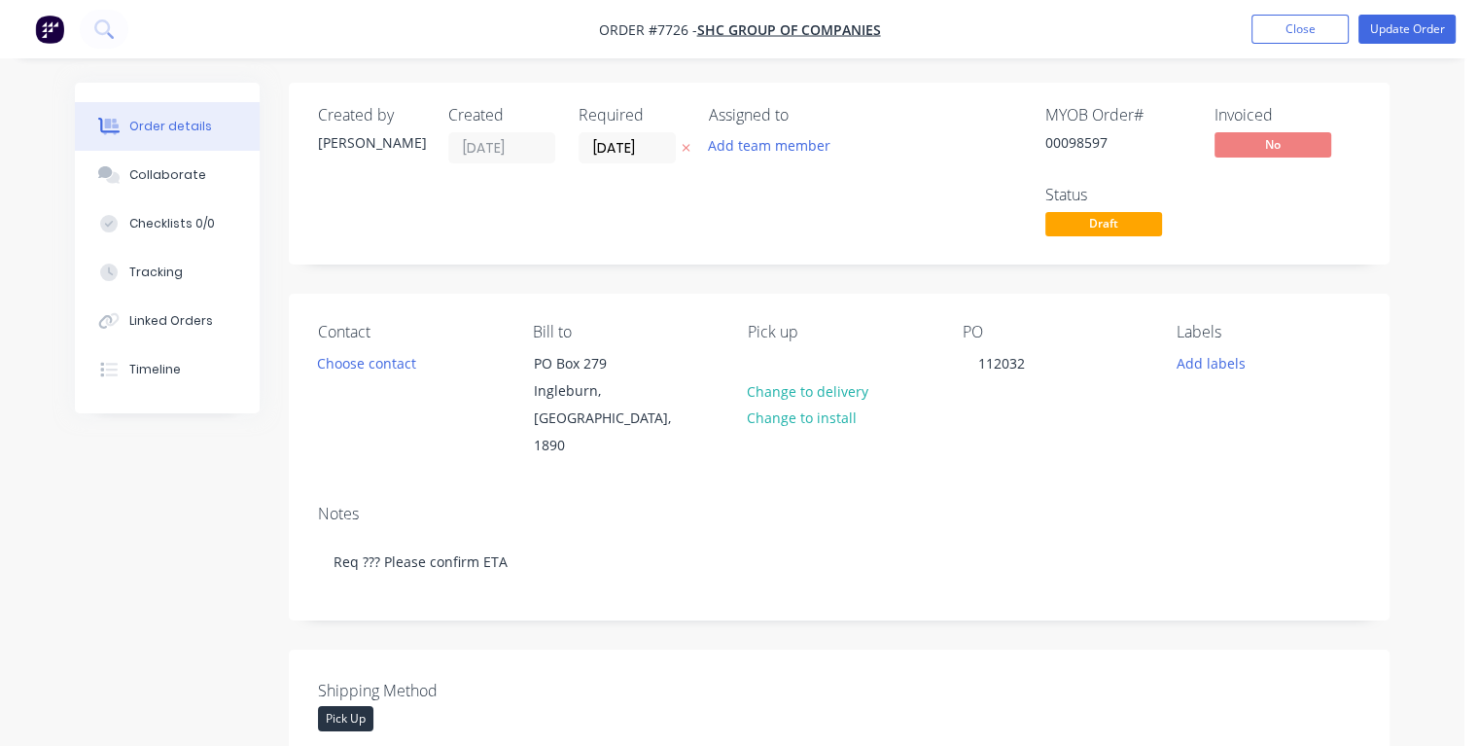
drag, startPoint x: 650, startPoint y: 149, endPoint x: 589, endPoint y: 167, distance: 63.1
click at [589, 152] on input "[DATE]" at bounding box center [627, 147] width 95 height 29
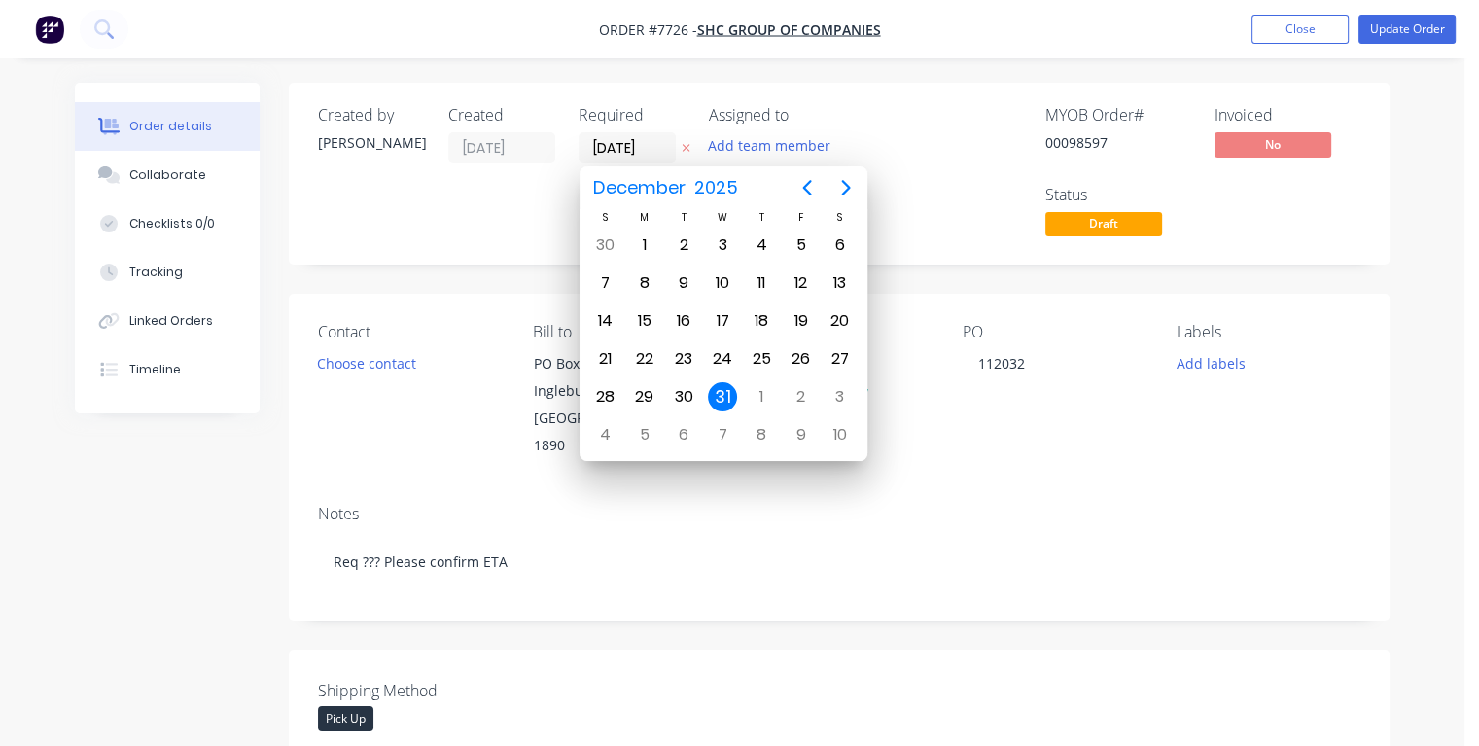
type input "[DATE]"
click at [724, 243] on div "3" at bounding box center [722, 245] width 29 height 29
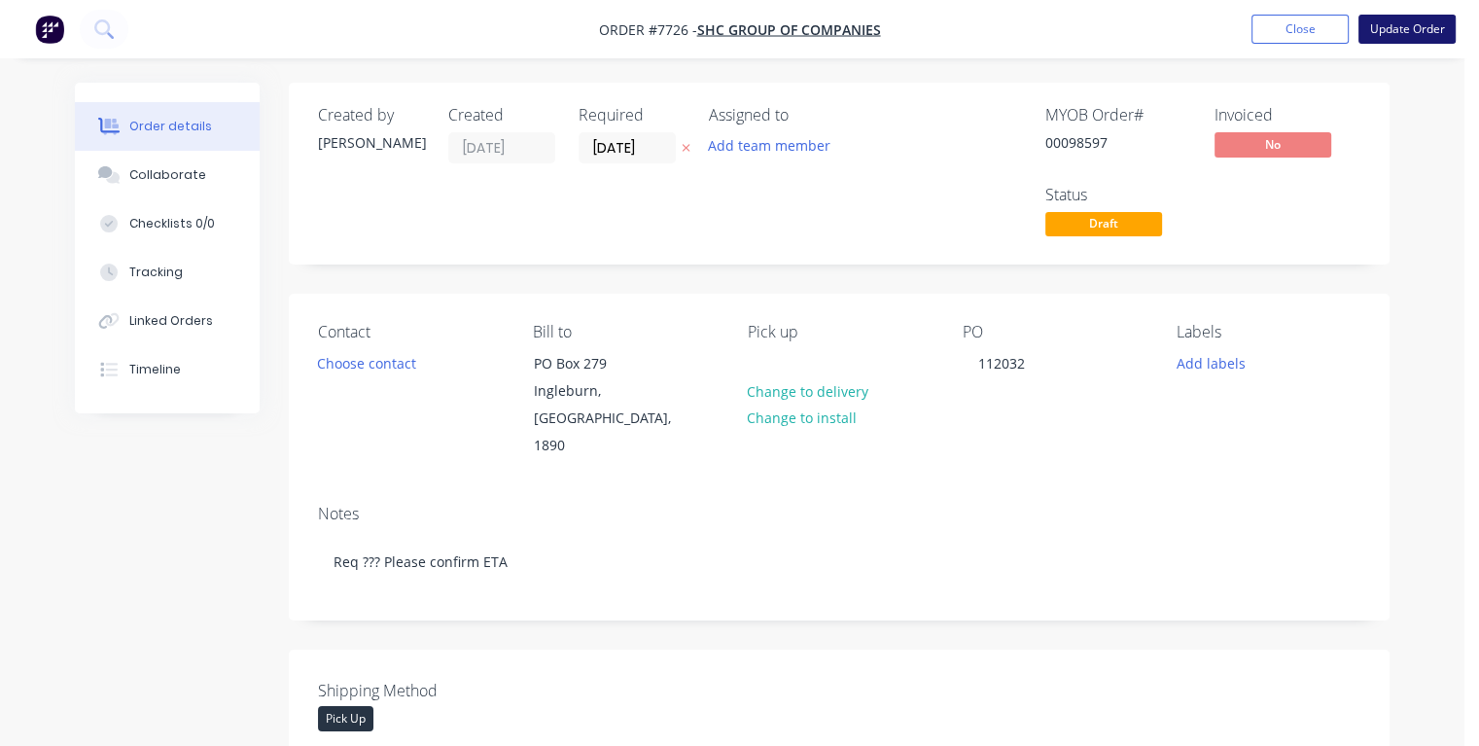
click at [1401, 33] on button "Update Order" at bounding box center [1407, 29] width 97 height 29
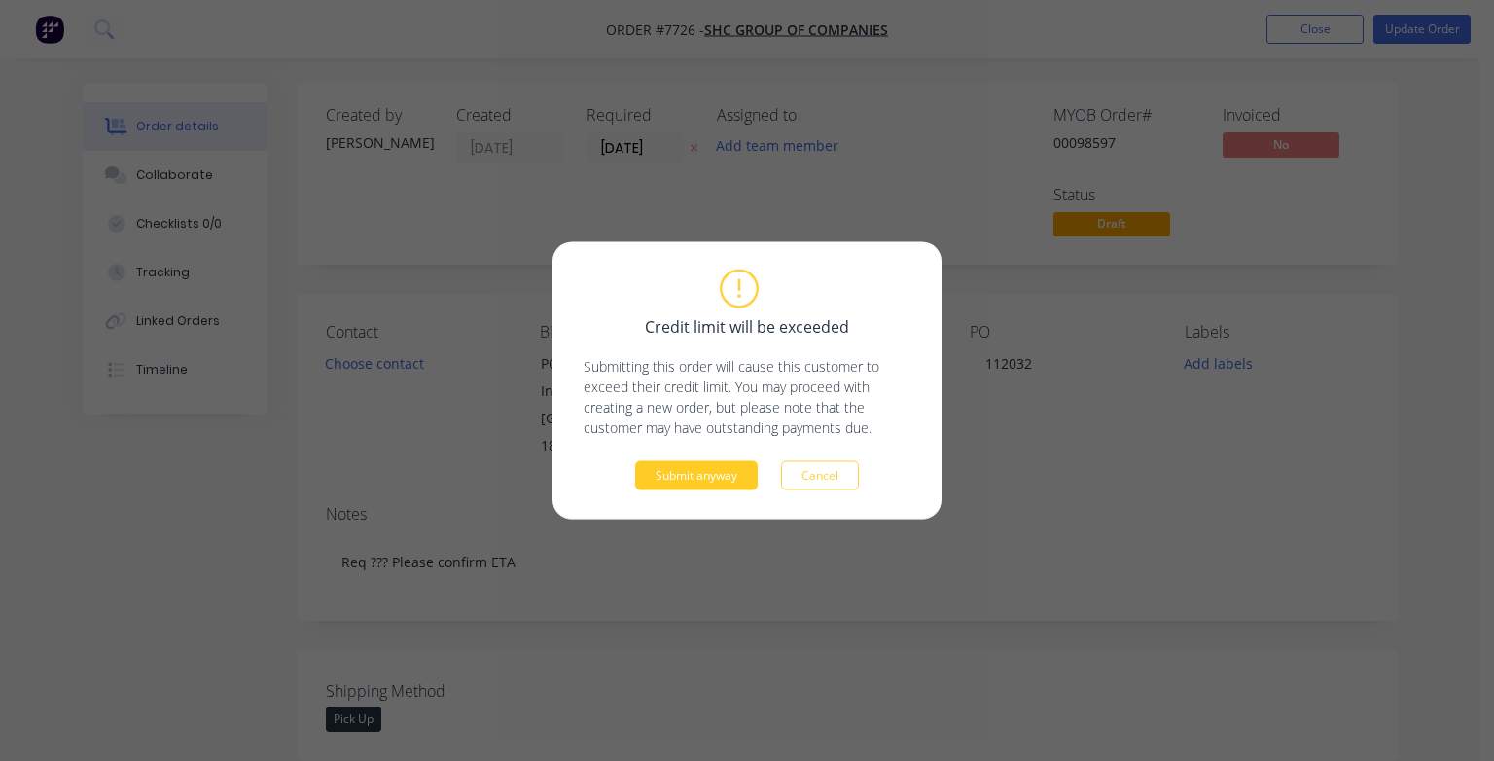
click at [693, 477] on button "Submit anyway" at bounding box center [696, 475] width 123 height 29
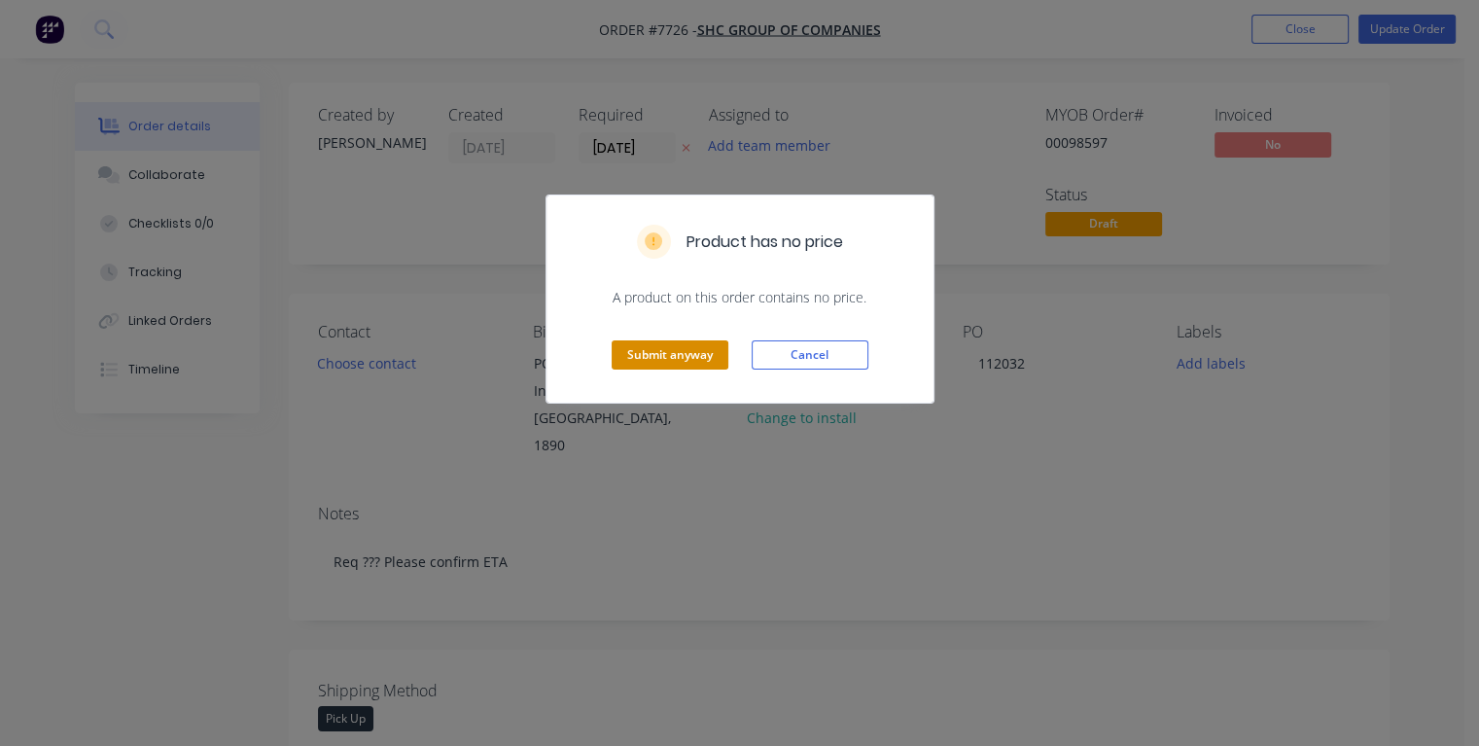
click at [669, 345] on button "Submit anyway" at bounding box center [670, 354] width 117 height 29
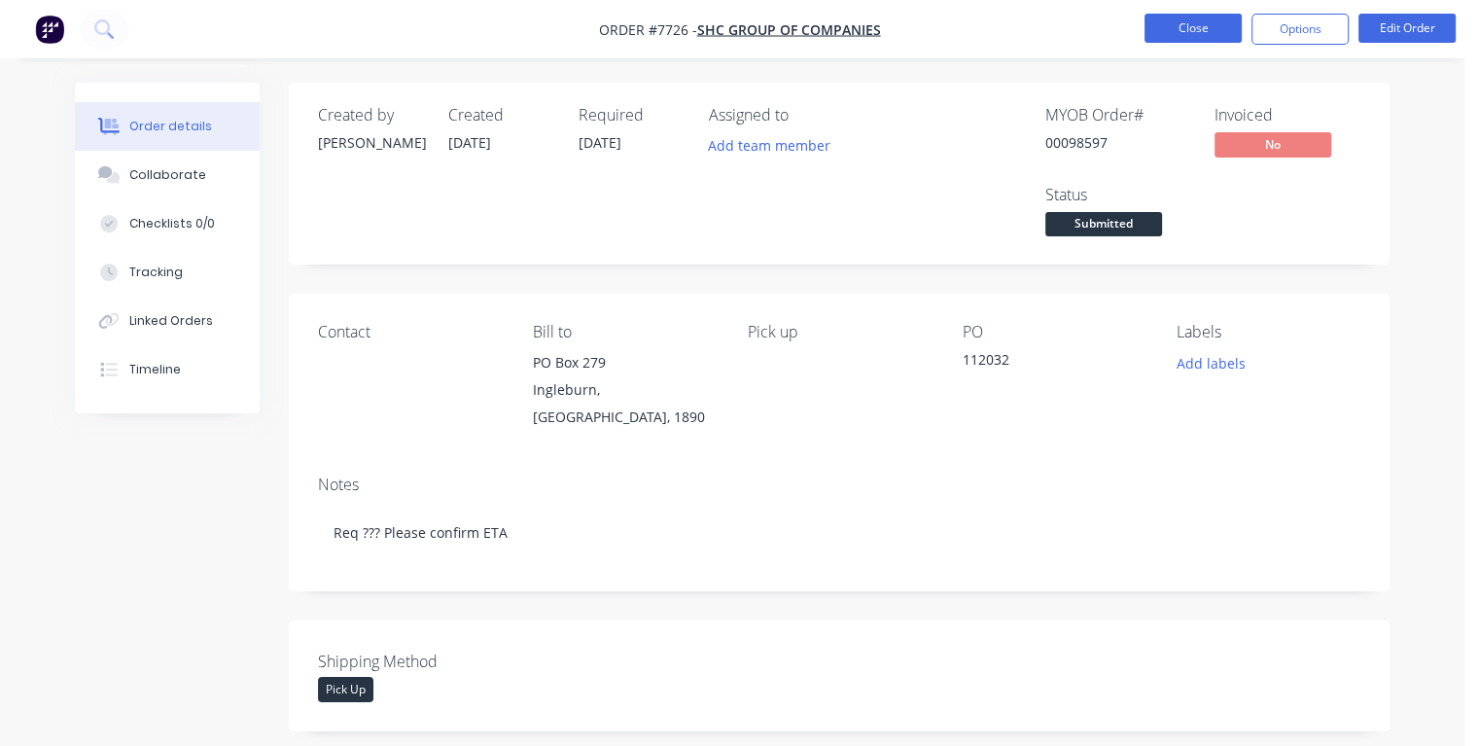
click at [1176, 25] on button "Close" at bounding box center [1193, 28] width 97 height 29
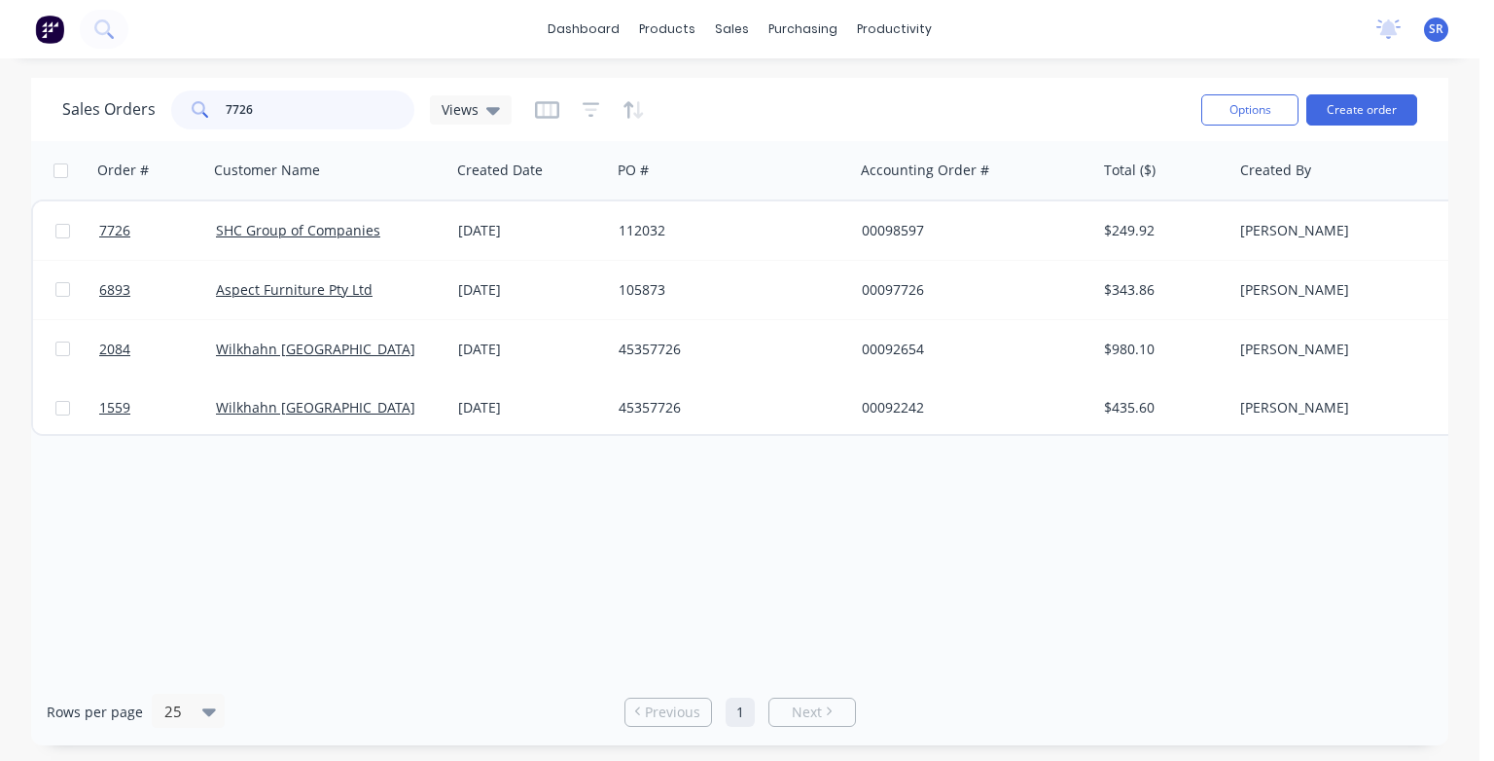
click at [269, 113] on input "7726" at bounding box center [321, 109] width 190 height 39
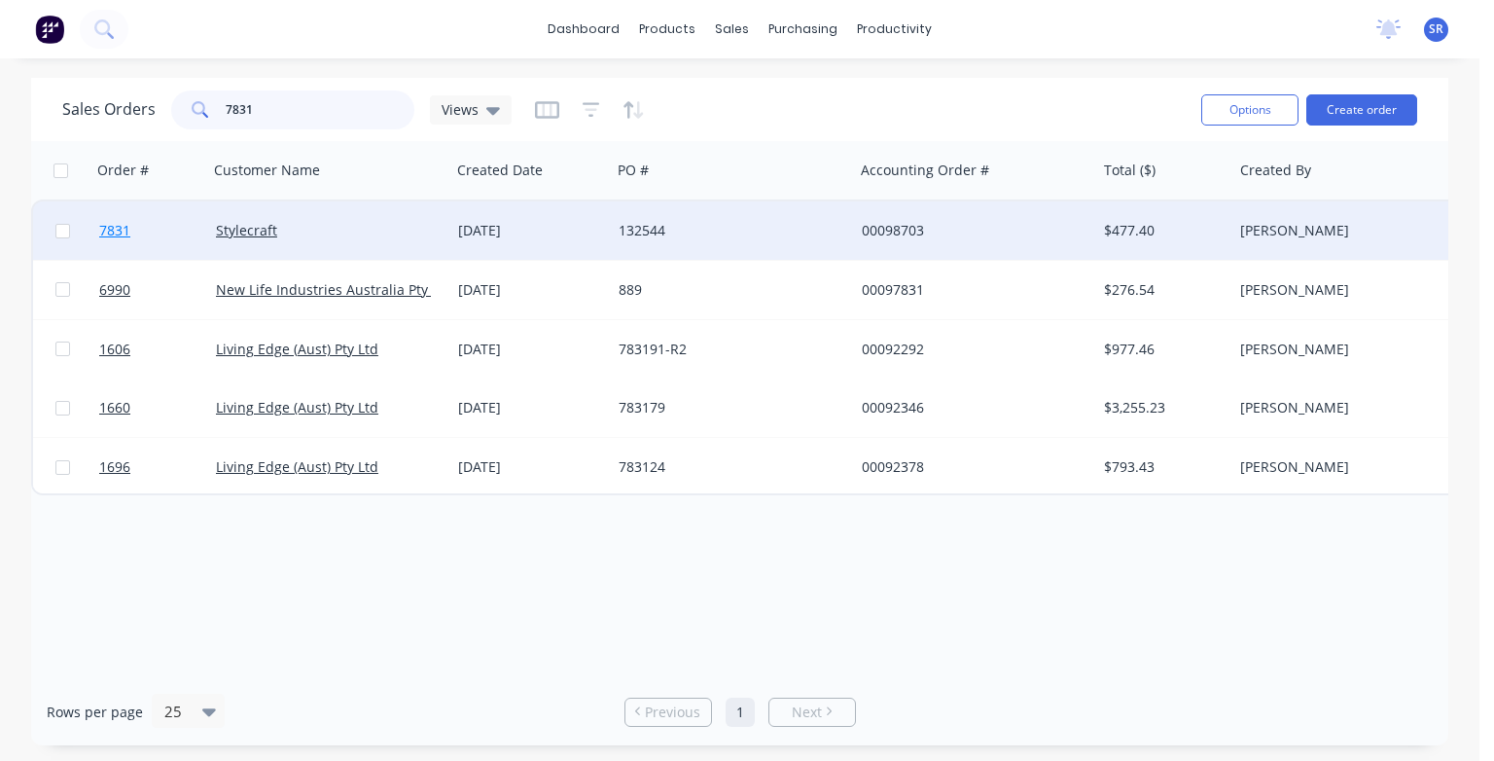
type input "7831"
click at [109, 235] on span "7831" at bounding box center [114, 230] width 31 height 19
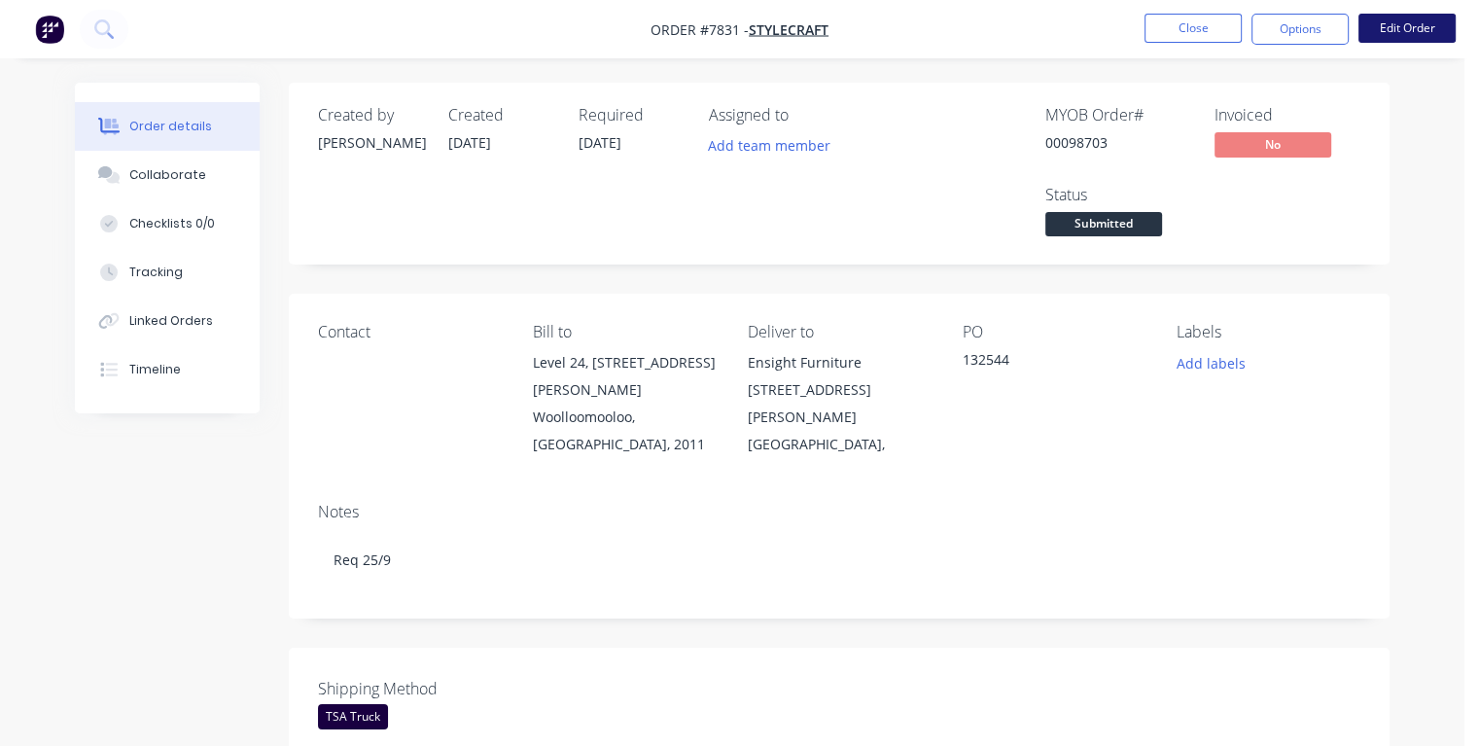
click at [1416, 35] on button "Edit Order" at bounding box center [1407, 28] width 97 height 29
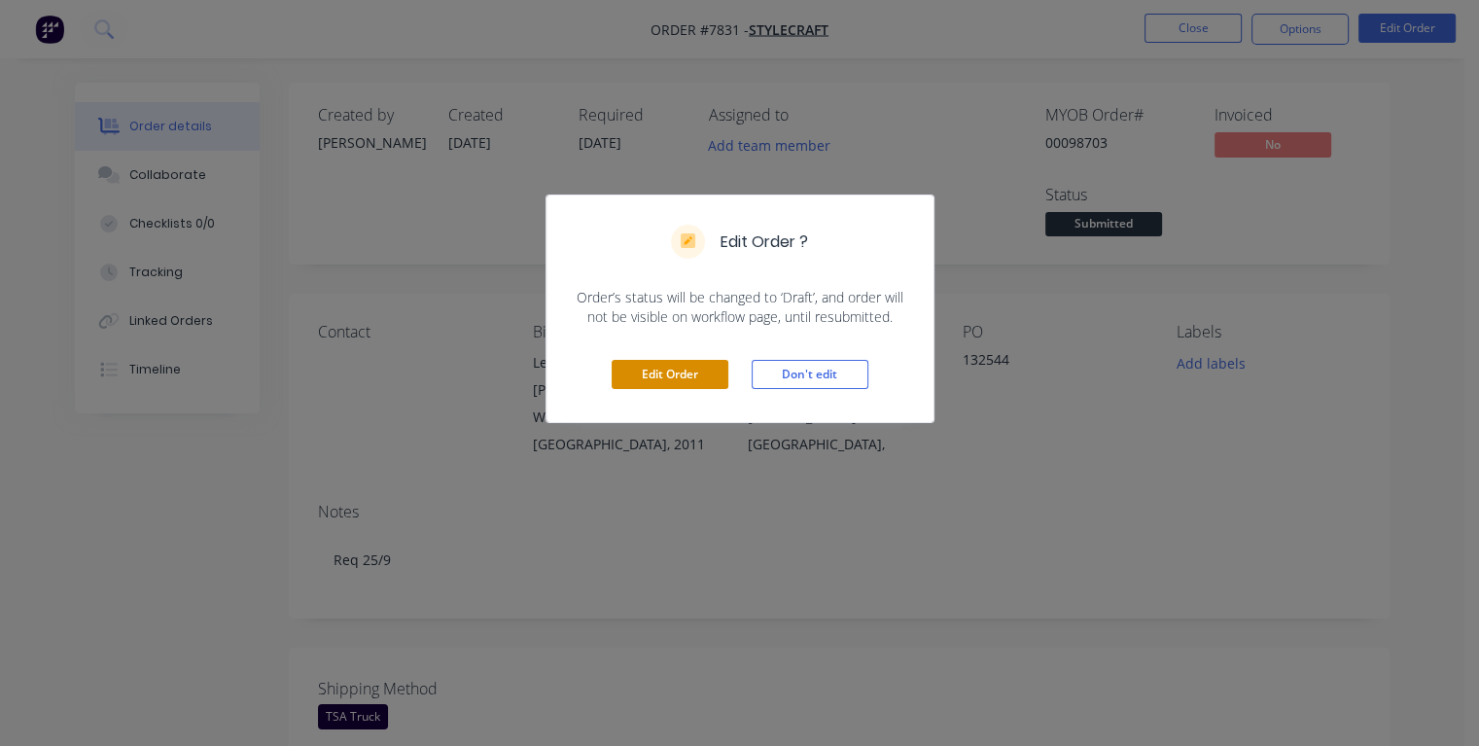
click at [672, 369] on button "Edit Order" at bounding box center [670, 374] width 117 height 29
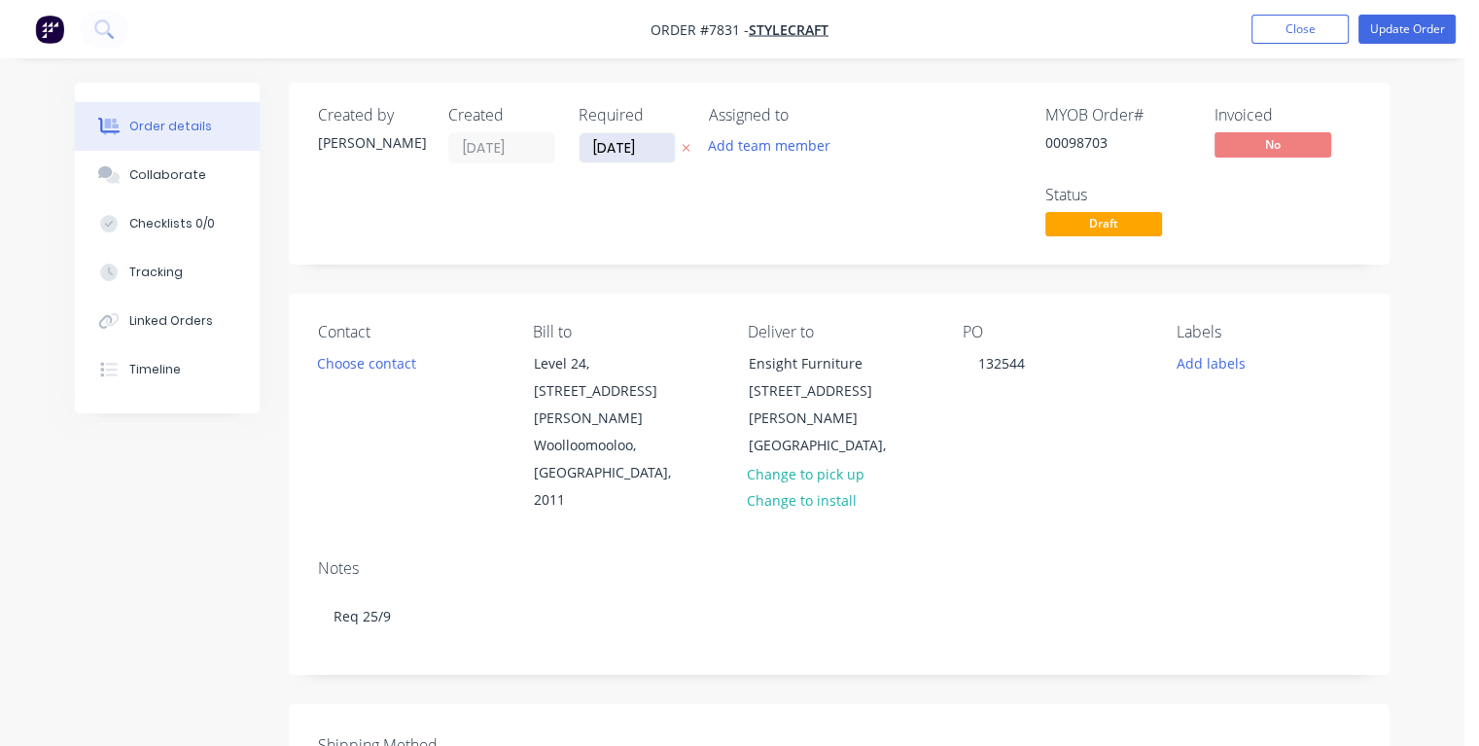
drag, startPoint x: 642, startPoint y: 146, endPoint x: 588, endPoint y: 158, distance: 54.8
click at [588, 158] on input "[DATE]" at bounding box center [627, 147] width 95 height 29
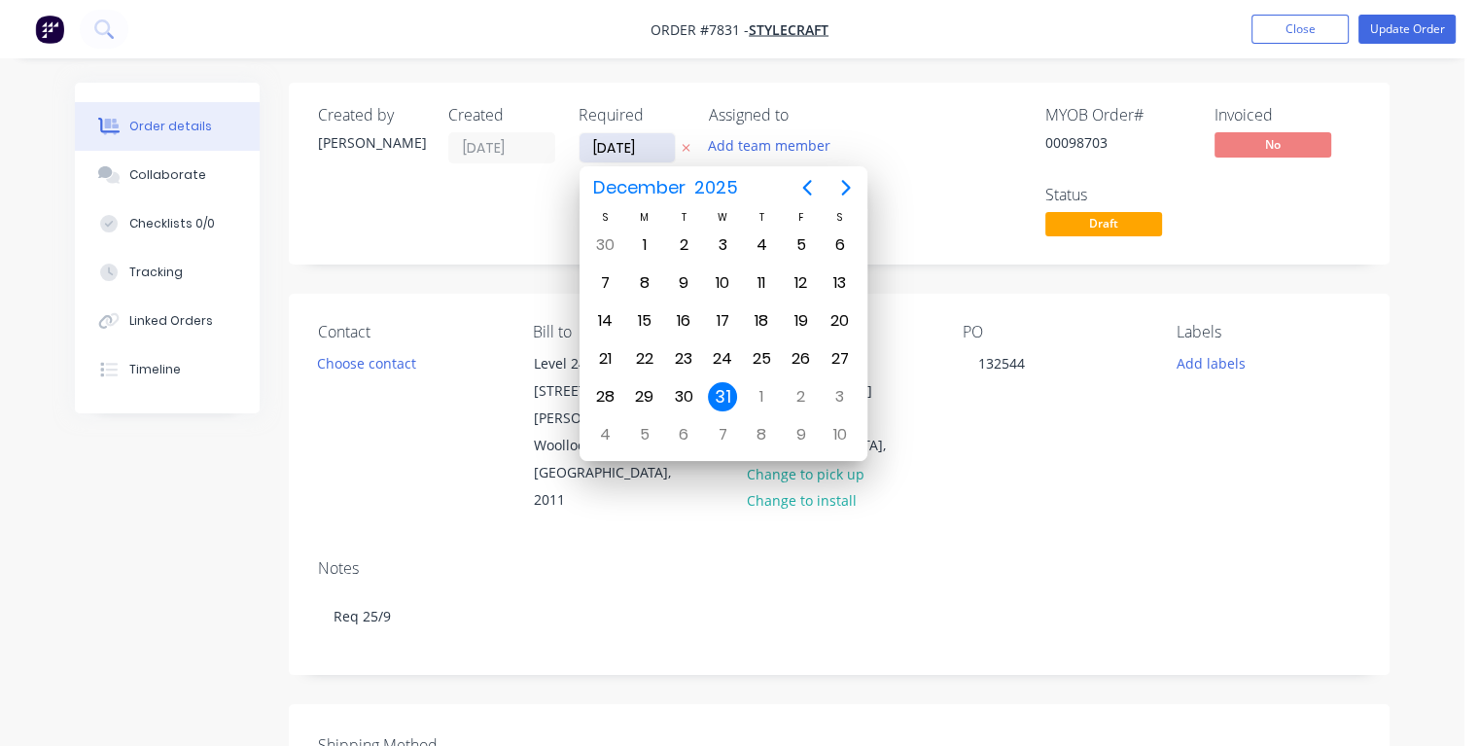
type input "[DATE]"
click at [766, 323] on div "18" at bounding box center [761, 320] width 29 height 29
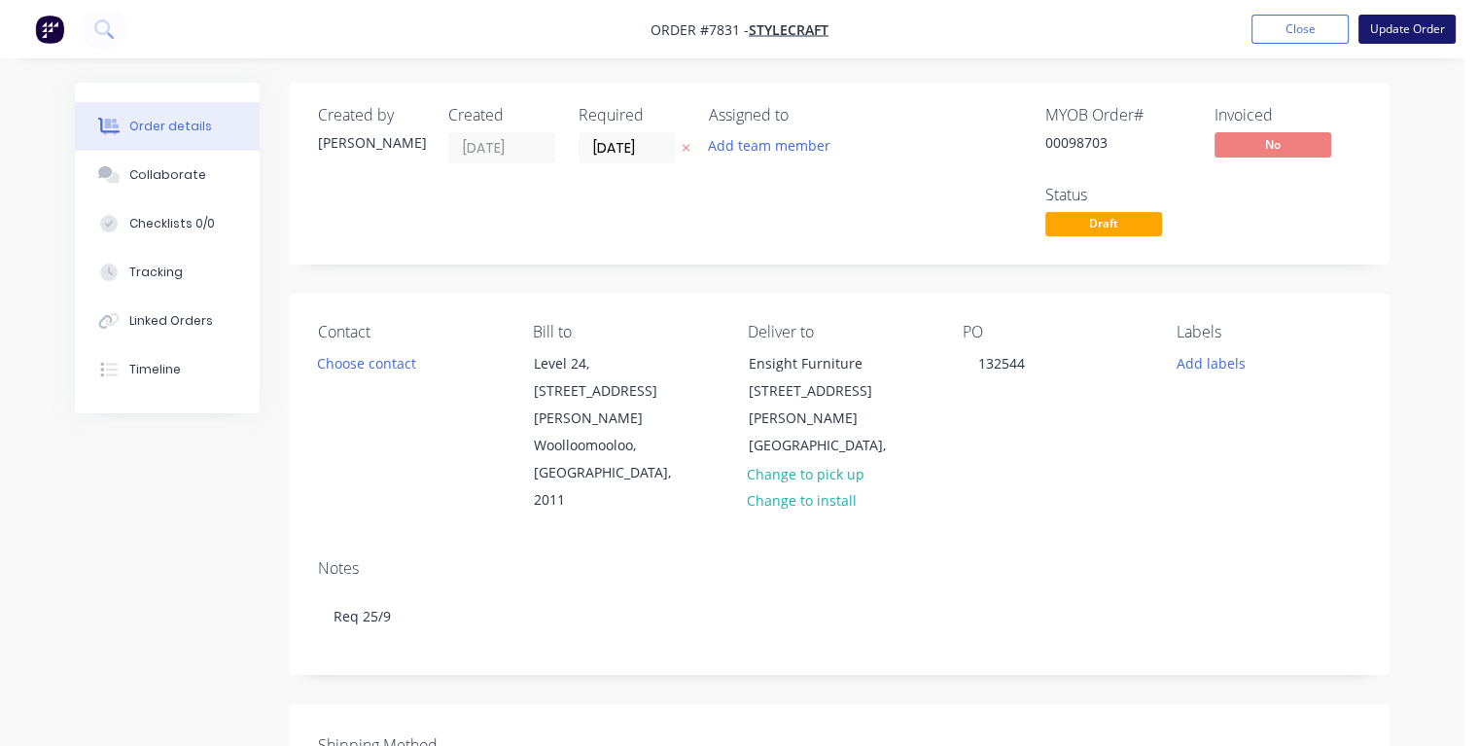
click at [1378, 29] on button "Update Order" at bounding box center [1407, 29] width 97 height 29
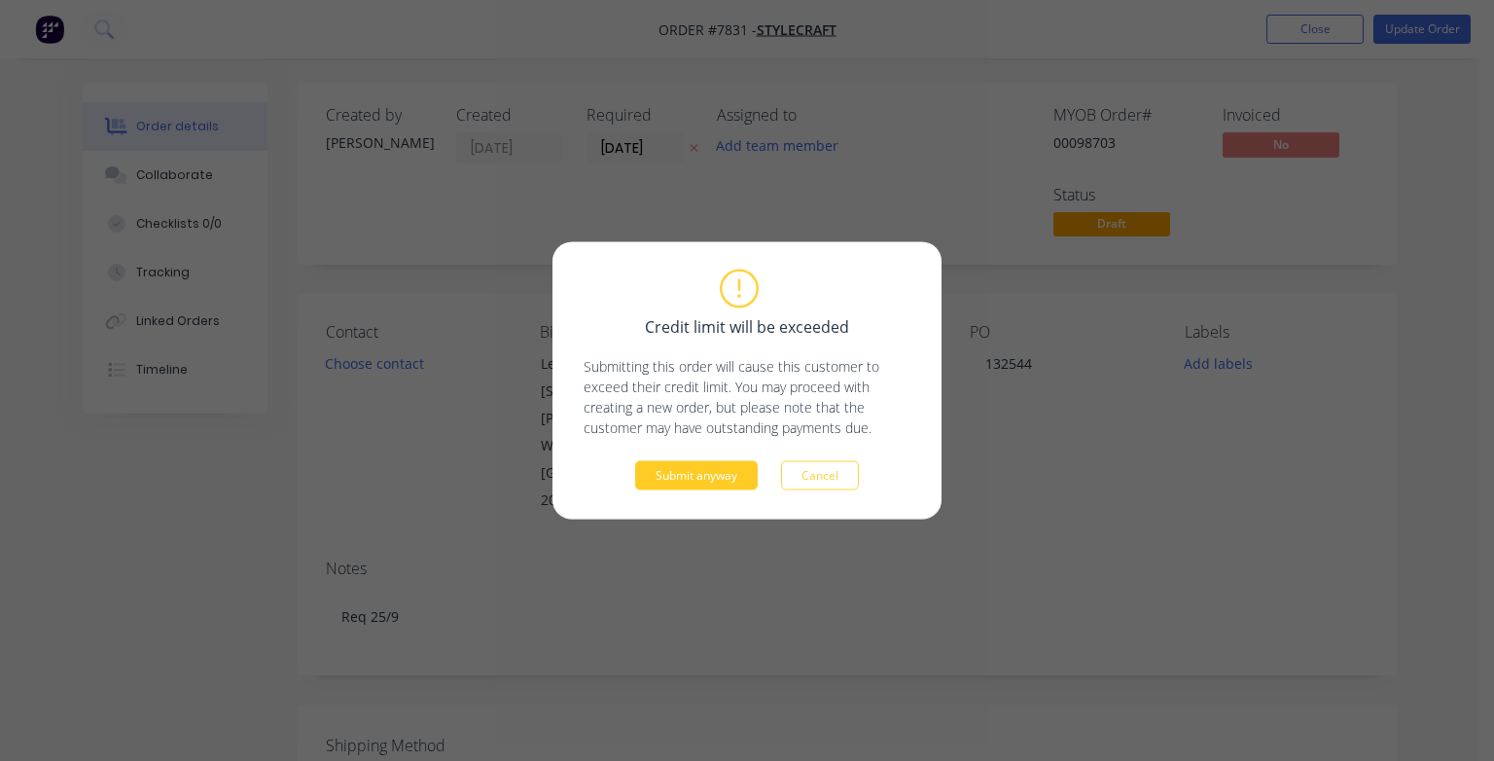
click at [700, 478] on button "Submit anyway" at bounding box center [696, 475] width 123 height 29
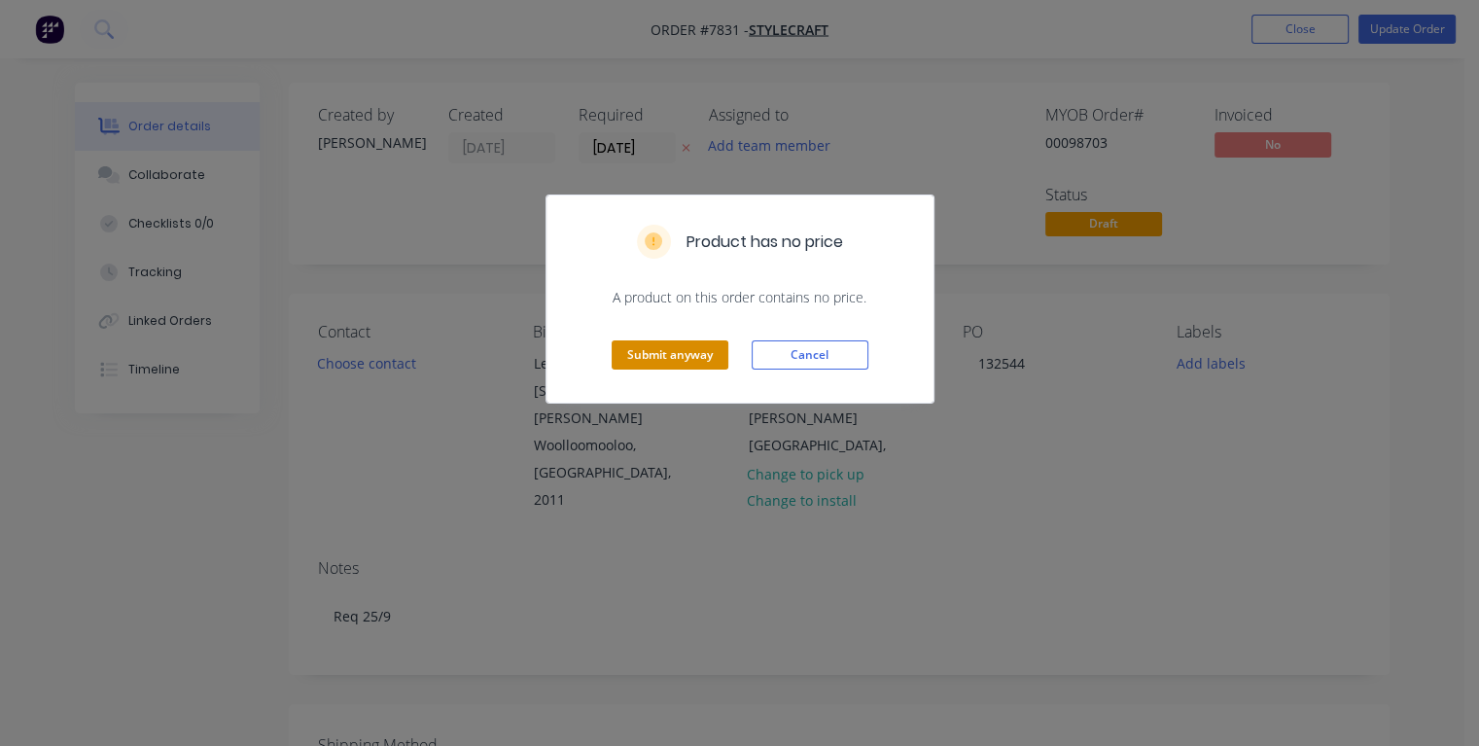
click at [689, 358] on button "Submit anyway" at bounding box center [670, 354] width 117 height 29
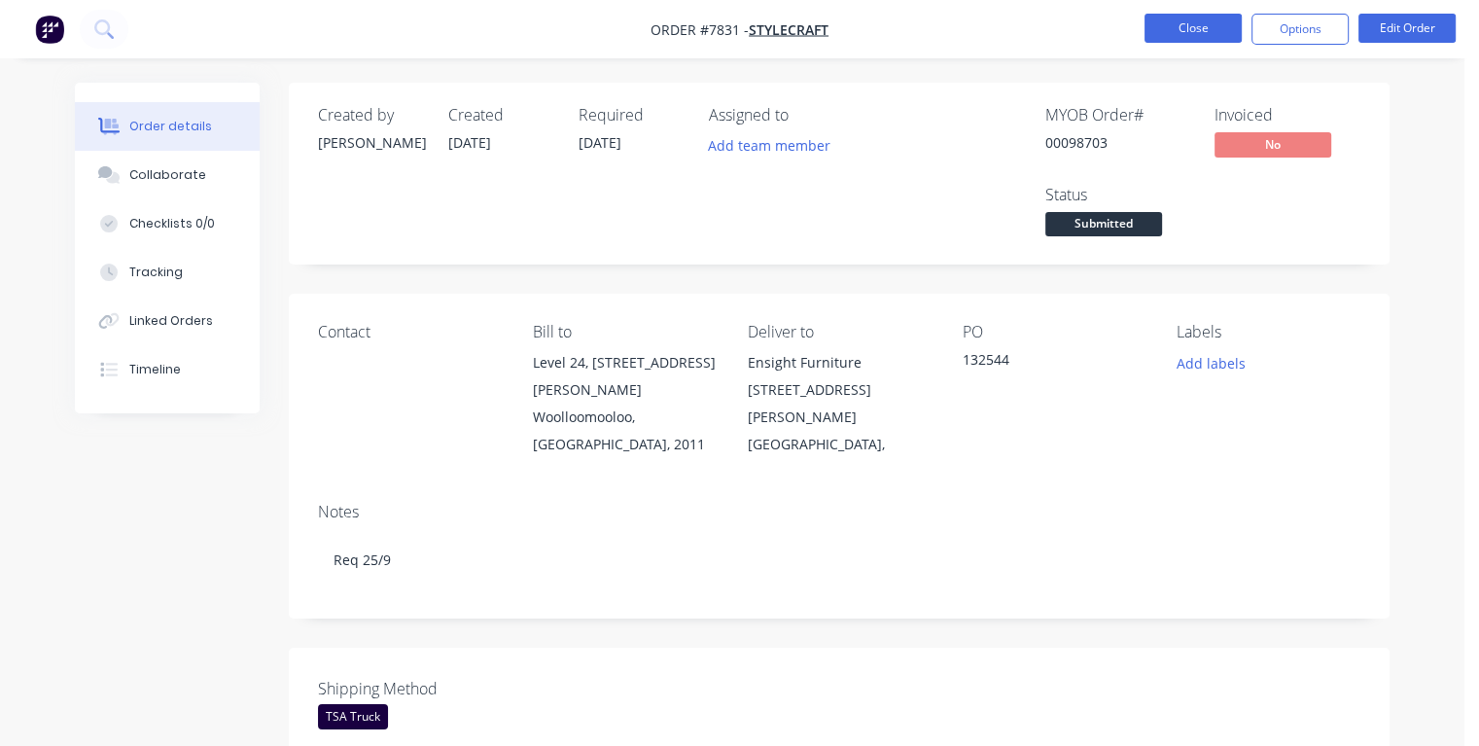
click at [1179, 33] on button "Close" at bounding box center [1193, 28] width 97 height 29
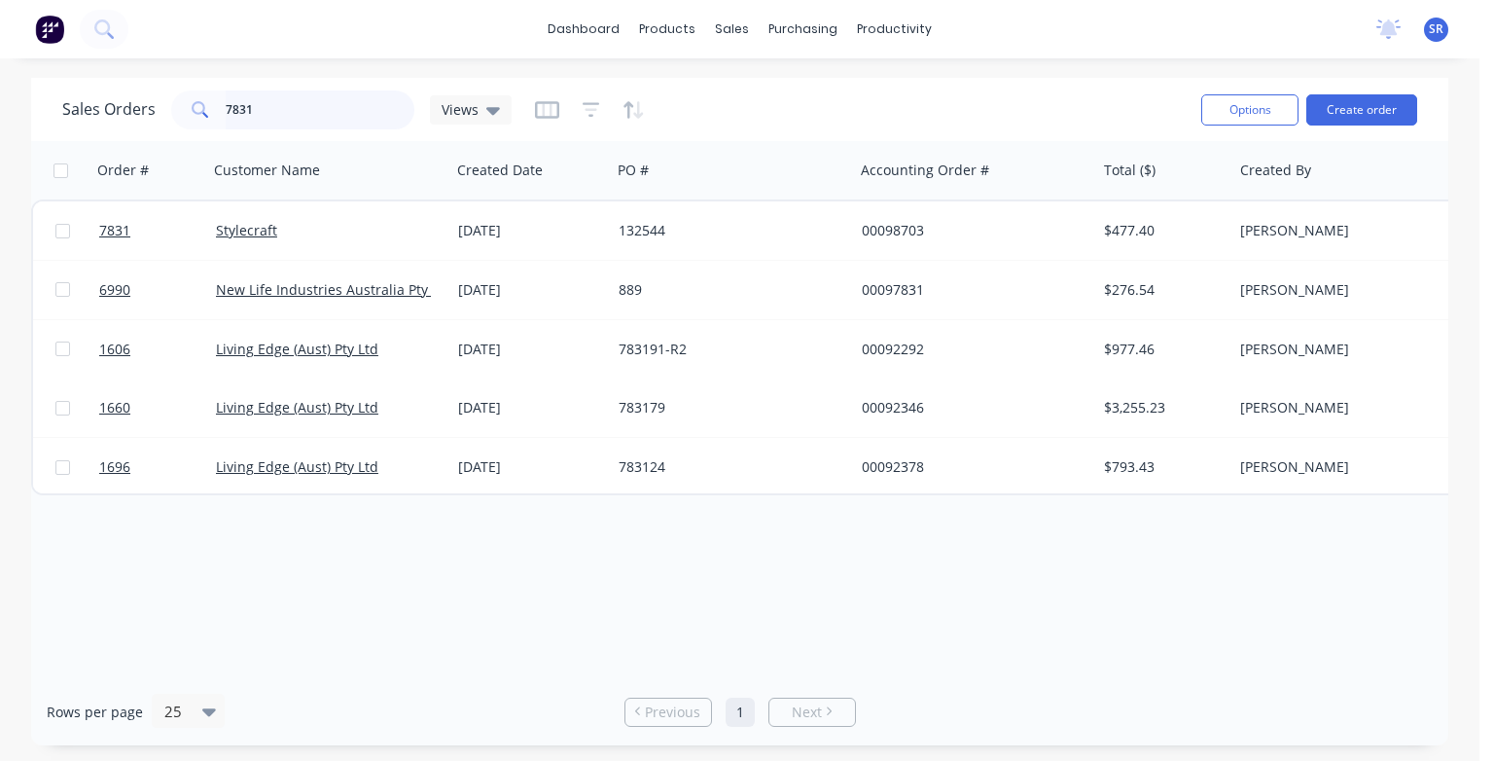
drag, startPoint x: 275, startPoint y: 99, endPoint x: 295, endPoint y: 126, distance: 33.5
click at [274, 100] on input "7831" at bounding box center [321, 109] width 190 height 39
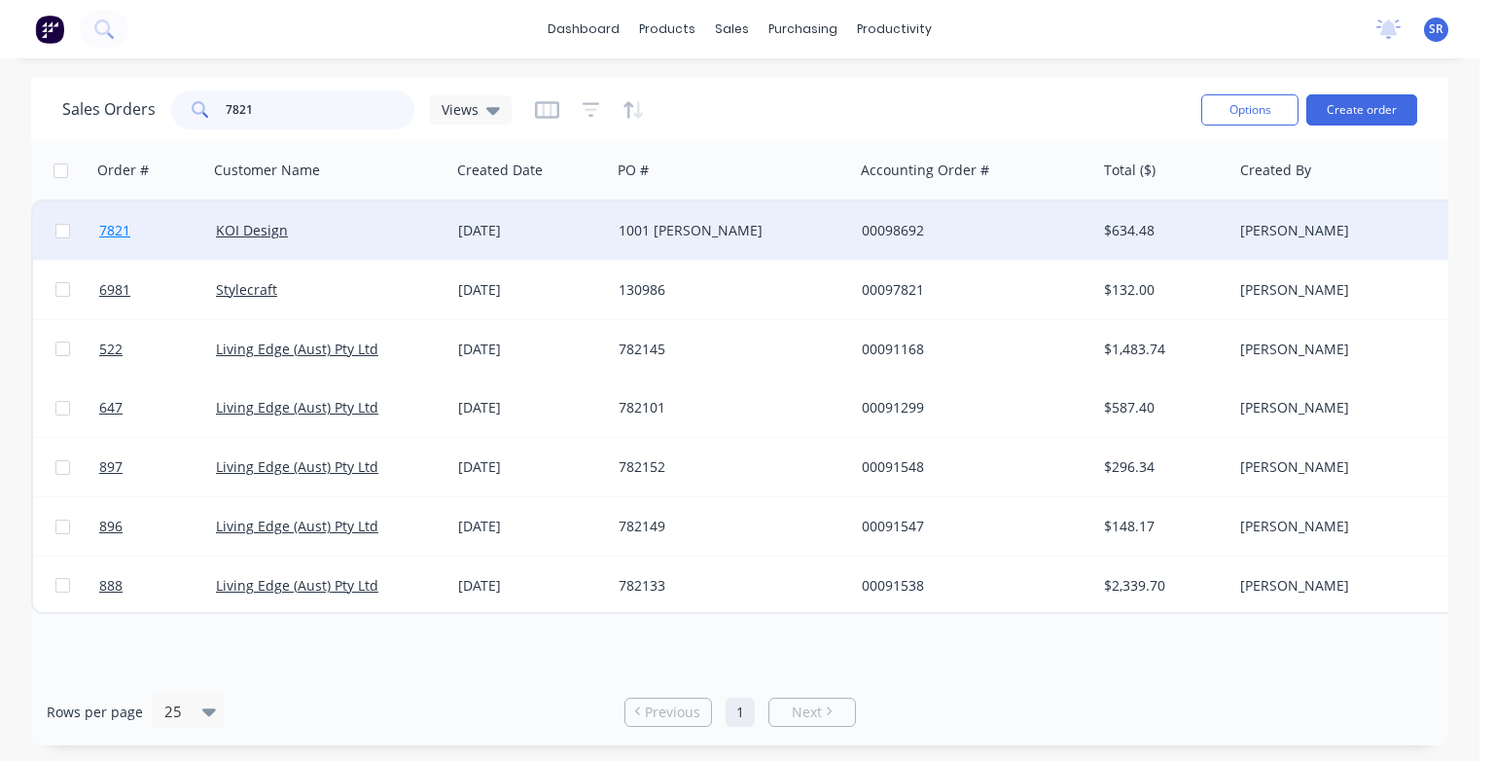
type input "7821"
click at [115, 231] on span "7821" at bounding box center [114, 230] width 31 height 19
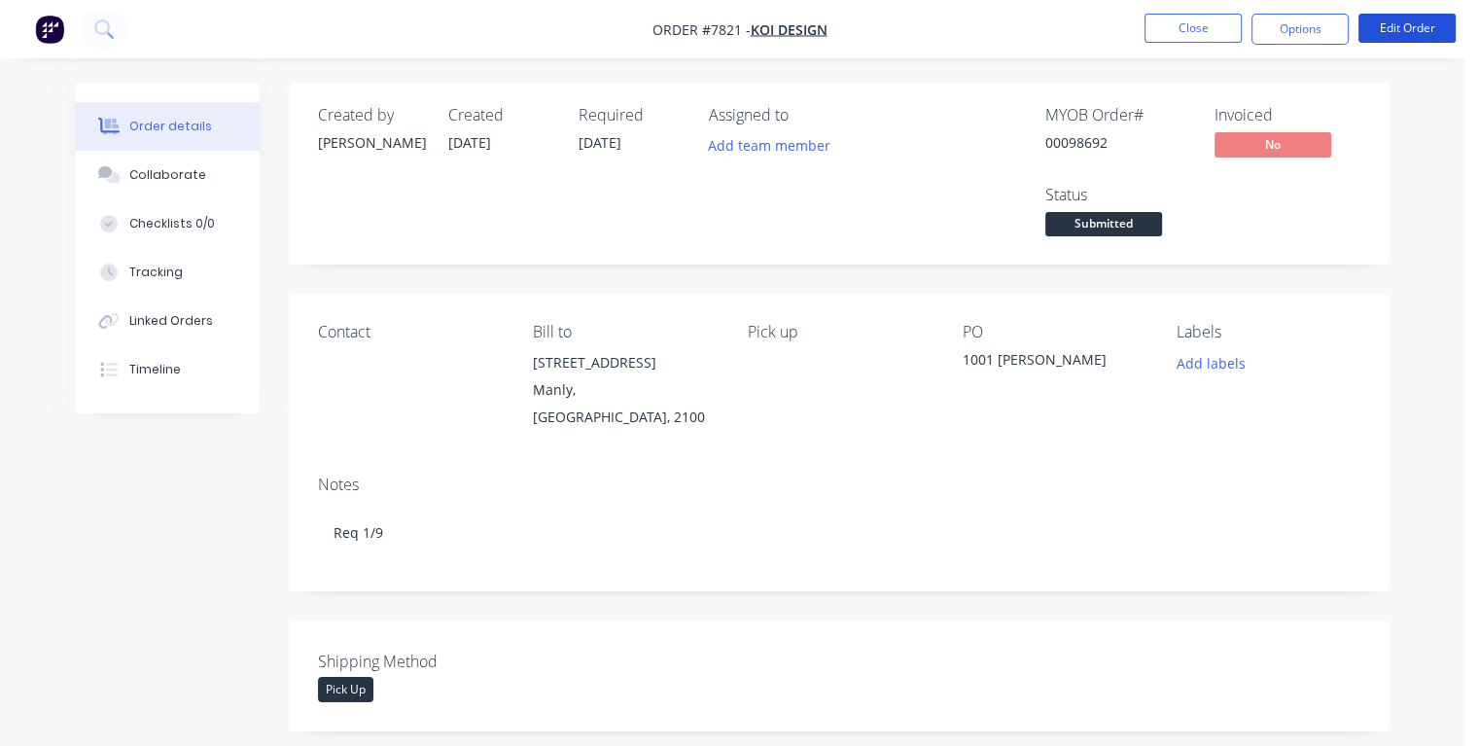
click at [1397, 29] on button "Edit Order" at bounding box center [1407, 28] width 97 height 29
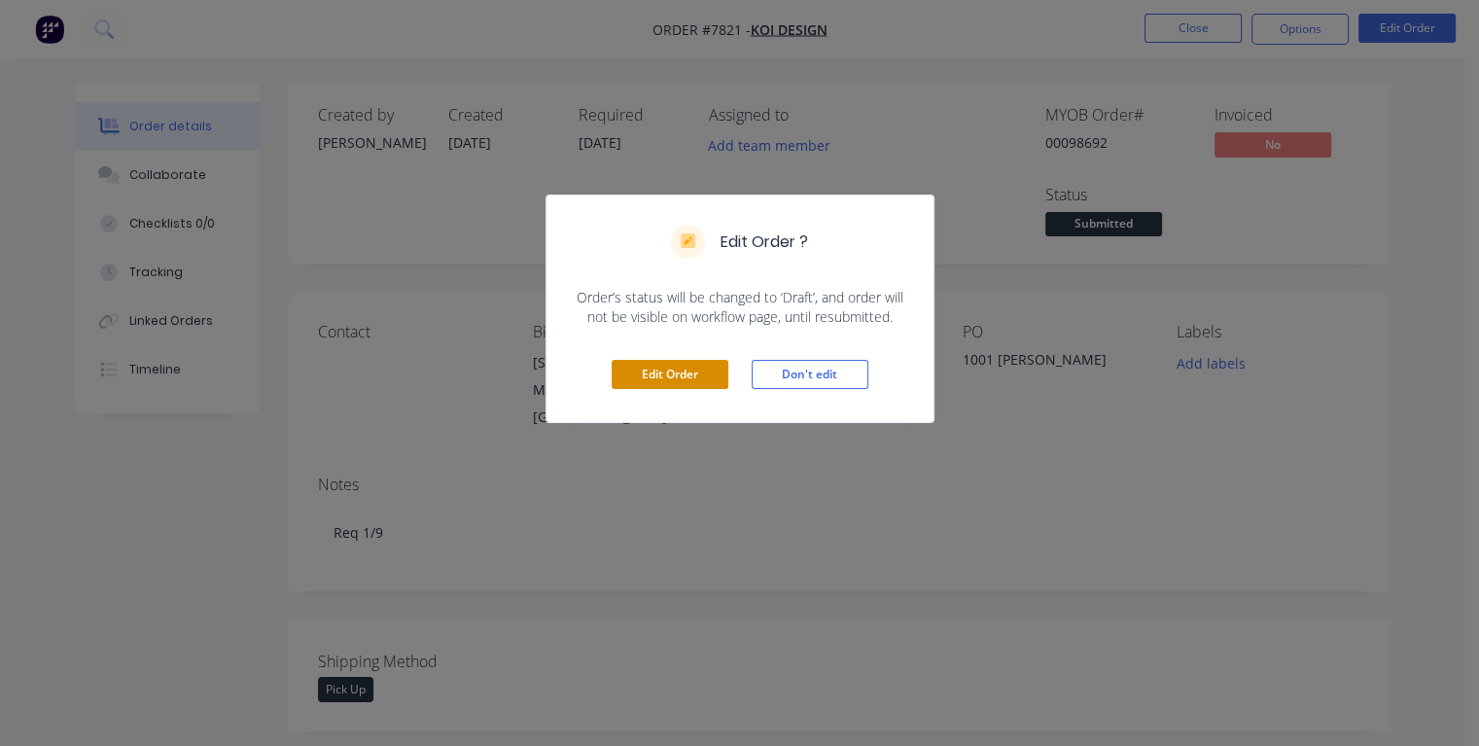
click at [713, 372] on button "Edit Order" at bounding box center [670, 374] width 117 height 29
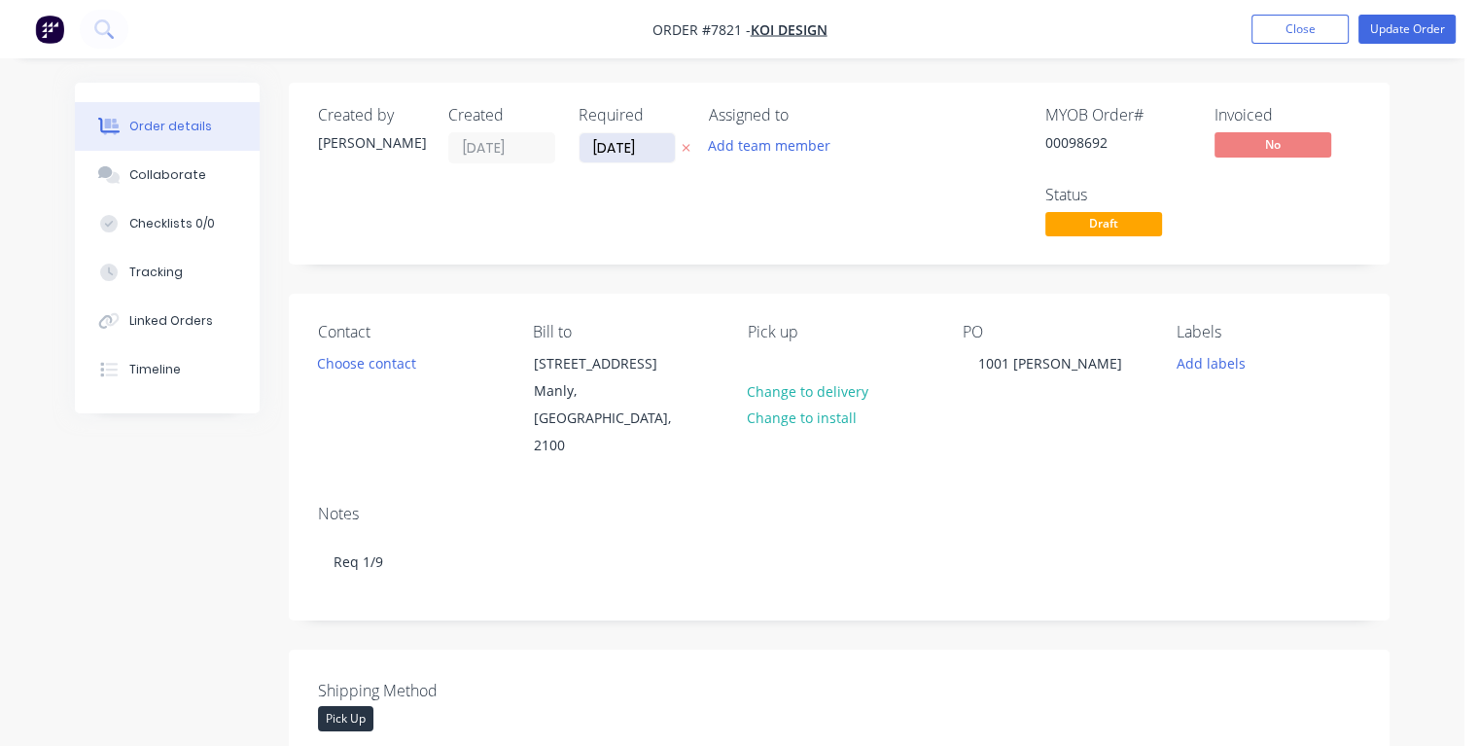
drag, startPoint x: 648, startPoint y: 147, endPoint x: 588, endPoint y: 149, distance: 59.4
click at [588, 149] on input "[DATE]" at bounding box center [627, 147] width 95 height 29
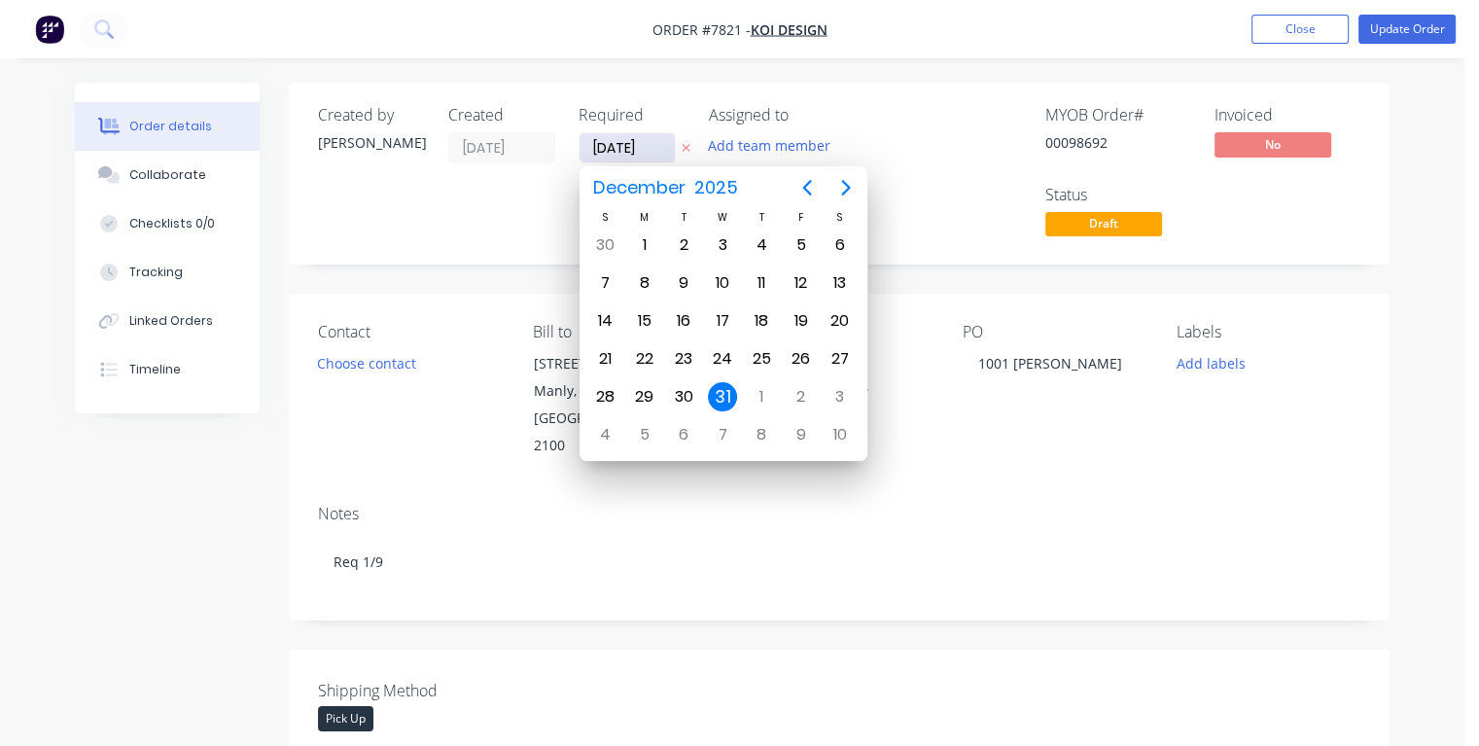
type input "[DATE]"
click at [717, 240] on div "3" at bounding box center [722, 245] width 29 height 29
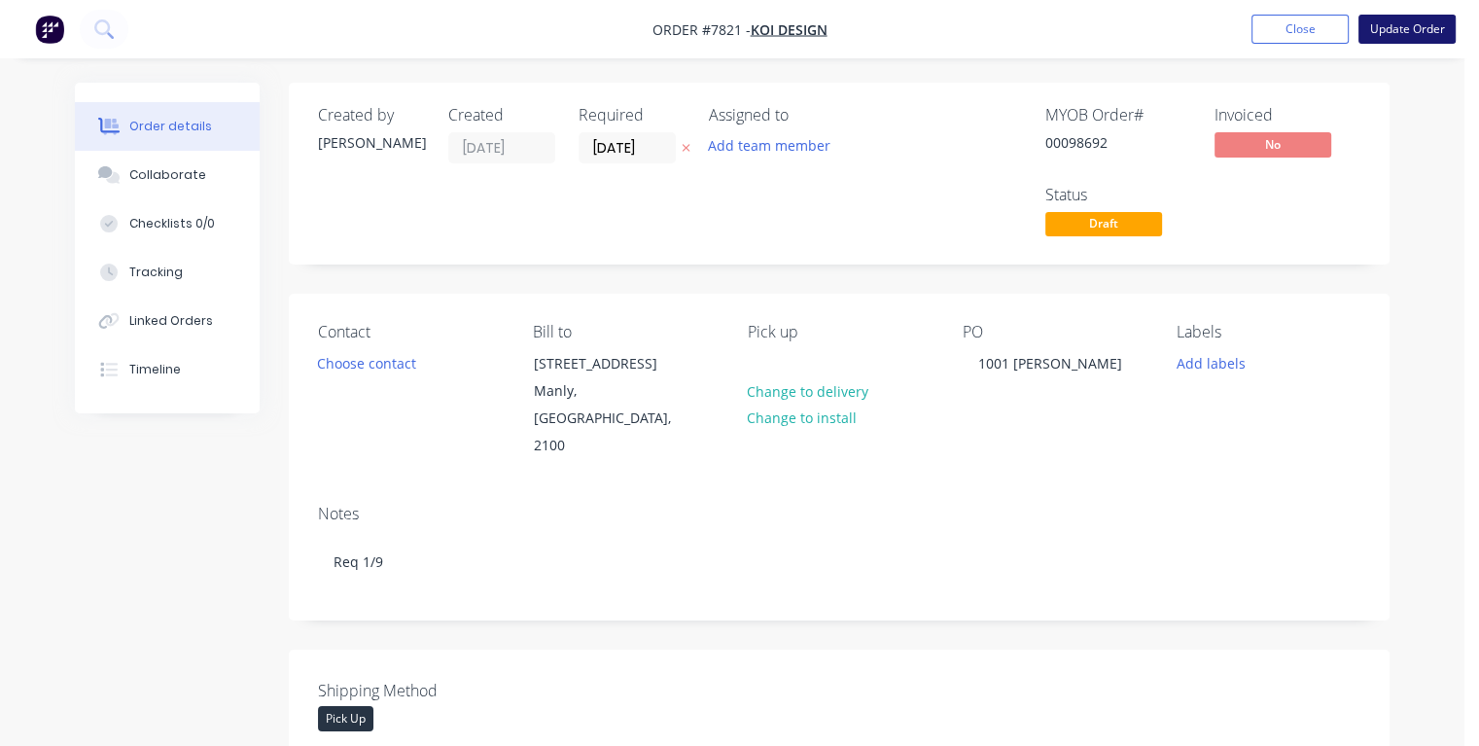
click at [1399, 35] on button "Update Order" at bounding box center [1407, 29] width 97 height 29
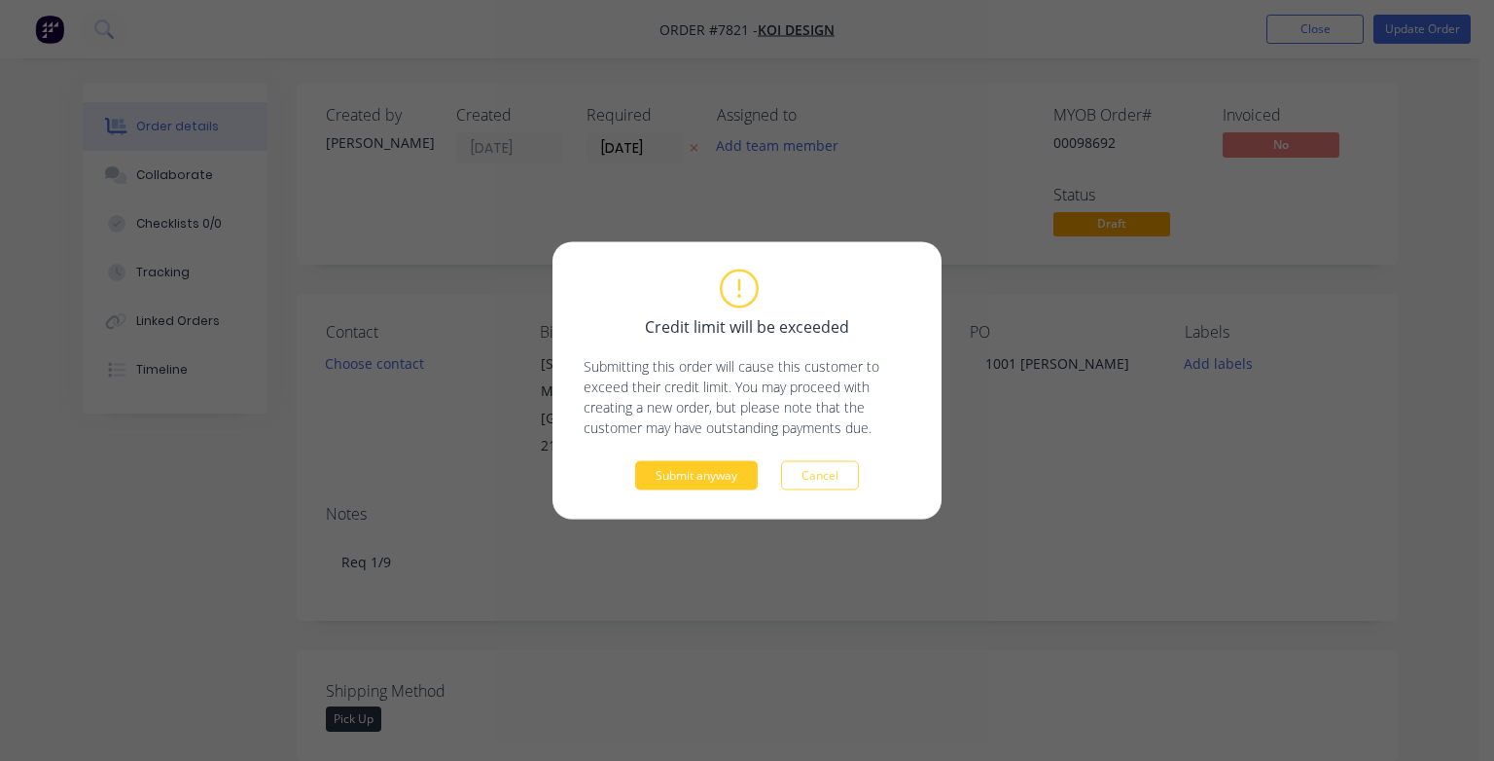
click at [717, 471] on button "Submit anyway" at bounding box center [696, 475] width 123 height 29
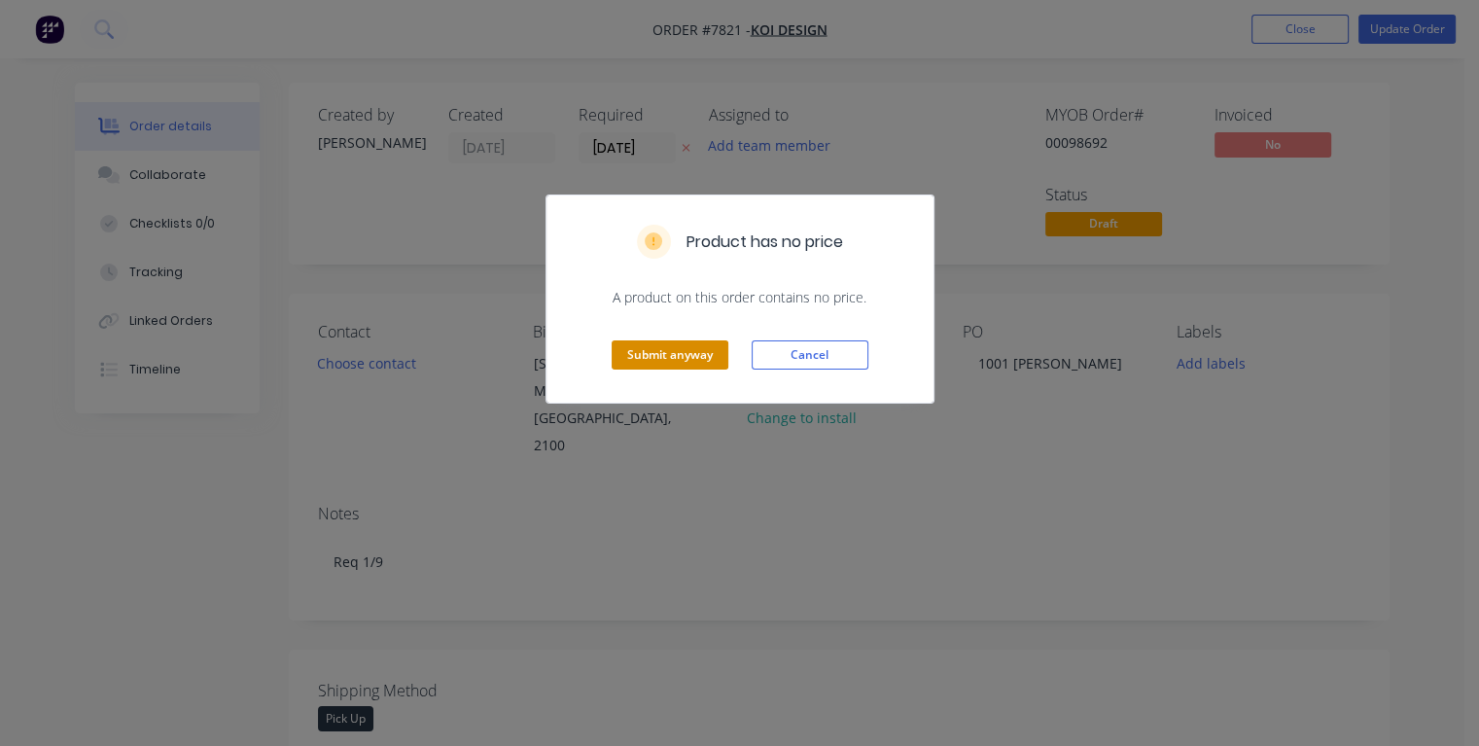
click at [678, 344] on button "Submit anyway" at bounding box center [670, 354] width 117 height 29
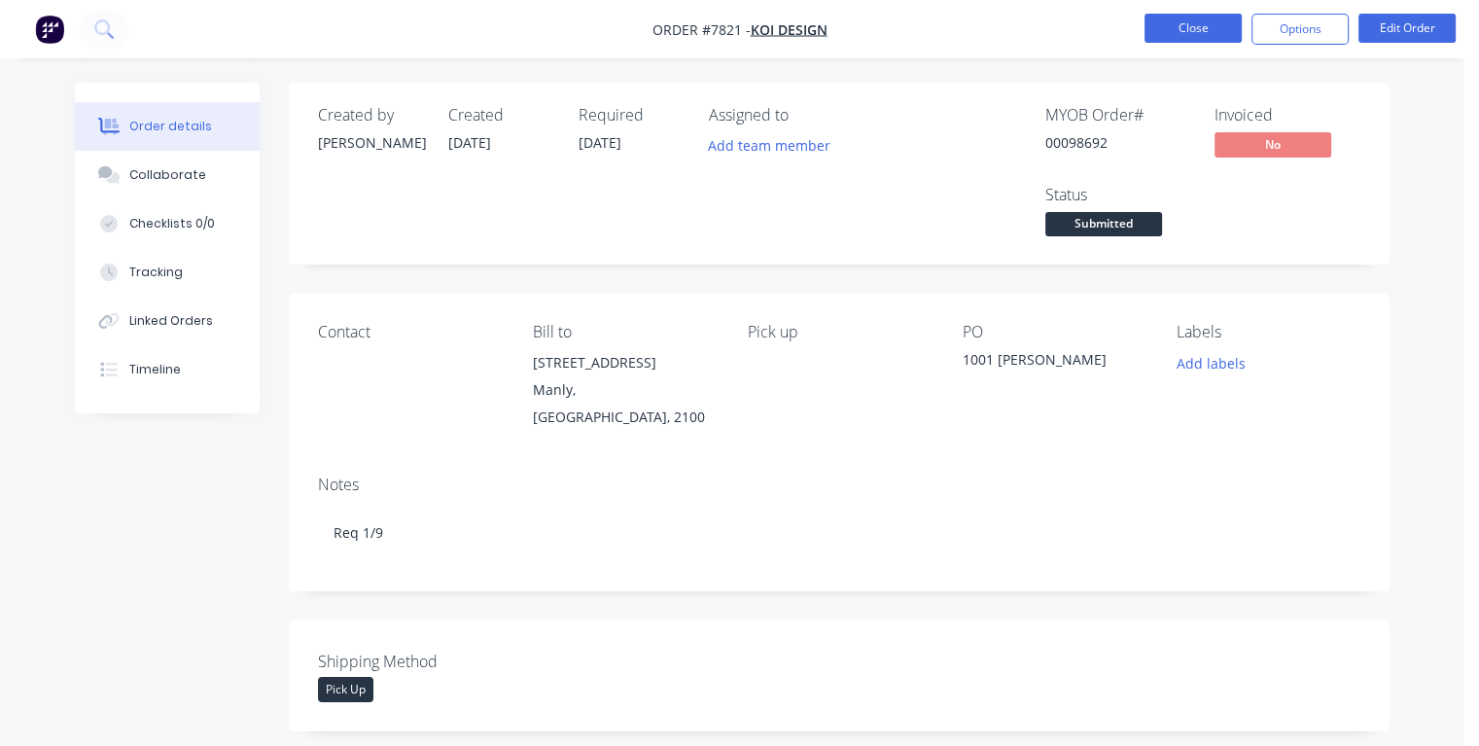
click at [1194, 29] on button "Close" at bounding box center [1193, 28] width 97 height 29
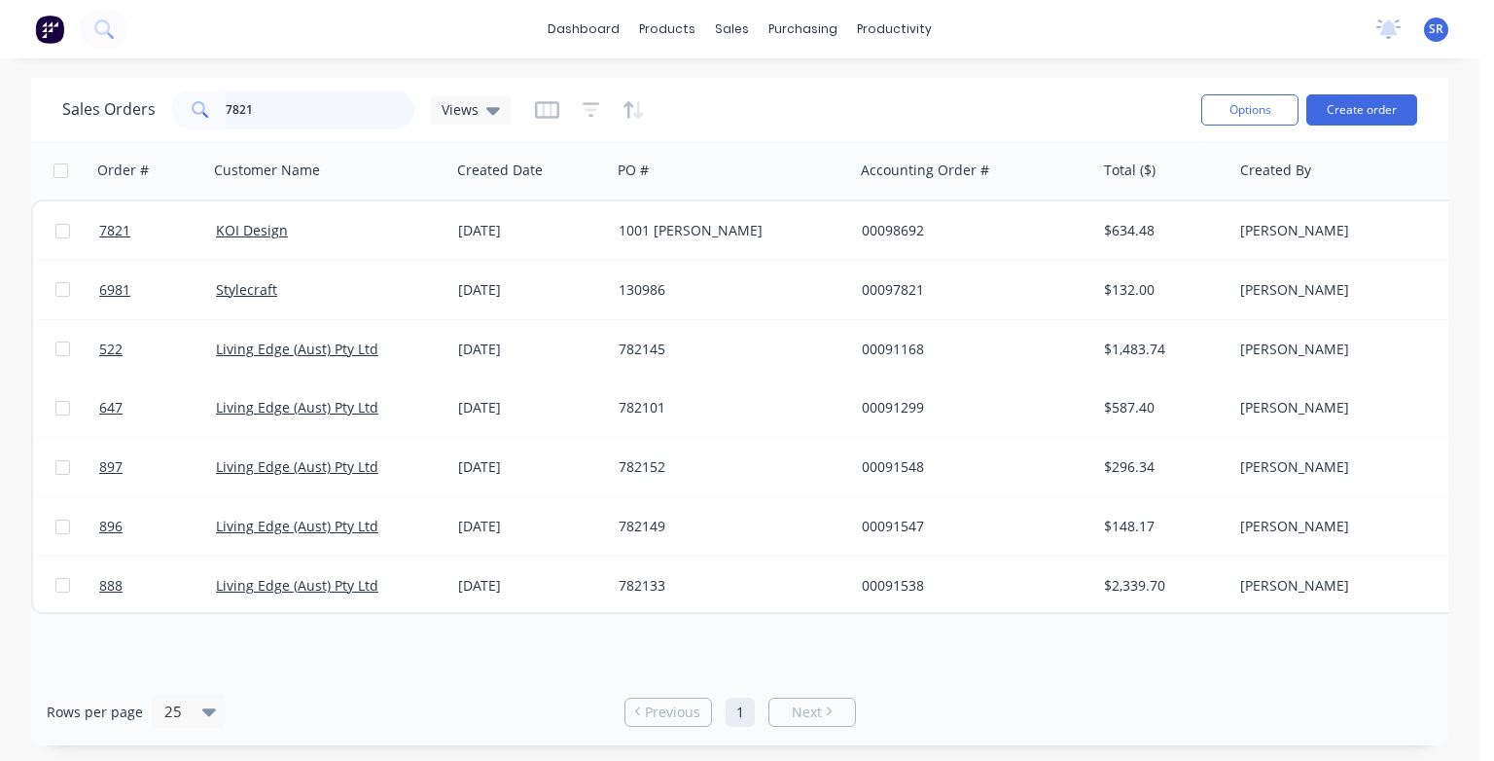
click at [265, 101] on input "7821" at bounding box center [321, 109] width 190 height 39
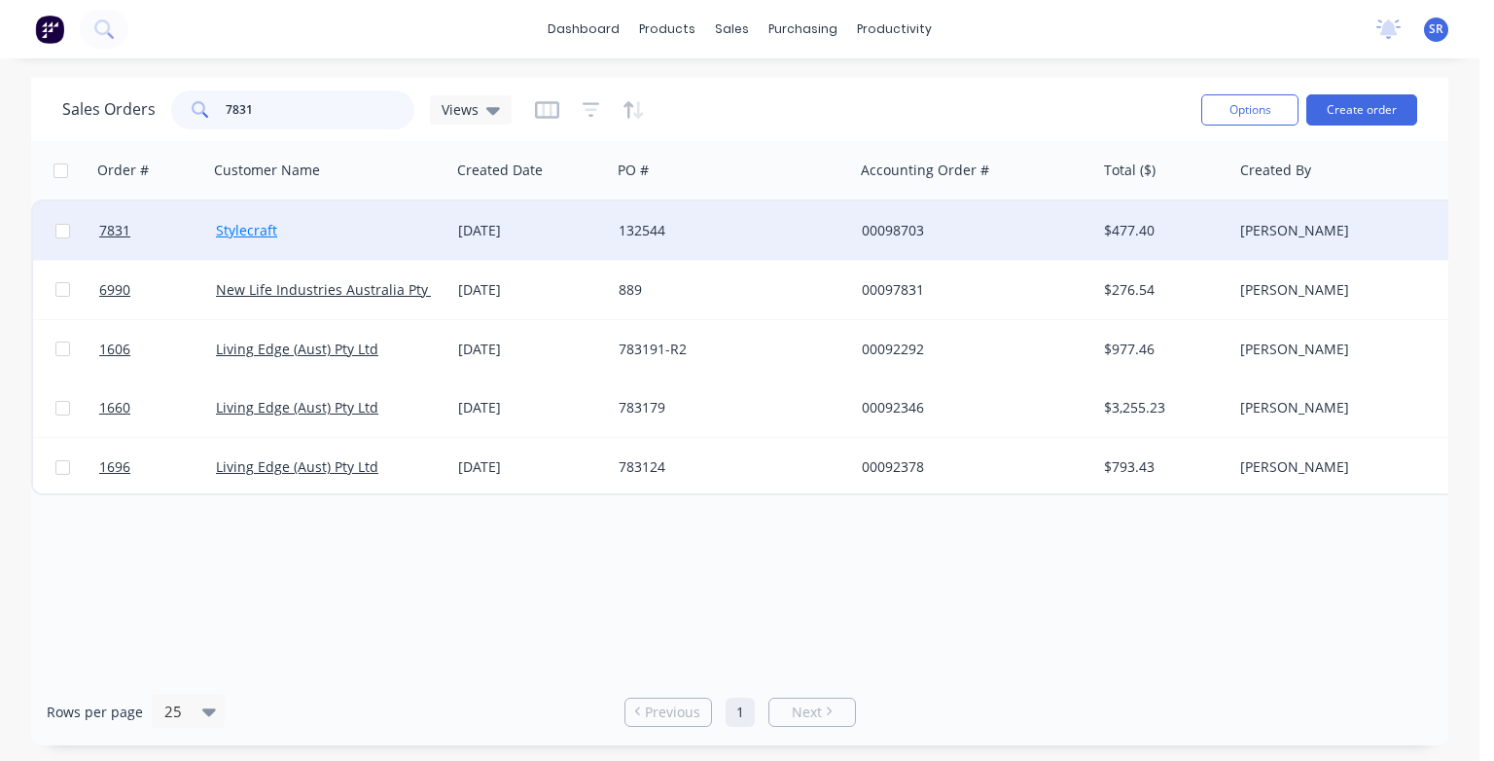
type input "7831"
click at [242, 237] on link "Stylecraft" at bounding box center [246, 230] width 61 height 18
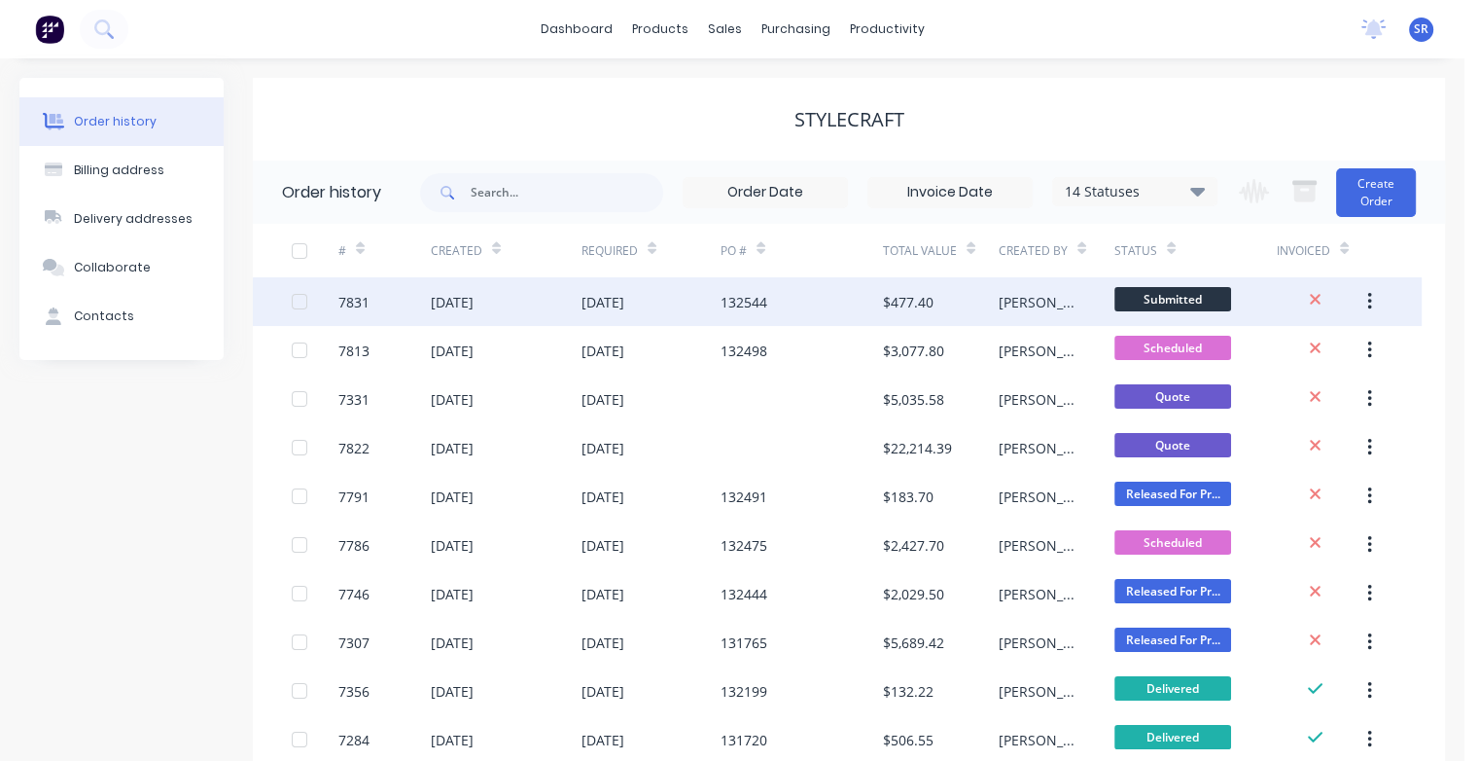
click at [356, 301] on div "7831" at bounding box center [353, 302] width 31 height 20
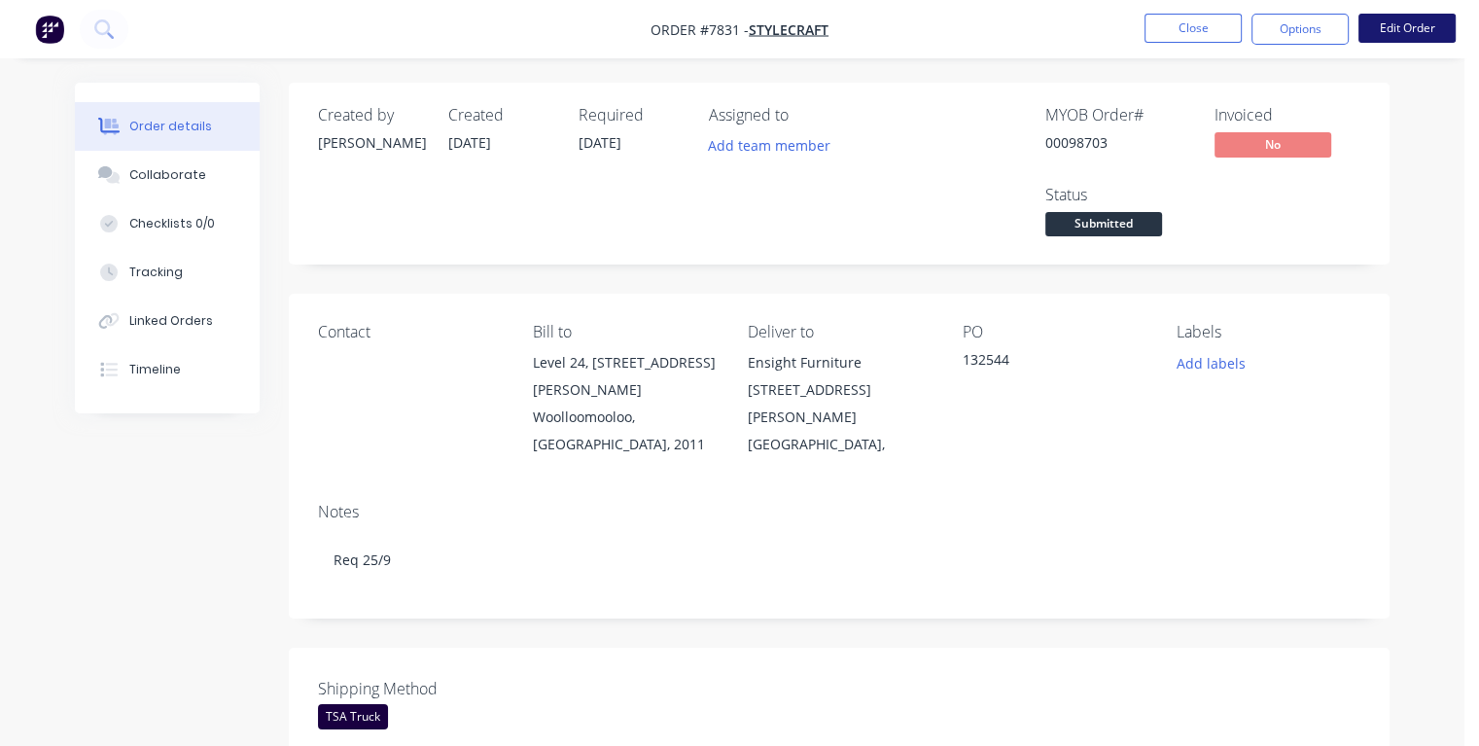
click at [1397, 22] on button "Edit Order" at bounding box center [1407, 28] width 97 height 29
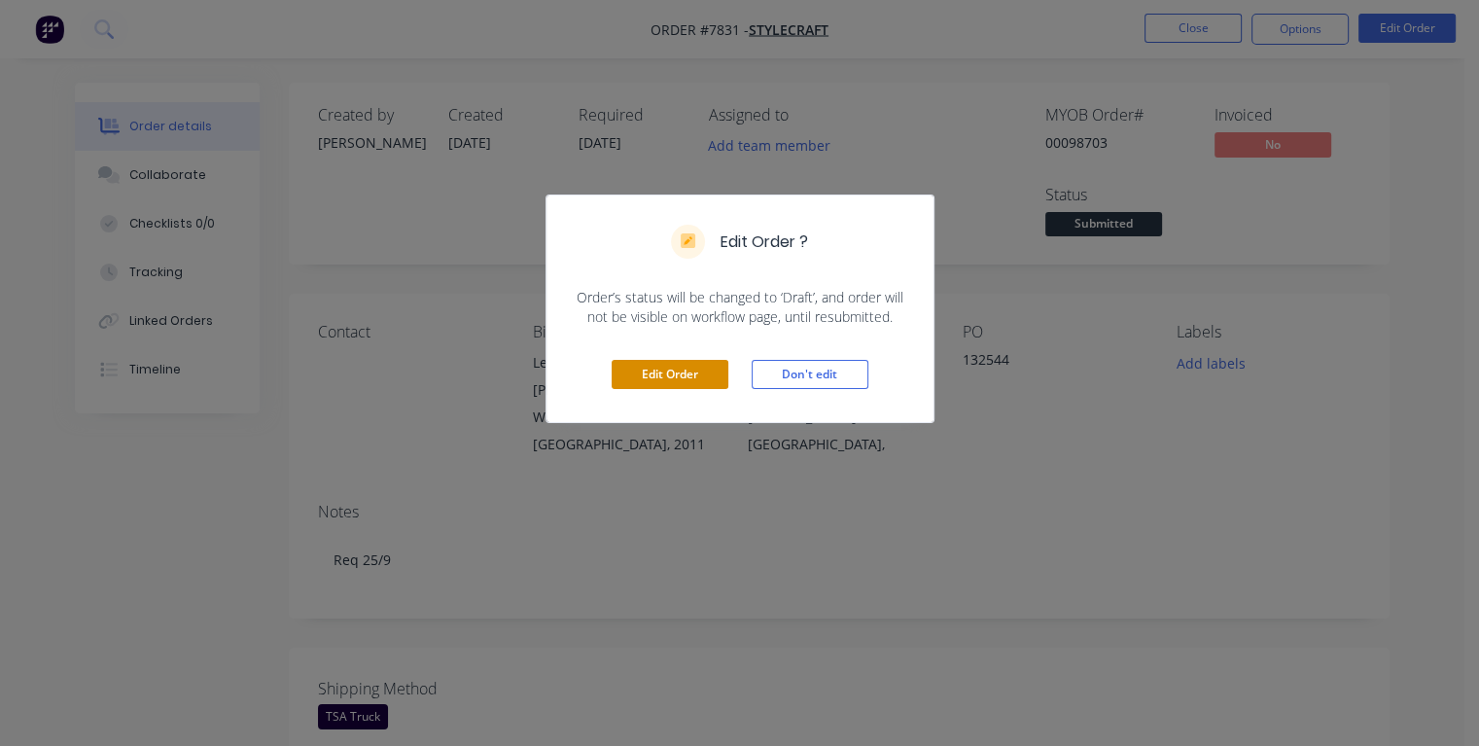
click at [650, 372] on button "Edit Order" at bounding box center [670, 374] width 117 height 29
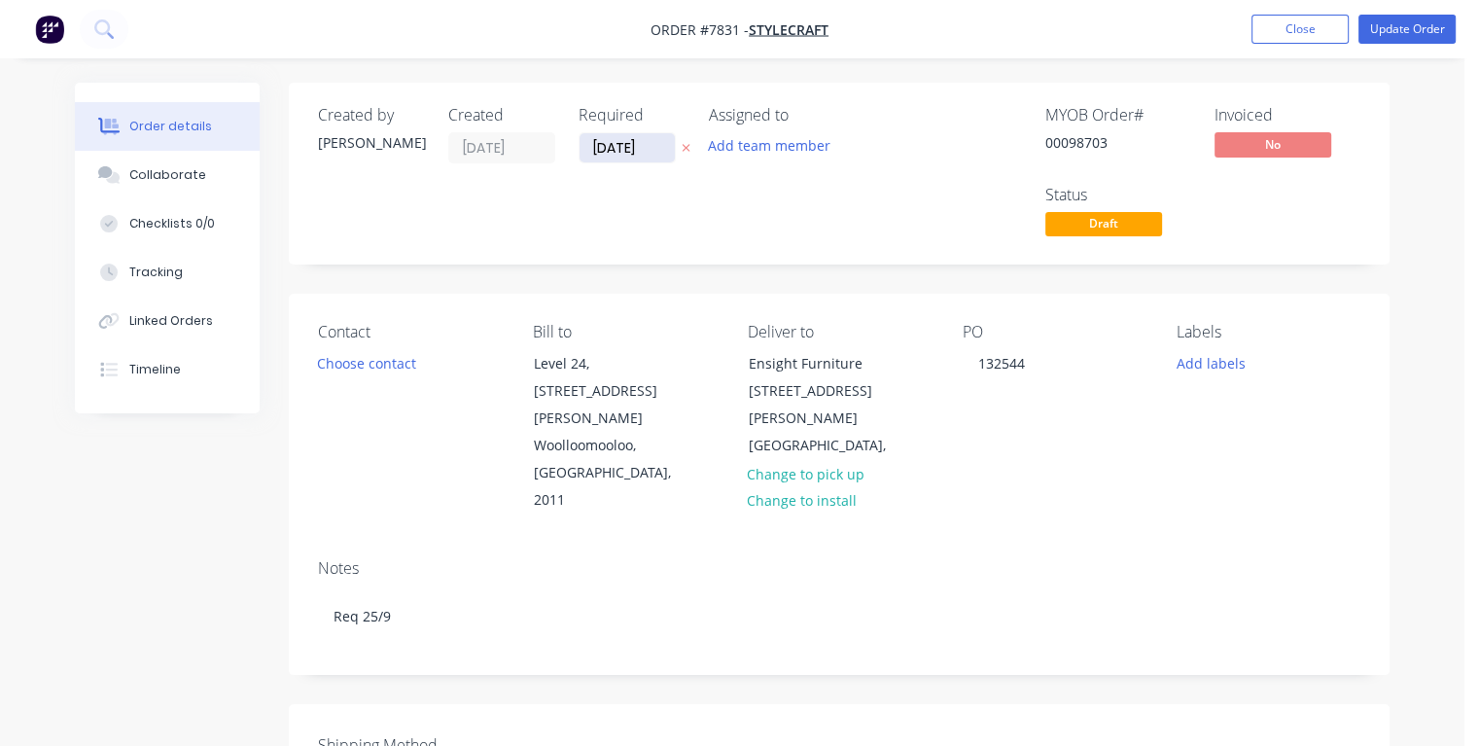
drag, startPoint x: 604, startPoint y: 145, endPoint x: 630, endPoint y: 160, distance: 30.5
click at [604, 146] on input "[DATE]" at bounding box center [627, 147] width 95 height 29
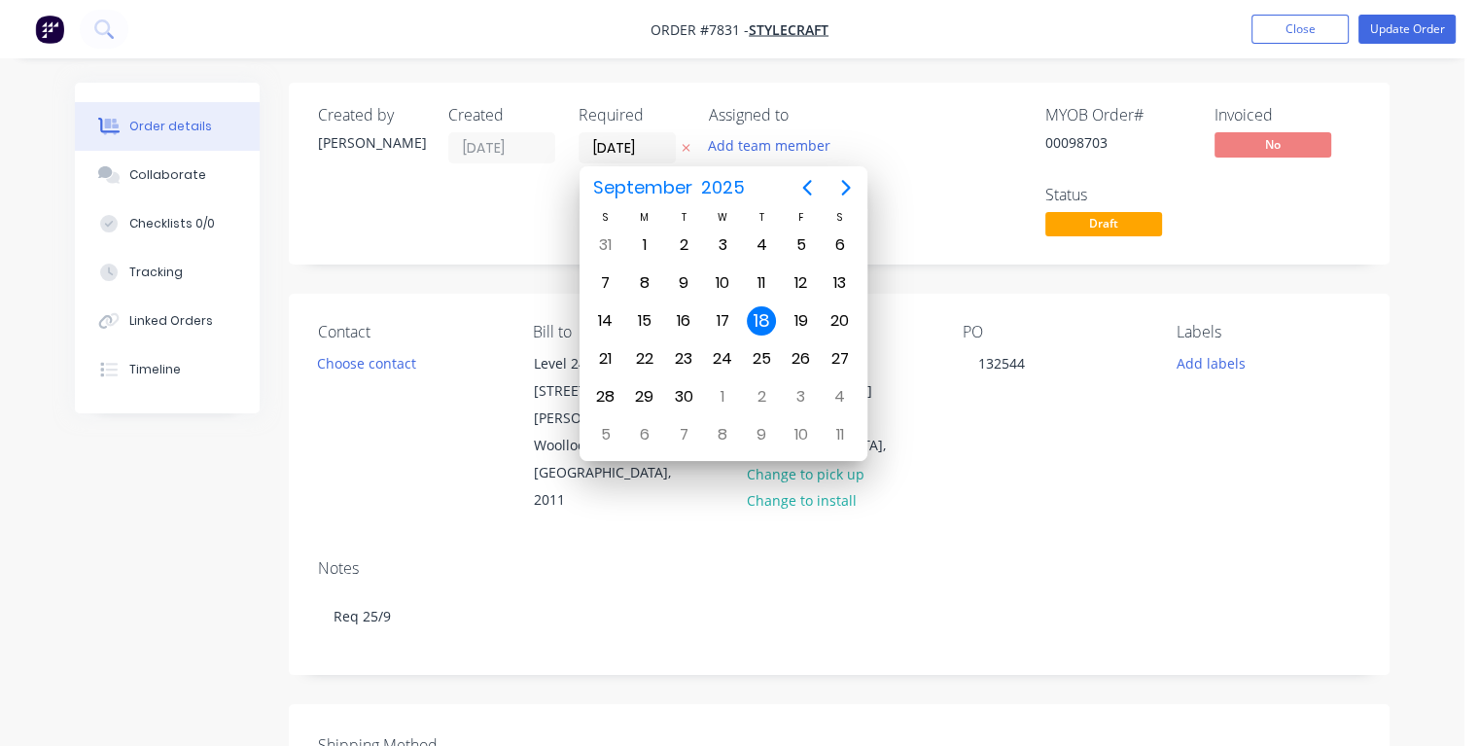
type input "[DATE]"
drag, startPoint x: 717, startPoint y: 243, endPoint x: 739, endPoint y: 247, distance: 22.7
click at [718, 243] on div "3" at bounding box center [722, 245] width 29 height 29
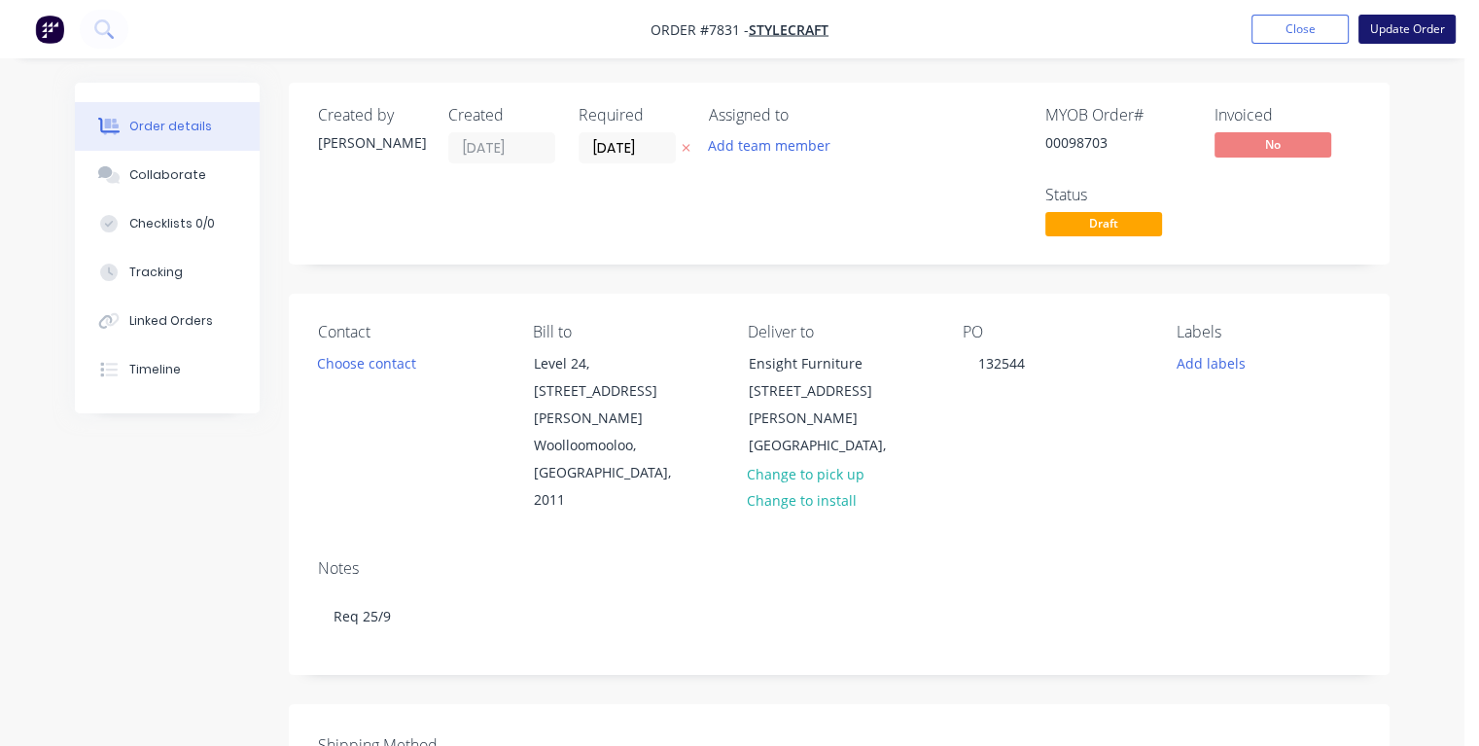
click at [1391, 25] on button "Update Order" at bounding box center [1407, 29] width 97 height 29
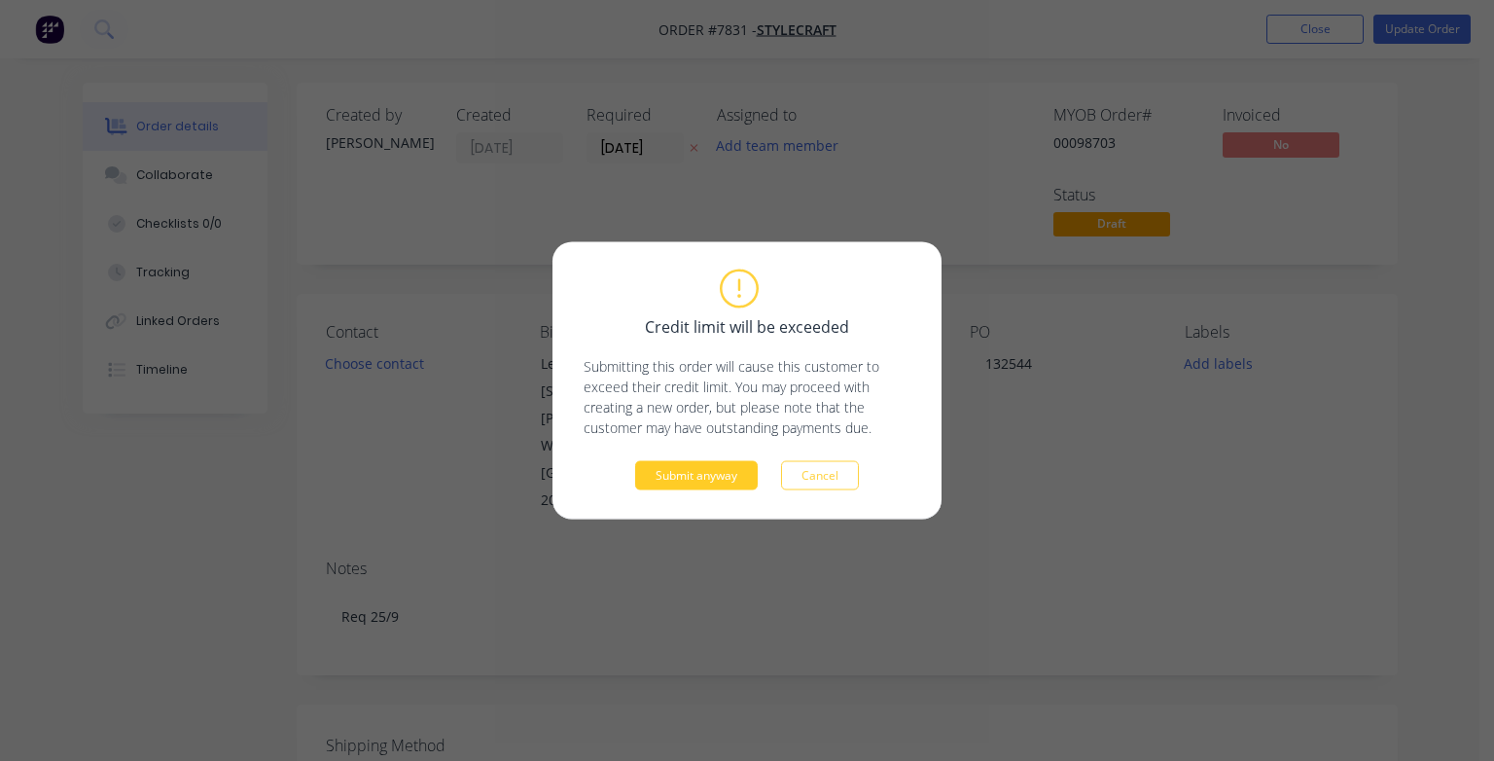
click at [690, 478] on button "Submit anyway" at bounding box center [696, 475] width 123 height 29
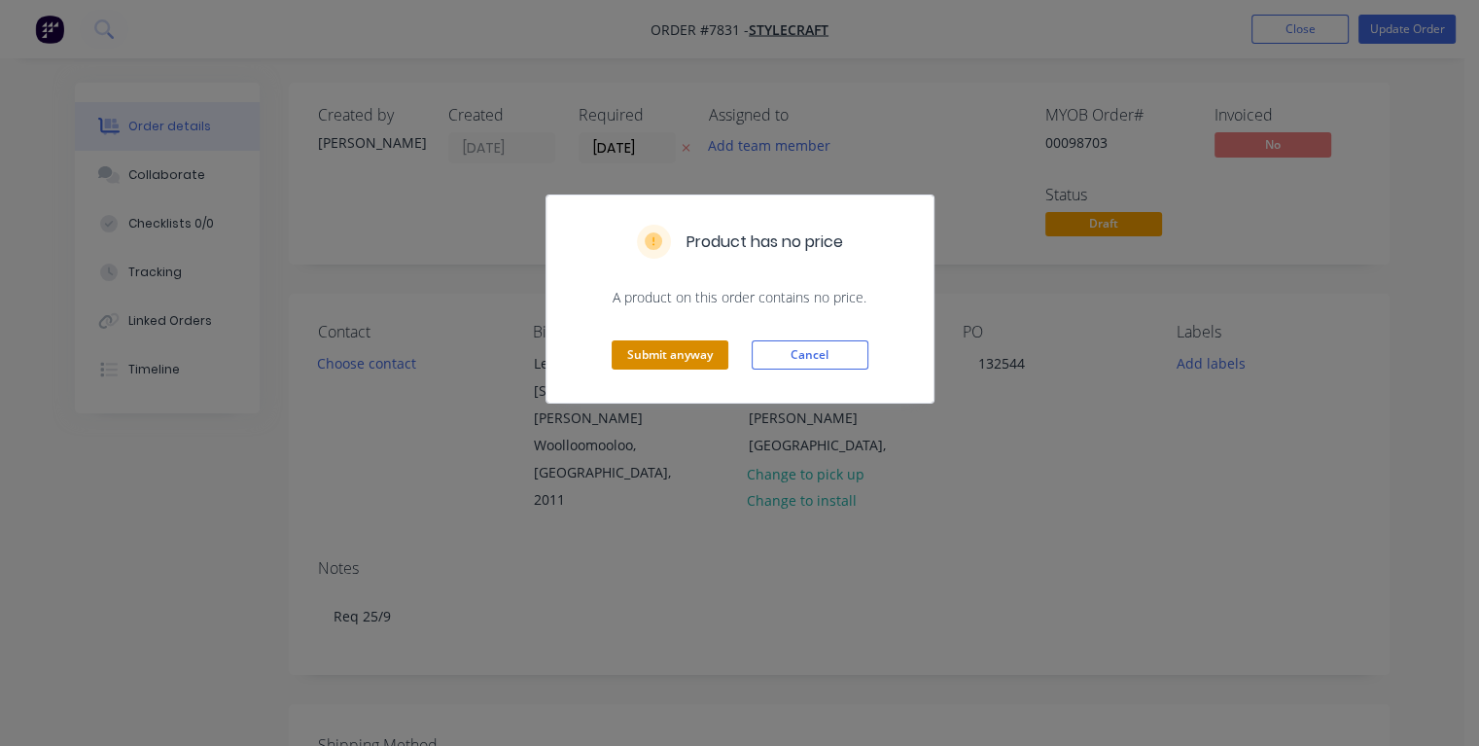
click at [678, 342] on button "Submit anyway" at bounding box center [670, 354] width 117 height 29
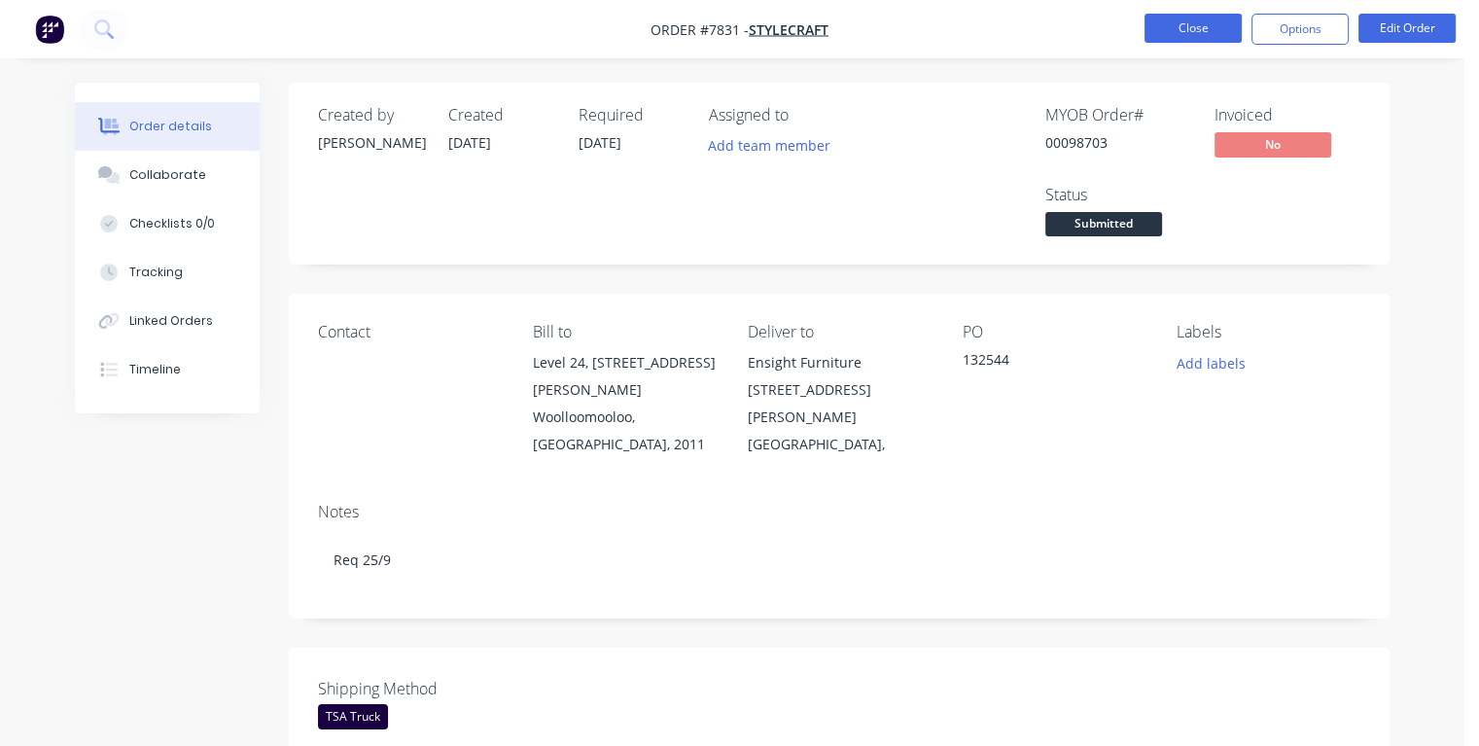
click at [1199, 32] on button "Close" at bounding box center [1193, 28] width 97 height 29
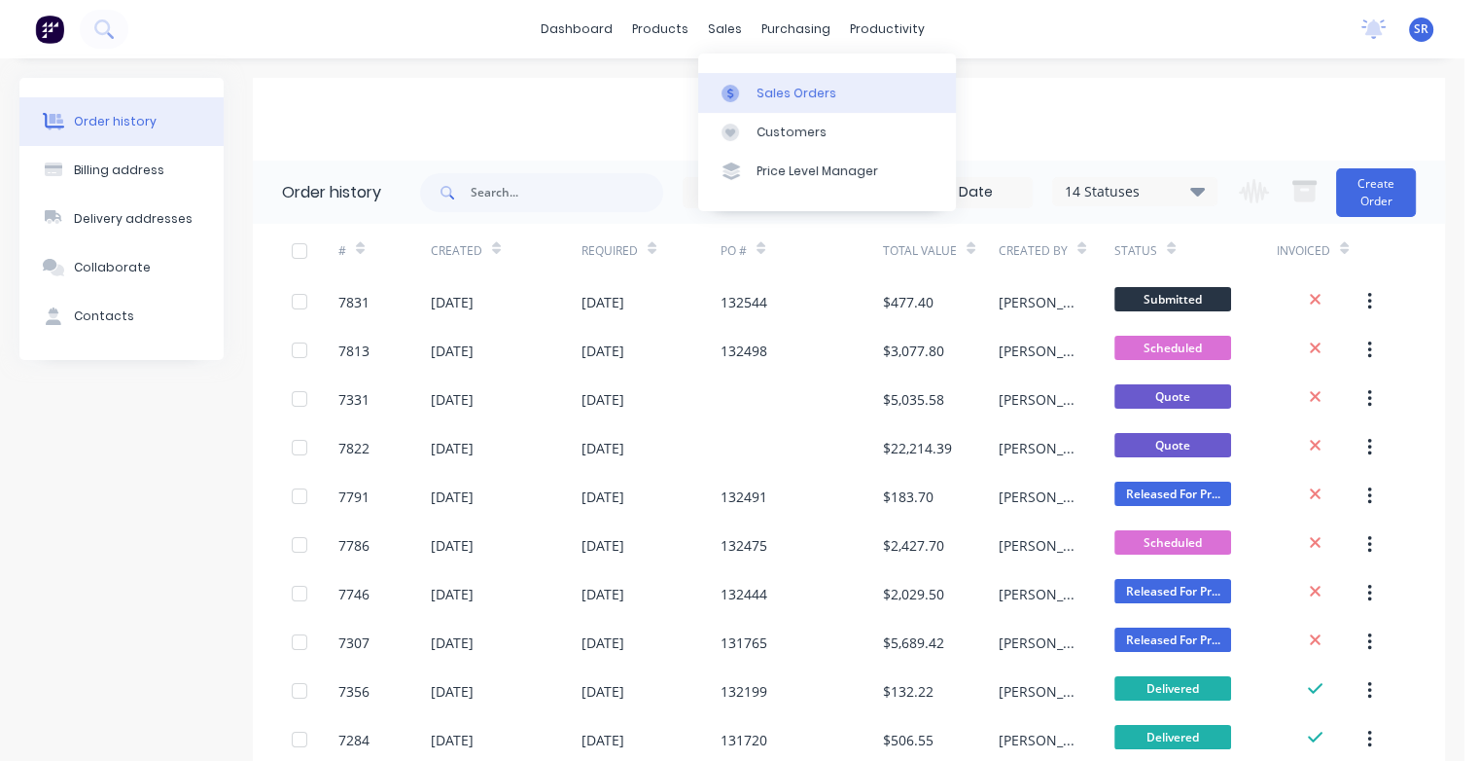
click at [747, 93] on div at bounding box center [736, 94] width 29 height 18
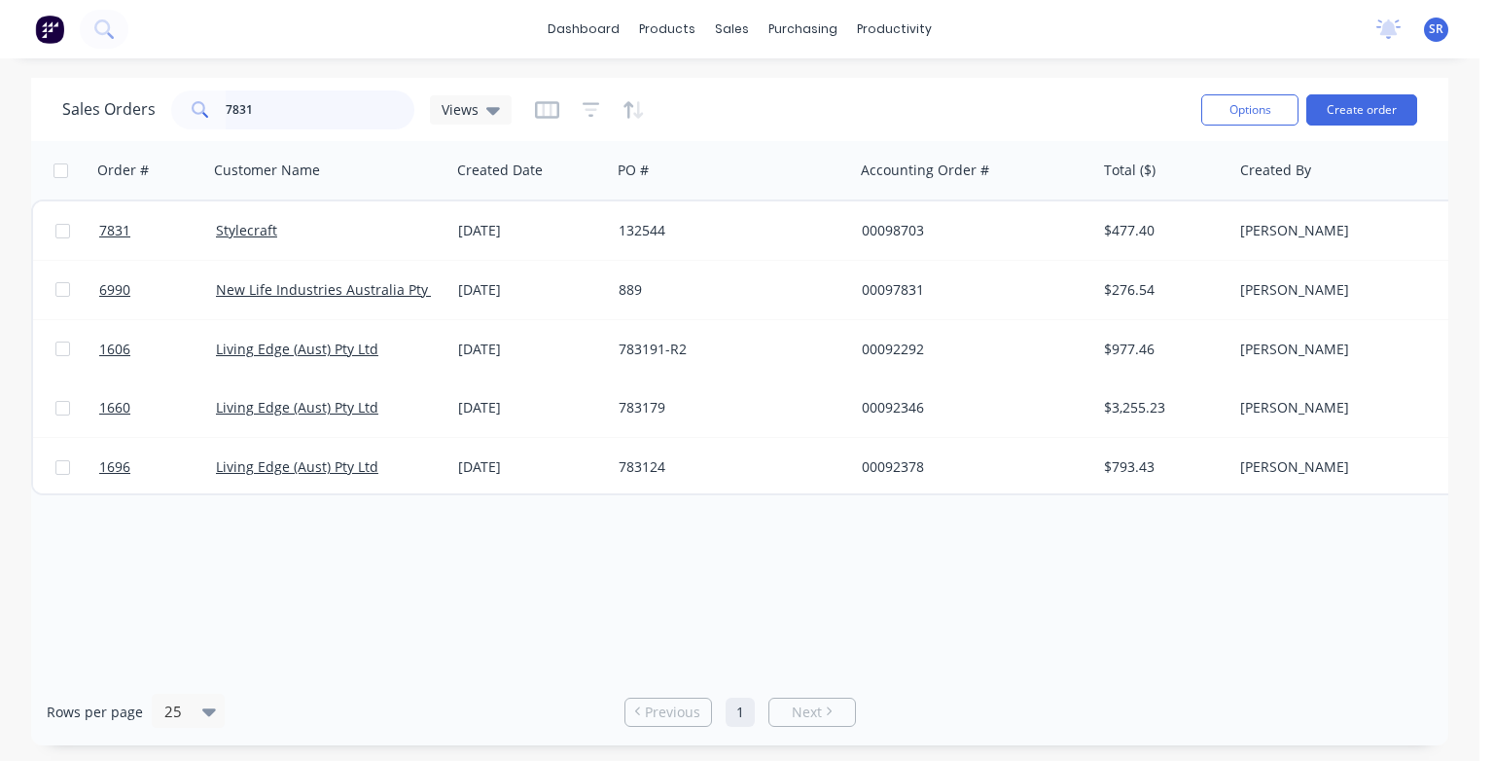
click at [257, 112] on input "7831" at bounding box center [321, 109] width 190 height 39
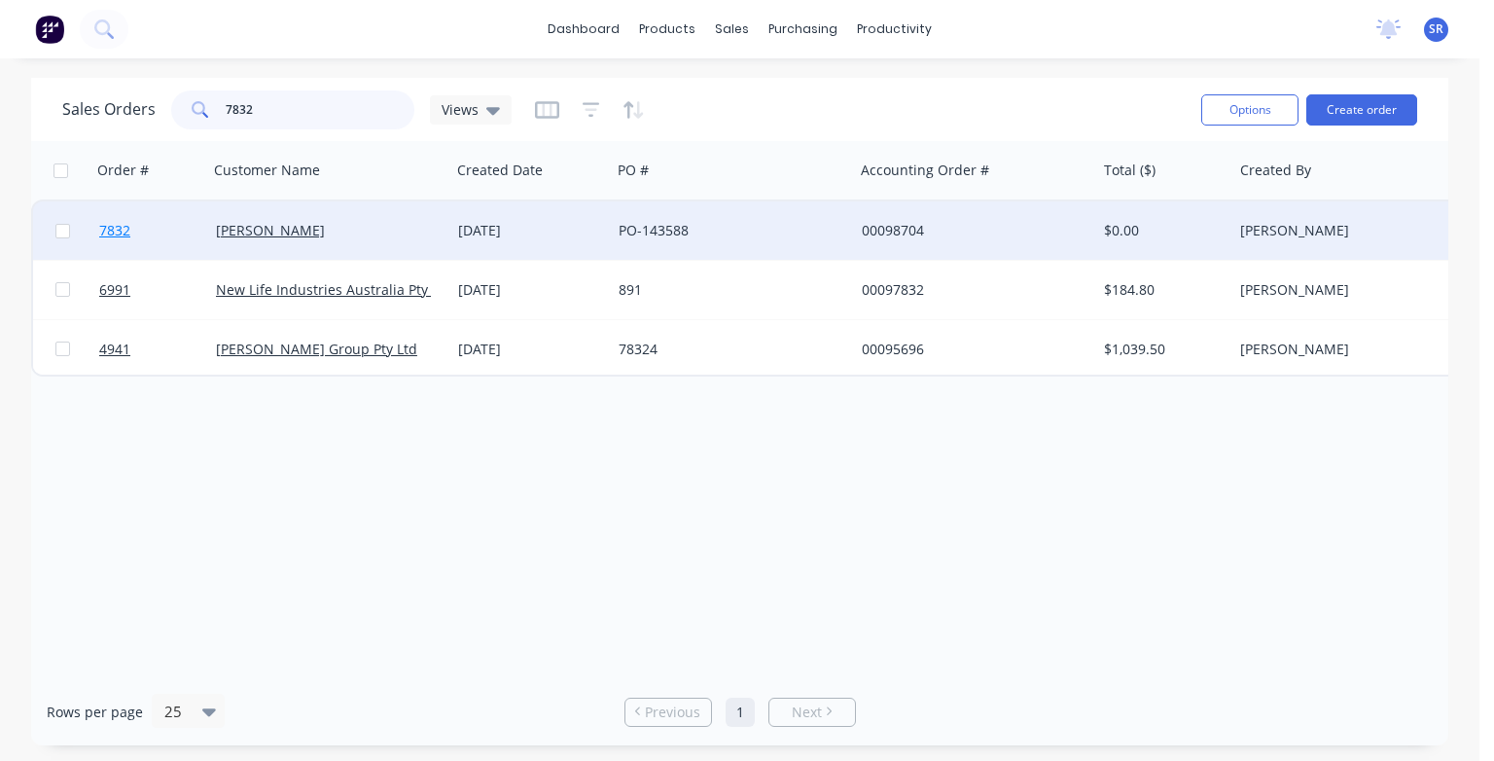
type input "7832"
click at [115, 234] on span "7832" at bounding box center [114, 230] width 31 height 19
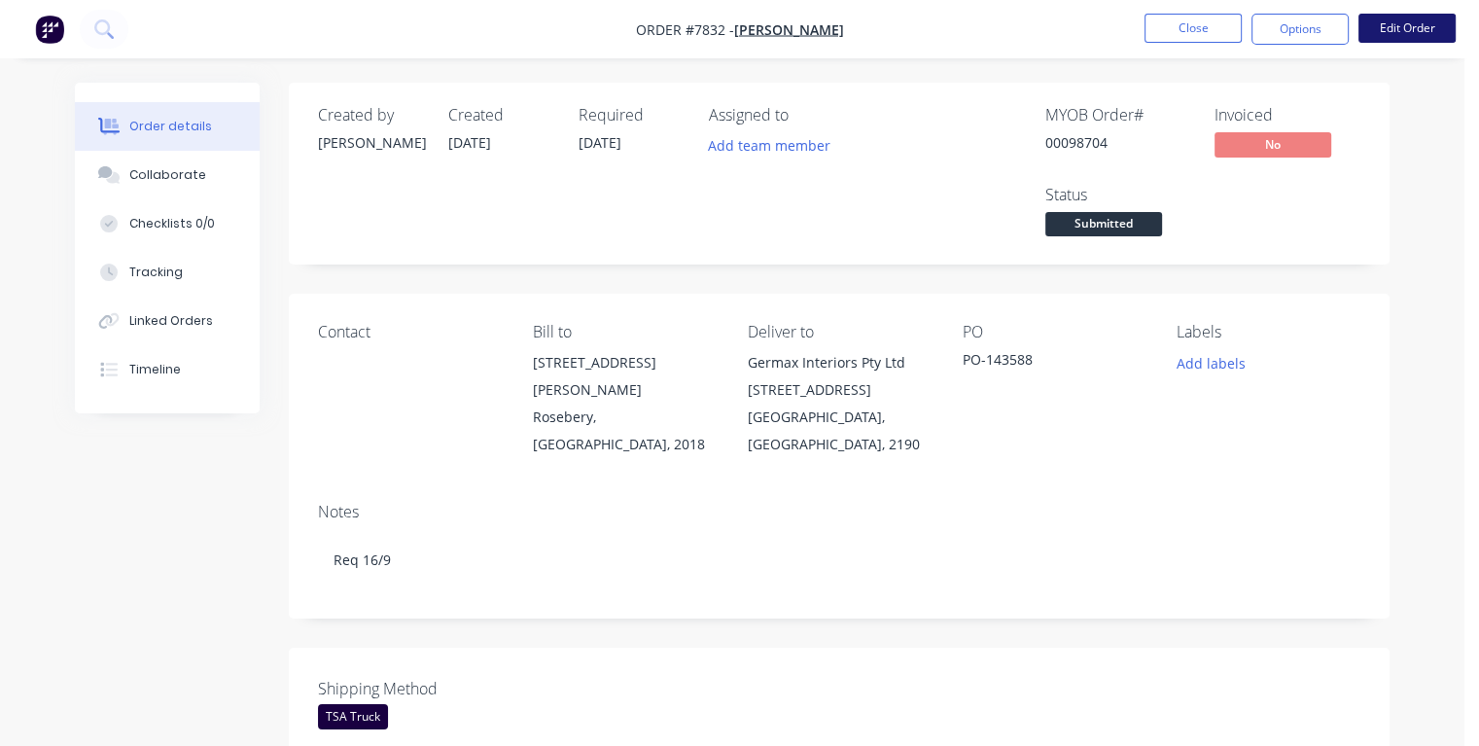
click at [1405, 29] on button "Edit Order" at bounding box center [1407, 28] width 97 height 29
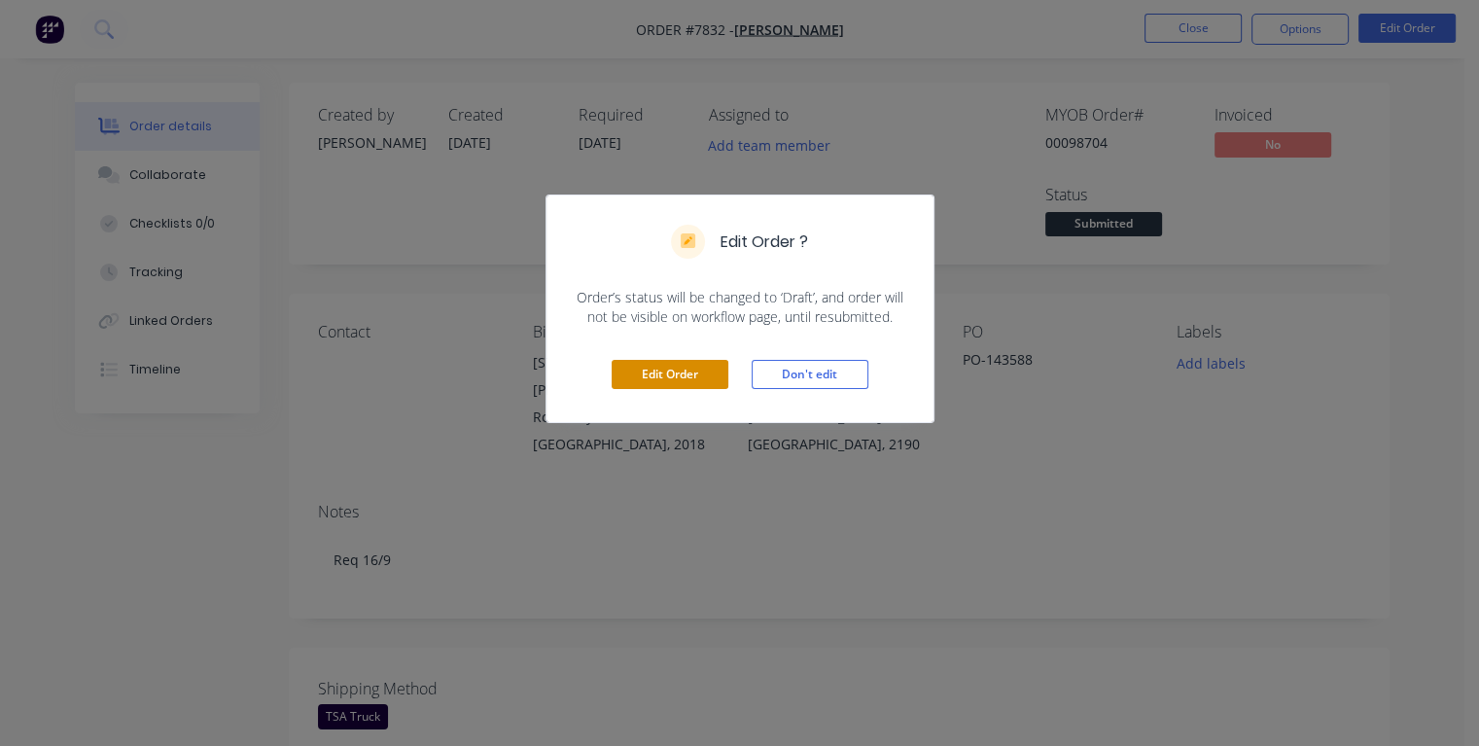
click at [666, 378] on button "Edit Order" at bounding box center [670, 374] width 117 height 29
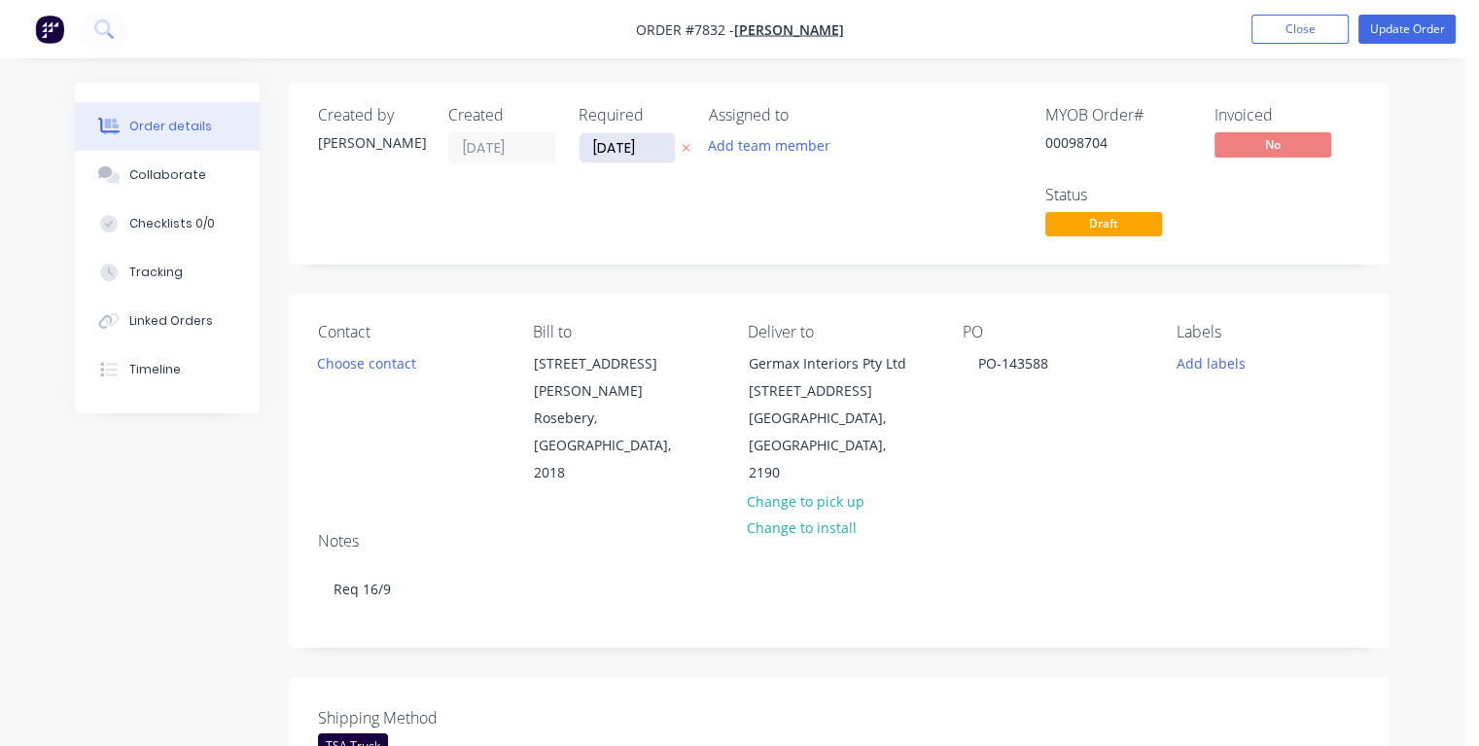
drag, startPoint x: 644, startPoint y: 146, endPoint x: 587, endPoint y: 158, distance: 57.6
click at [587, 158] on input "[DATE]" at bounding box center [627, 147] width 95 height 29
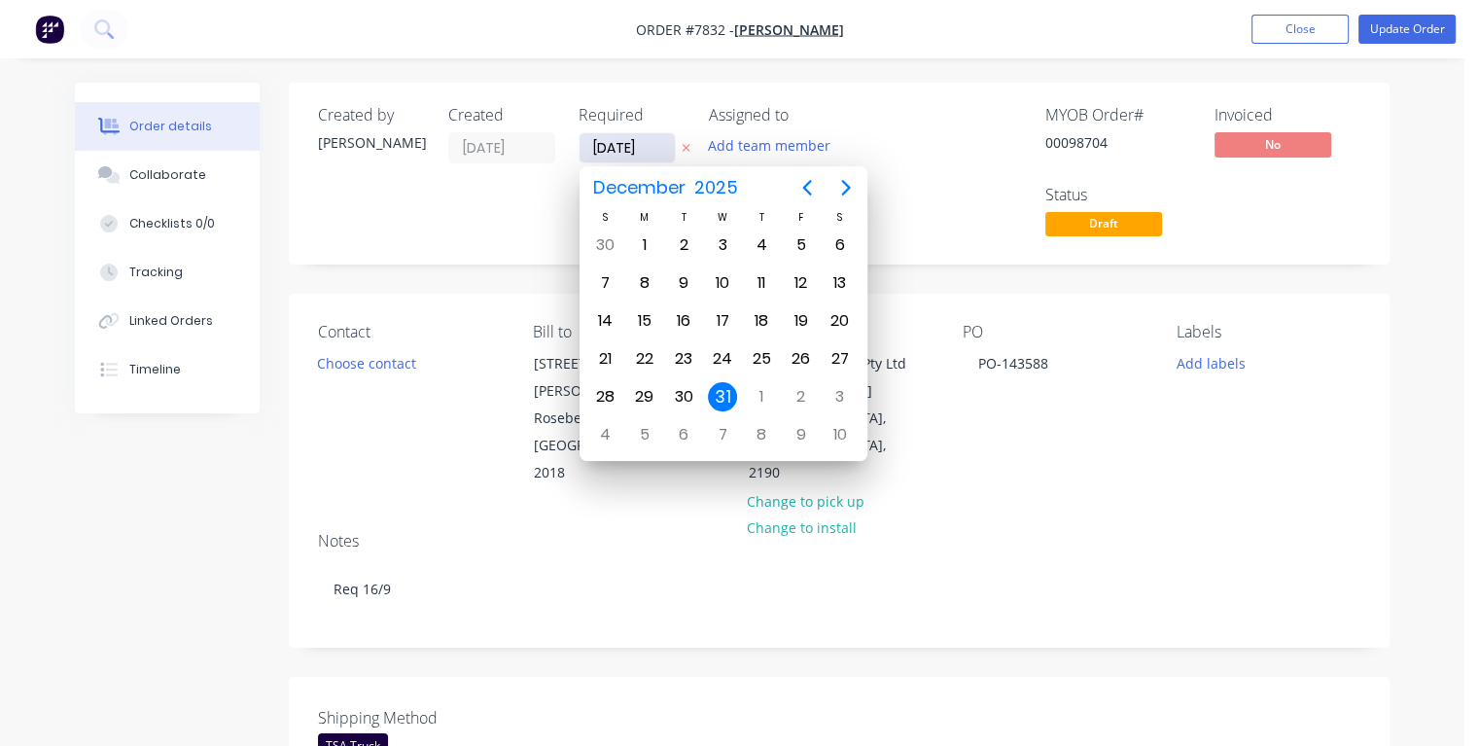
type input "[DATE]"
click at [724, 247] on div "3" at bounding box center [722, 245] width 29 height 29
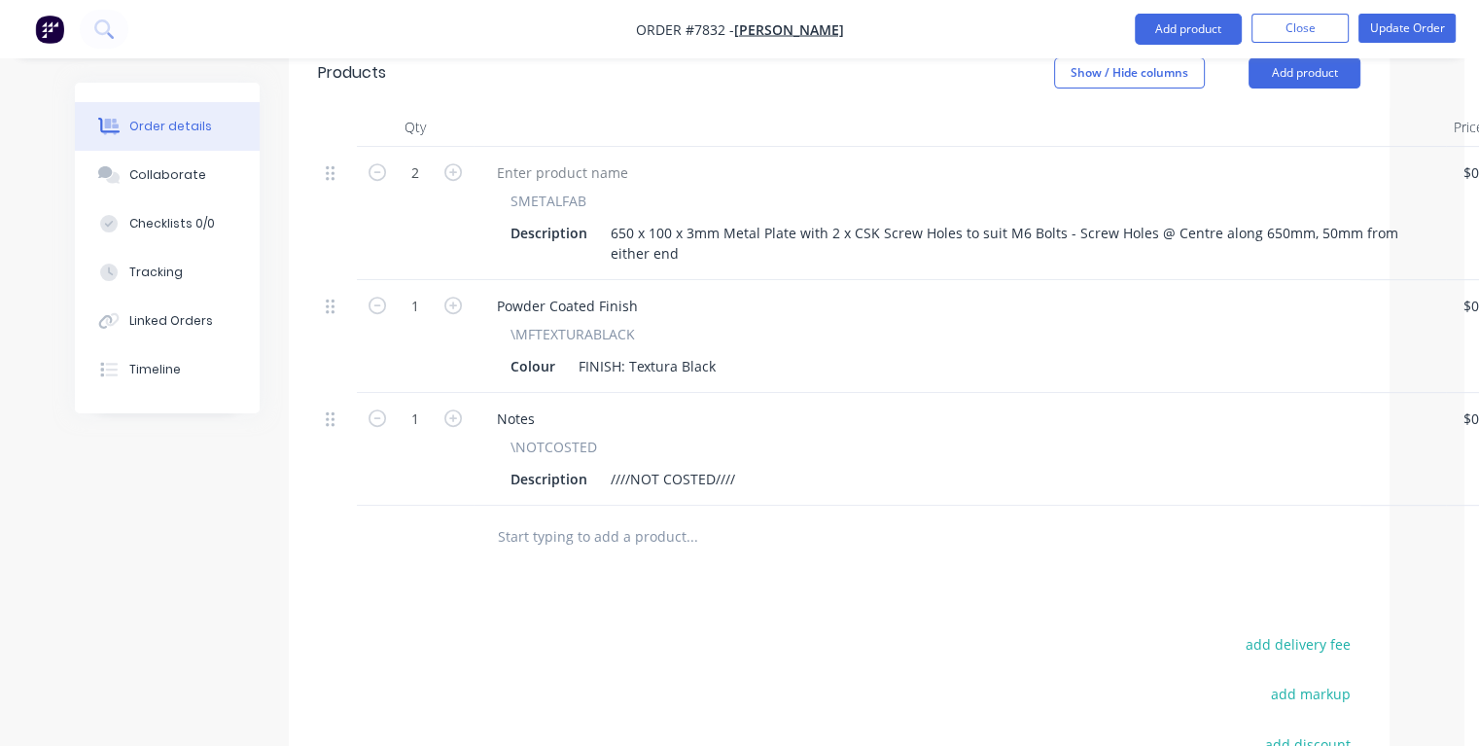
scroll to position [973, 0]
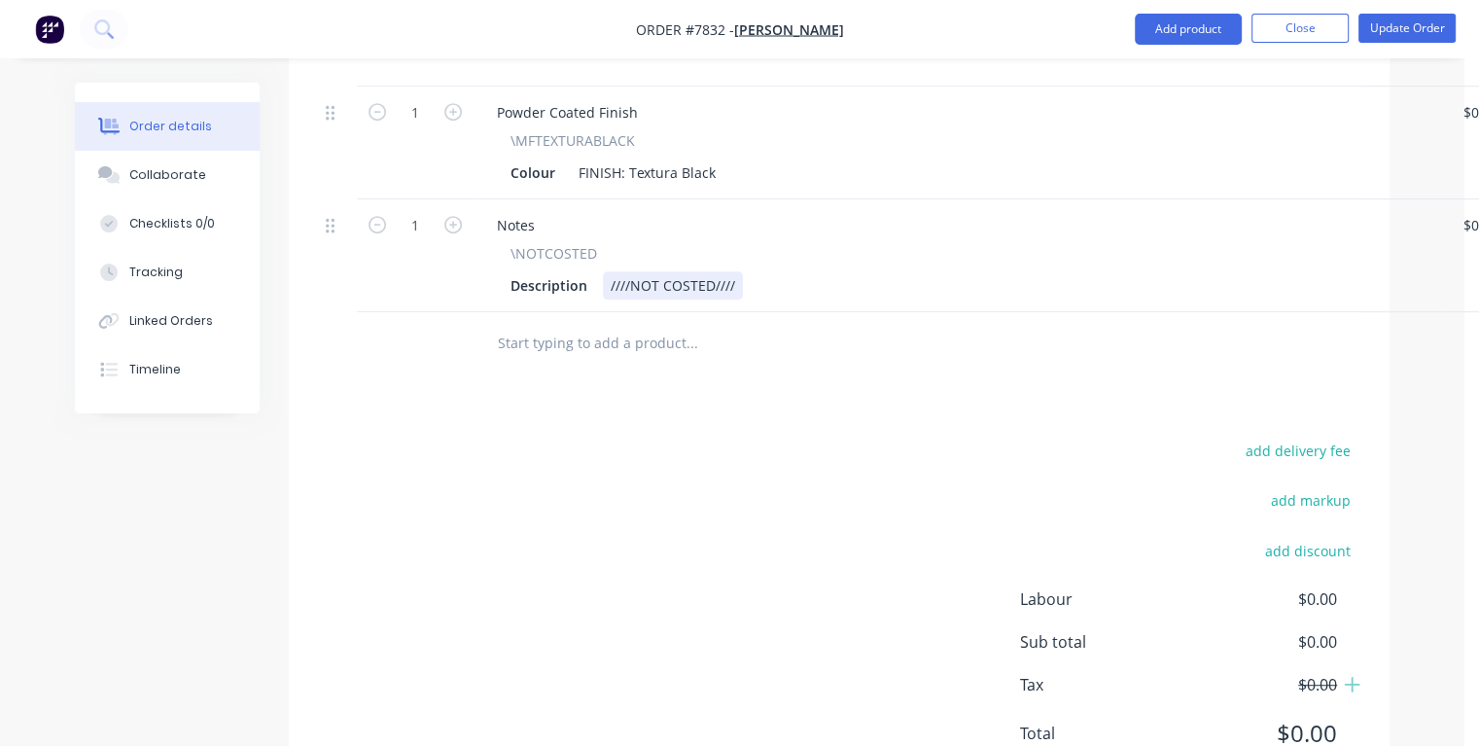
click at [752, 271] on div "Description ////NOT COSTED////" at bounding box center [956, 285] width 906 height 28
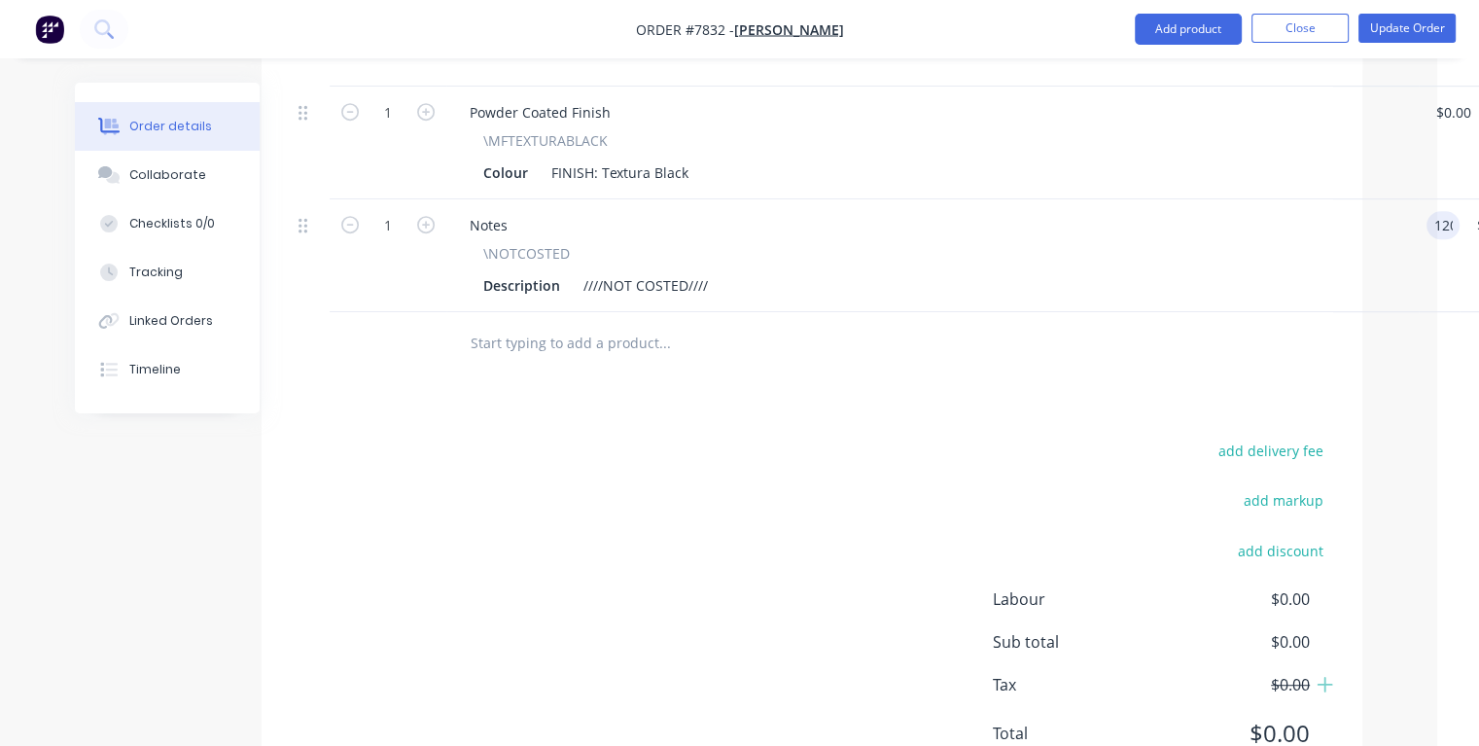
type input "$120.00"
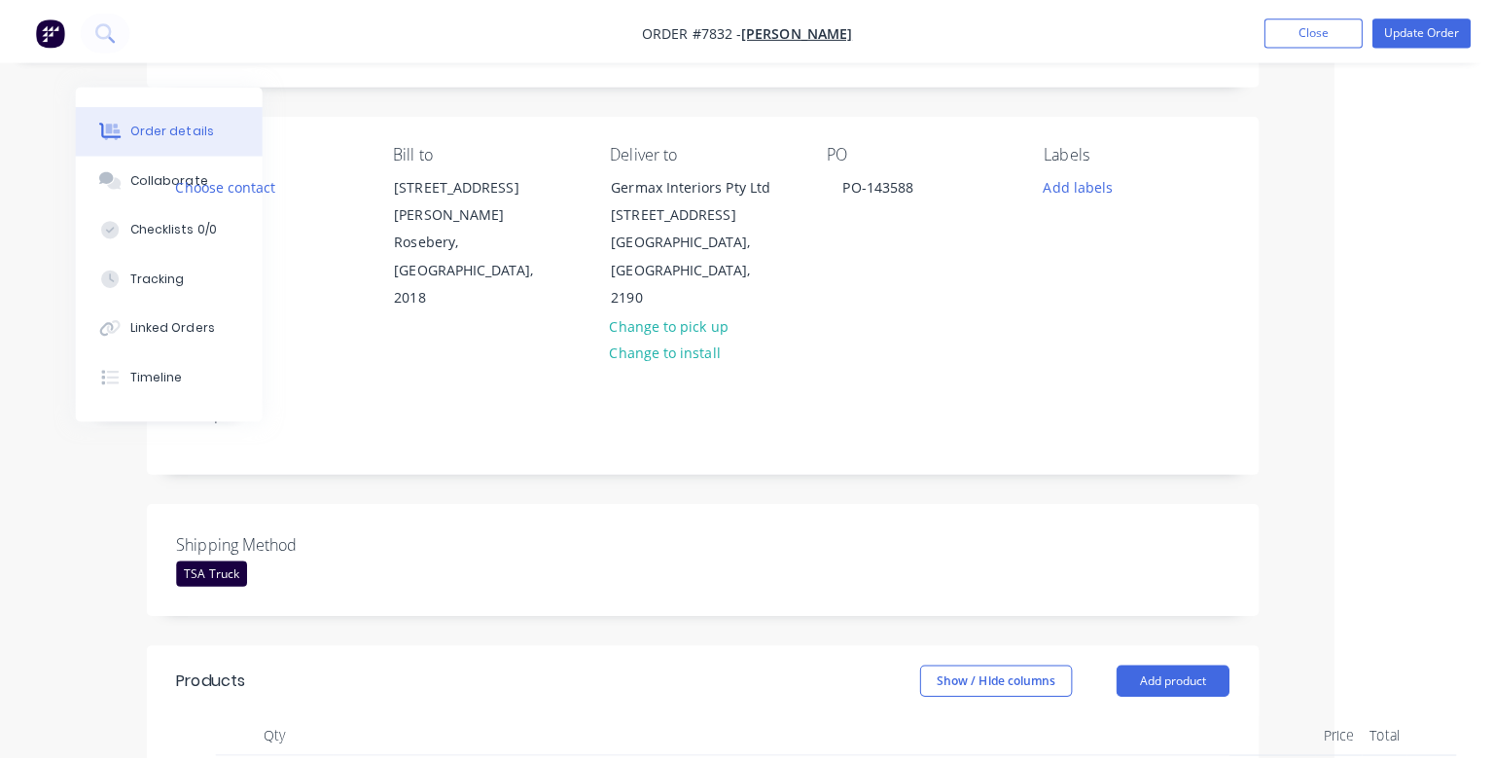
scroll to position [0, 144]
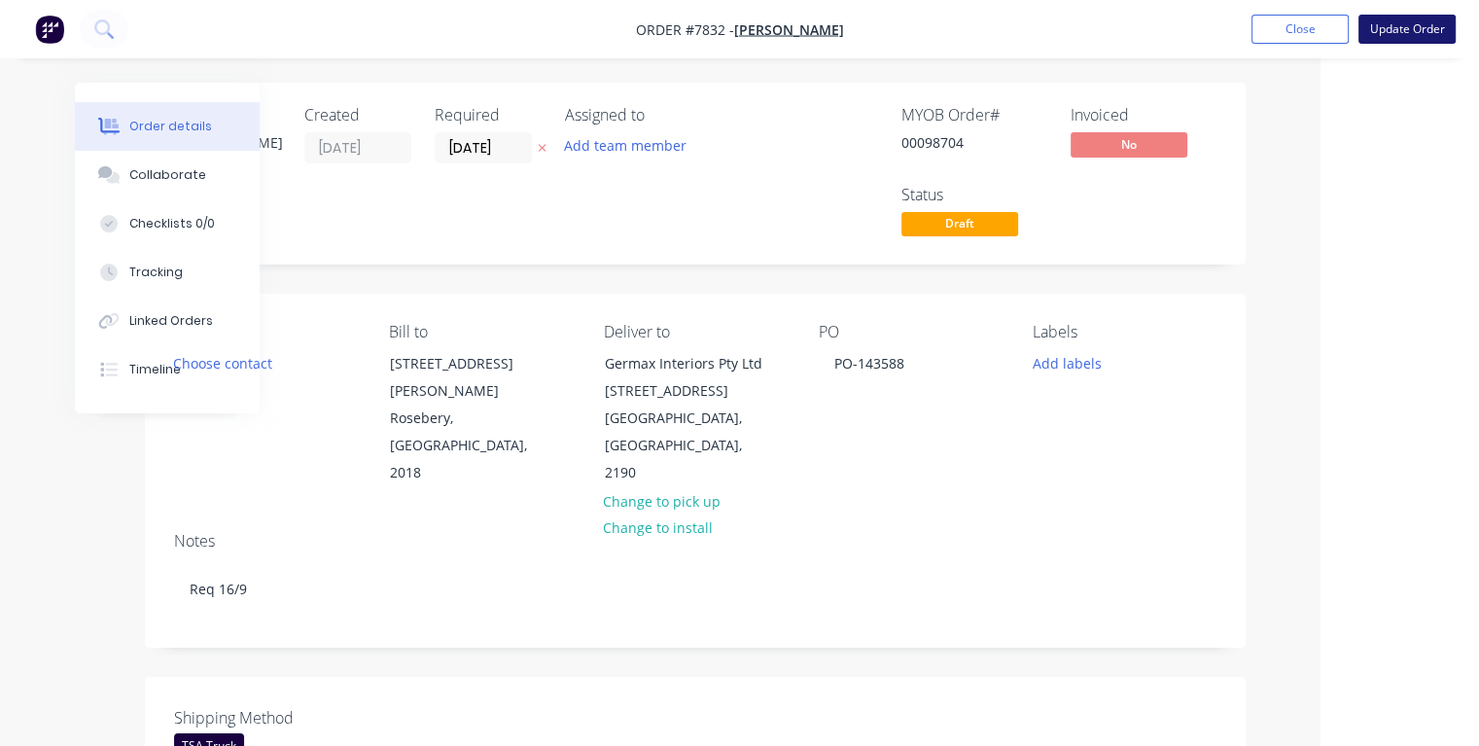
type input "$120.00"
click at [1387, 30] on button "Update Order" at bounding box center [1407, 29] width 97 height 29
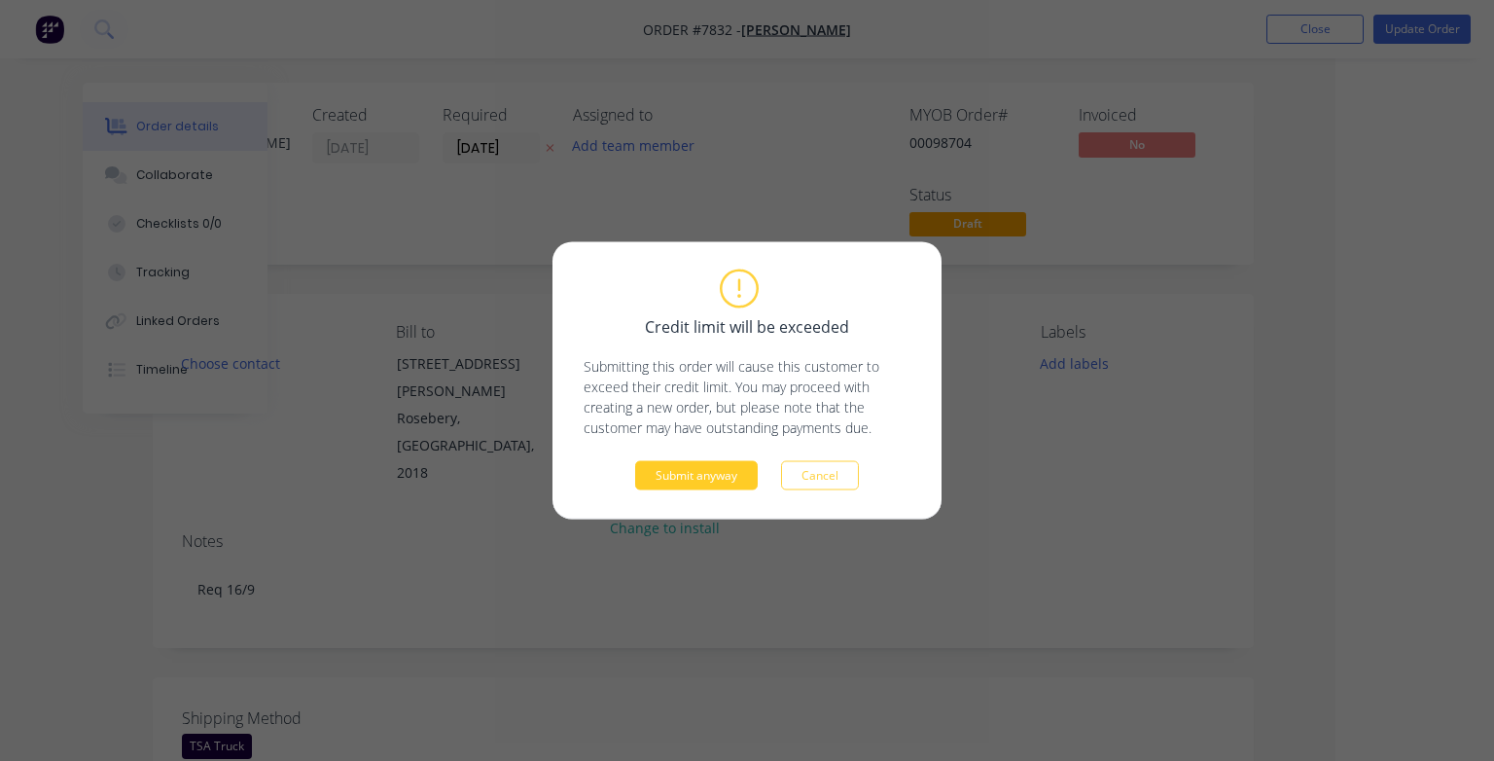
click at [696, 473] on button "Submit anyway" at bounding box center [696, 475] width 123 height 29
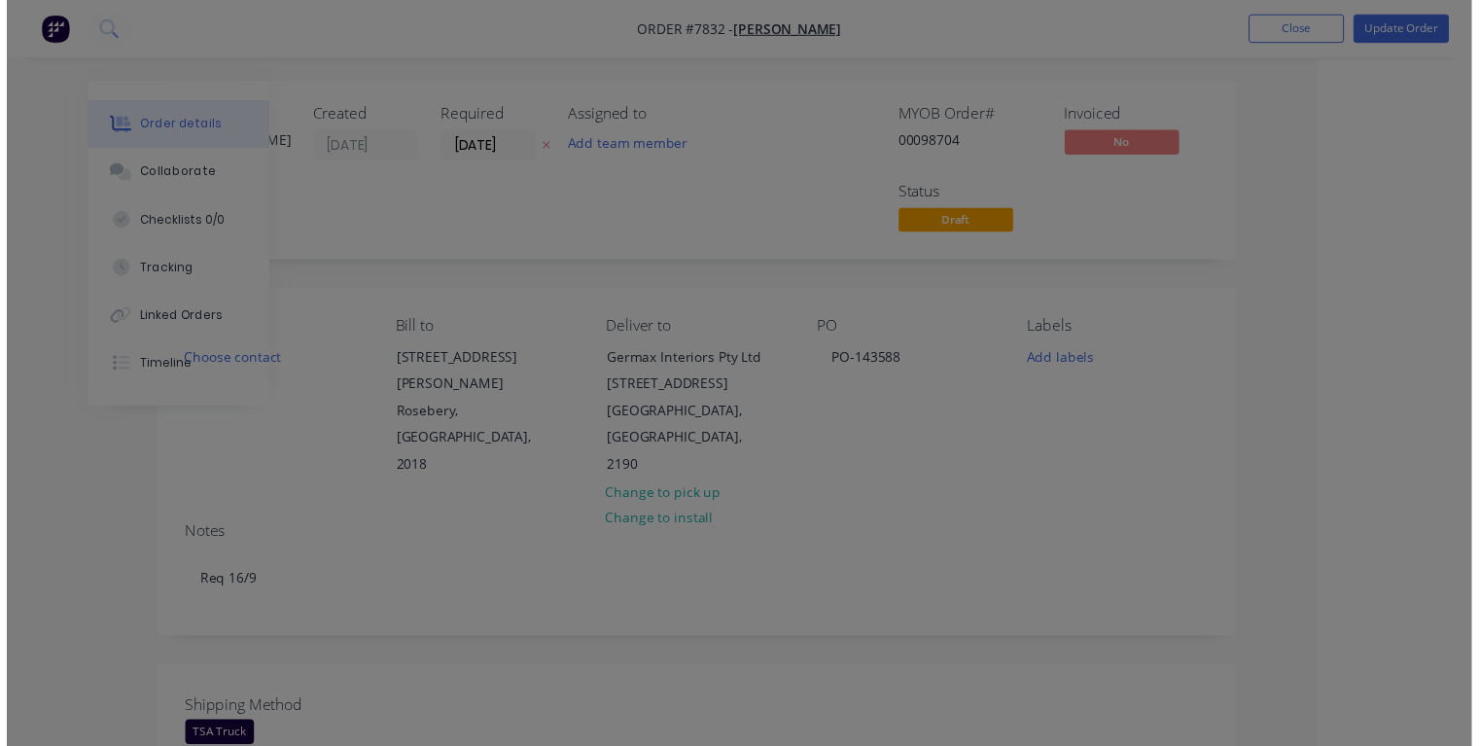
scroll to position [0, 105]
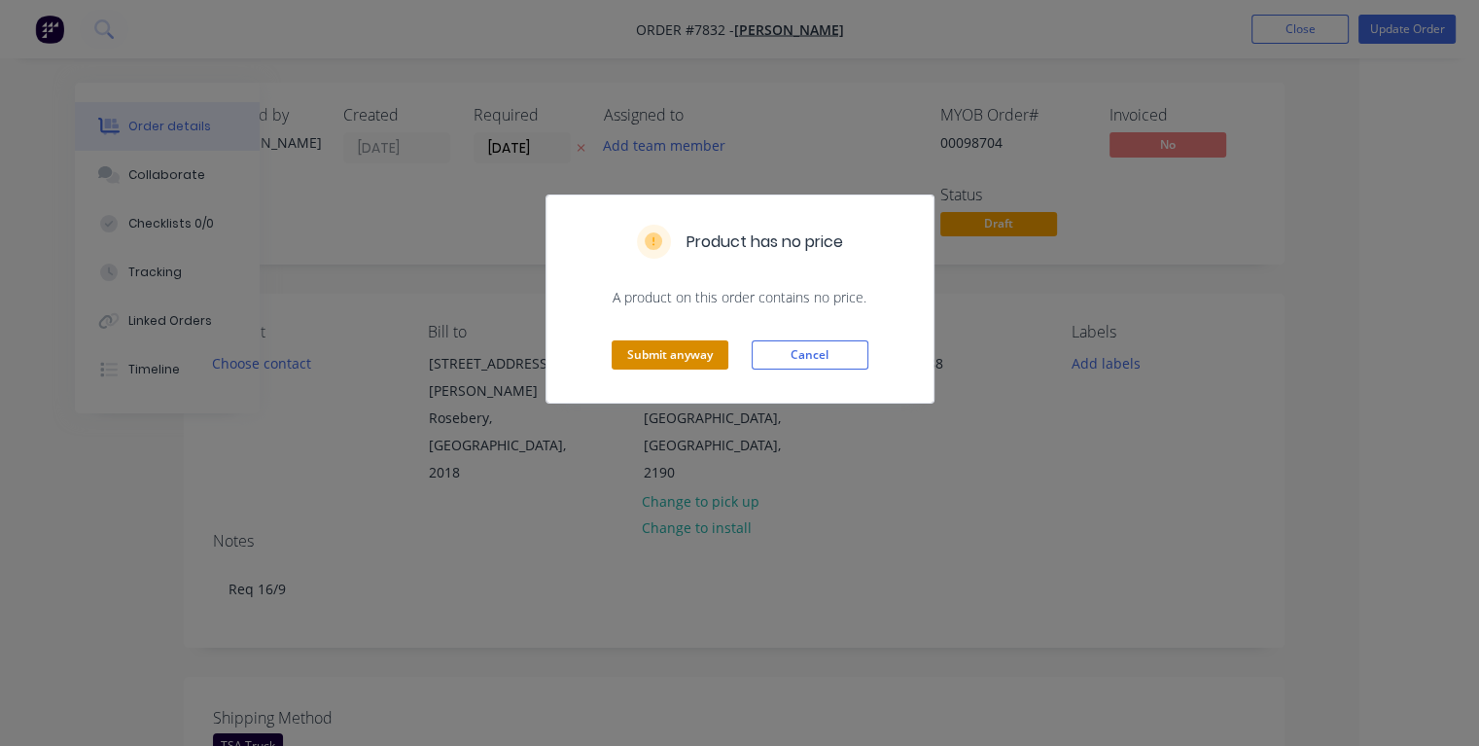
click at [684, 351] on button "Submit anyway" at bounding box center [670, 354] width 117 height 29
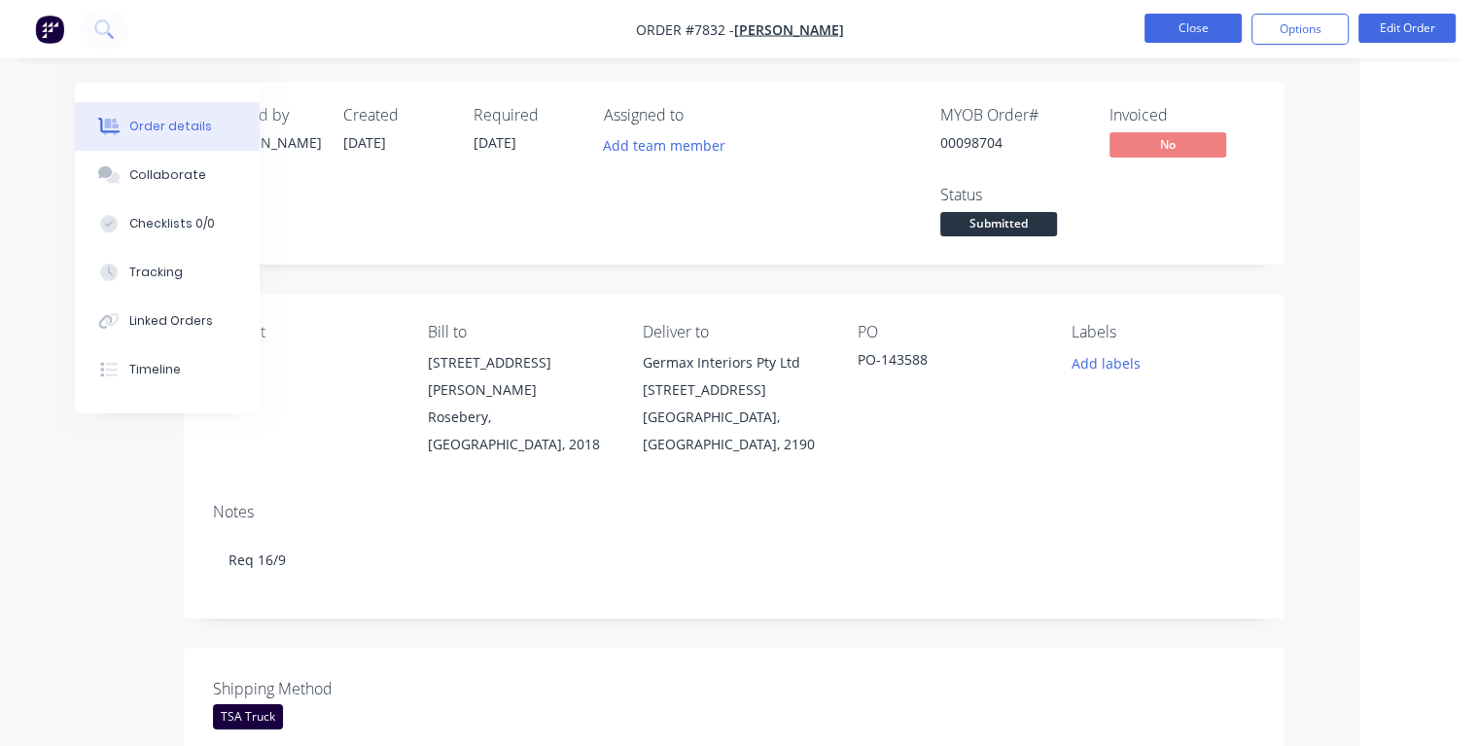
click at [1198, 32] on button "Close" at bounding box center [1193, 28] width 97 height 29
